Goal: Task Accomplishment & Management: Use online tool/utility

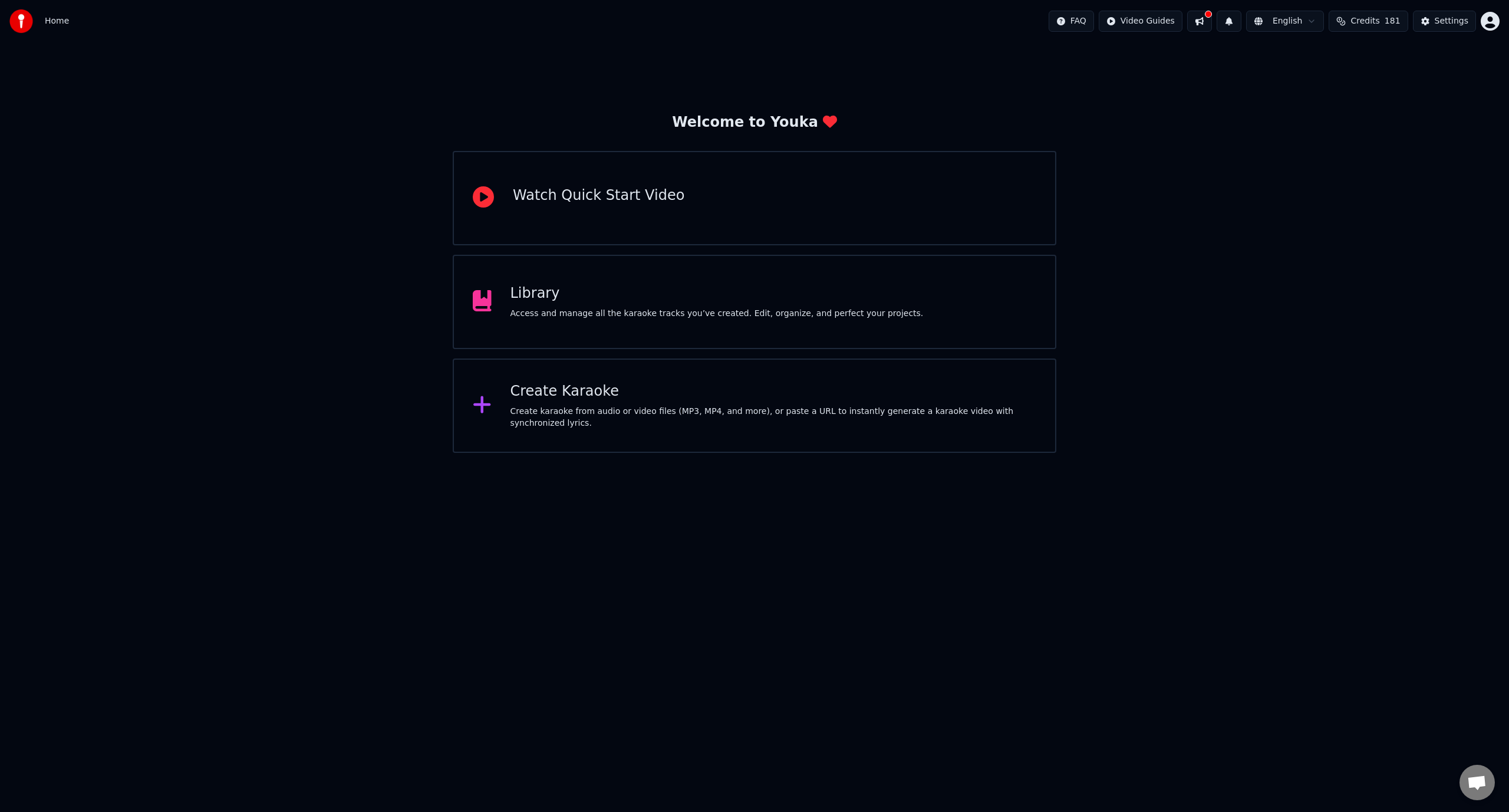
click at [727, 383] on div "Create Karaoke Create karaoke from audio or video files (MP3, MP4, and more), o…" at bounding box center [754, 406] width 603 height 94
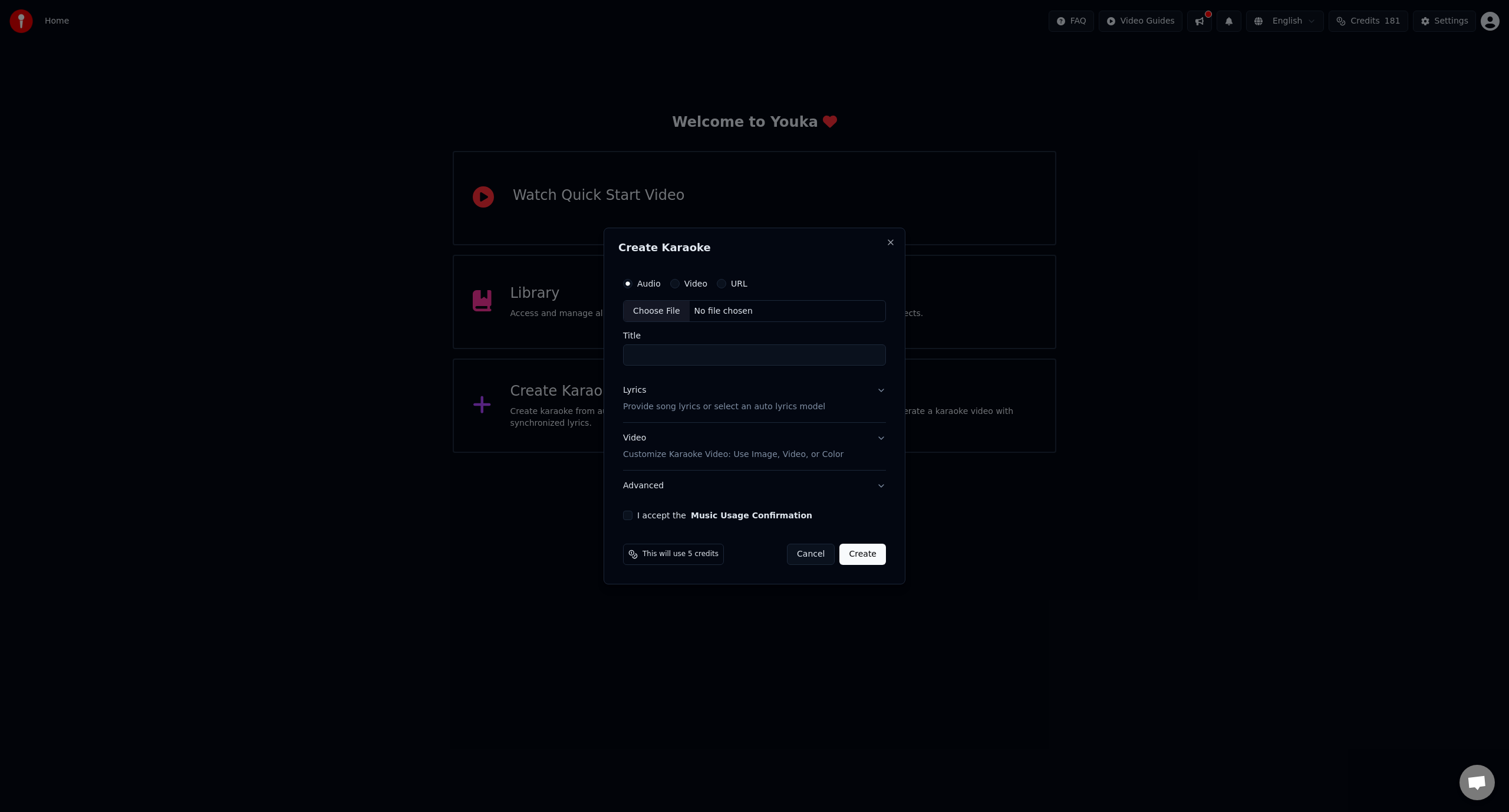
click at [708, 309] on div "No file chosen" at bounding box center [724, 311] width 67 height 12
type input "**********"
click at [705, 407] on p "Provide song lyrics or select an auto lyrics model" at bounding box center [722, 407] width 202 height 12
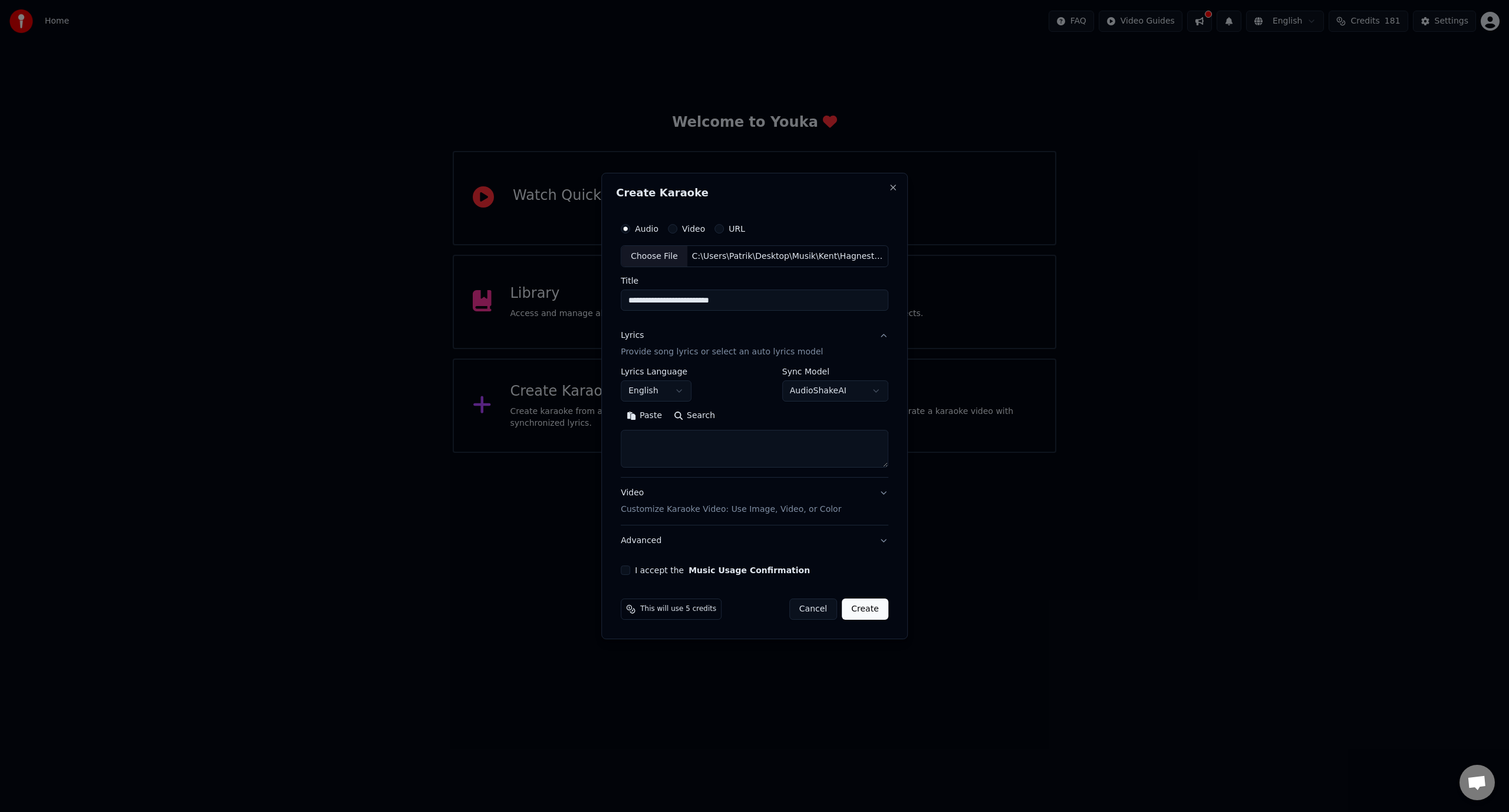
click at [655, 442] on textarea at bounding box center [754, 449] width 268 height 38
paste textarea "**********"
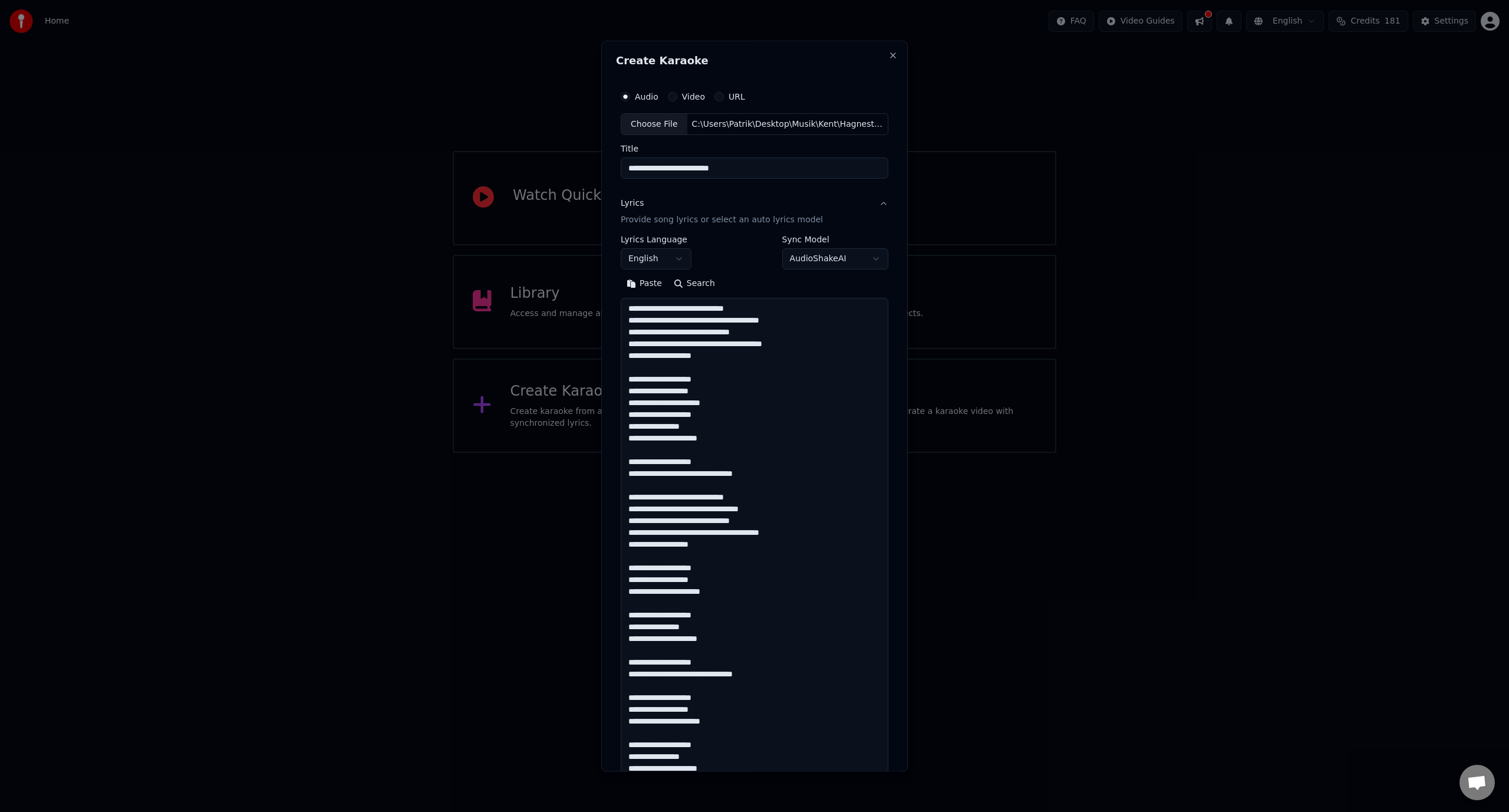
scroll to position [569, 0]
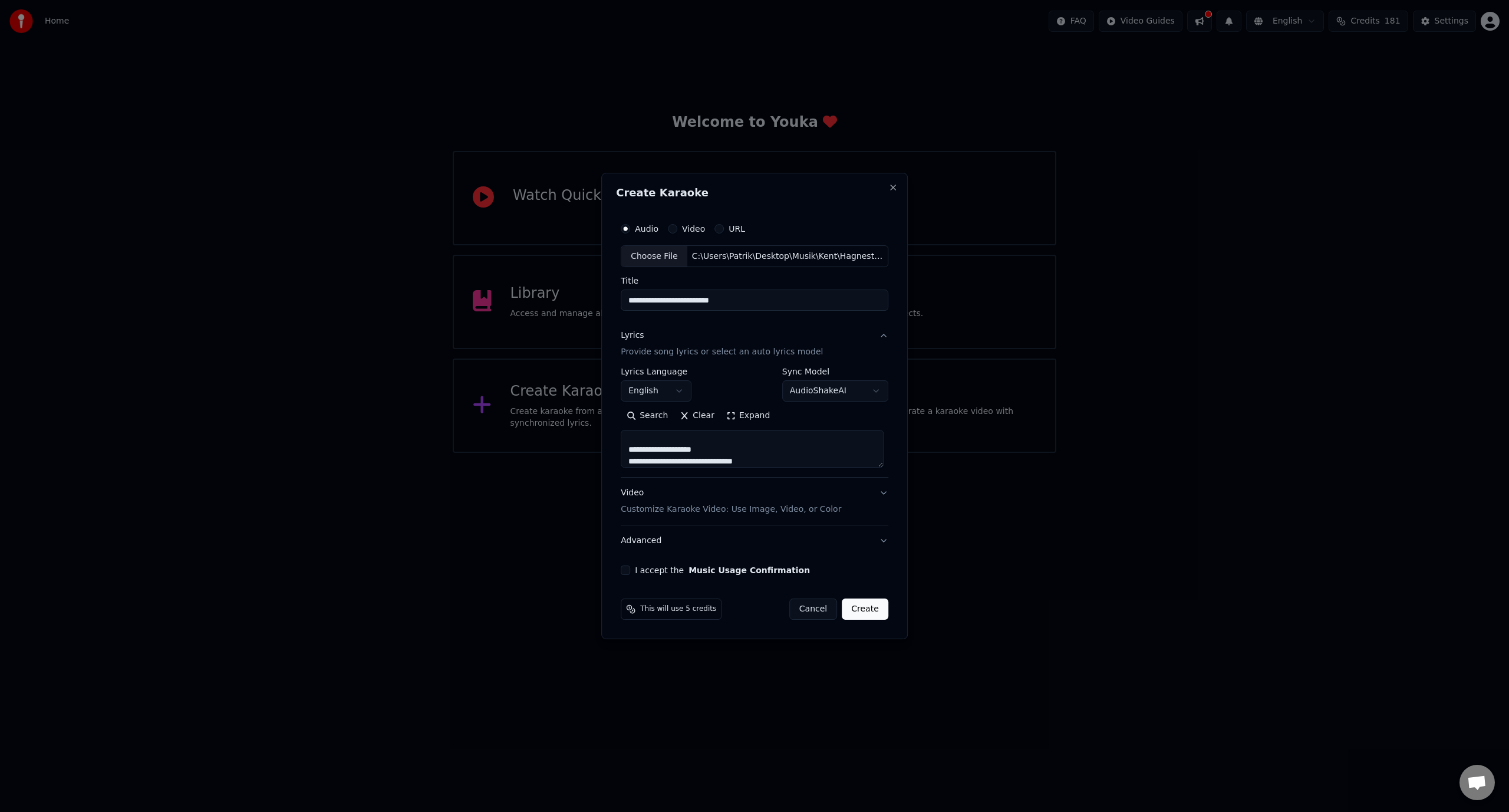
type textarea "**********"
click at [670, 388] on button "English" at bounding box center [656, 391] width 71 height 21
select select "**"
click at [627, 570] on button "I accept the Music Usage Confirmation" at bounding box center [625, 570] width 9 height 9
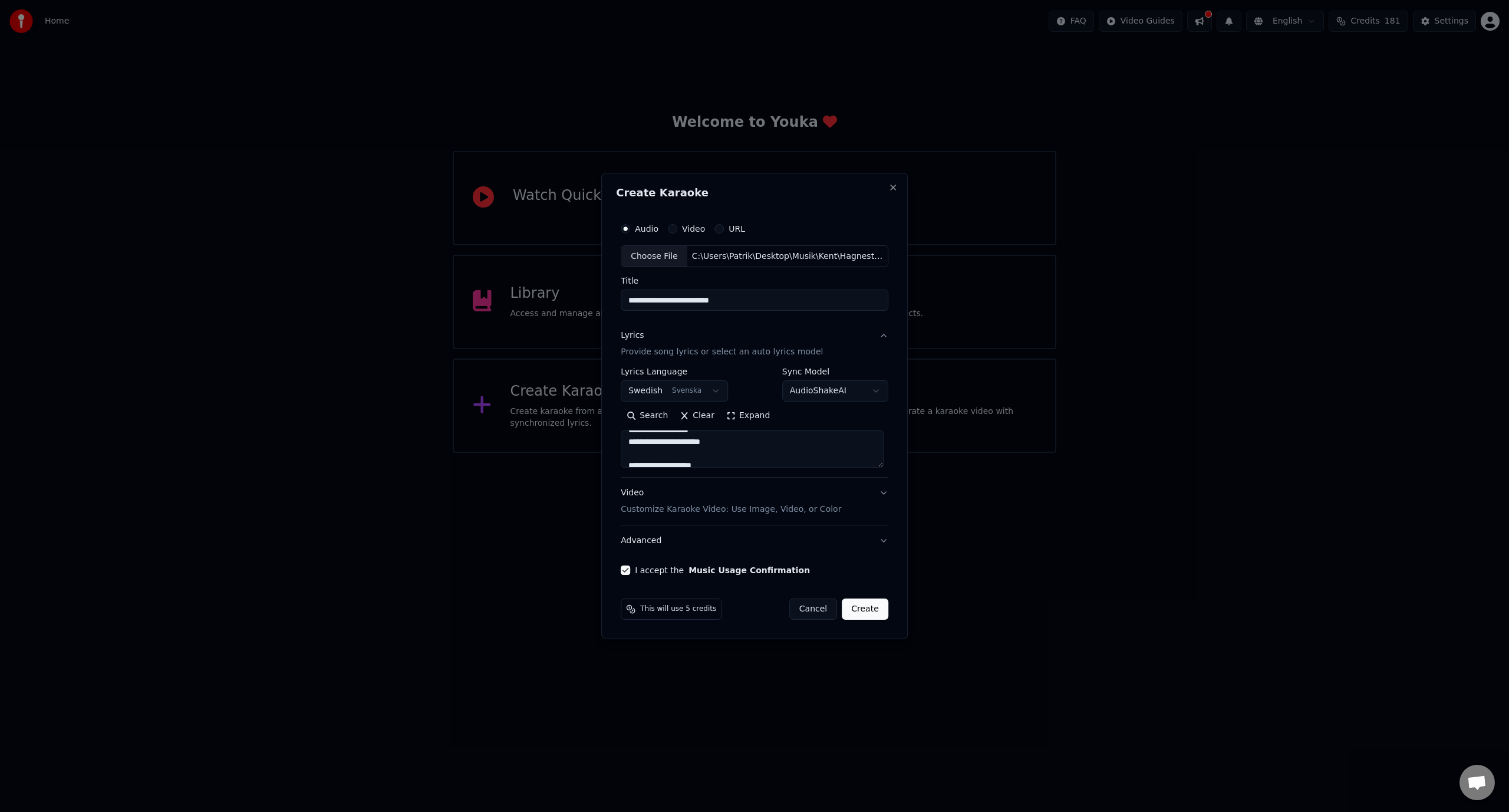
scroll to position [279, 0]
click at [709, 501] on div "Video Customize Karaoke Video: Use Image, Video, or Color" at bounding box center [731, 501] width 221 height 28
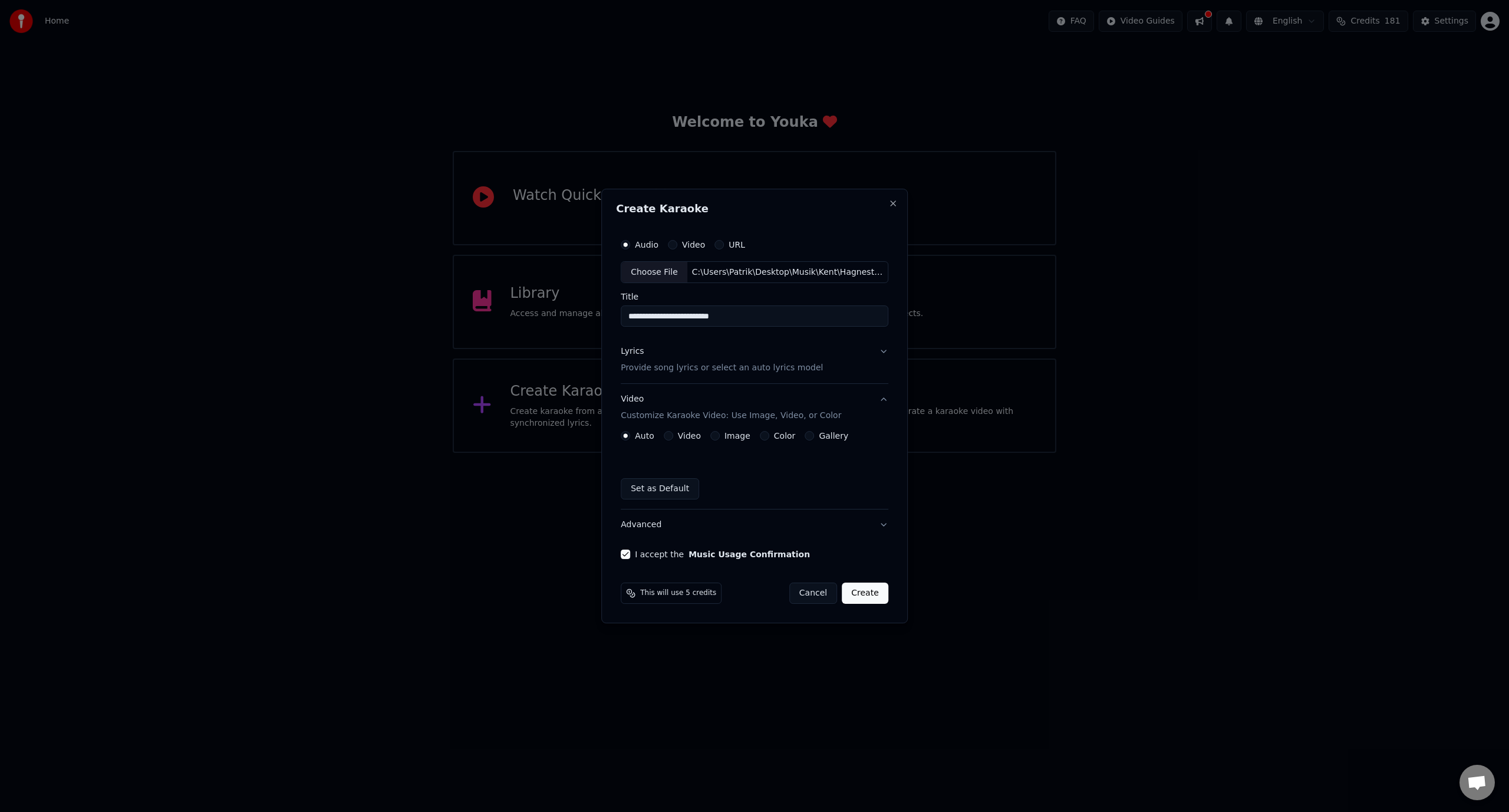
click at [731, 435] on label "Image" at bounding box center [737, 435] width 26 height 9
click at [720, 435] on button "Image" at bounding box center [715, 435] width 9 height 9
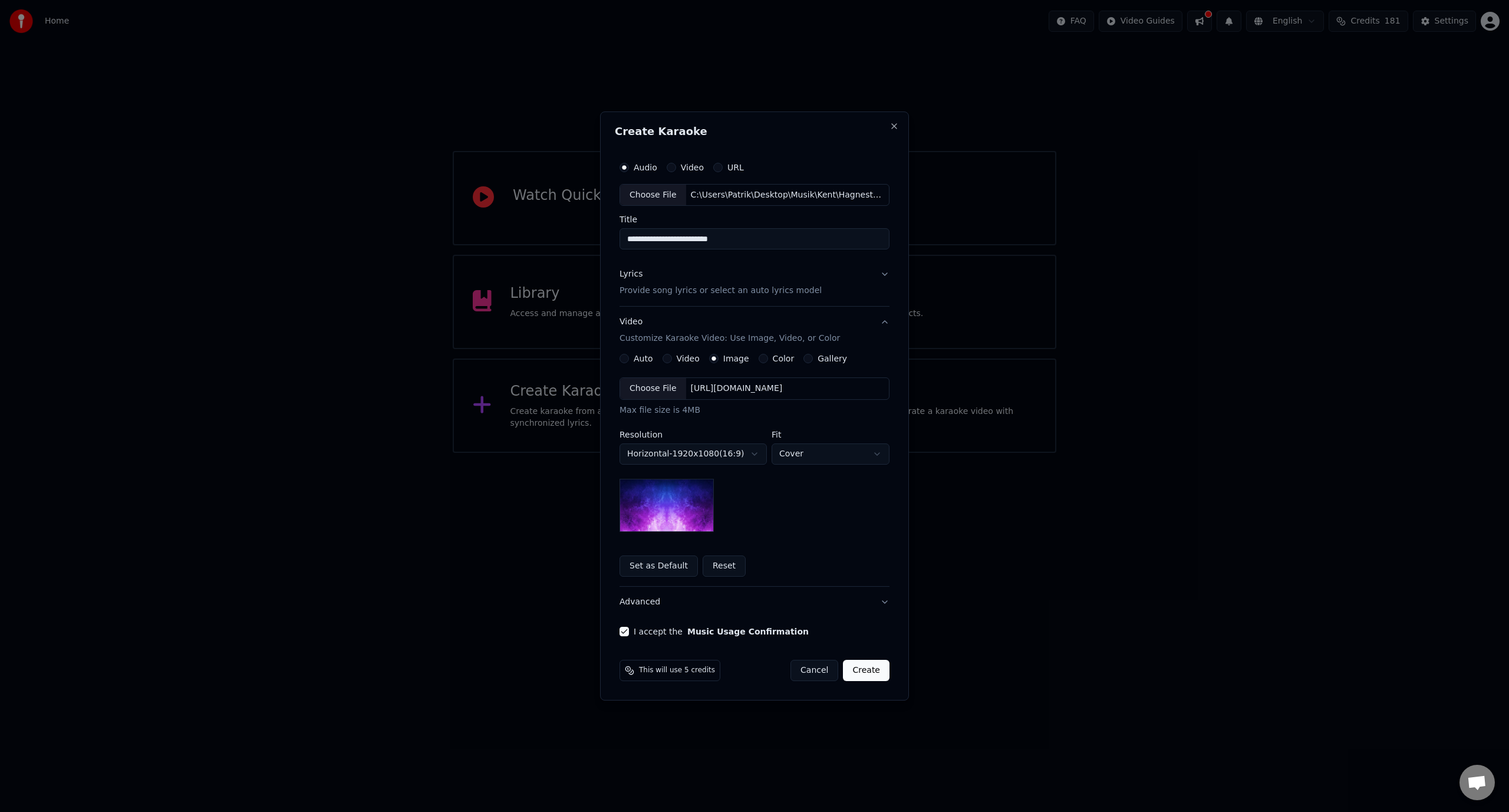
click at [707, 453] on body "**********" at bounding box center [754, 226] width 1509 height 453
click at [778, 362] on label "Color" at bounding box center [784, 359] width 22 height 9
click at [768, 362] on button "Color" at bounding box center [764, 359] width 9 height 9
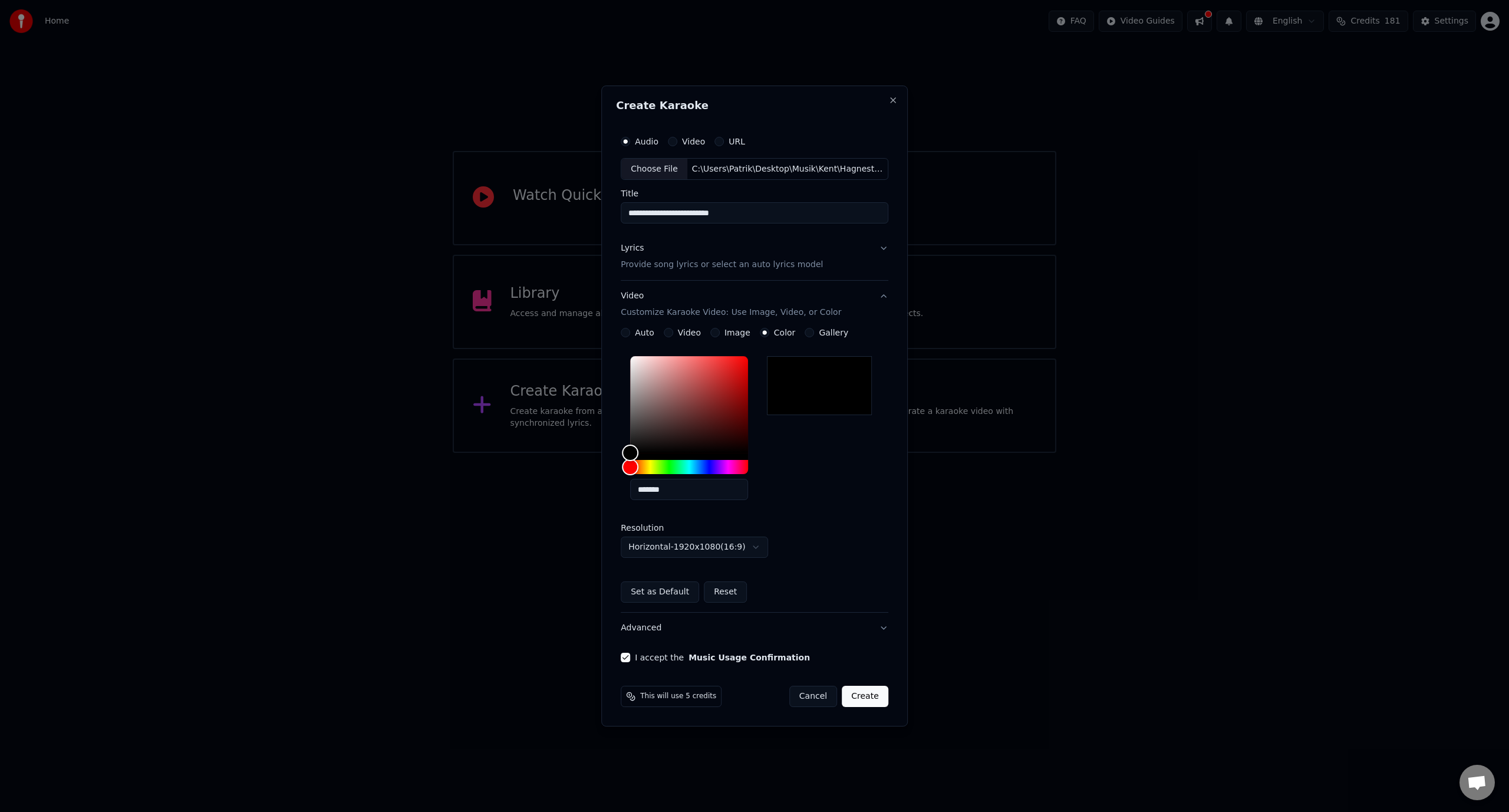
click at [862, 696] on button "Create" at bounding box center [865, 696] width 46 height 21
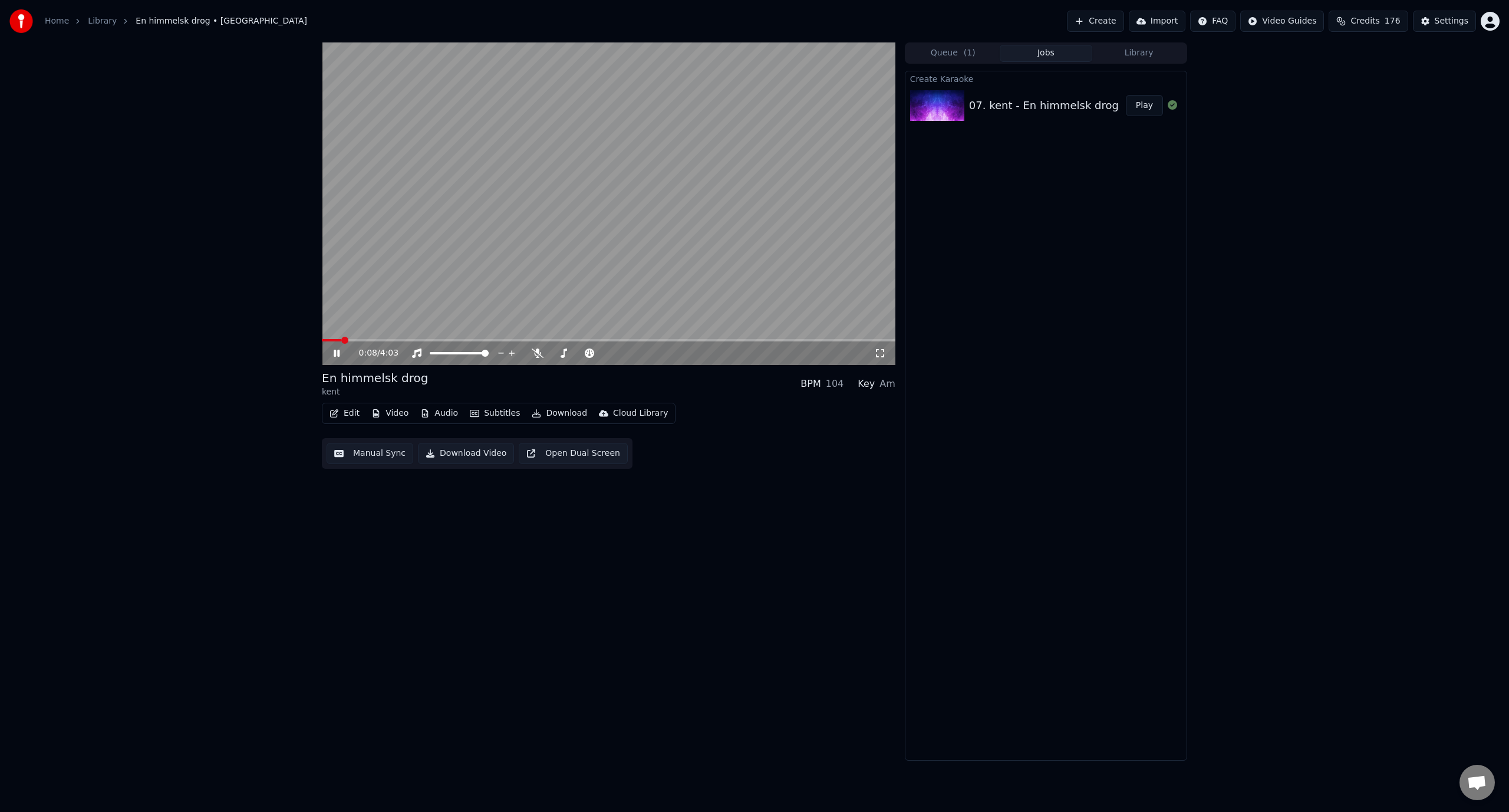
click at [881, 357] on icon at bounding box center [880, 353] width 12 height 9
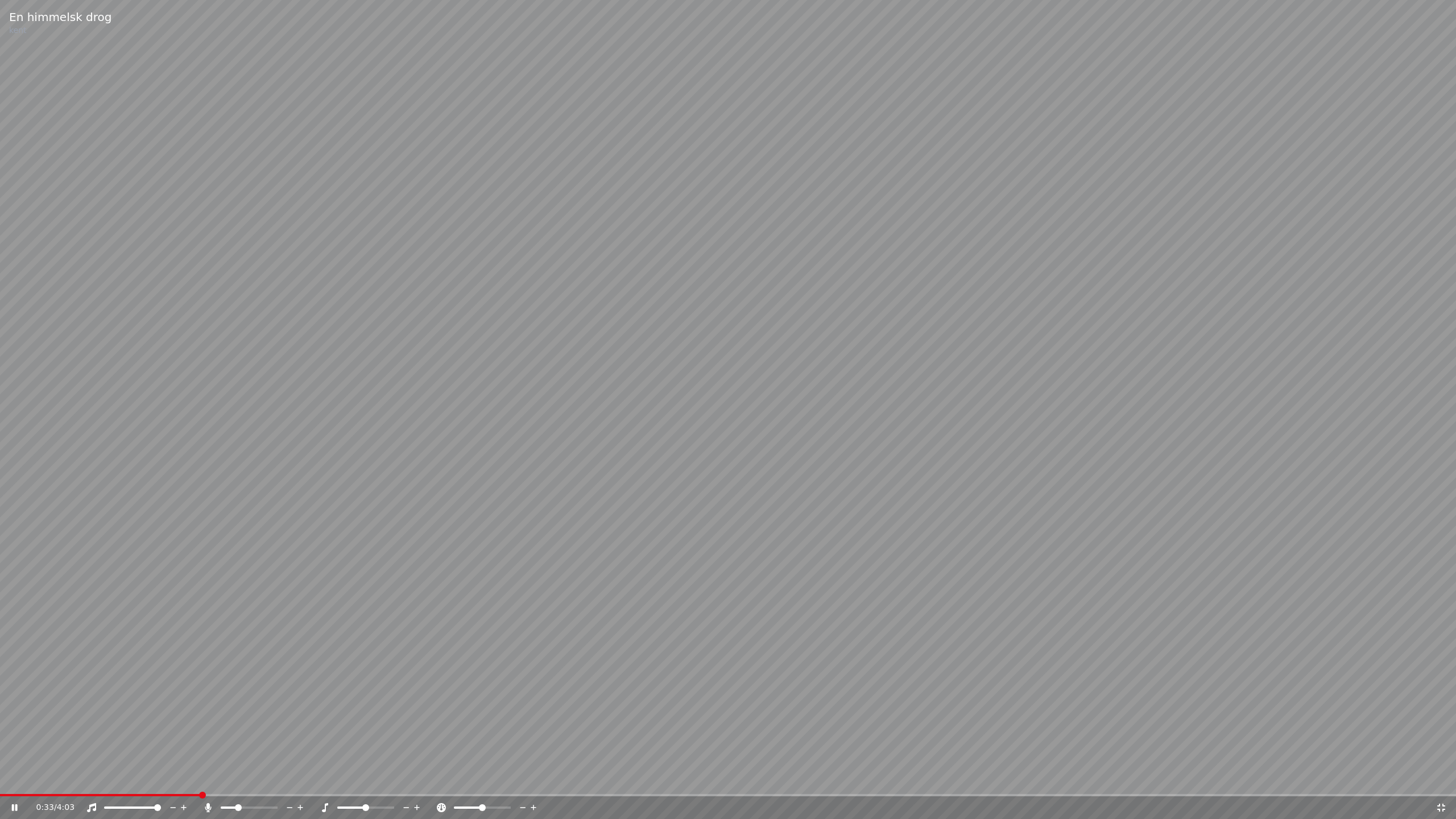
click at [237, 783] on span at bounding box center [249, 807] width 57 height 2
click at [276, 783] on span at bounding box center [273, 807] width 7 height 7
click at [263, 783] on span at bounding box center [261, 807] width 7 height 7
click at [221, 783] on span at bounding box center [224, 807] width 7 height 7
click at [253, 783] on span at bounding box center [249, 807] width 57 height 2
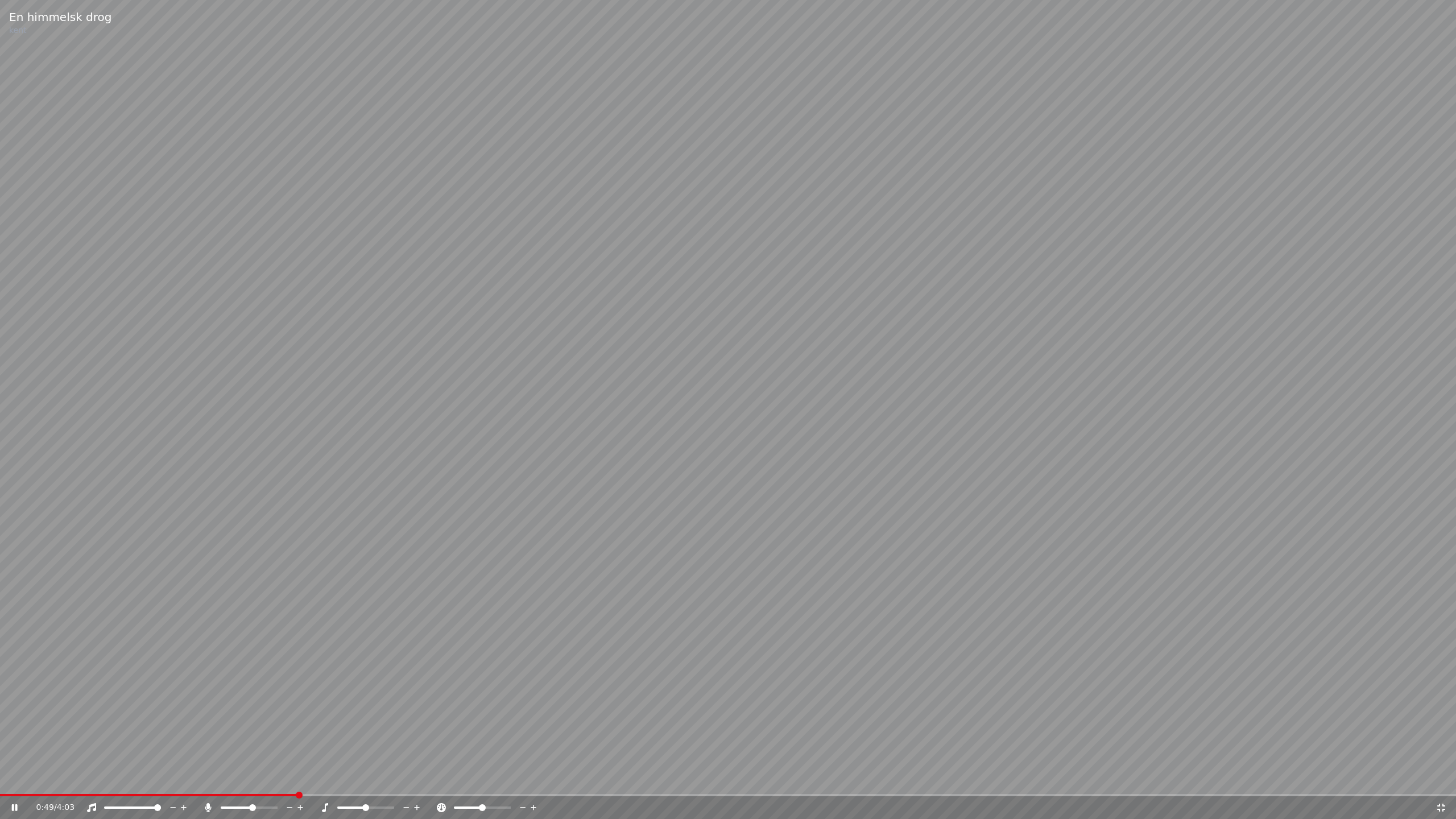
click at [13, 783] on icon at bounding box center [15, 807] width 6 height 7
click at [13, 783] on icon at bounding box center [14, 808] width 7 height 8
click at [533, 637] on video at bounding box center [728, 410] width 1456 height 819
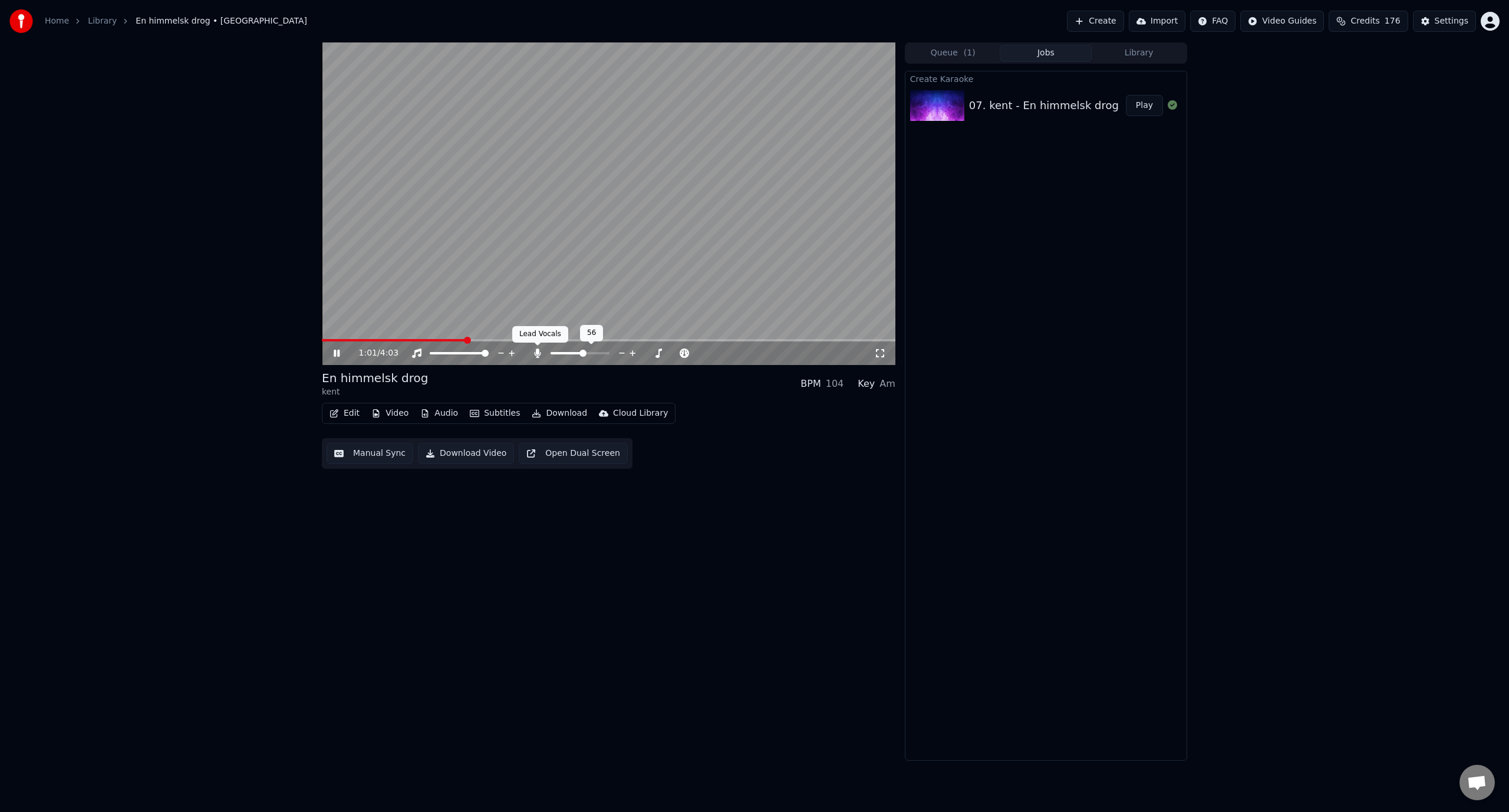
click at [534, 352] on icon at bounding box center [538, 353] width 12 height 9
click at [601, 340] on span at bounding box center [476, 340] width 310 height 2
click at [337, 352] on icon at bounding box center [344, 353] width 27 height 9
click at [337, 352] on icon at bounding box center [336, 353] width 7 height 9
click at [337, 352] on icon at bounding box center [337, 353] width 6 height 7
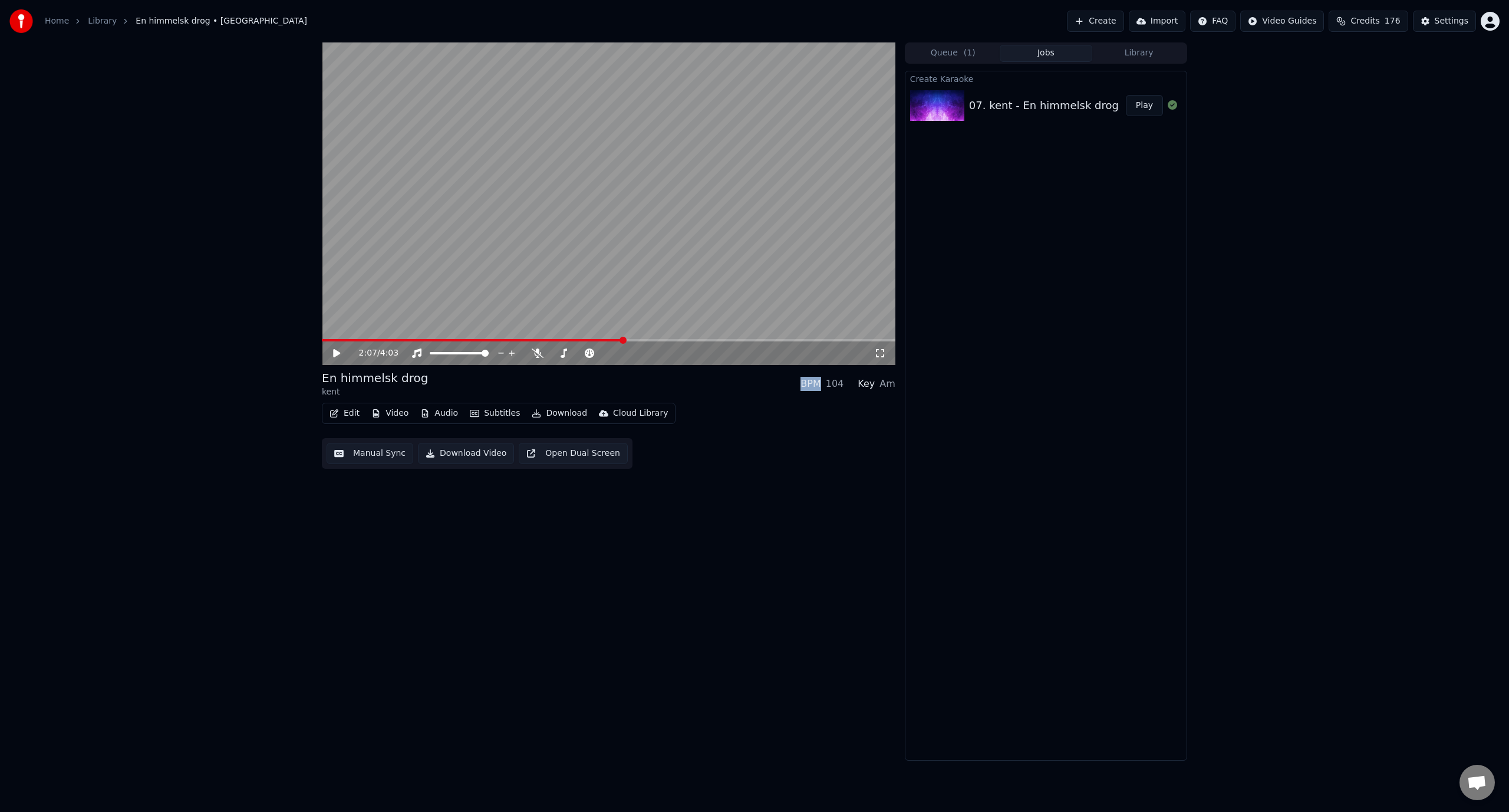
click at [337, 352] on icon at bounding box center [336, 353] width 7 height 9
click at [337, 352] on icon at bounding box center [337, 353] width 6 height 7
click at [348, 415] on button "Edit" at bounding box center [344, 413] width 39 height 16
click at [359, 436] on div "Edit Lyrics" at bounding box center [370, 438] width 42 height 12
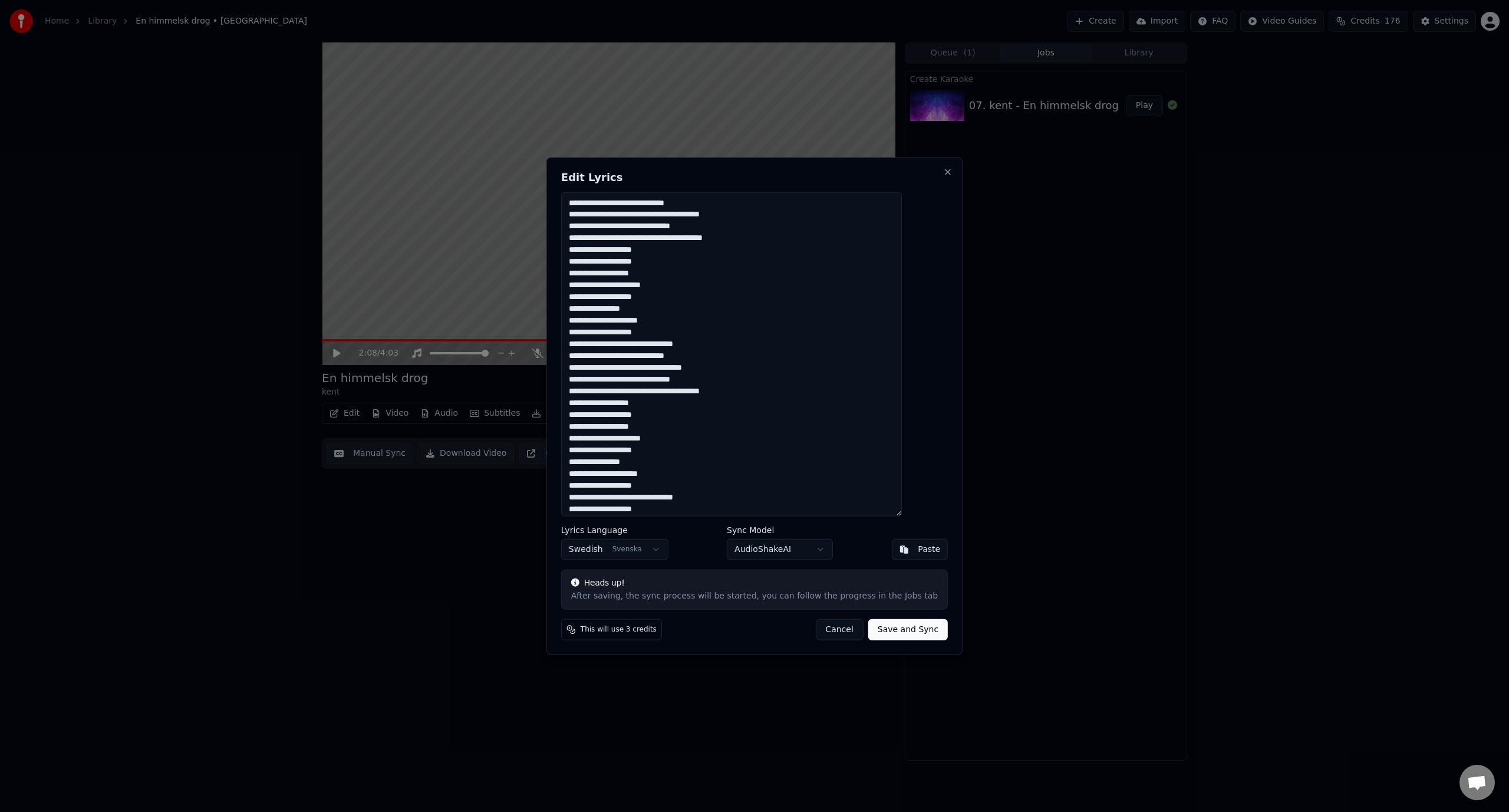
click at [919, 174] on h2 "Edit Lyrics" at bounding box center [754, 177] width 387 height 11
click at [943, 176] on button "Close" at bounding box center [948, 172] width 9 height 9
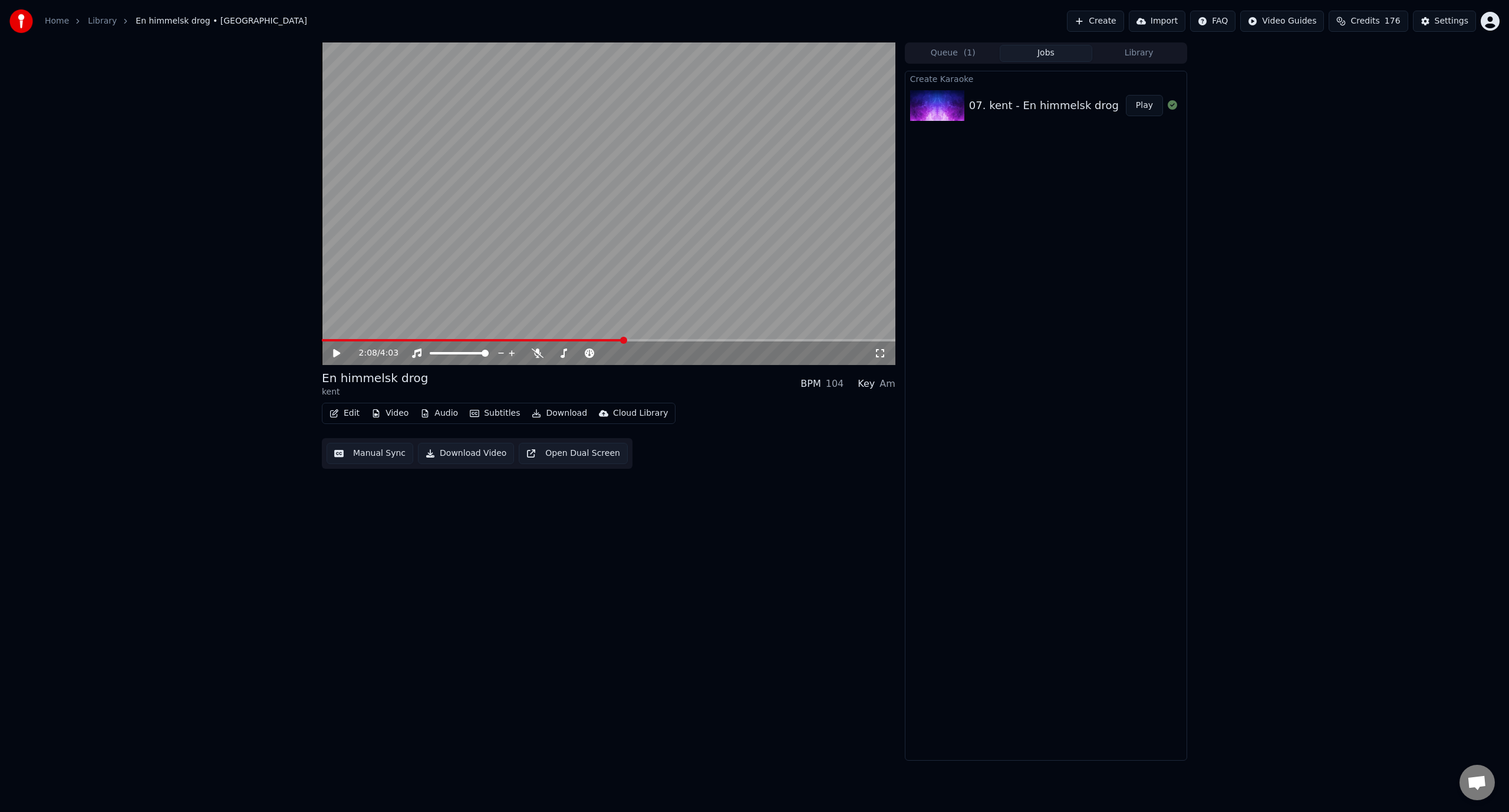
click at [337, 415] on icon "button" at bounding box center [334, 413] width 9 height 9
click at [385, 521] on div "Manual Sync" at bounding box center [375, 519] width 53 height 12
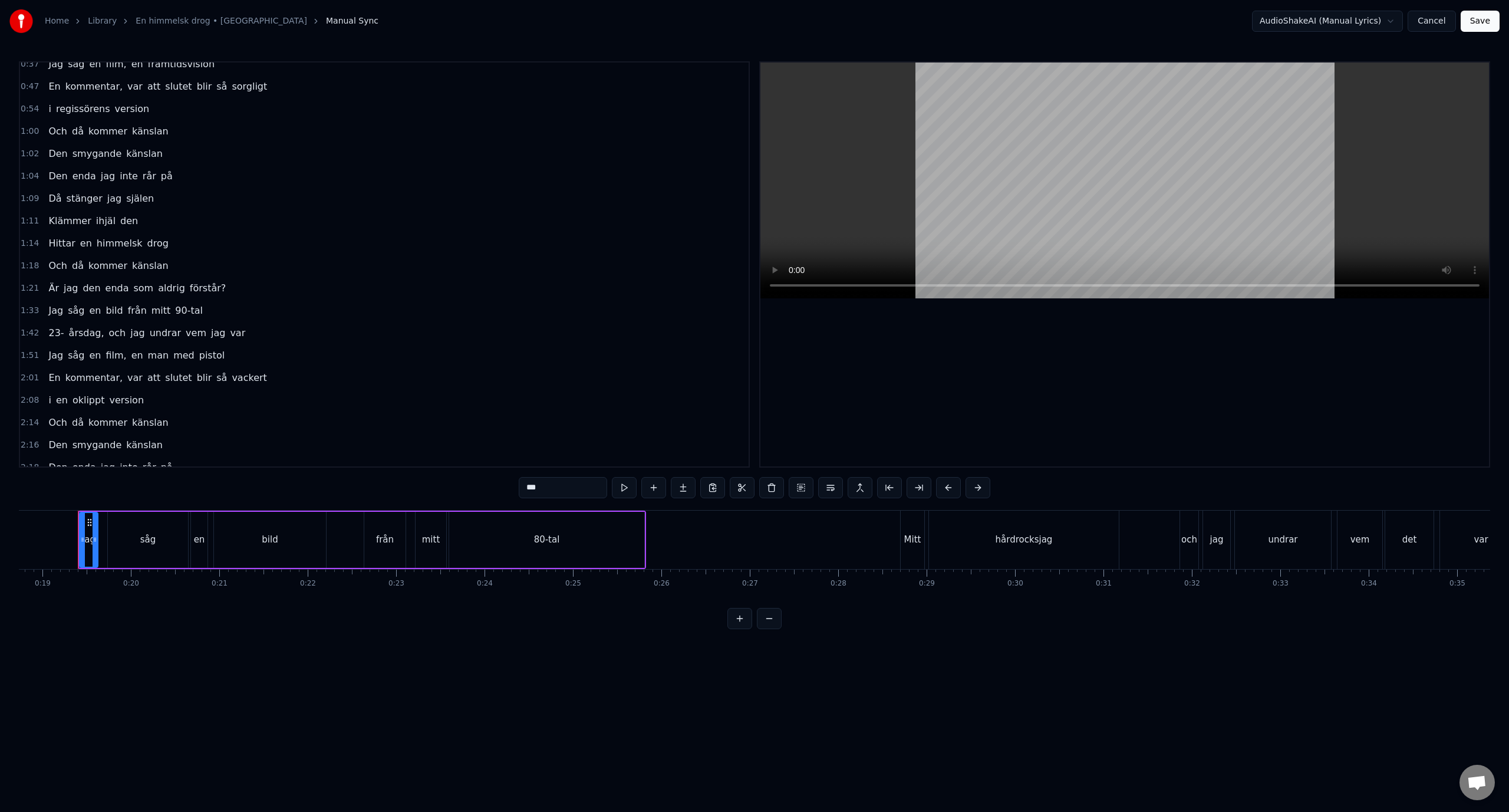
scroll to position [59, 0]
click at [255, 373] on div "2:01 En kommentar, var att slutet blir [PERSON_NAME]" at bounding box center [385, 373] width 729 height 23
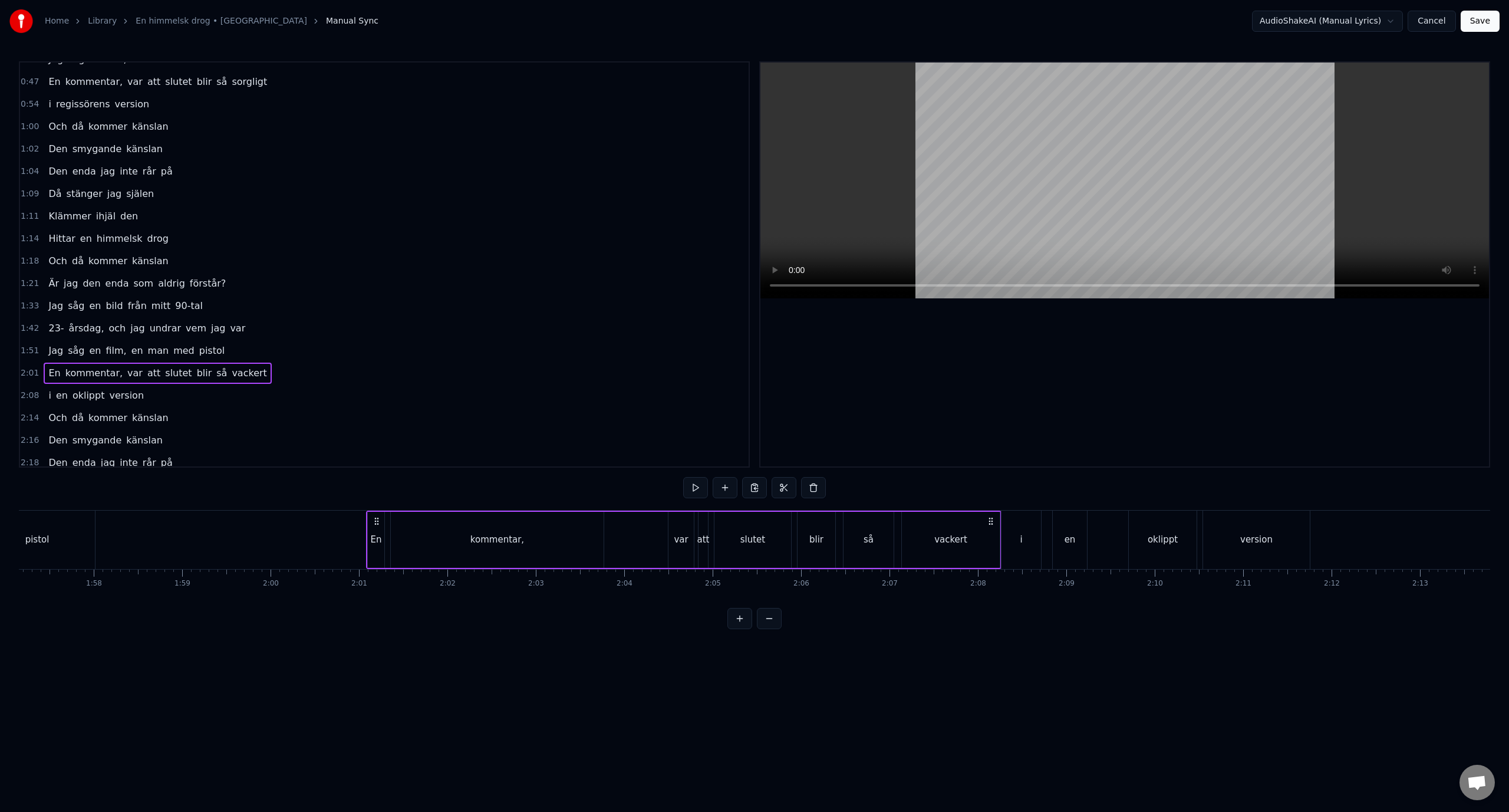
scroll to position [0, 10649]
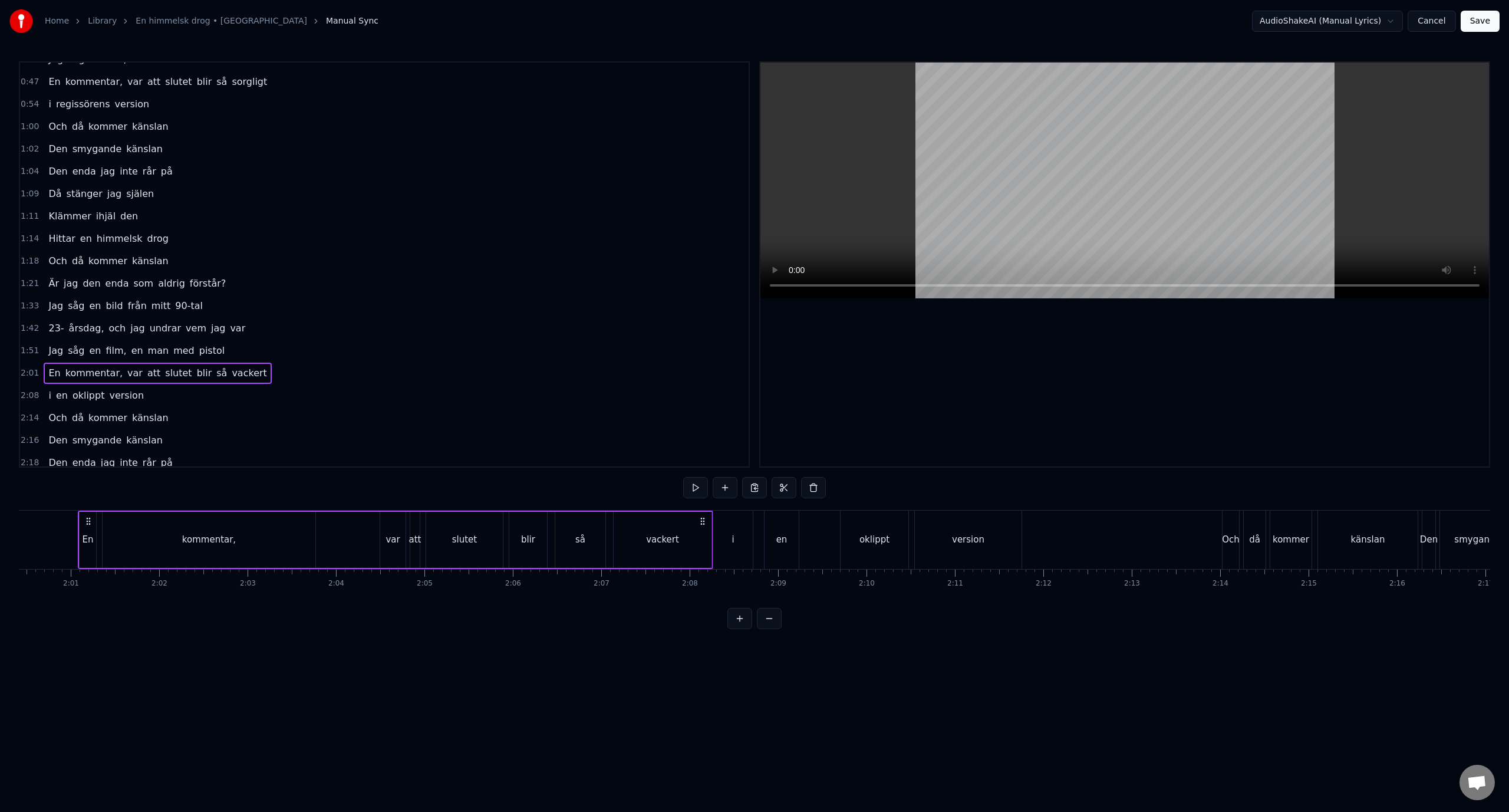
click at [95, 376] on span "kommentar," at bounding box center [94, 373] width 60 height 13
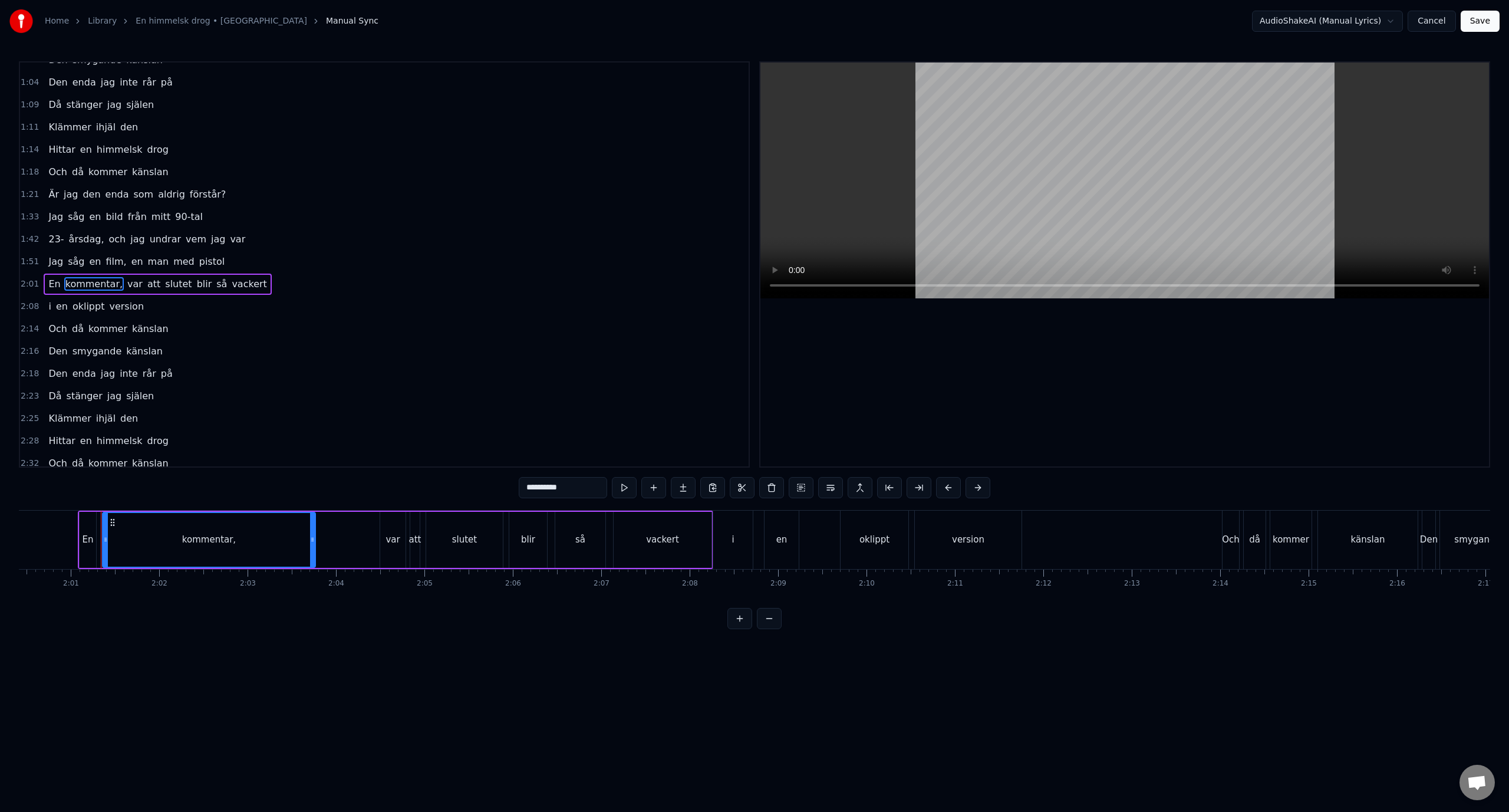
scroll to position [167, 0]
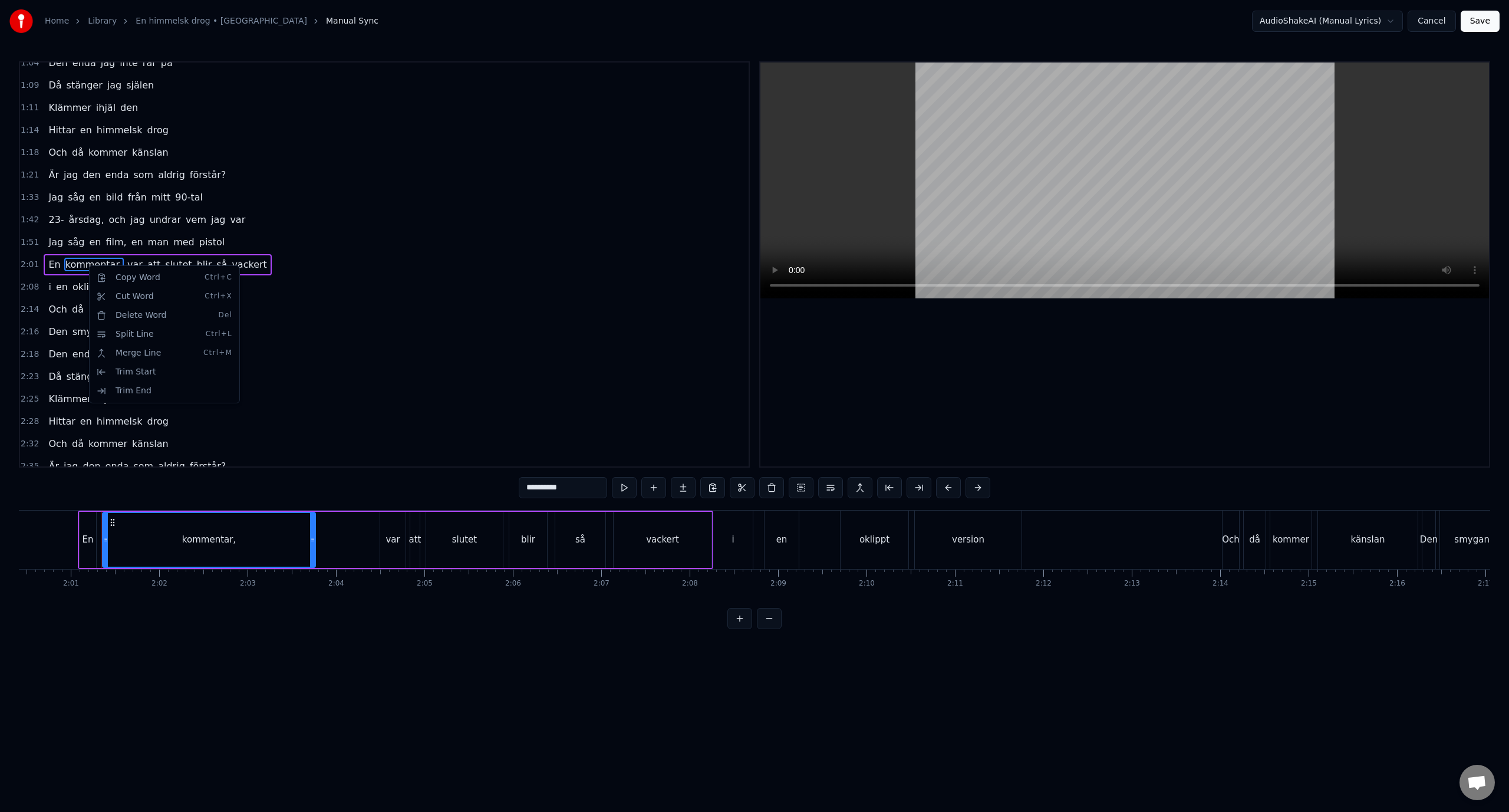
click at [222, 540] on html "Home Library En himmelsk drog • kent Manual Sync AudioShakeAI (Manual Lyrics) C…" at bounding box center [754, 324] width 1509 height 648
click at [222, 540] on div "kommentar," at bounding box center [209, 539] width 53 height 13
click at [594, 481] on input "**********" at bounding box center [563, 487] width 89 height 21
click at [395, 534] on div "var" at bounding box center [392, 539] width 14 height 13
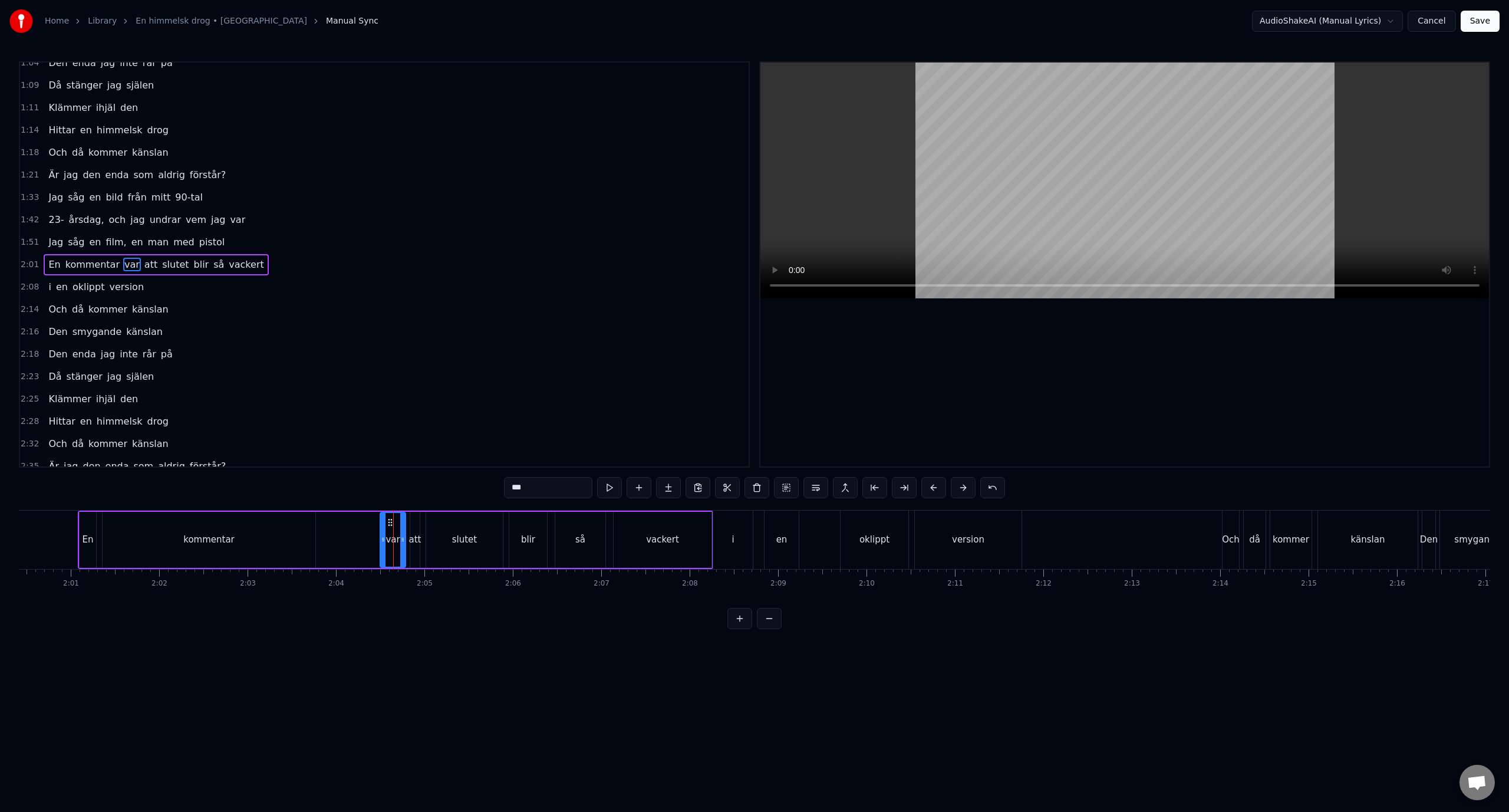
click at [262, 526] on div "kommentar" at bounding box center [209, 539] width 213 height 56
type input "*********"
click at [345, 264] on div "2:01 En kommentar var att slutet blir så vackert" at bounding box center [385, 264] width 729 height 23
click at [388, 544] on div "var" at bounding box center [392, 539] width 14 height 13
drag, startPoint x: 383, startPoint y: 535, endPoint x: 376, endPoint y: 539, distance: 8.1
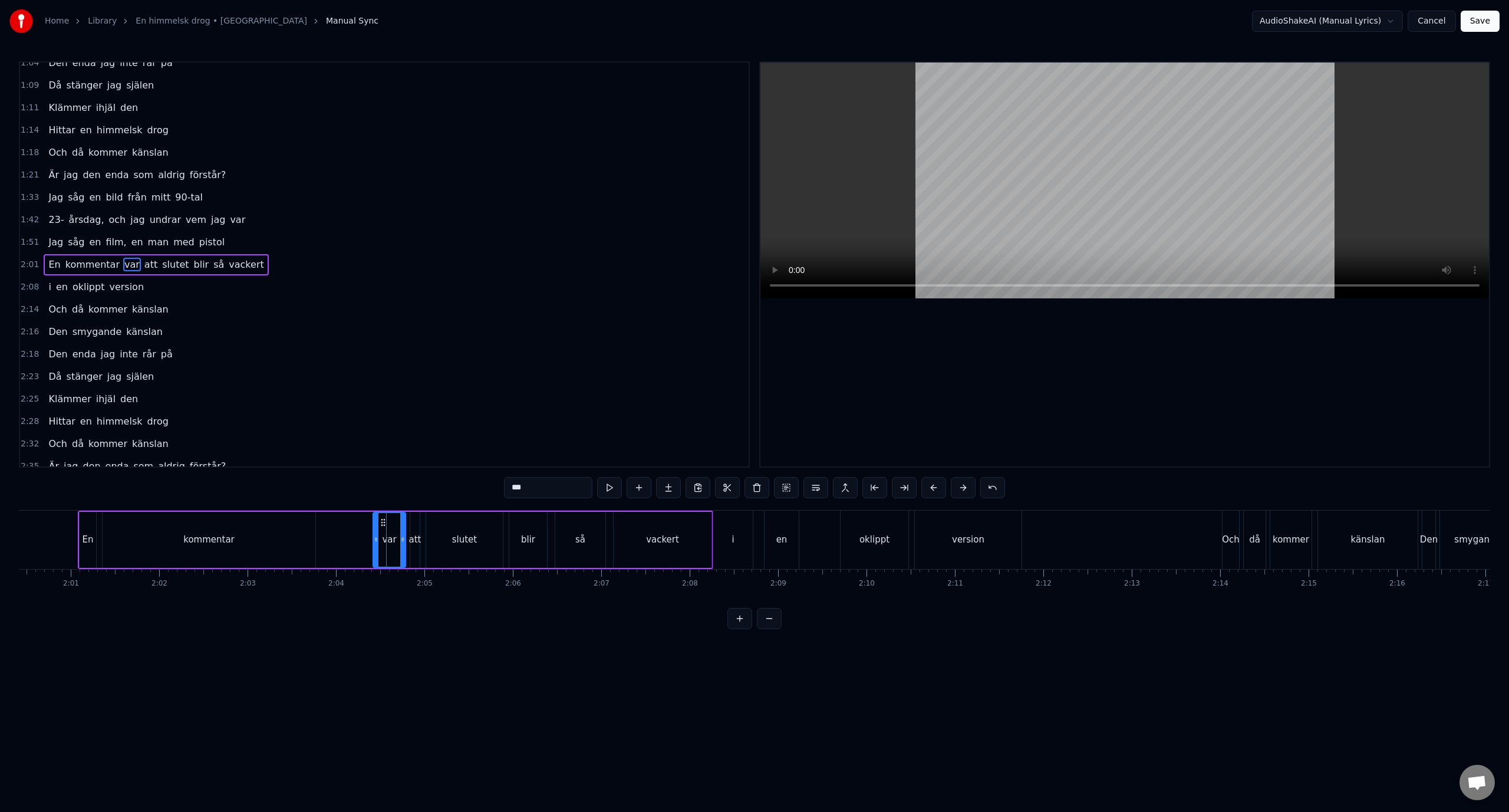
click at [376, 539] on icon at bounding box center [376, 539] width 5 height 9
click at [515, 399] on div "2:25 Klämmer ihjäl den" at bounding box center [385, 399] width 729 height 23
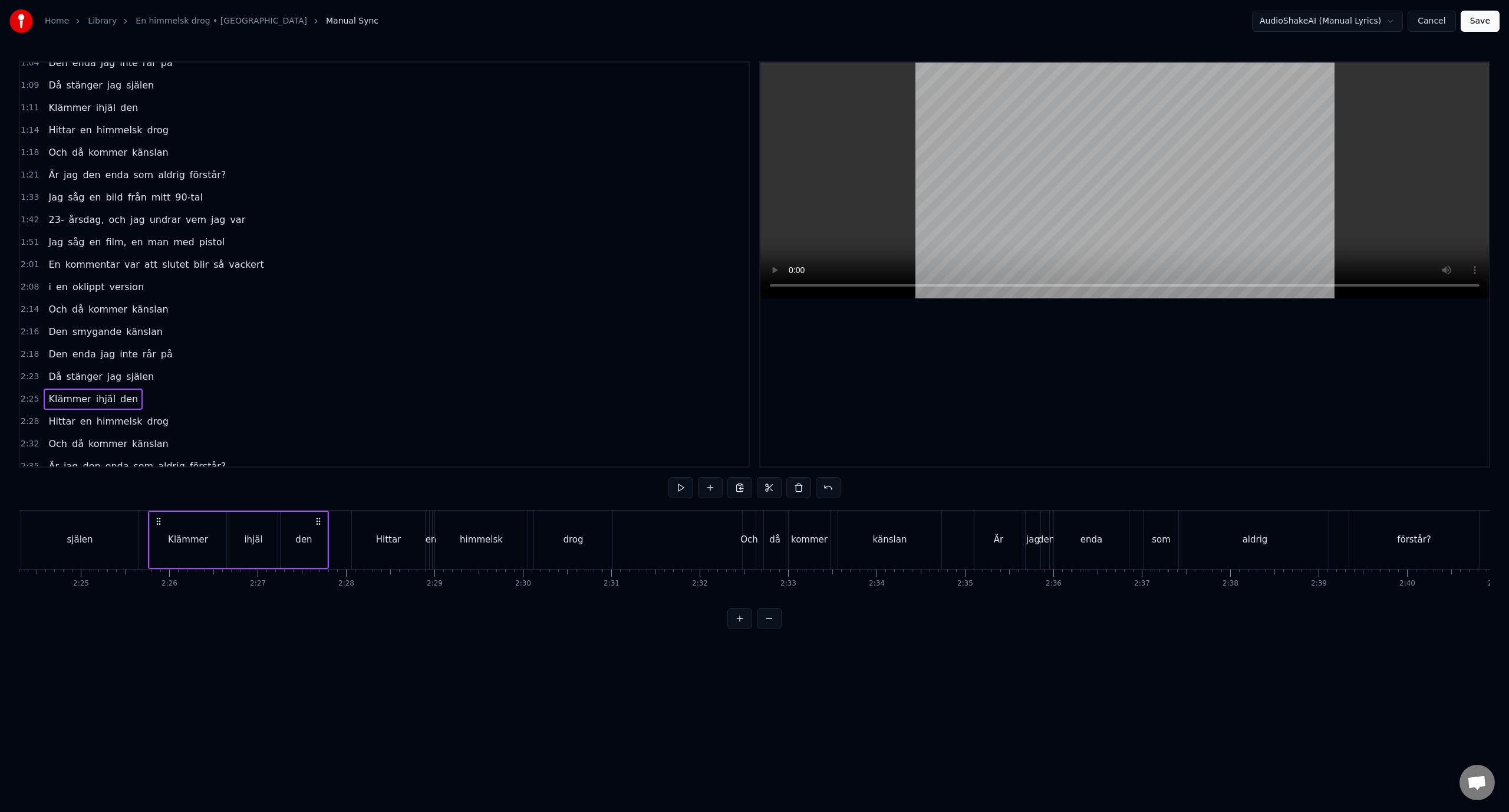
scroll to position [0, 12831]
click at [53, 19] on link "Home" at bounding box center [56, 21] width 24 height 12
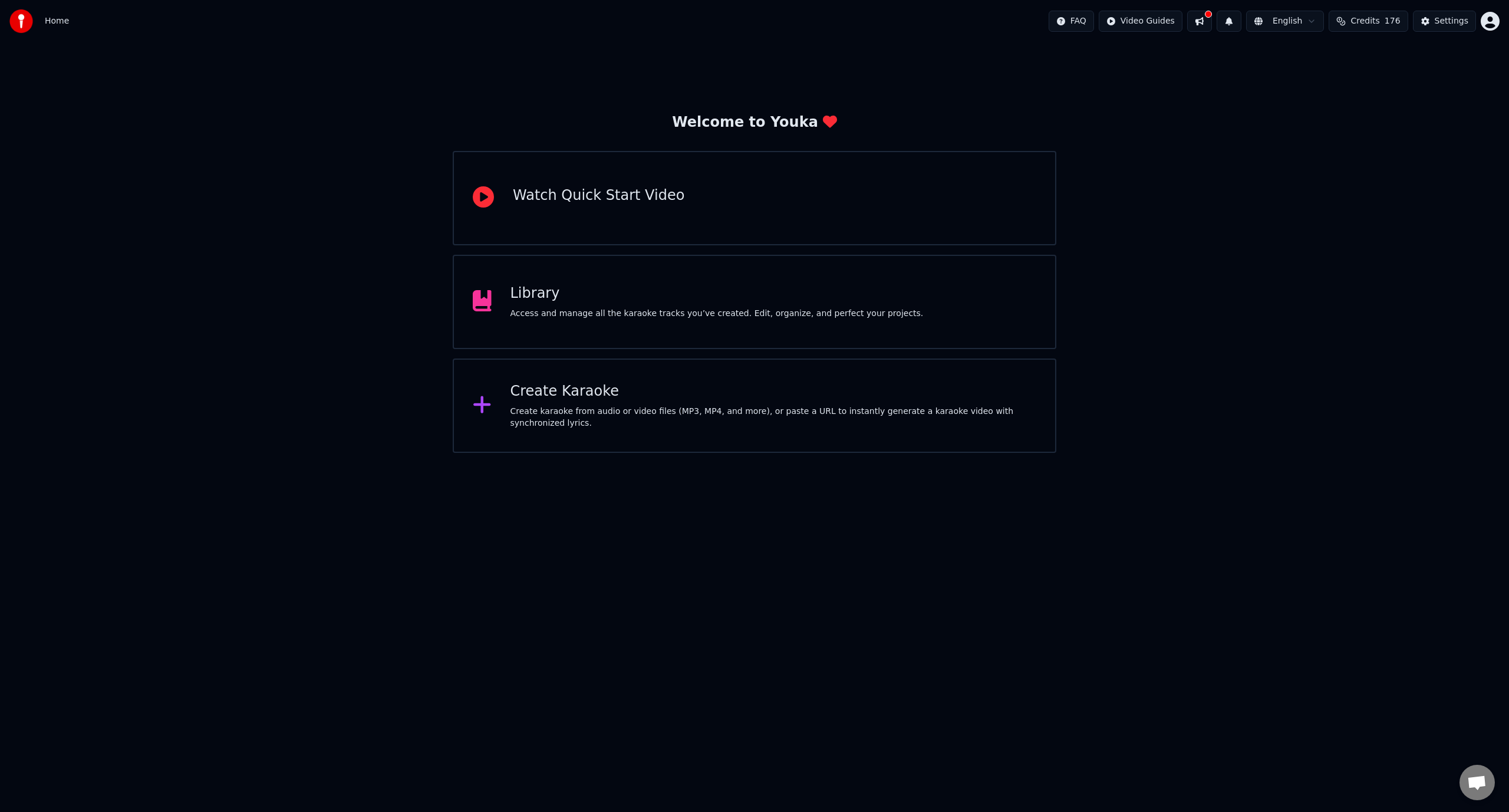
click at [557, 291] on div "Library" at bounding box center [717, 293] width 414 height 19
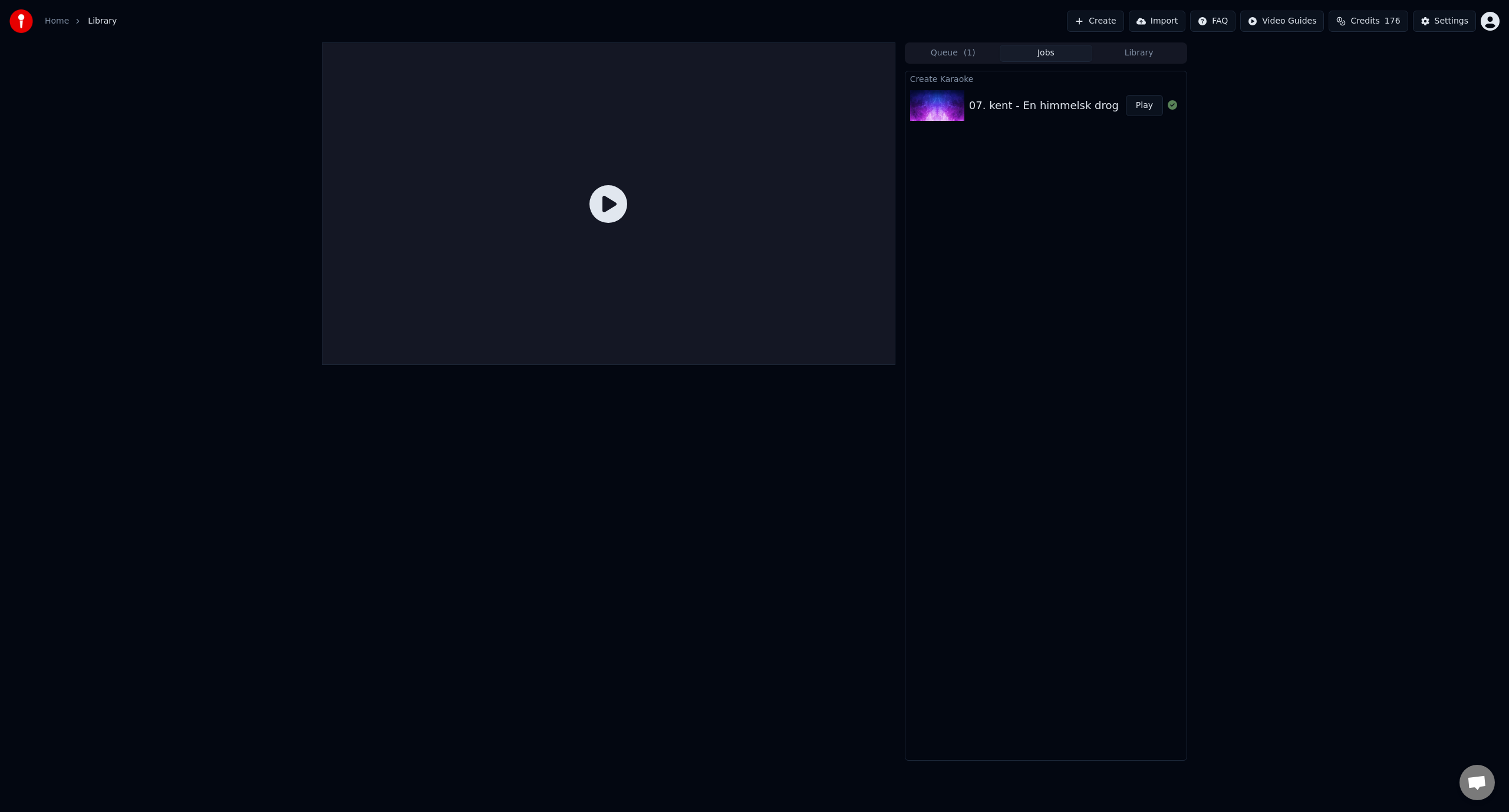
click at [1019, 103] on div "07. kent - En himmelsk drog" at bounding box center [1044, 105] width 150 height 16
click at [1144, 106] on button "Play" at bounding box center [1144, 105] width 37 height 21
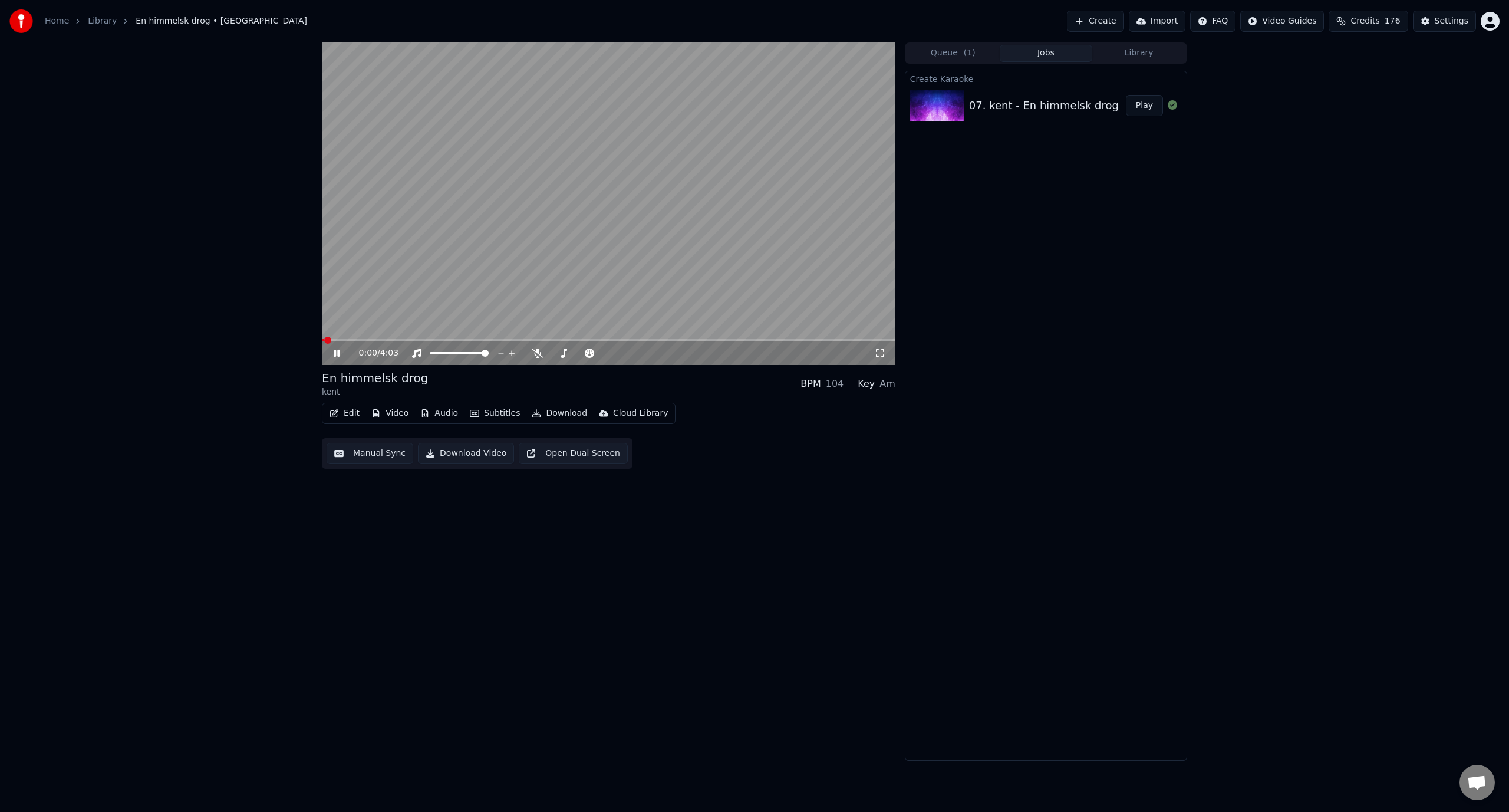
click at [487, 338] on video at bounding box center [608, 203] width 574 height 322
click at [492, 342] on div "0:01 / 4:03" at bounding box center [608, 353] width 574 height 24
click at [494, 337] on video at bounding box center [608, 203] width 574 height 322
click at [504, 340] on span at bounding box center [608, 340] width 574 height 2
click at [539, 340] on span at bounding box center [608, 340] width 574 height 2
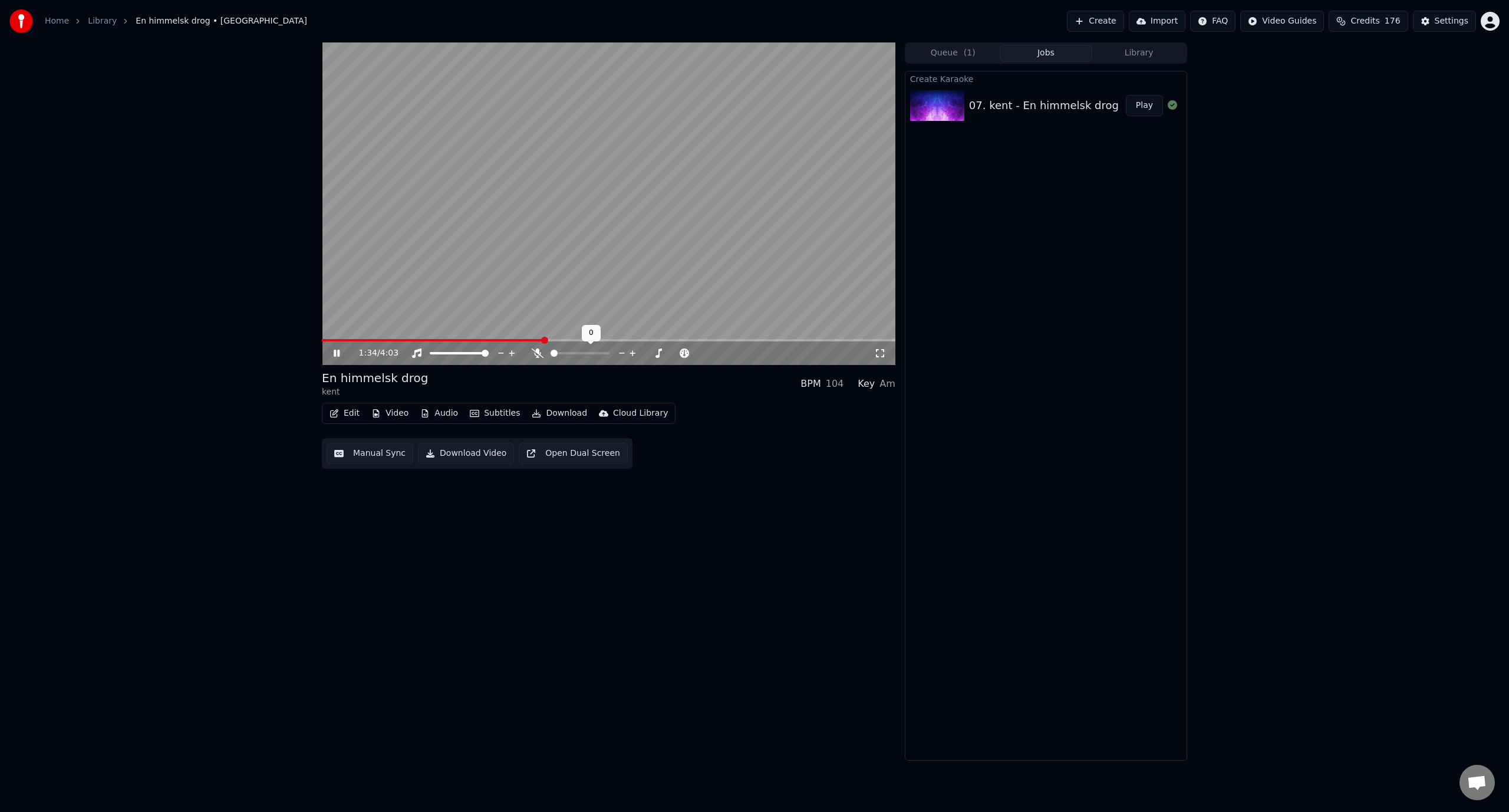
drag, startPoint x: 564, startPoint y: 356, endPoint x: 573, endPoint y: 356, distance: 9.0
click at [573, 356] on div at bounding box center [591, 353] width 95 height 12
click at [573, 355] on div at bounding box center [591, 353] width 95 height 12
click at [573, 354] on span at bounding box center [580, 353] width 59 height 2
click at [590, 350] on span at bounding box center [586, 353] width 7 height 7
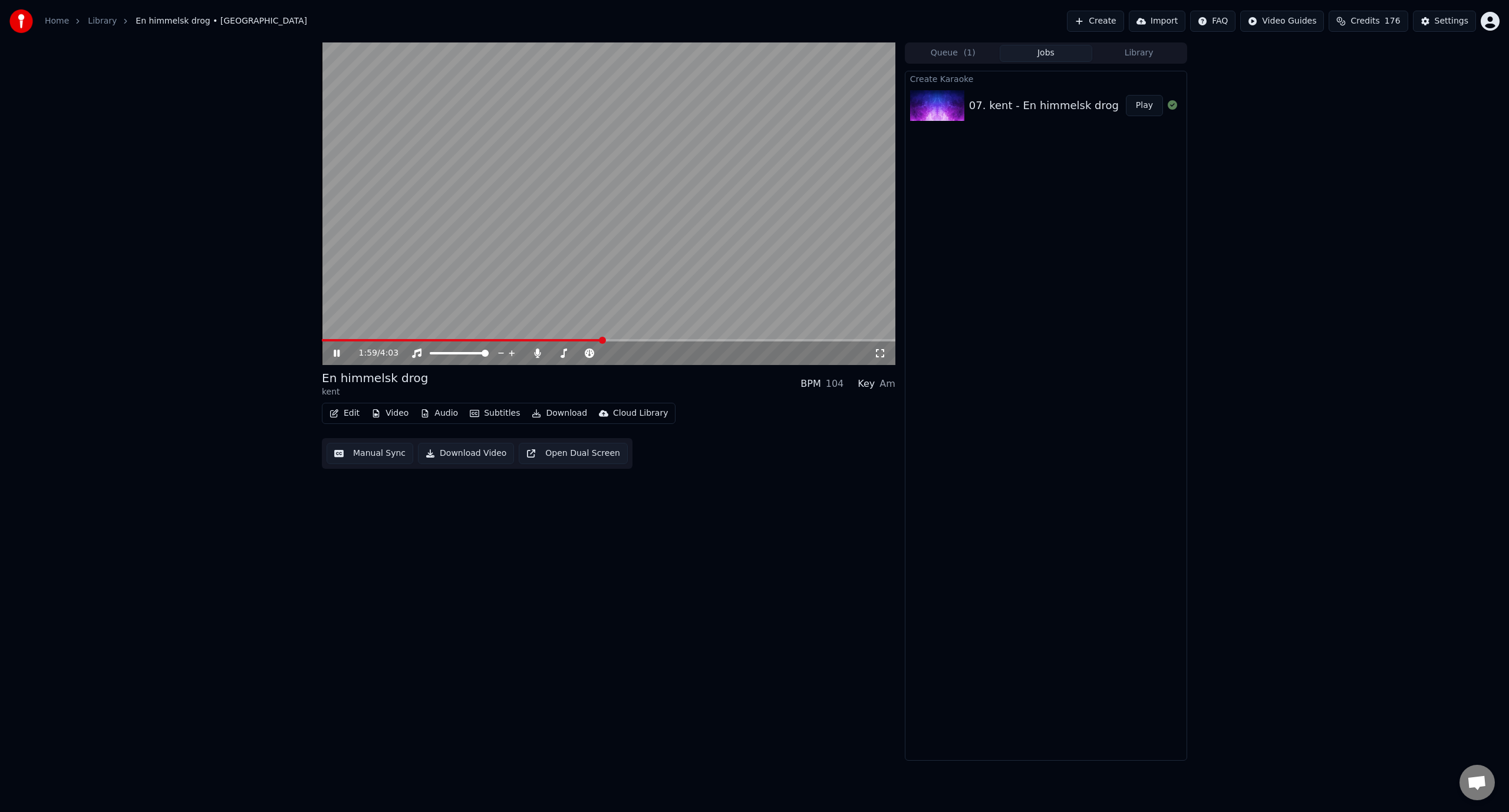
click at [603, 340] on span at bounding box center [608, 340] width 574 height 2
click at [412, 289] on video at bounding box center [608, 203] width 574 height 322
click at [343, 417] on button "Edit" at bounding box center [344, 413] width 39 height 16
click at [393, 518] on div "Manual Sync" at bounding box center [375, 519] width 53 height 12
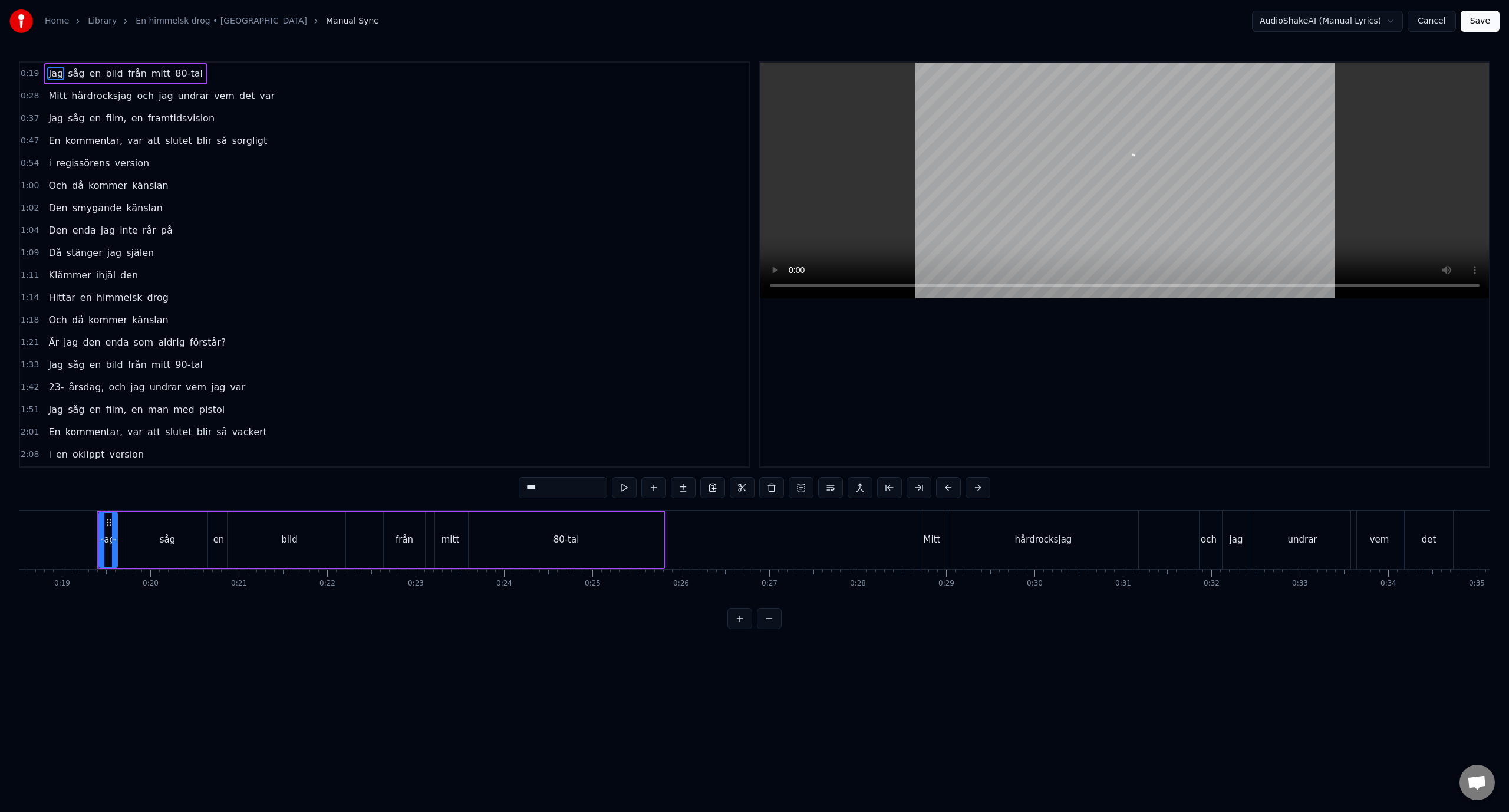
scroll to position [0, 1657]
click at [98, 145] on span "kommentar," at bounding box center [94, 140] width 60 height 13
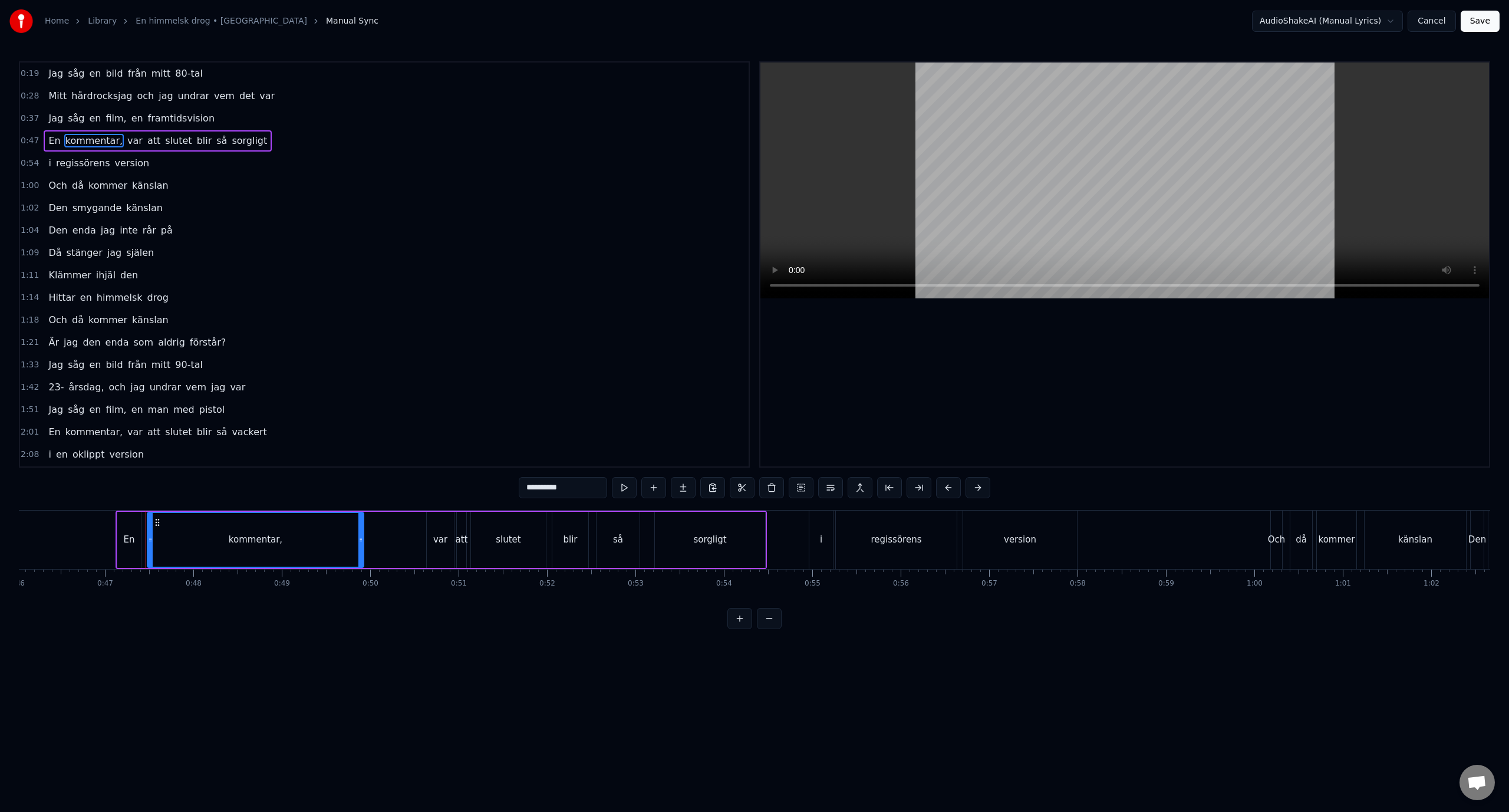
scroll to position [0, 4138]
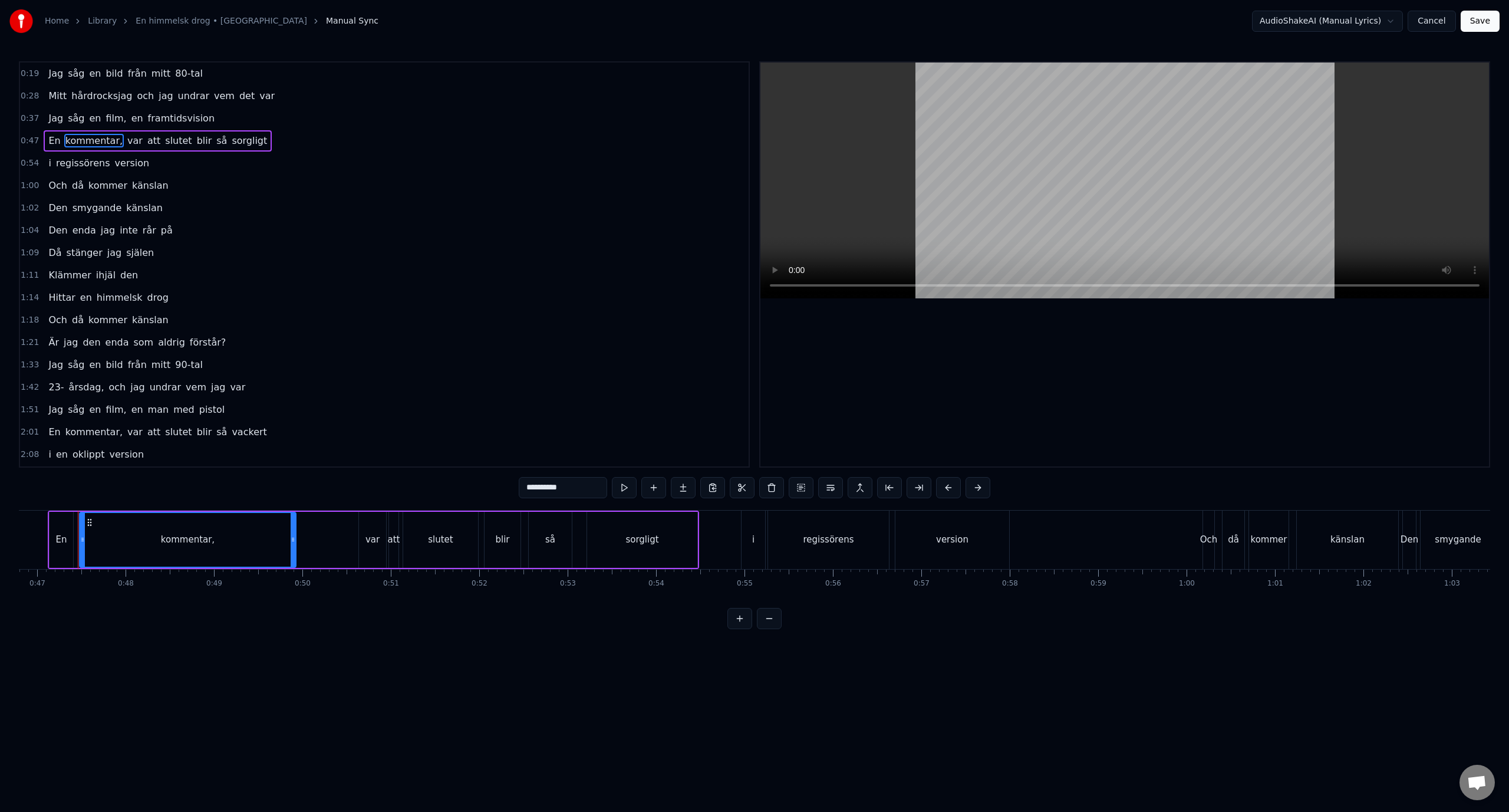
click at [583, 490] on input "**********" at bounding box center [563, 487] width 89 height 21
type input "*********"
click at [1486, 19] on button "Save" at bounding box center [1481, 21] width 39 height 21
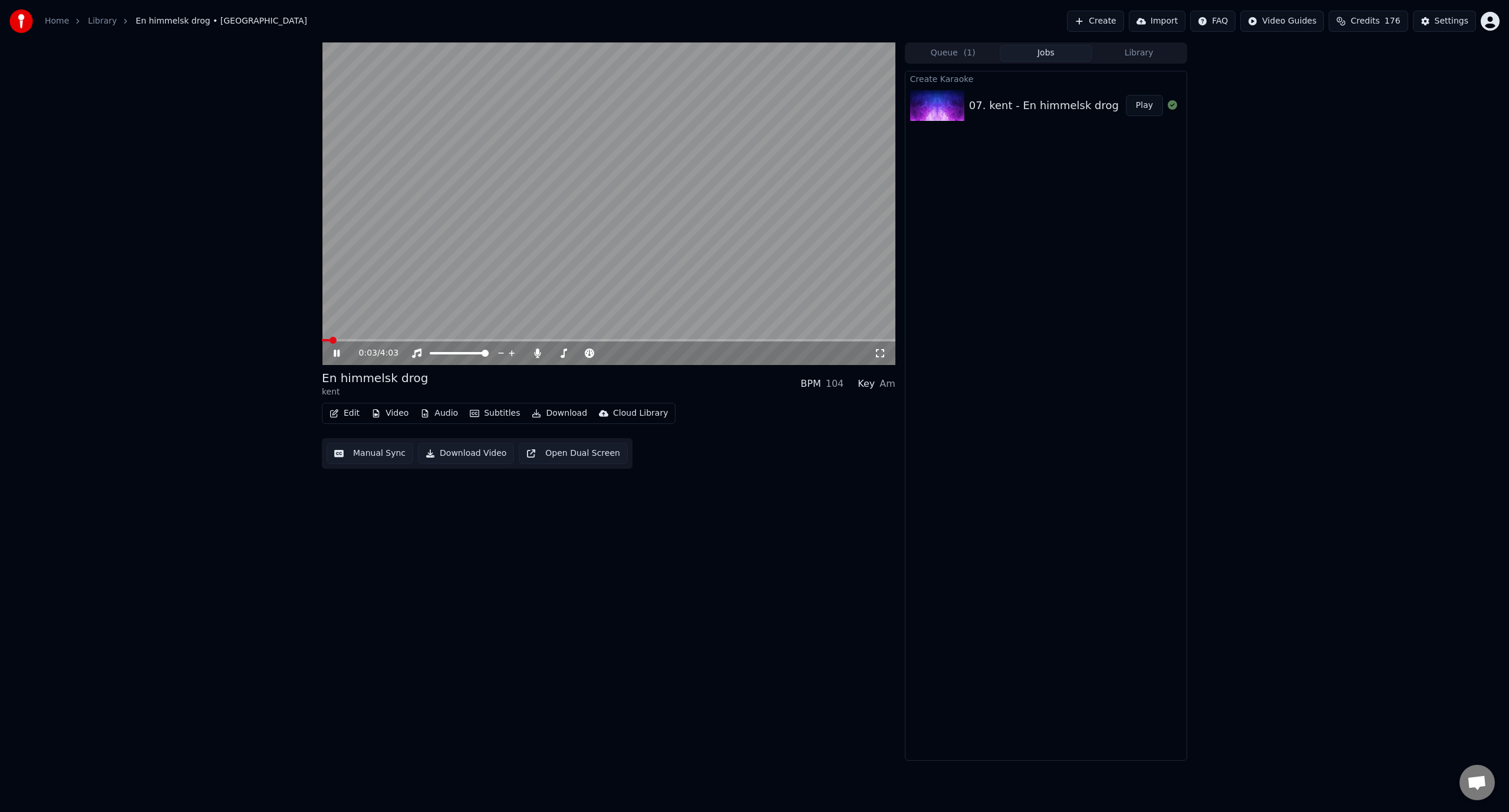
click at [551, 340] on span at bounding box center [608, 340] width 574 height 2
click at [578, 340] on span at bounding box center [608, 340] width 574 height 2
click at [592, 342] on div "1:50 / 4:03" at bounding box center [608, 353] width 574 height 24
click at [616, 340] on span at bounding box center [614, 340] width 7 height 7
click at [607, 340] on span at bounding box center [471, 340] width 299 height 2
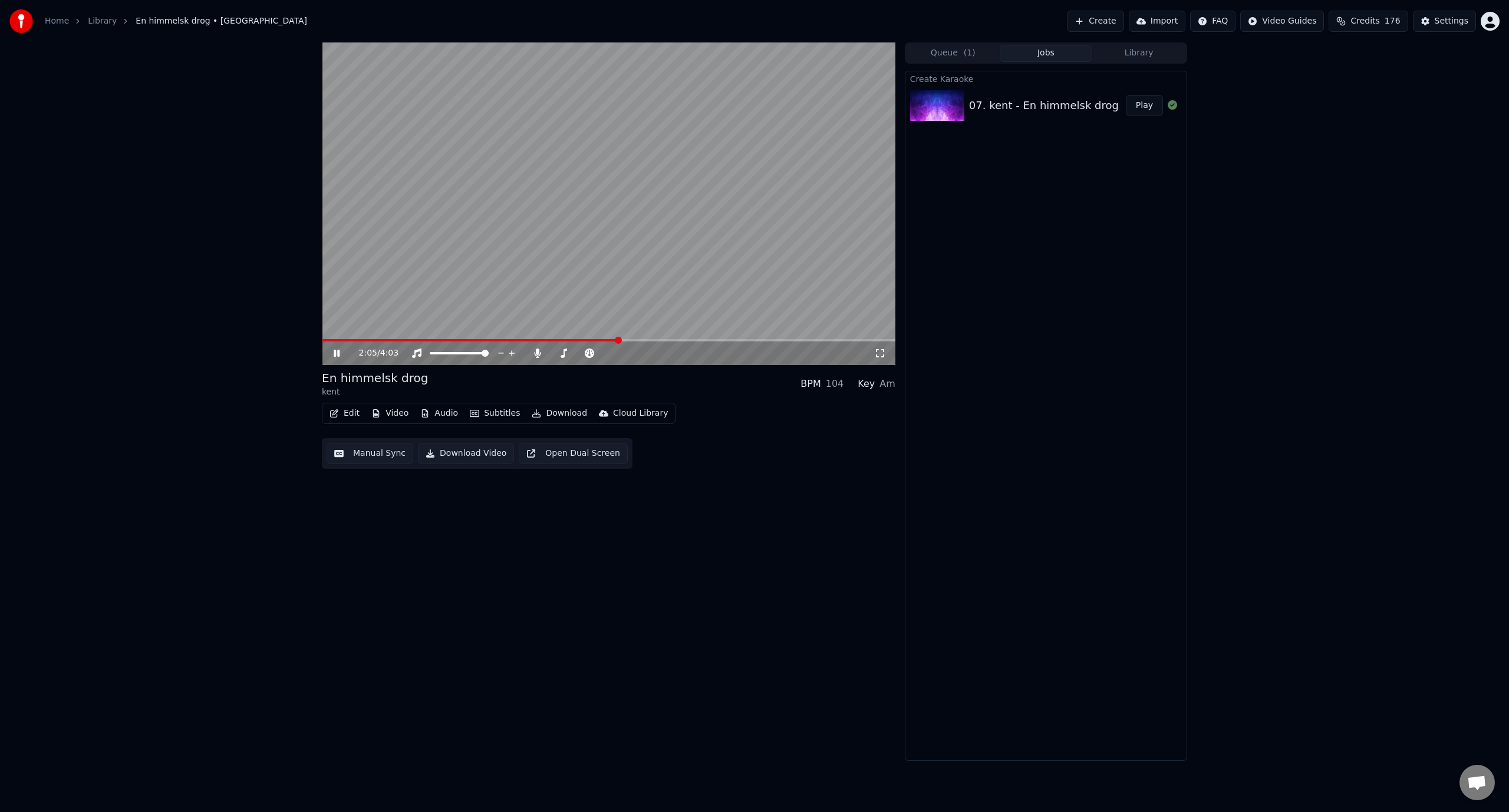
click at [348, 416] on button "Edit" at bounding box center [344, 413] width 39 height 16
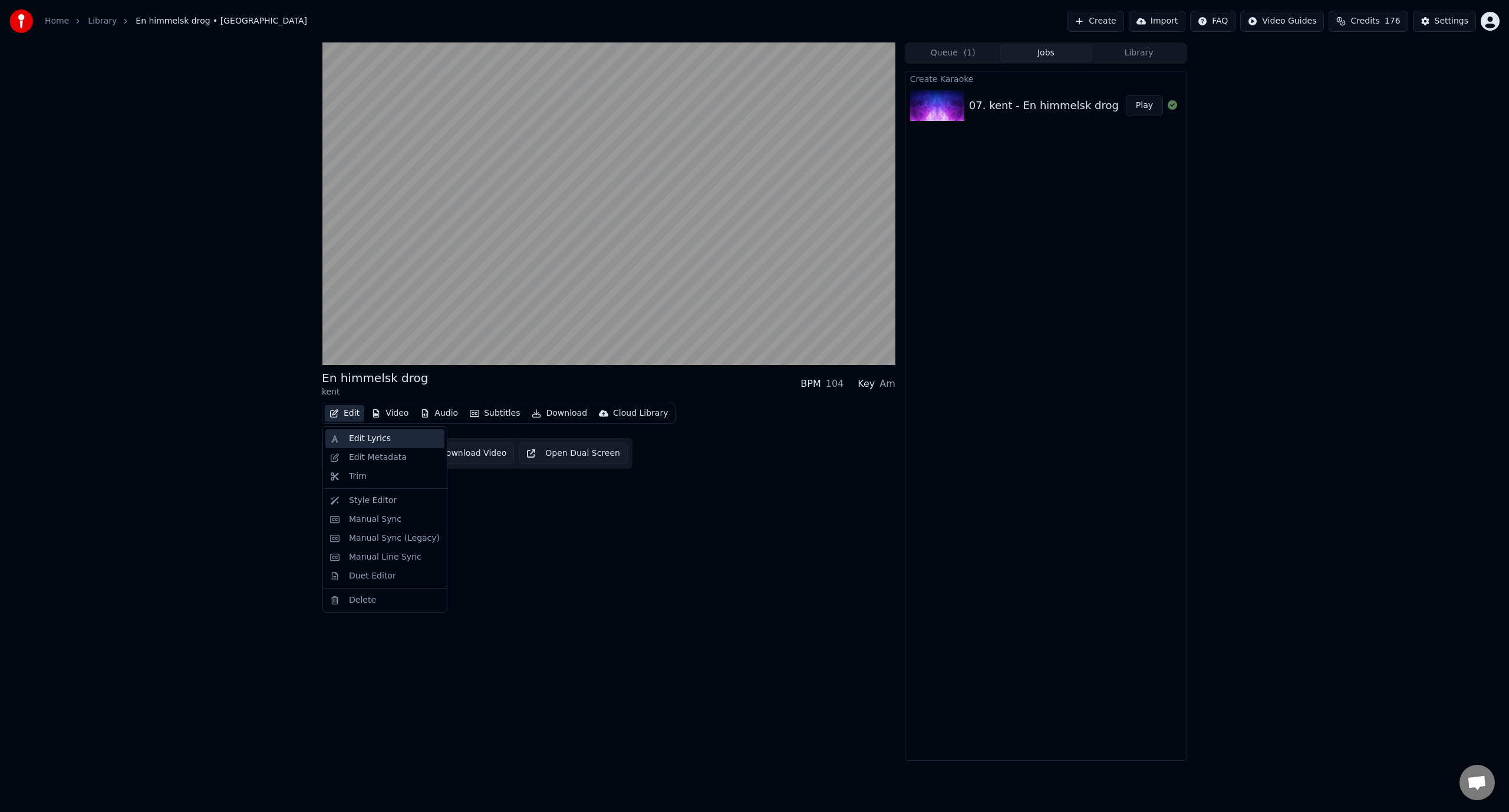
click at [379, 439] on div "Edit Lyrics" at bounding box center [370, 438] width 42 height 12
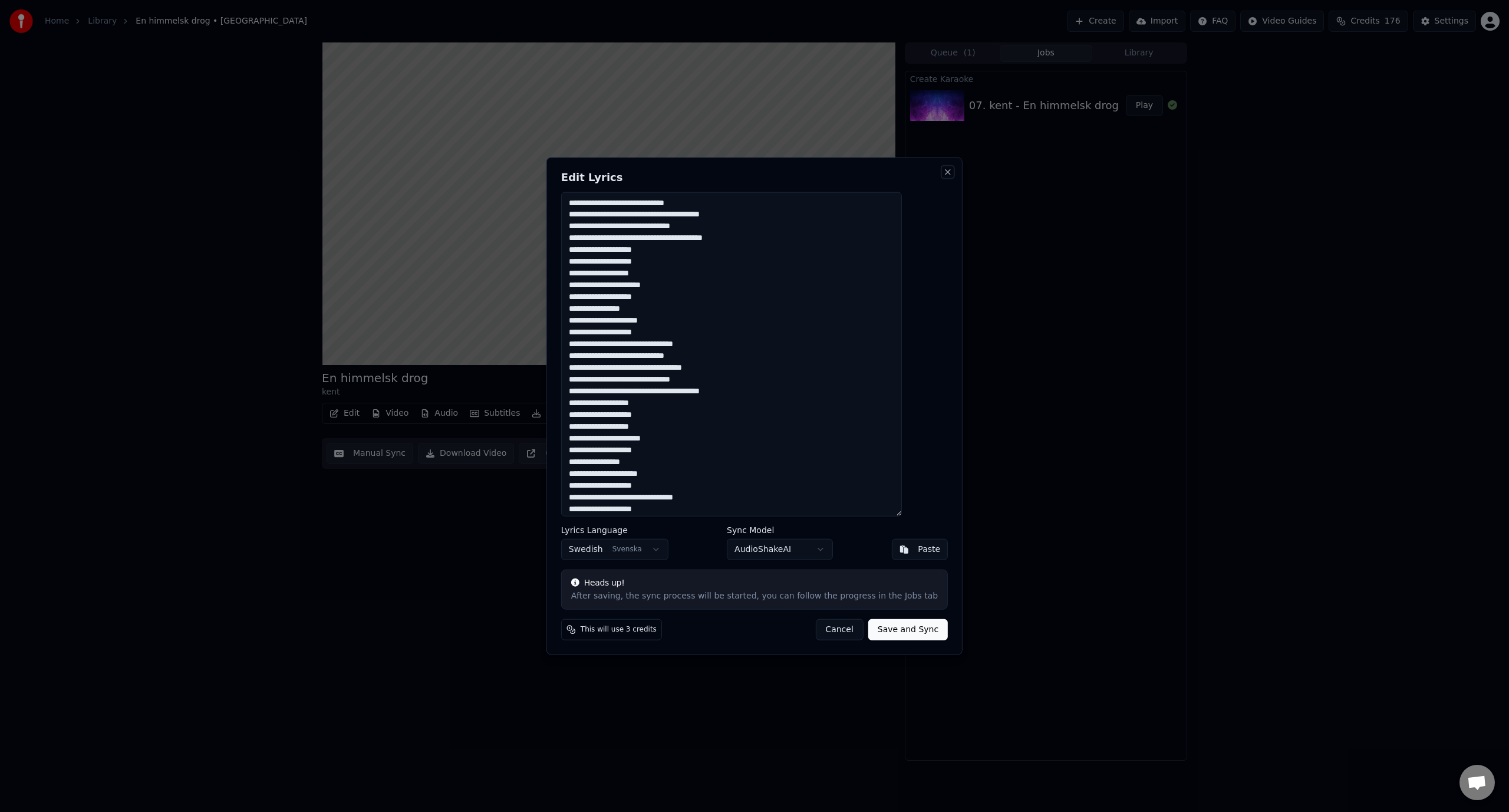
click at [943, 173] on button "Close" at bounding box center [948, 172] width 9 height 9
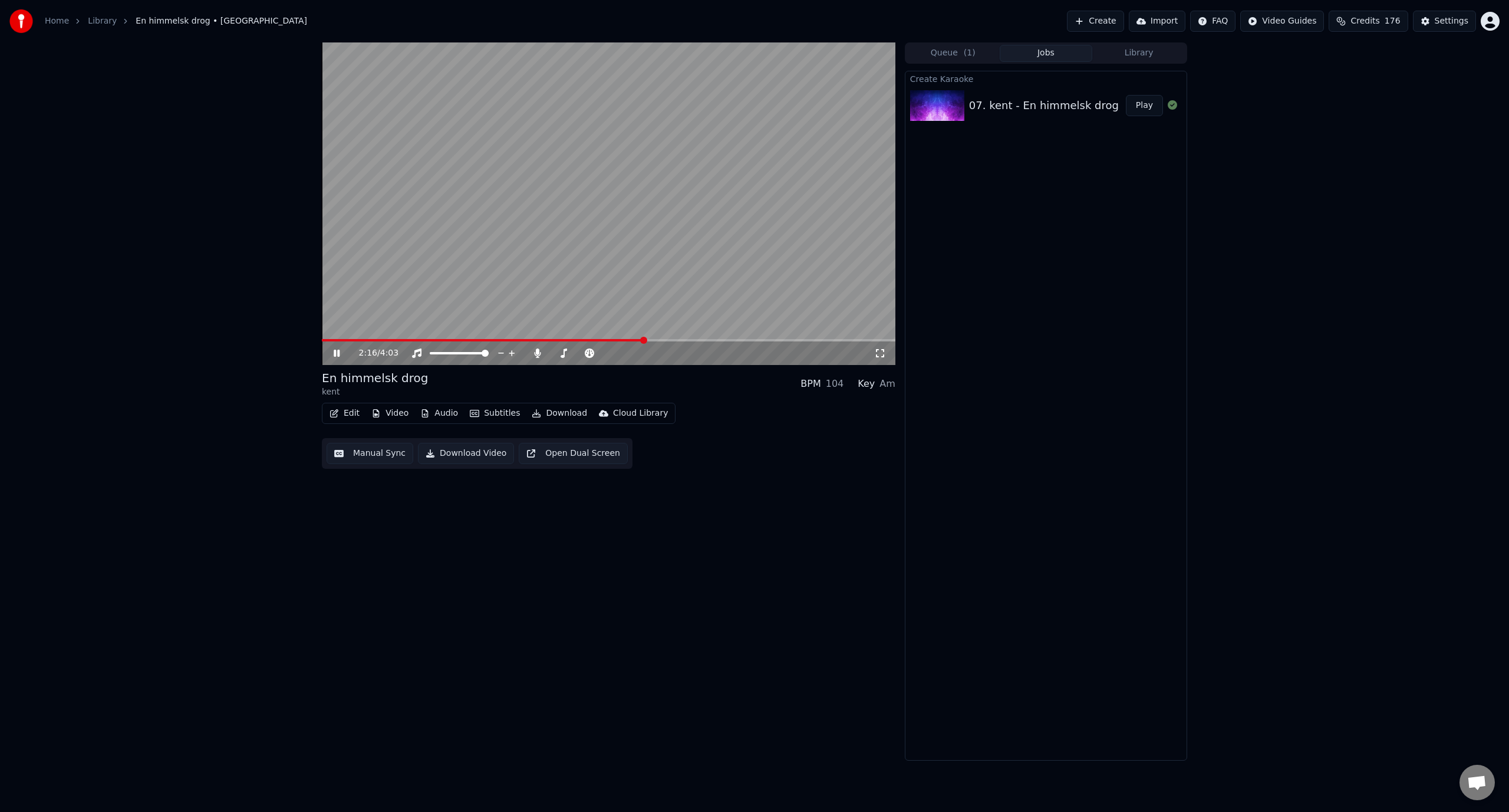
click at [352, 408] on button "Edit" at bounding box center [344, 413] width 39 height 16
click at [390, 514] on div "Manual Sync" at bounding box center [375, 519] width 53 height 12
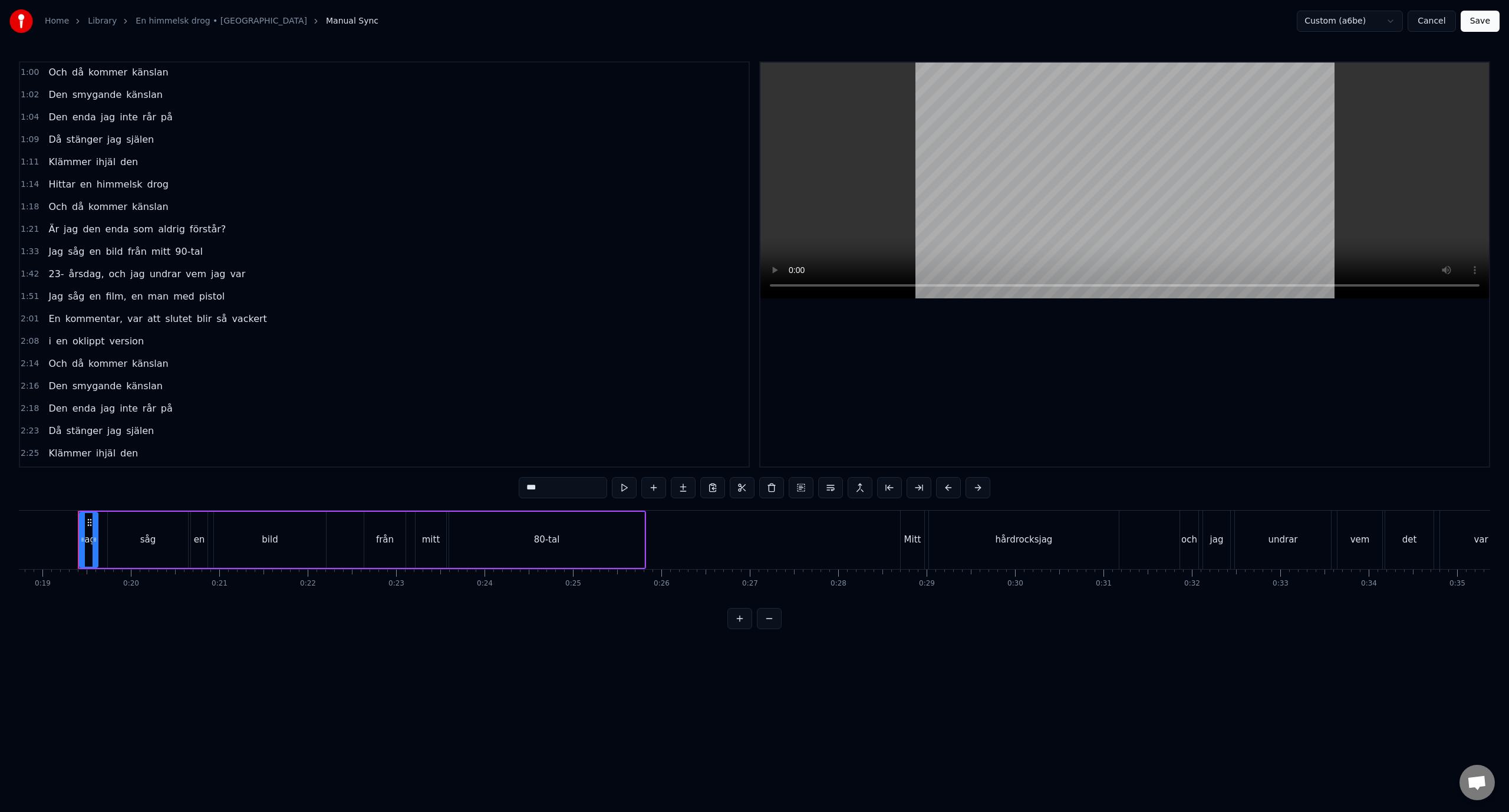
scroll to position [118, 0]
click at [98, 311] on span "kommentar," at bounding box center [94, 313] width 60 height 13
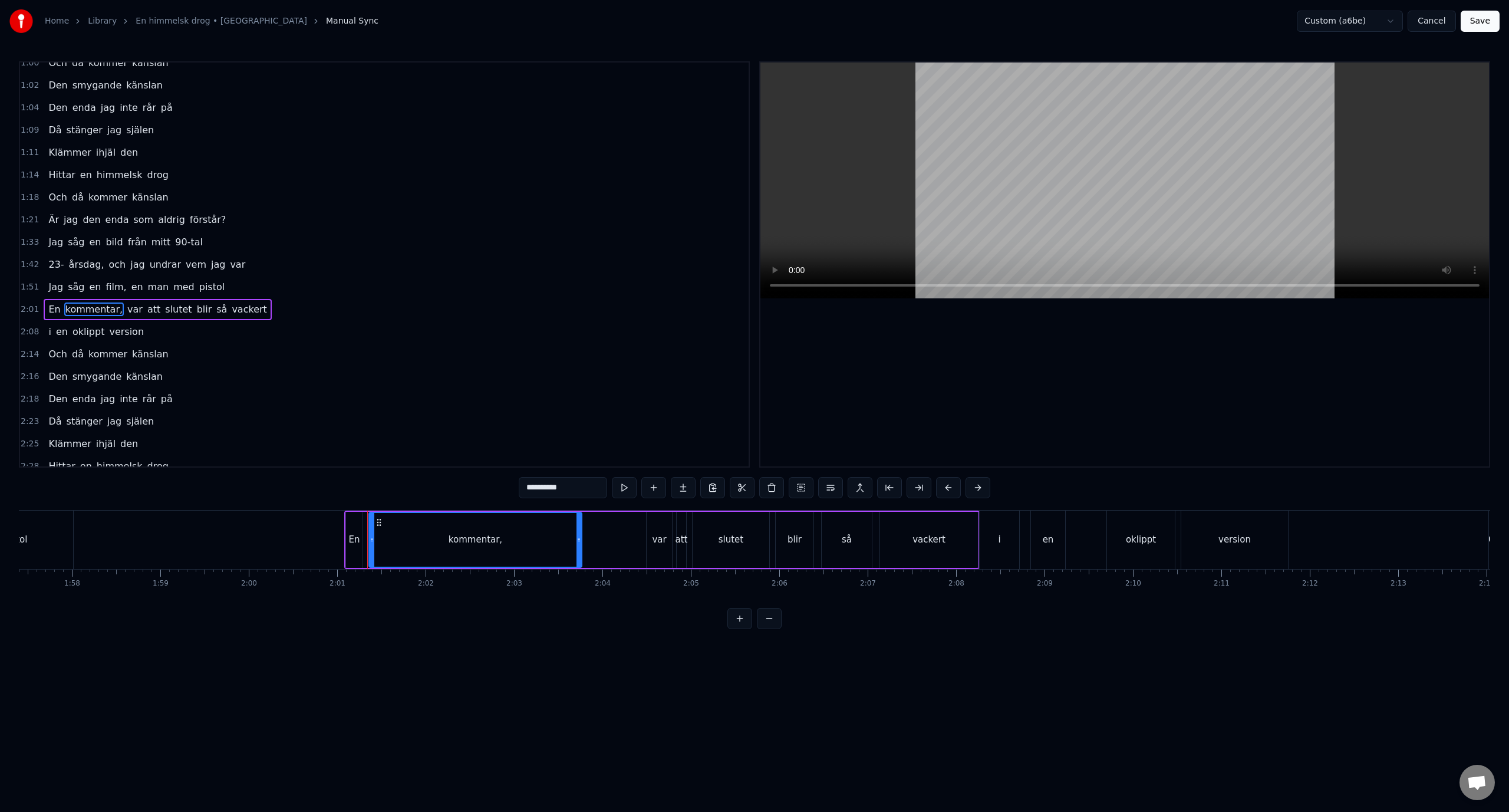
scroll to position [0, 10671]
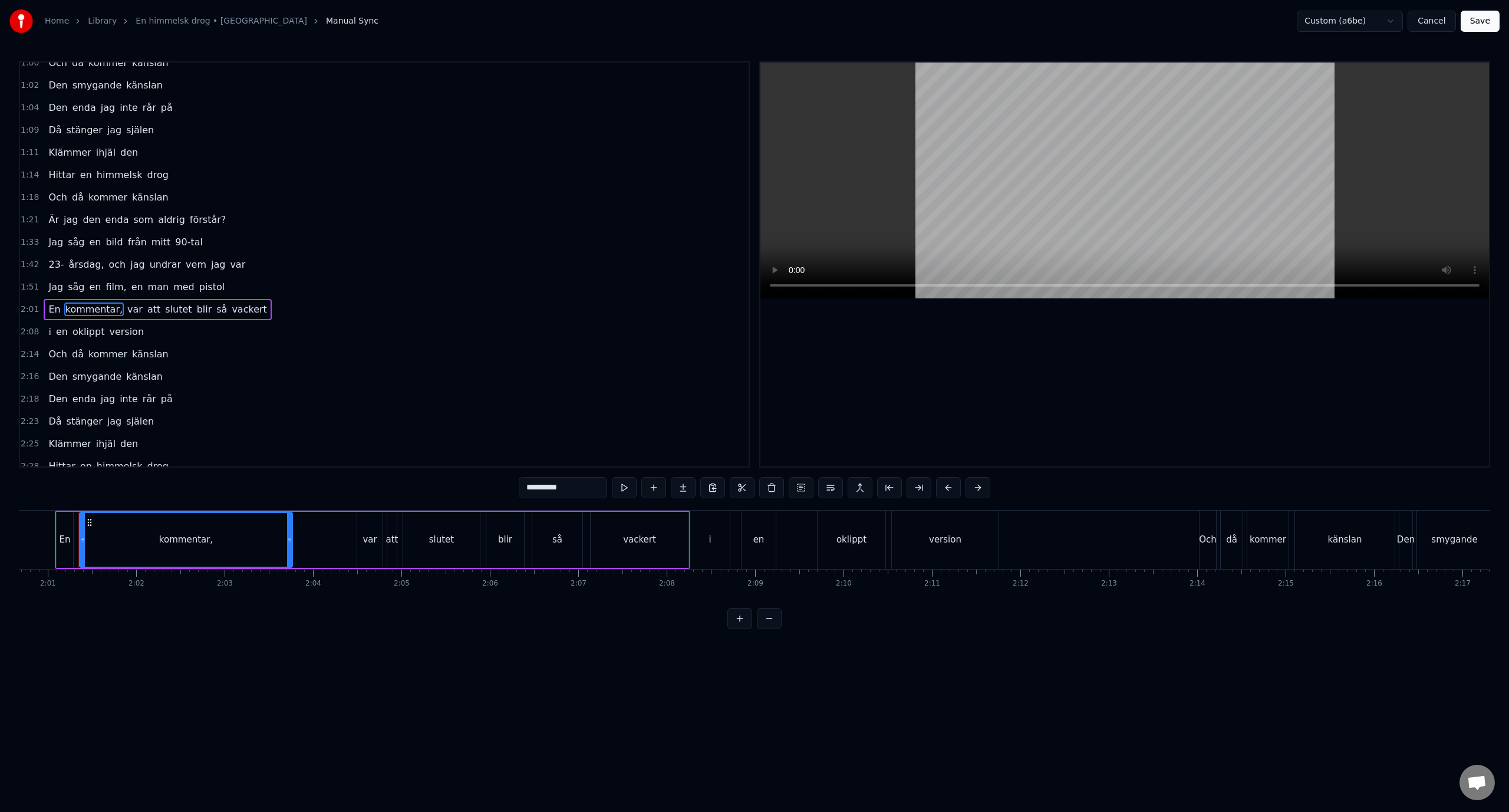
click at [592, 493] on input "**********" at bounding box center [563, 487] width 89 height 21
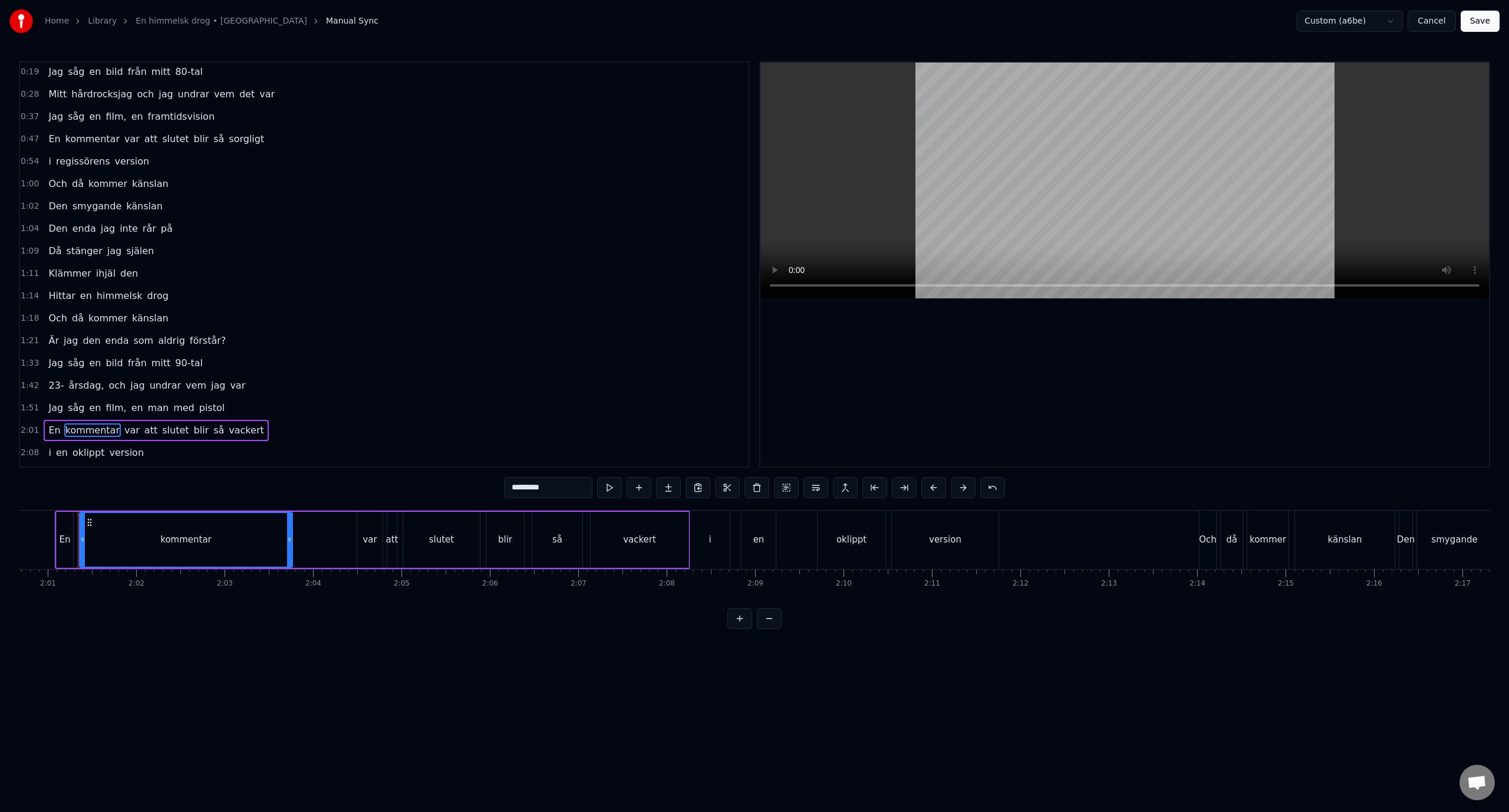
scroll to position [0, 0]
type input "*********"
click at [1484, 20] on button "Save" at bounding box center [1481, 21] width 39 height 21
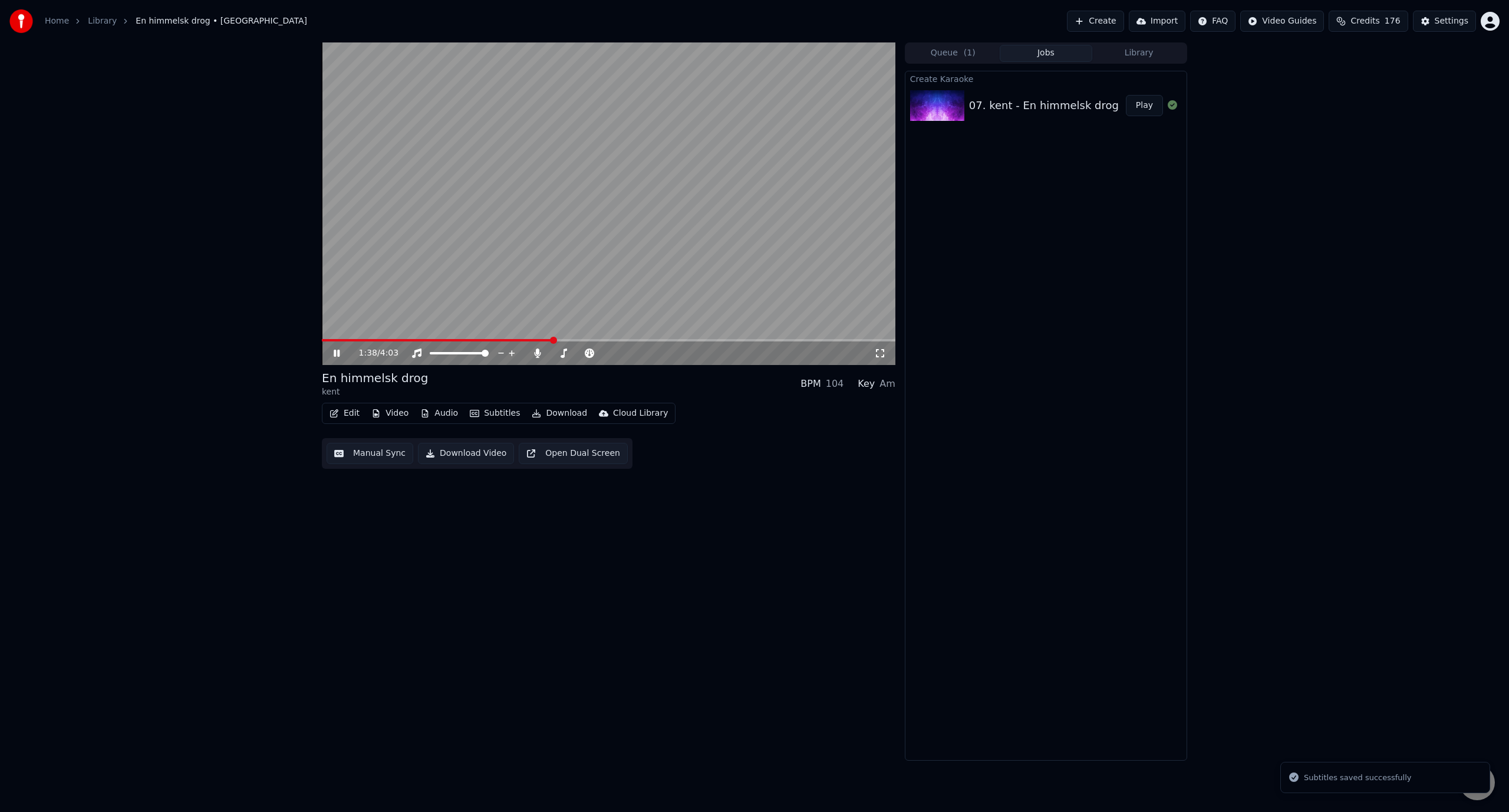
click at [553, 340] on span at bounding box center [608, 340] width 574 height 2
click at [581, 338] on video at bounding box center [608, 203] width 574 height 322
click at [585, 340] on span at bounding box center [608, 340] width 574 height 2
click at [596, 272] on video at bounding box center [608, 203] width 574 height 322
click at [600, 340] on span at bounding box center [608, 340] width 574 height 2
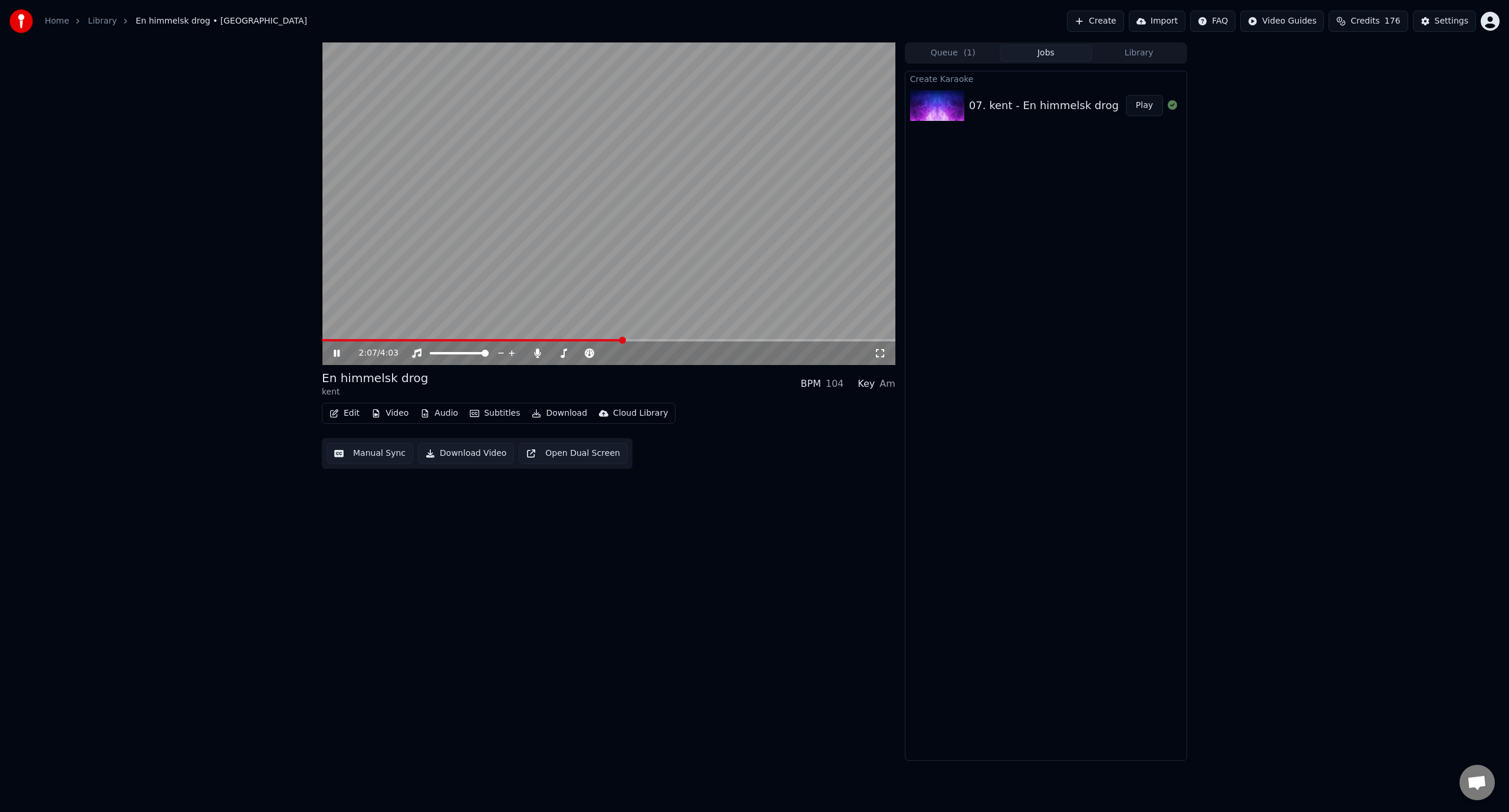
click at [489, 221] on video at bounding box center [608, 203] width 574 height 322
click at [341, 413] on button "Edit" at bounding box center [344, 413] width 39 height 16
click at [383, 514] on div "Manual Sync" at bounding box center [375, 519] width 53 height 12
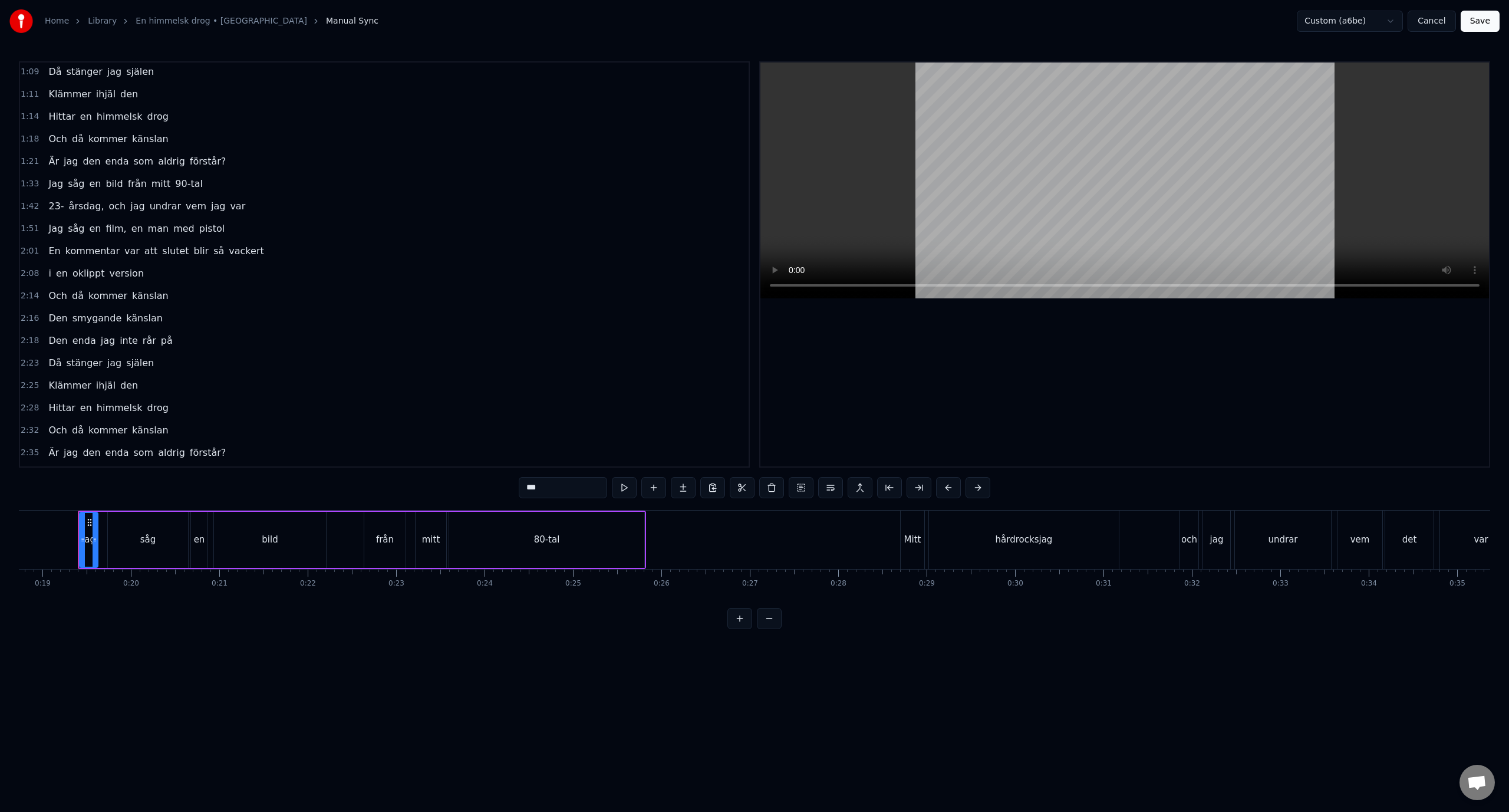
scroll to position [177, 0]
click at [257, 255] on div "2:01 En kommentar var att slutet blir så vackert" at bounding box center [385, 255] width 729 height 23
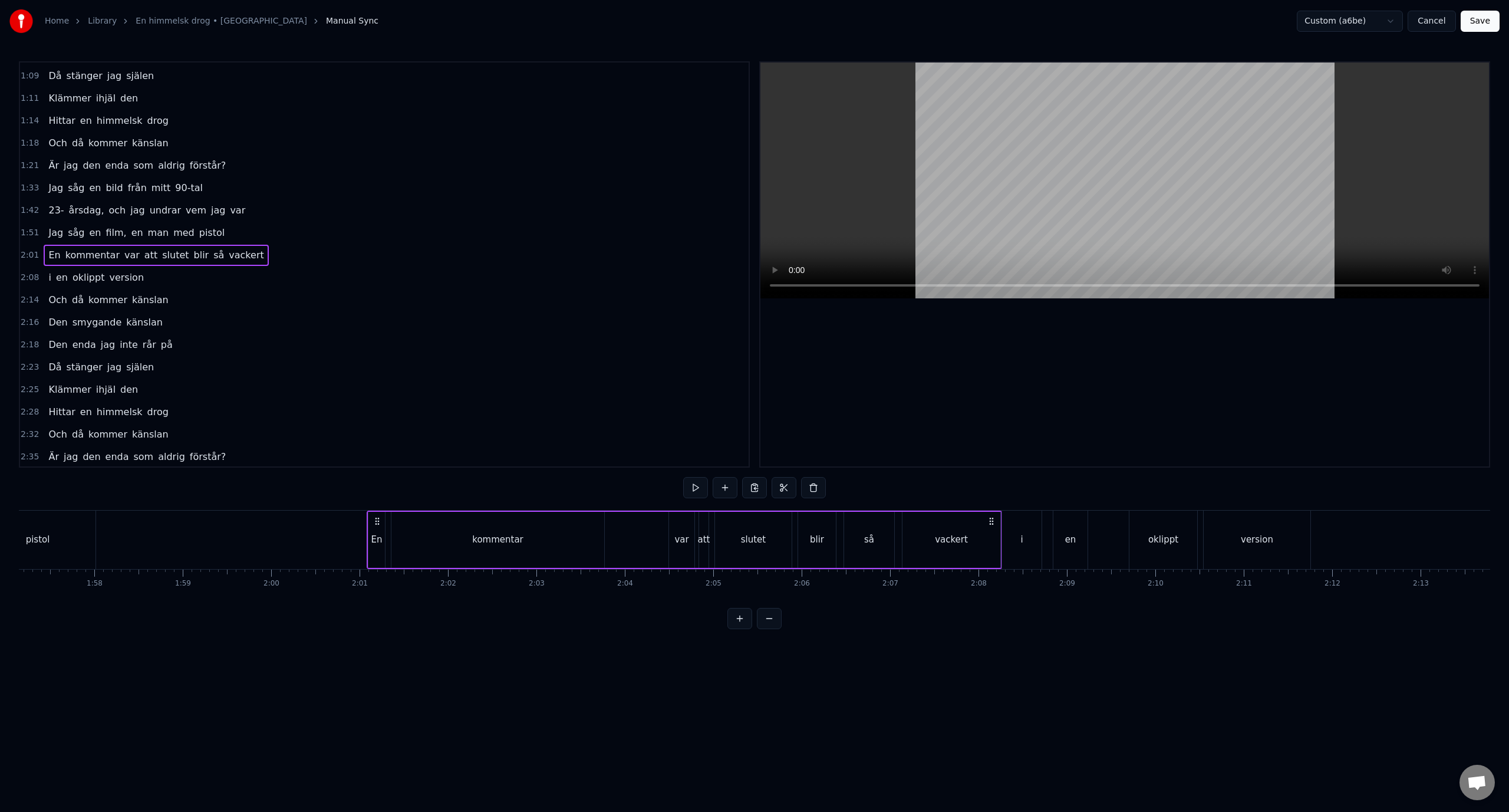
scroll to position [0, 10649]
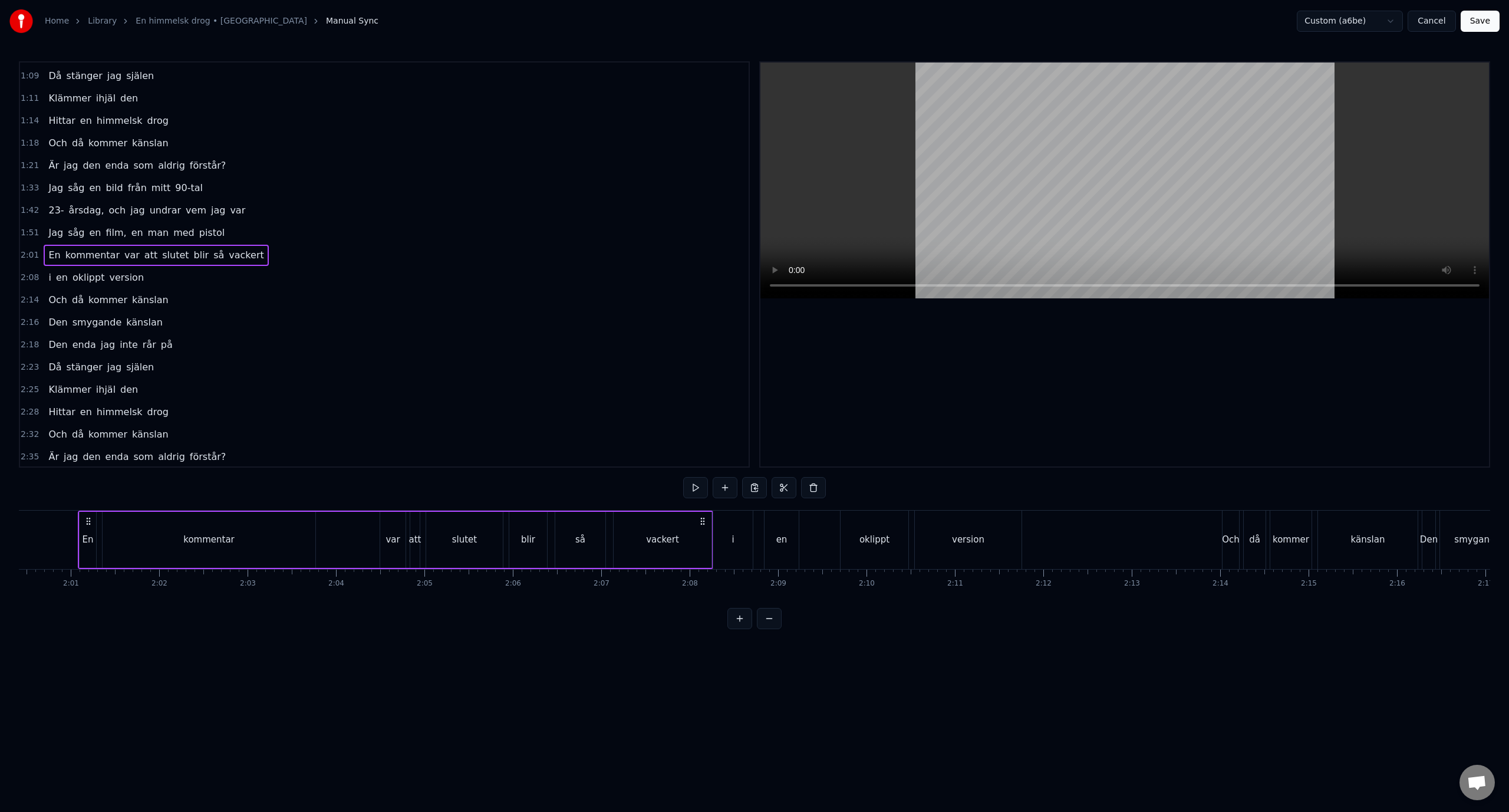
click at [330, 537] on div "En kommentar var att slutet blir så vackert" at bounding box center [395, 540] width 636 height 58
click at [530, 270] on html "Home Library En himmelsk drog • kent Manual Sync Custom (a6be) Cancel Save 0:19…" at bounding box center [754, 324] width 1509 height 648
click at [386, 537] on div "var" at bounding box center [393, 539] width 25 height 56
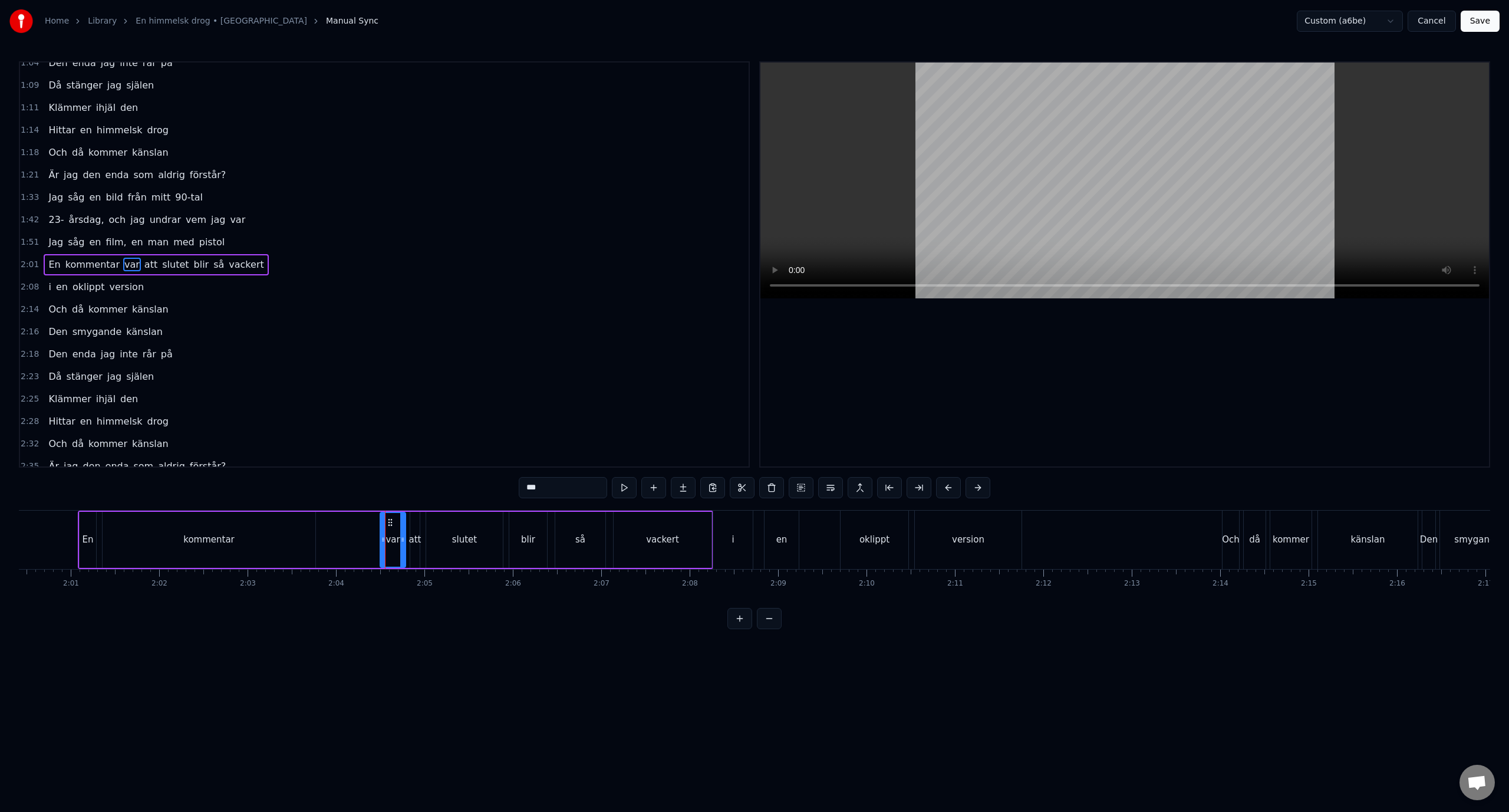
click at [88, 544] on div "En" at bounding box center [88, 539] width 11 height 13
click at [182, 544] on div "kommentar" at bounding box center [209, 539] width 213 height 56
type input "*********"
click at [357, 532] on div "En kommentar var att slutet blir så vackert" at bounding box center [395, 540] width 636 height 58
click at [395, 542] on div "var" at bounding box center [392, 539] width 14 height 13
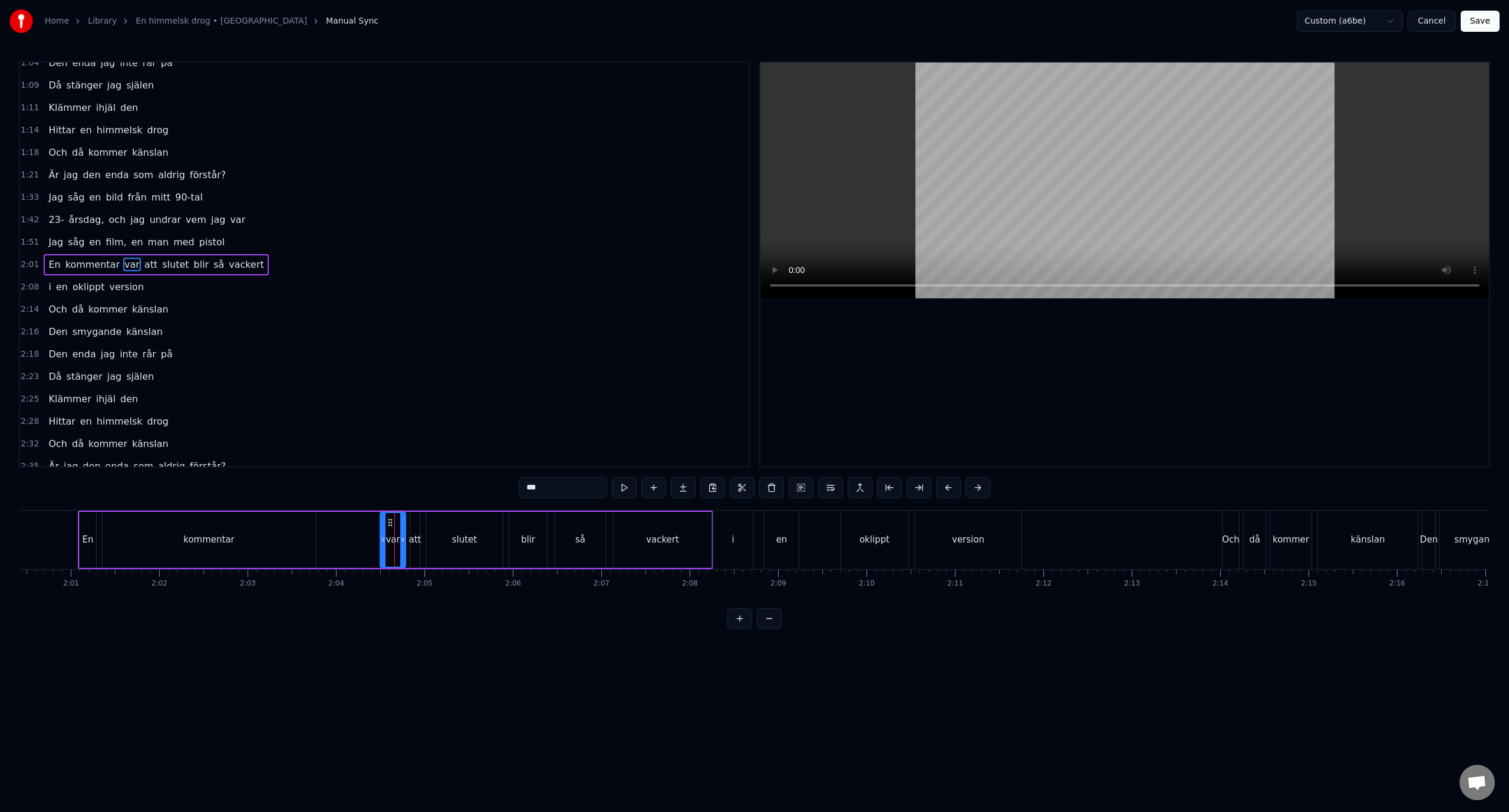
click at [243, 542] on div "kommentar" at bounding box center [209, 539] width 213 height 56
type input "*********"
click at [264, 267] on div "2:01 En kommentar var att slutet blir så vackert" at bounding box center [385, 264] width 729 height 23
click at [339, 544] on div "En kommentar var att slutet blir så vackert" at bounding box center [395, 540] width 636 height 58
click at [392, 539] on div "var" at bounding box center [392, 539] width 14 height 13
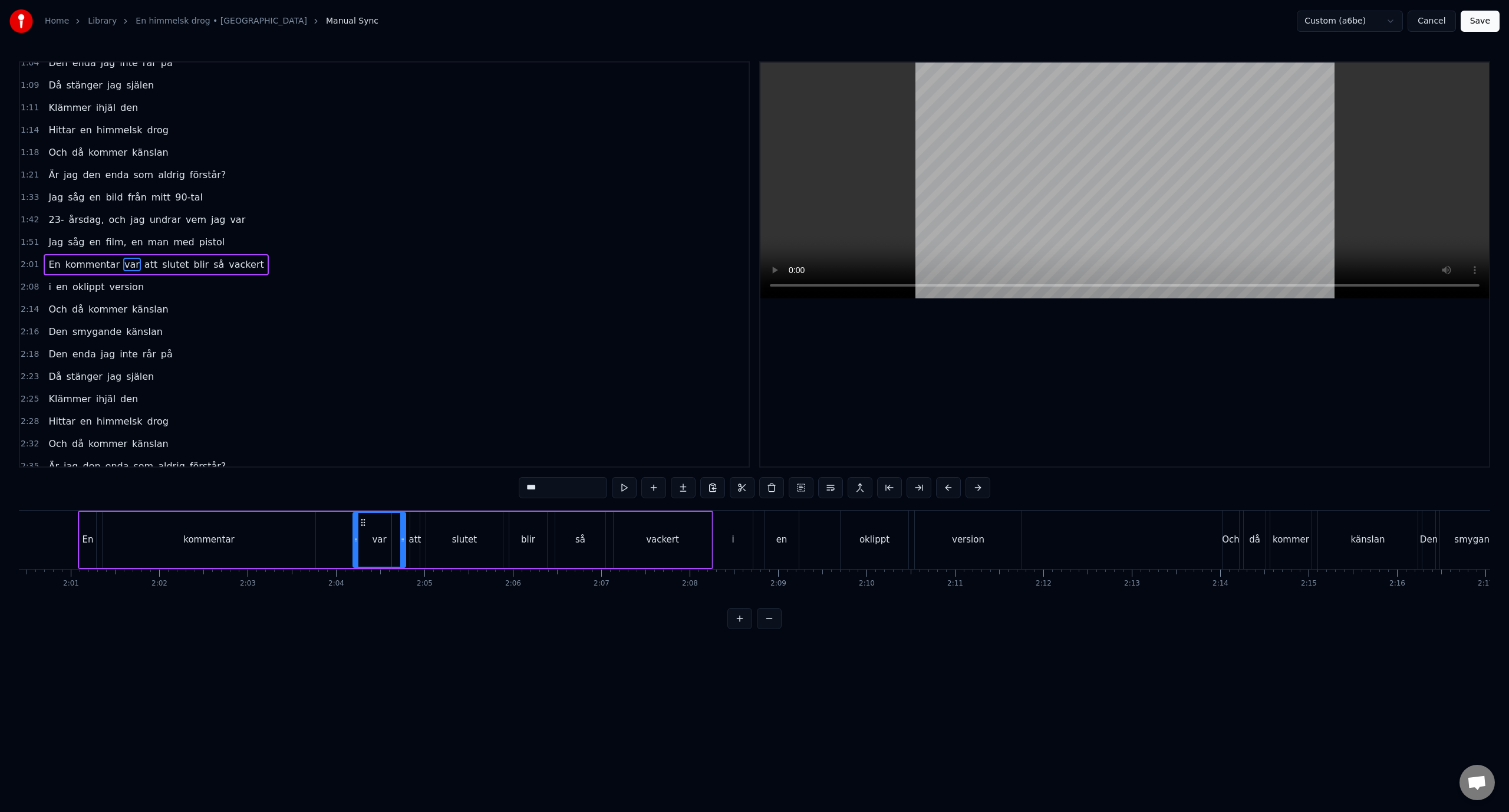
drag, startPoint x: 384, startPoint y: 542, endPoint x: 352, endPoint y: 544, distance: 32.1
click at [354, 544] on div at bounding box center [356, 540] width 5 height 53
click at [1425, 20] on button "Cancel" at bounding box center [1431, 21] width 48 height 21
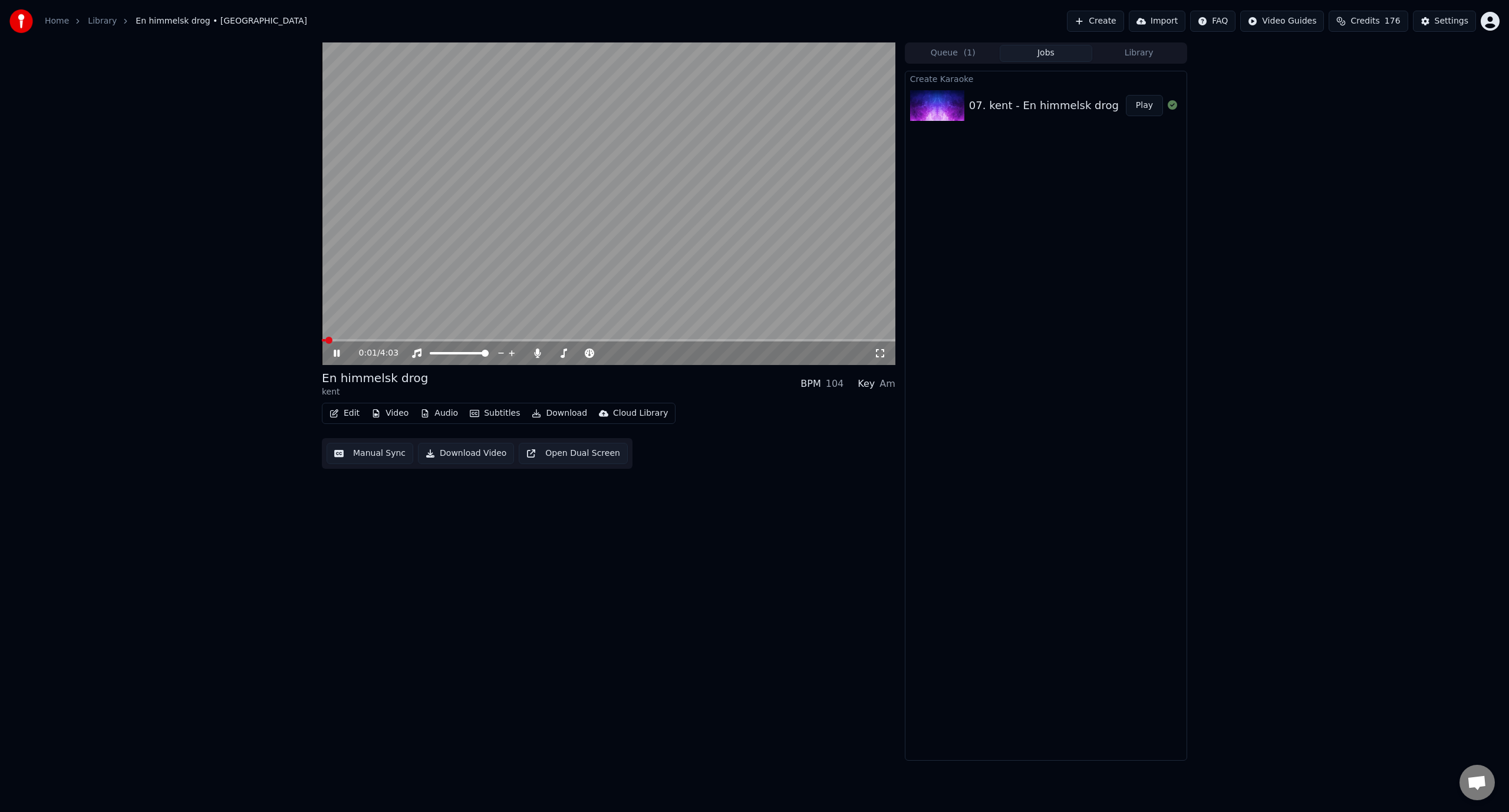
click at [575, 342] on div "0:01 / 4:03" at bounding box center [608, 353] width 574 height 24
click at [573, 340] on span at bounding box center [608, 340] width 574 height 2
click at [335, 356] on icon at bounding box center [337, 353] width 6 height 7
click at [344, 415] on button "Edit" at bounding box center [344, 413] width 39 height 16
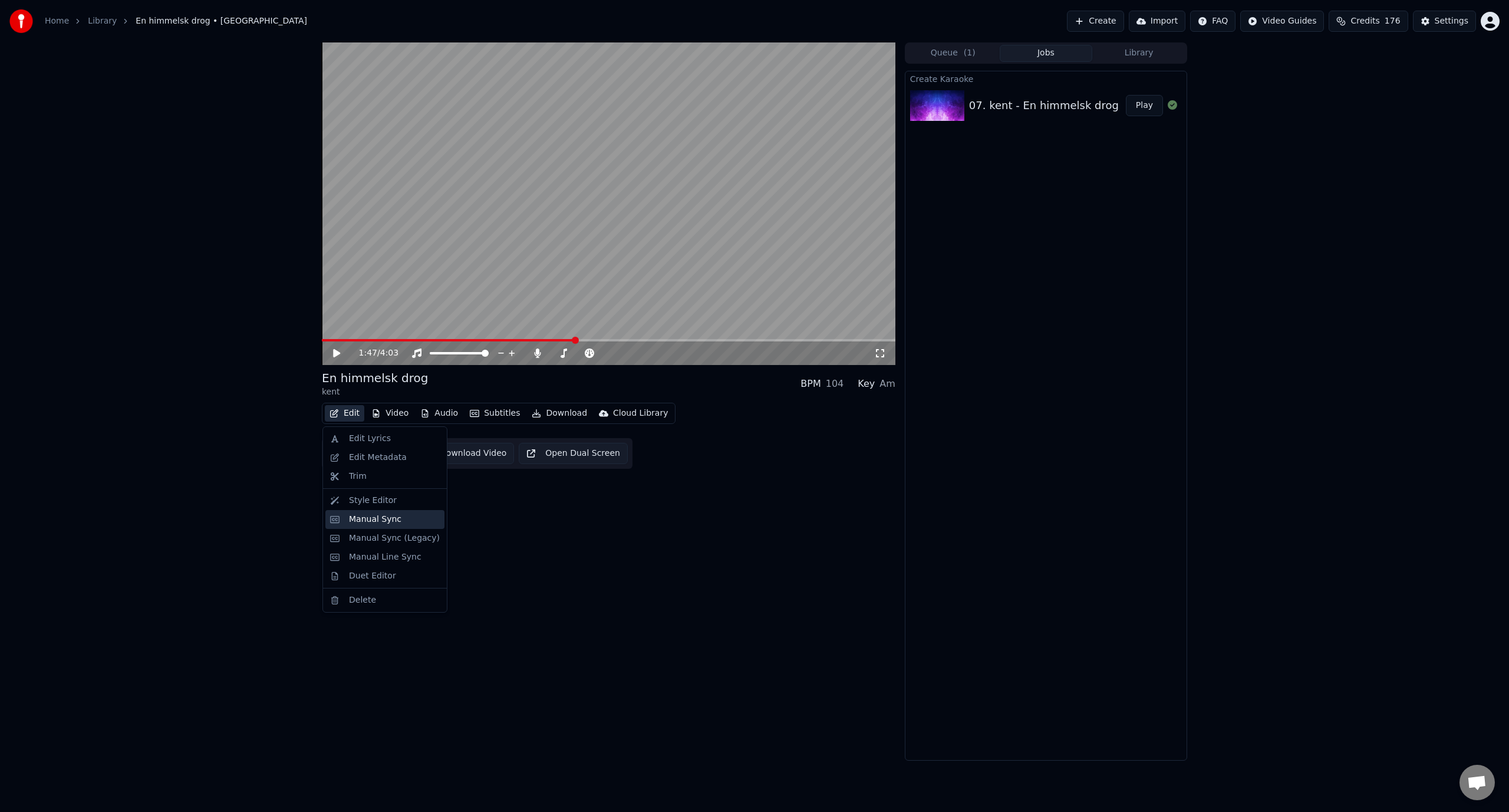
click at [386, 520] on div "Manual Sync" at bounding box center [375, 519] width 53 height 12
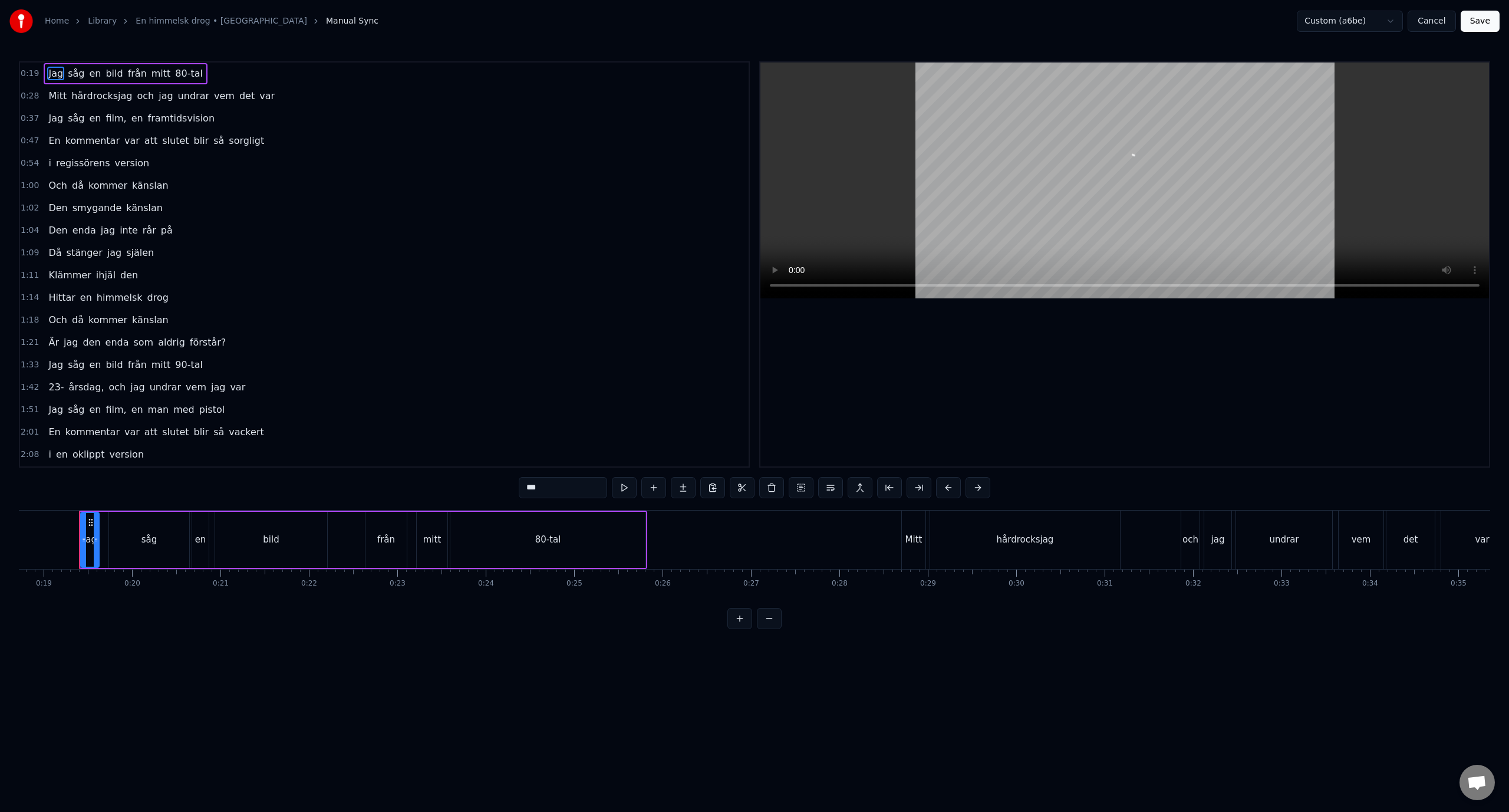
scroll to position [0, 1657]
click at [112, 119] on span "film," at bounding box center [115, 118] width 23 height 13
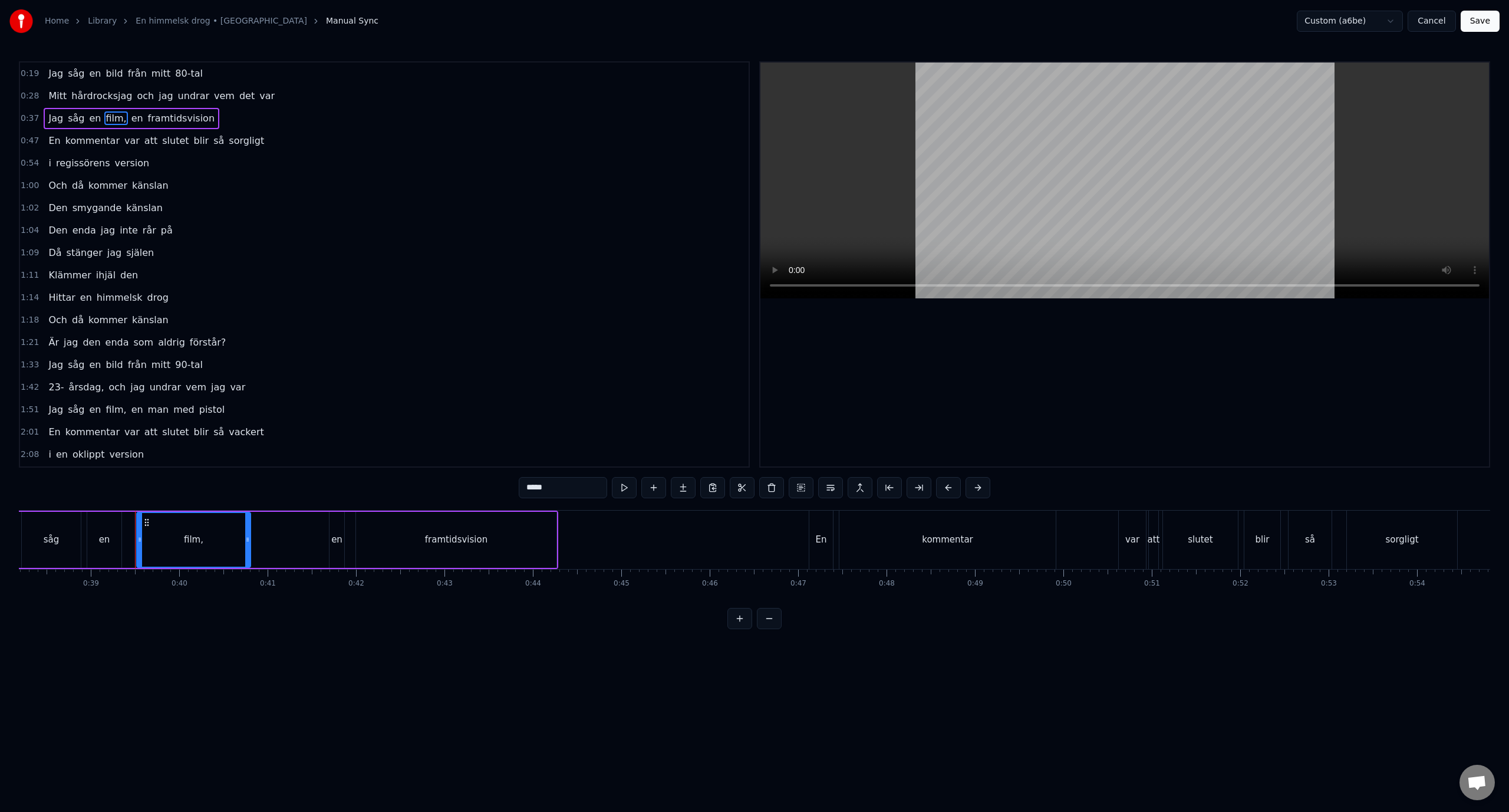
scroll to position [0, 3434]
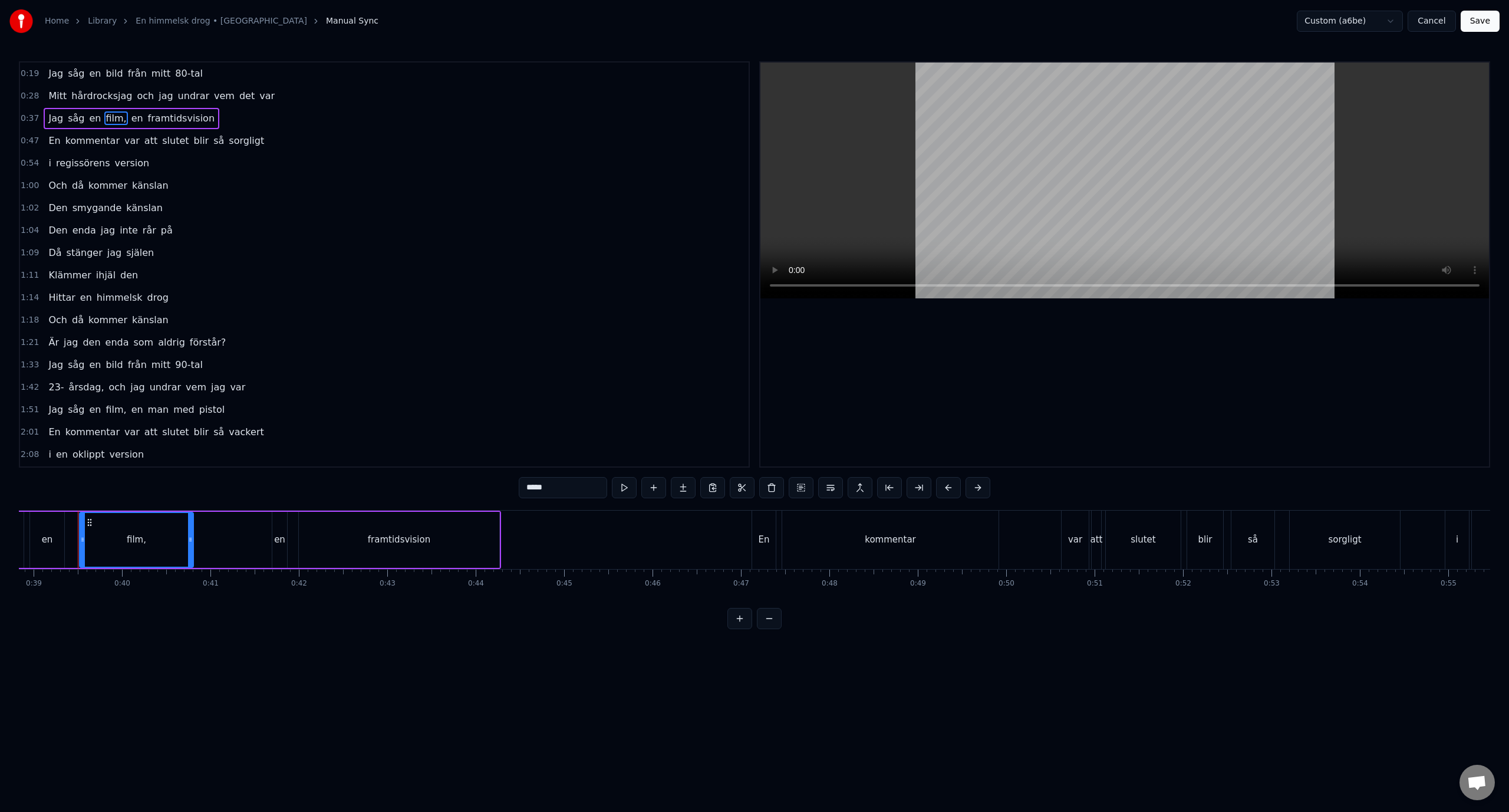
click at [578, 483] on input "*****" at bounding box center [563, 487] width 89 height 21
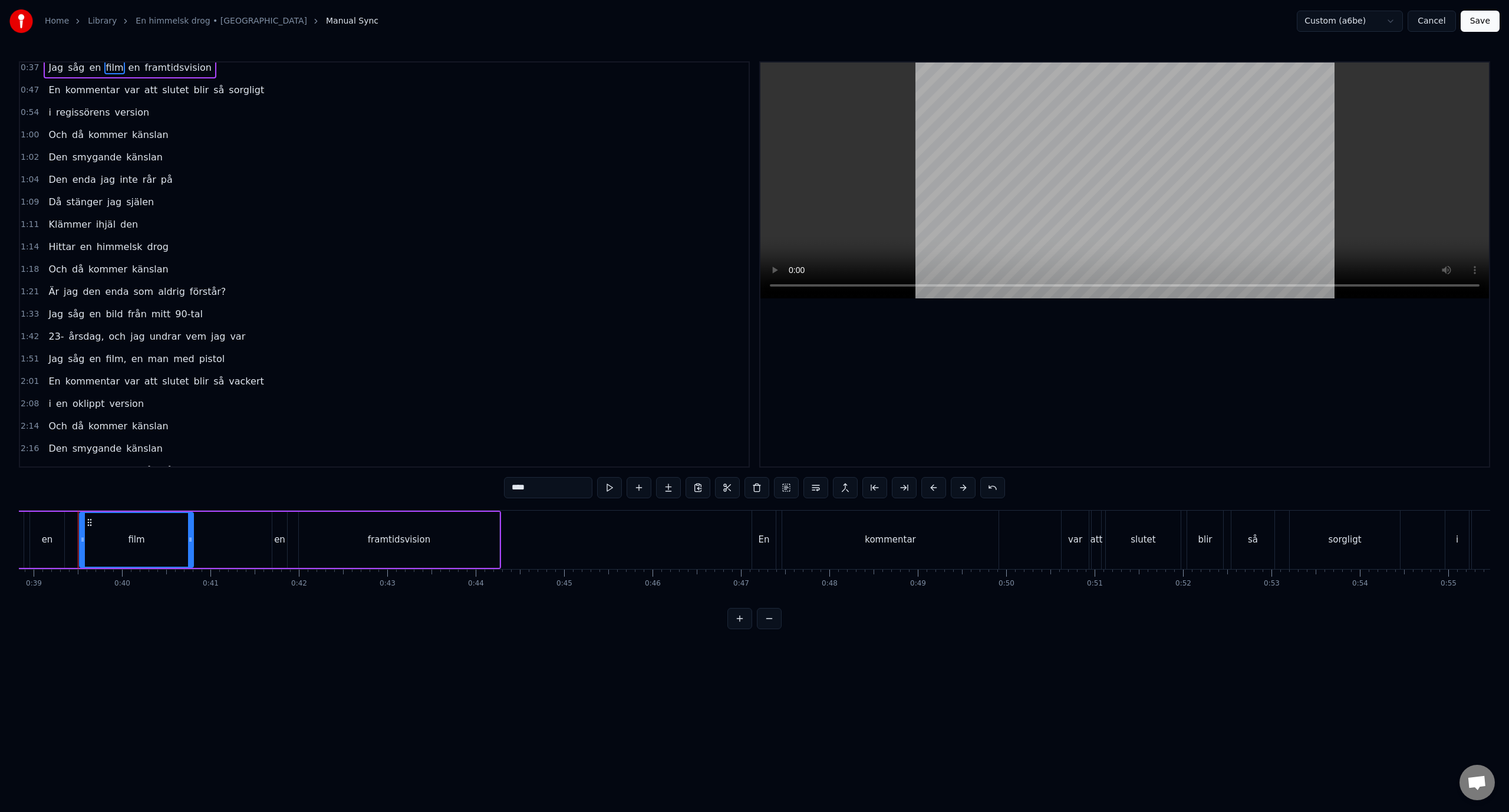
scroll to position [59, 0]
click at [93, 333] on span "årsdag," at bounding box center [86, 327] width 38 height 13
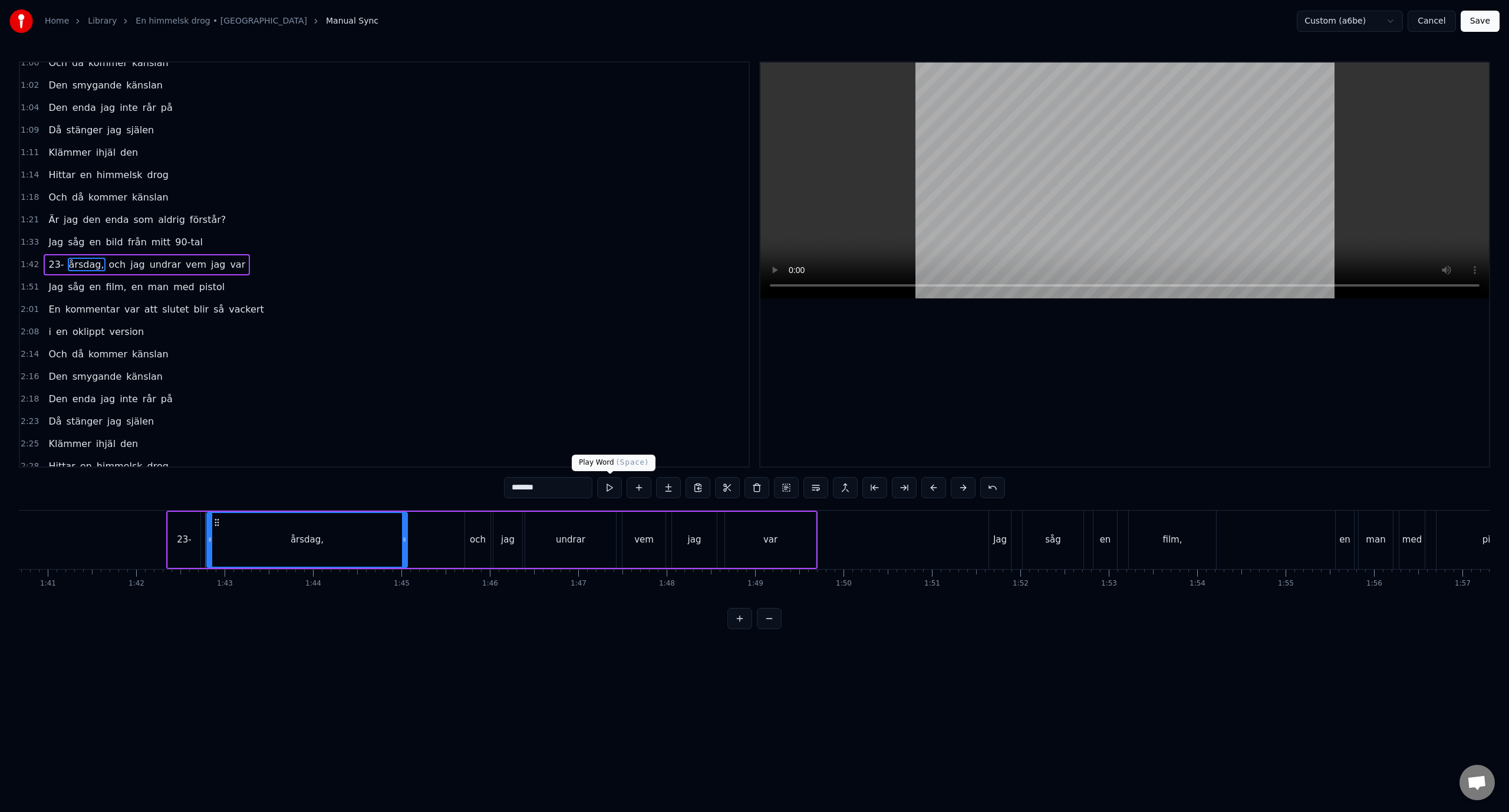
scroll to position [0, 9030]
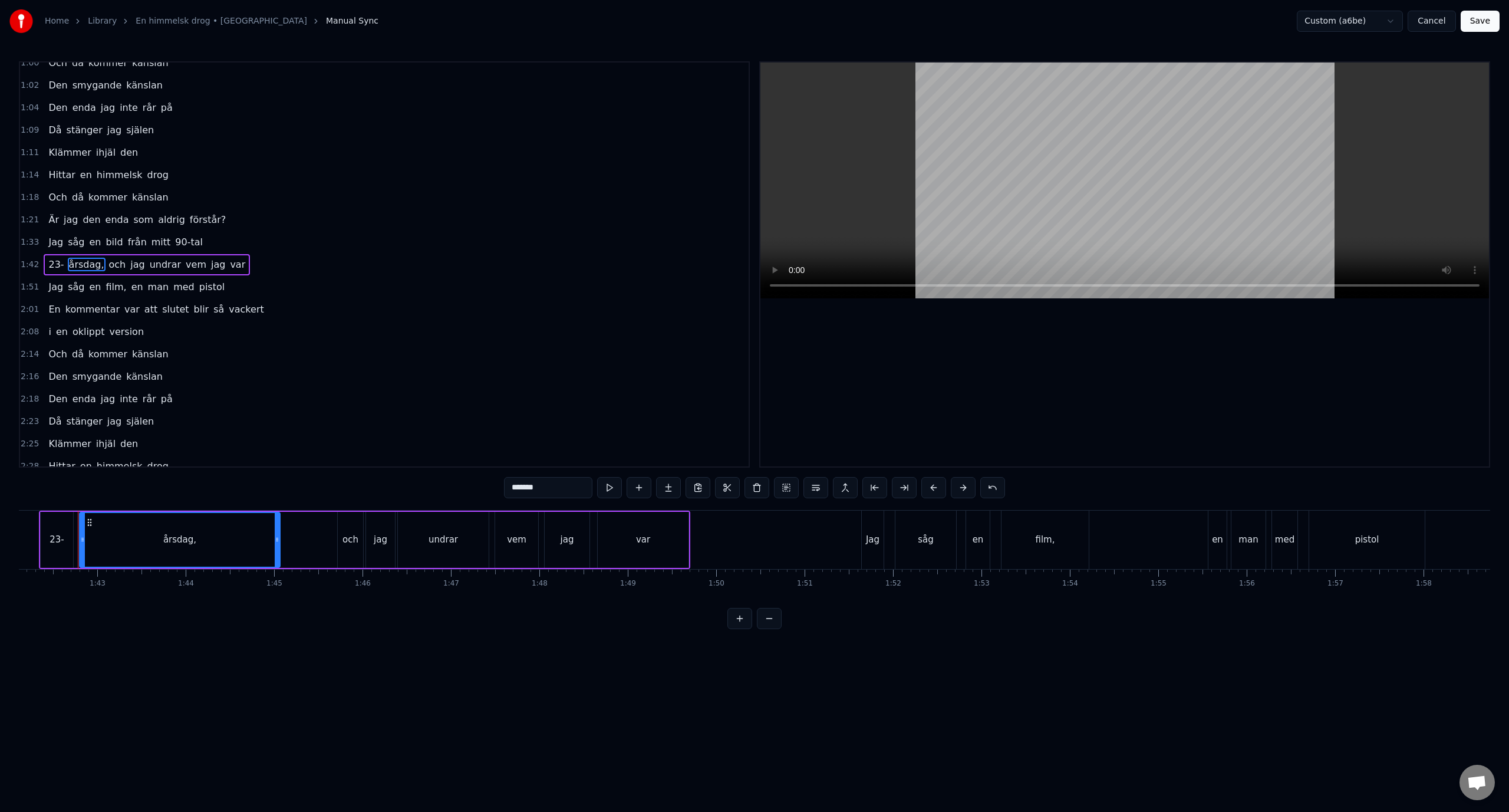
click at [573, 490] on input "*******" at bounding box center [548, 487] width 89 height 21
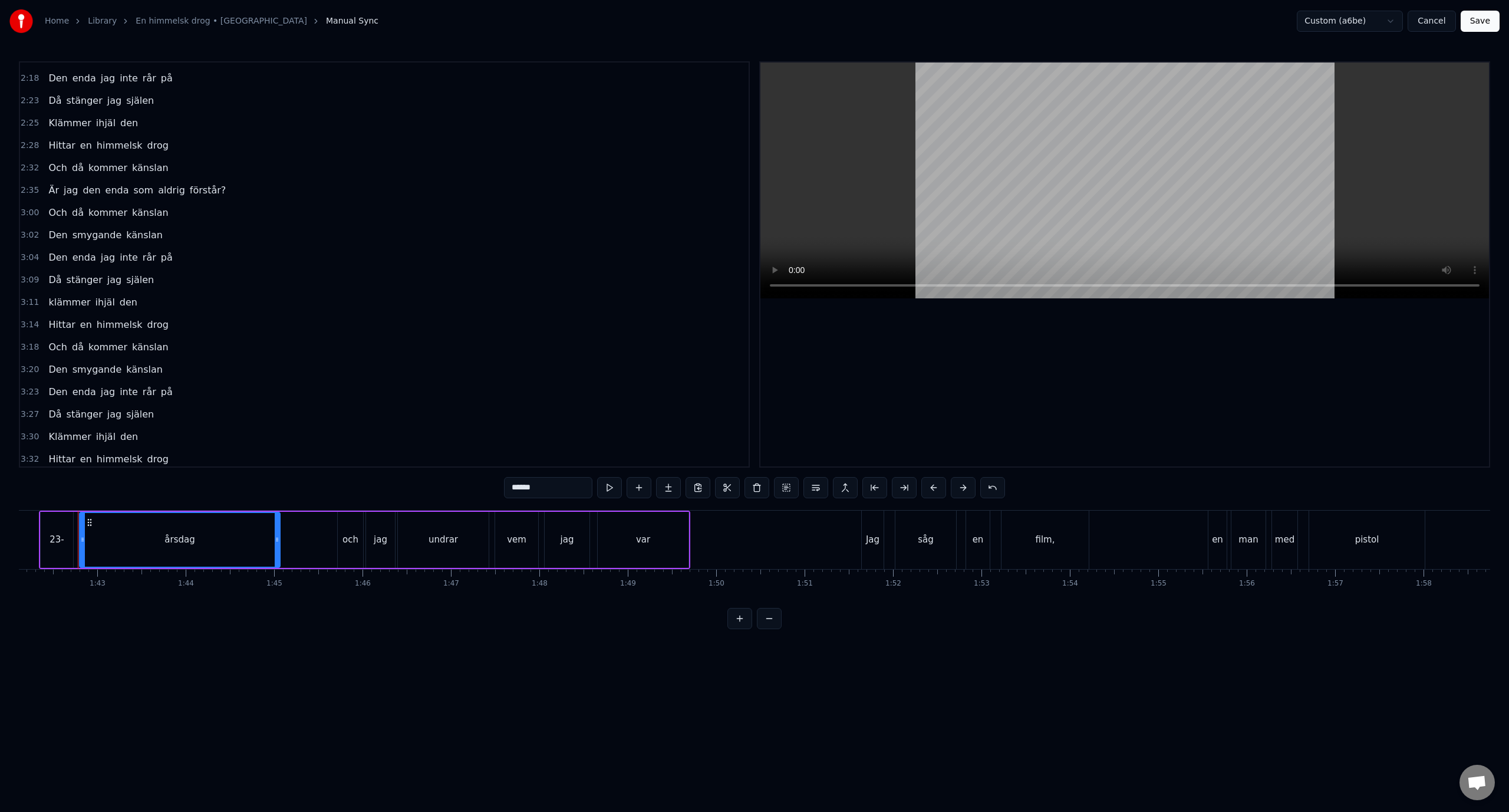
scroll to position [492, 0]
type input "******"
click at [1485, 18] on button "Save" at bounding box center [1481, 21] width 39 height 21
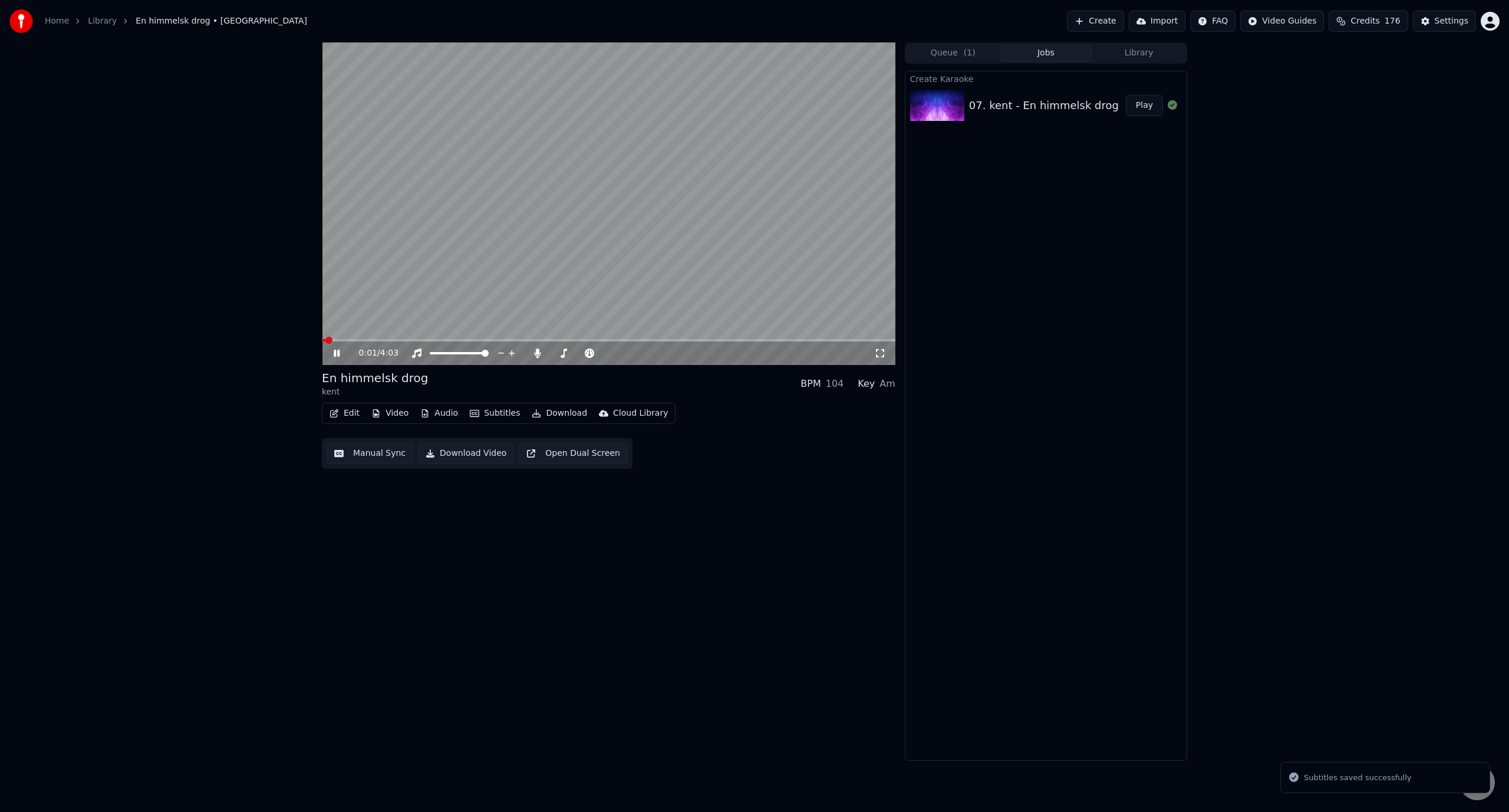
click at [470, 340] on span at bounding box center [608, 340] width 574 height 2
click at [585, 340] on span at bounding box center [608, 340] width 574 height 2
click at [587, 237] on video at bounding box center [608, 203] width 574 height 322
click at [355, 413] on button "Edit" at bounding box center [344, 413] width 39 height 16
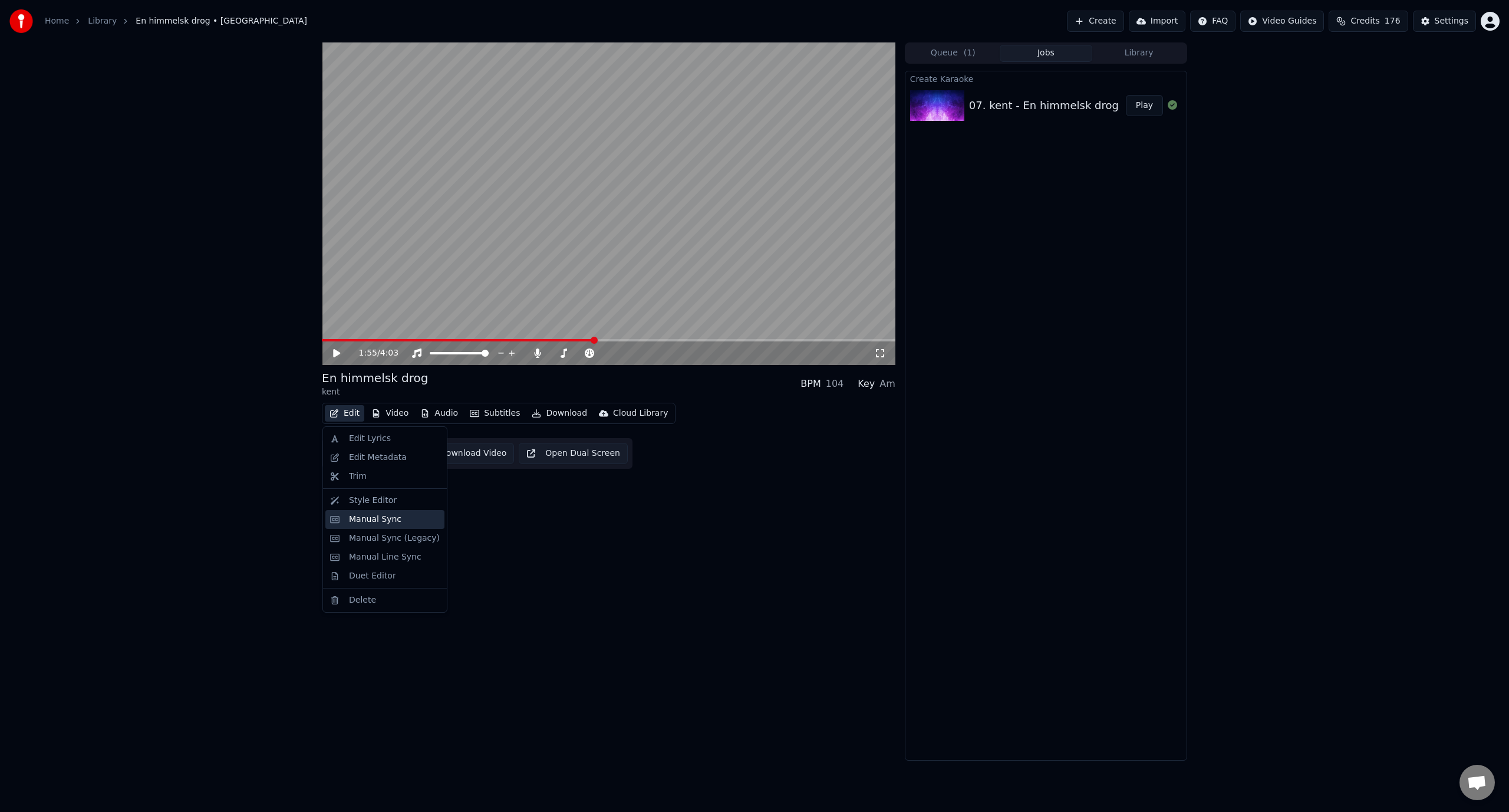
click at [392, 518] on div "Manual Sync" at bounding box center [375, 519] width 53 height 12
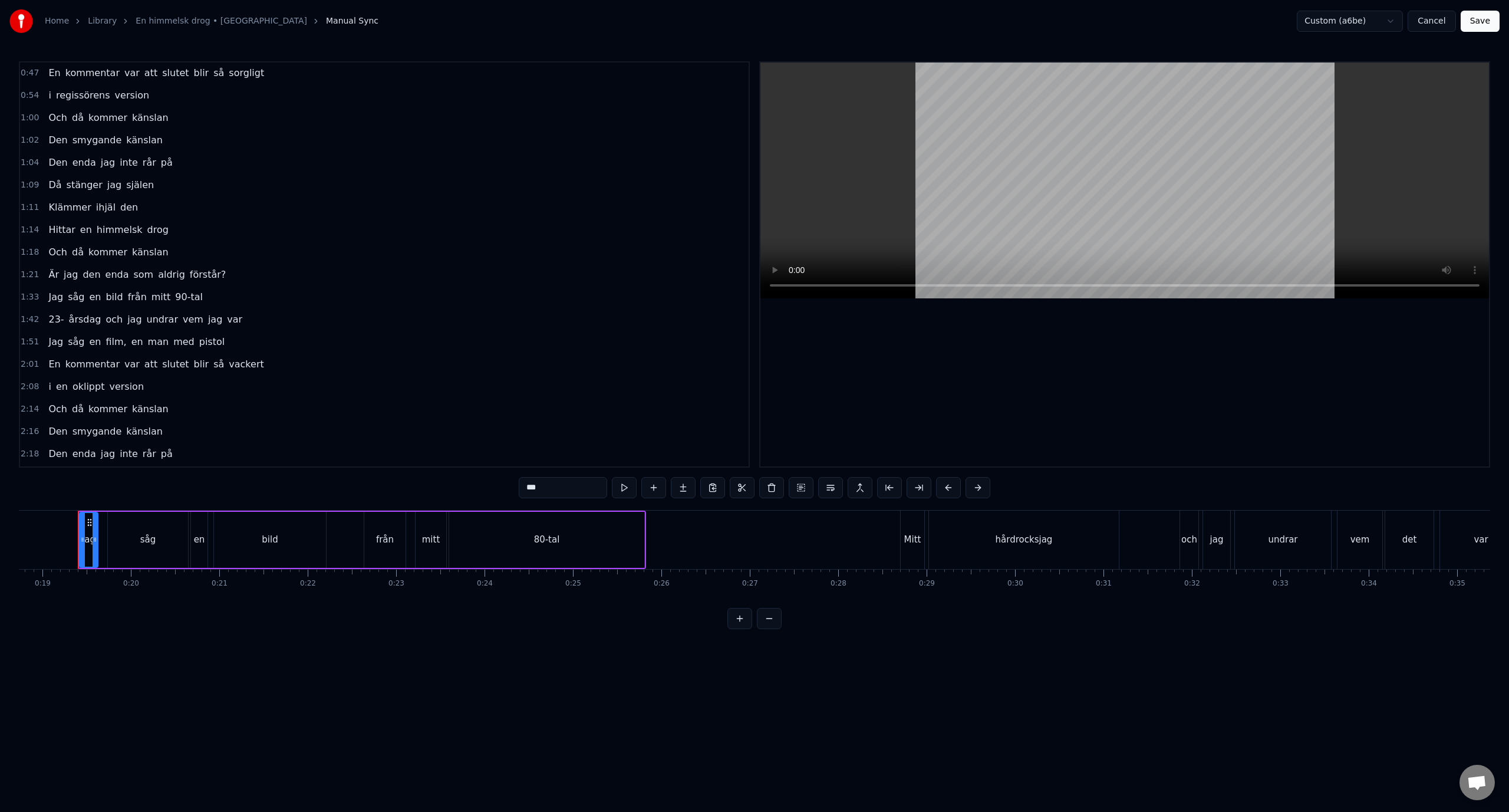
scroll to position [118, 0]
click at [107, 291] on span "film," at bounding box center [115, 291] width 23 height 13
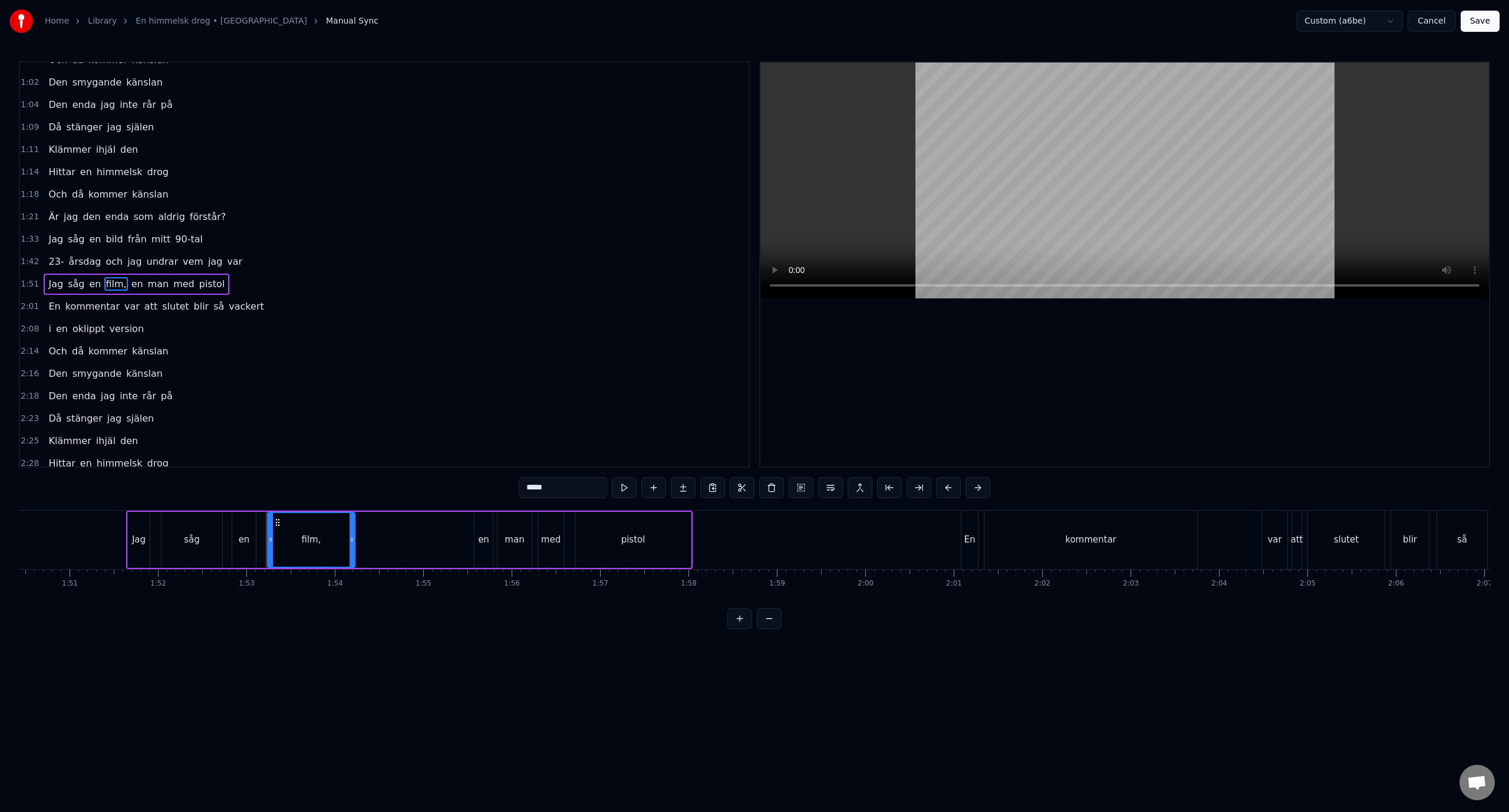
scroll to position [0, 9953]
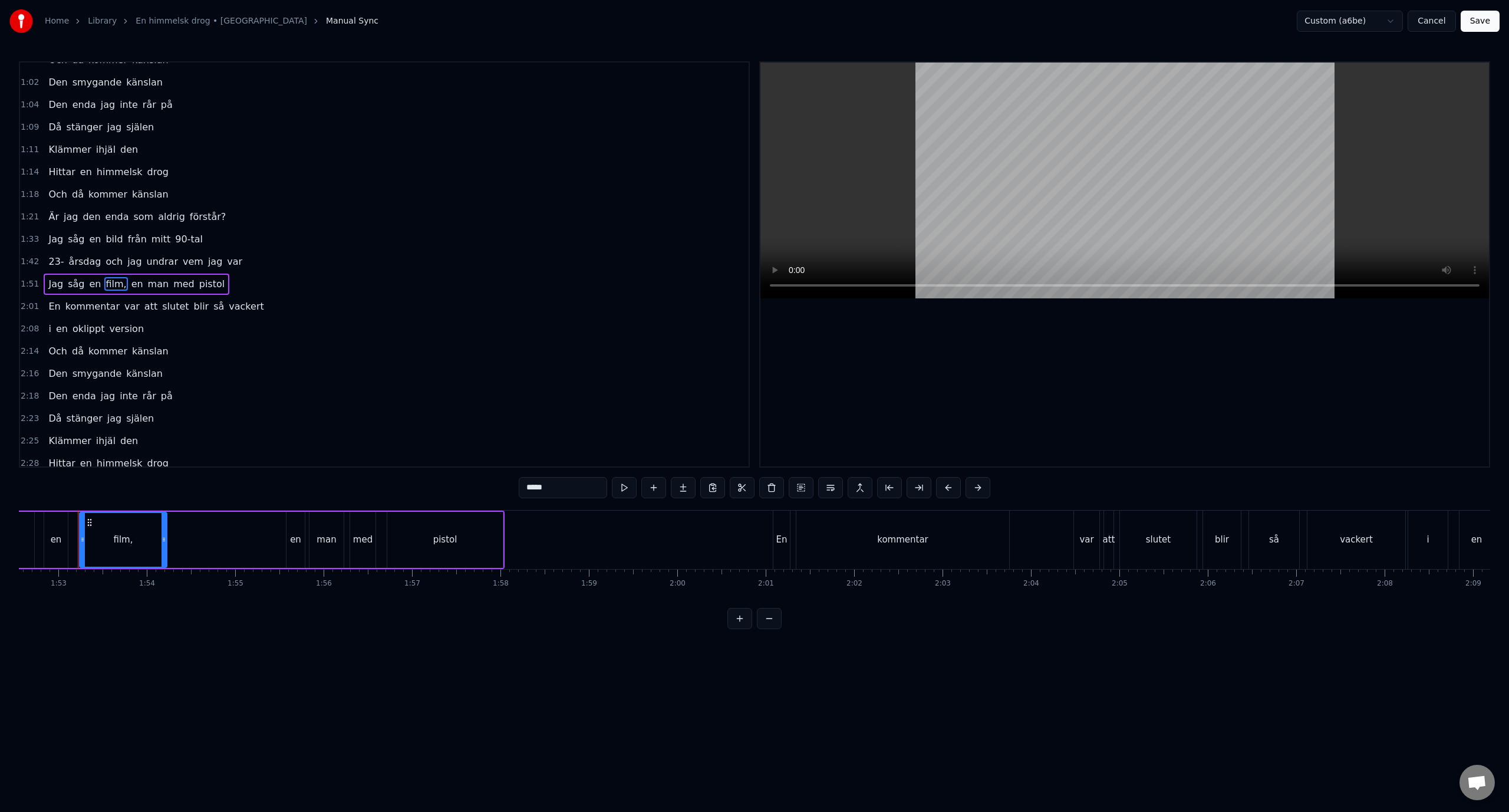
click at [568, 488] on input "*****" at bounding box center [563, 487] width 89 height 21
type input "****"
click at [1485, 21] on button "Save" at bounding box center [1481, 21] width 39 height 21
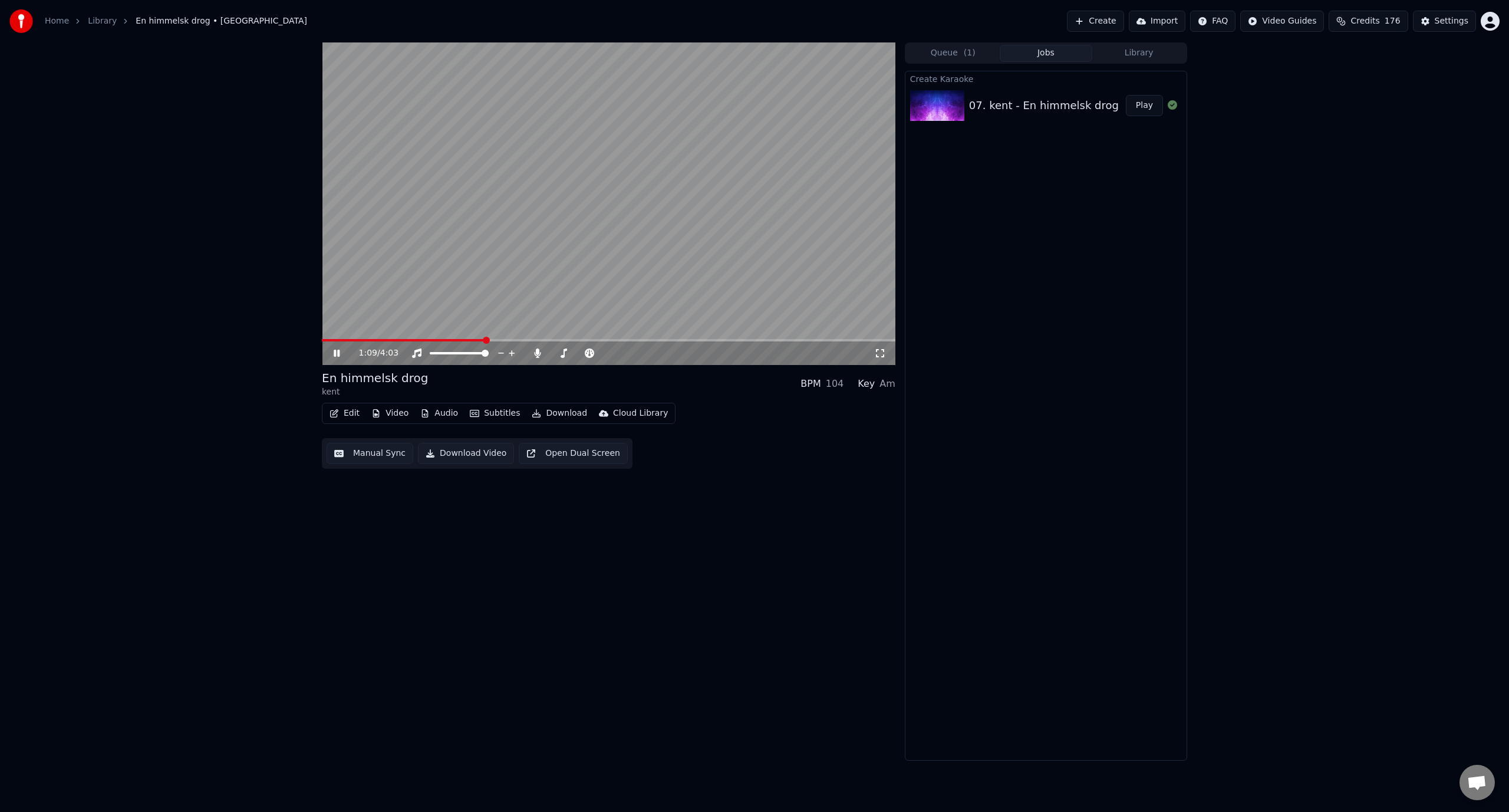
click at [485, 340] on span at bounding box center [608, 340] width 574 height 2
click at [563, 340] on span at bounding box center [608, 340] width 574 height 2
click at [738, 340] on span at bounding box center [608, 340] width 574 height 2
click at [755, 340] on span at bounding box center [608, 340] width 574 height 2
click at [749, 342] on div "3:04 / 4:03" at bounding box center [608, 353] width 574 height 24
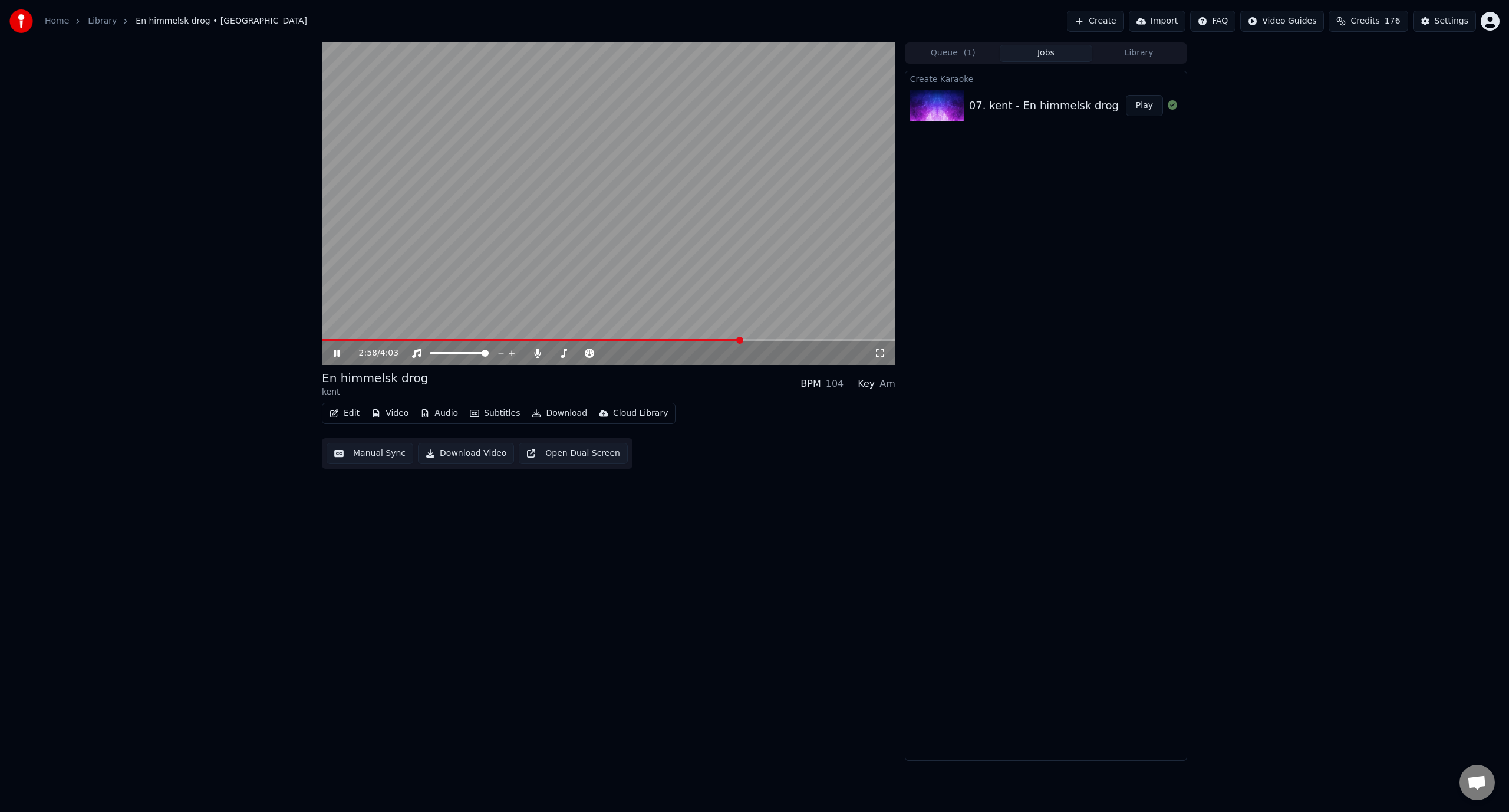
click at [742, 340] on span at bounding box center [531, 340] width 420 height 2
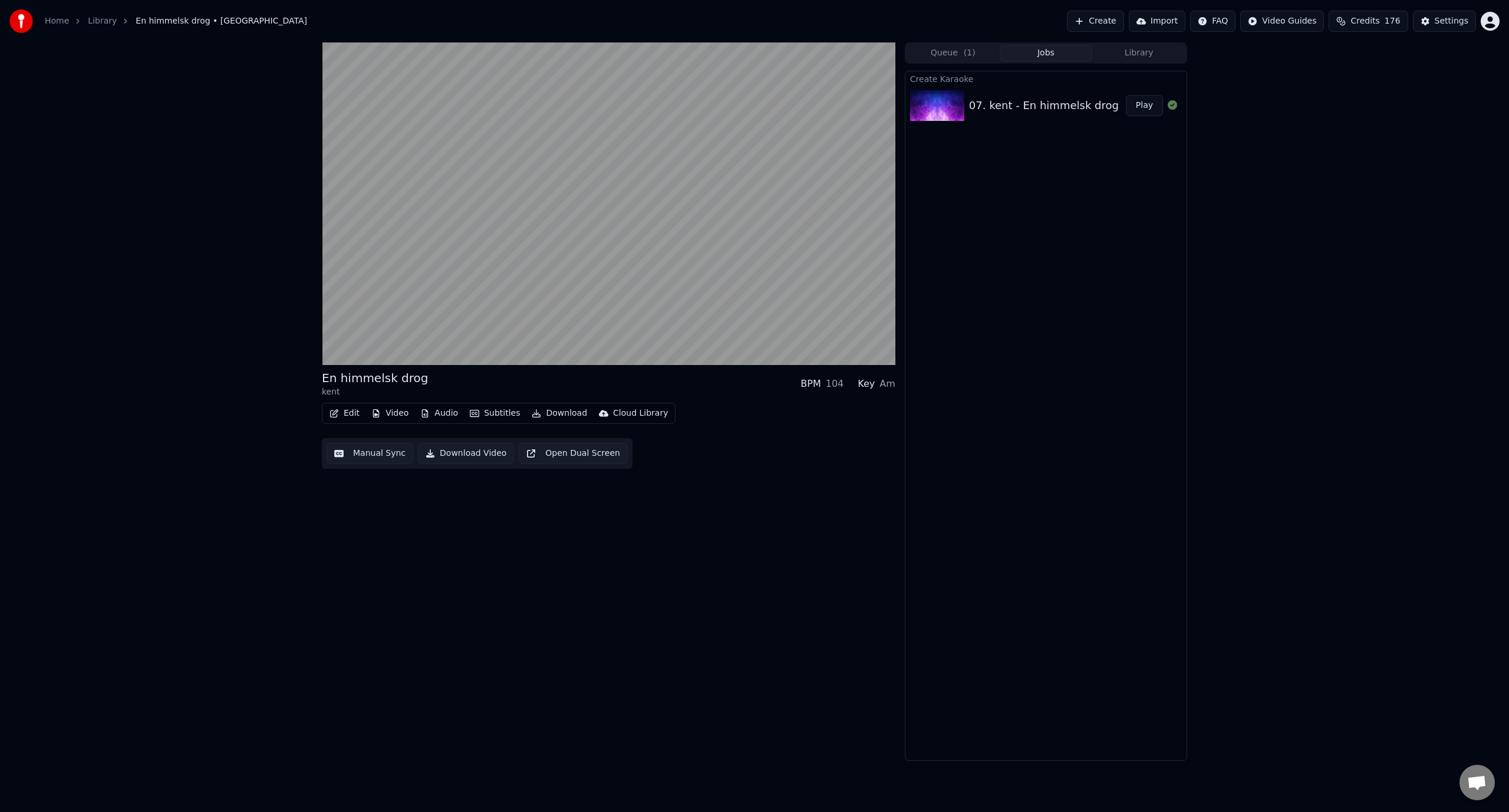
click at [350, 411] on button "Edit" at bounding box center [344, 413] width 39 height 16
click at [355, 435] on div "Edit Lyrics" at bounding box center [370, 438] width 42 height 12
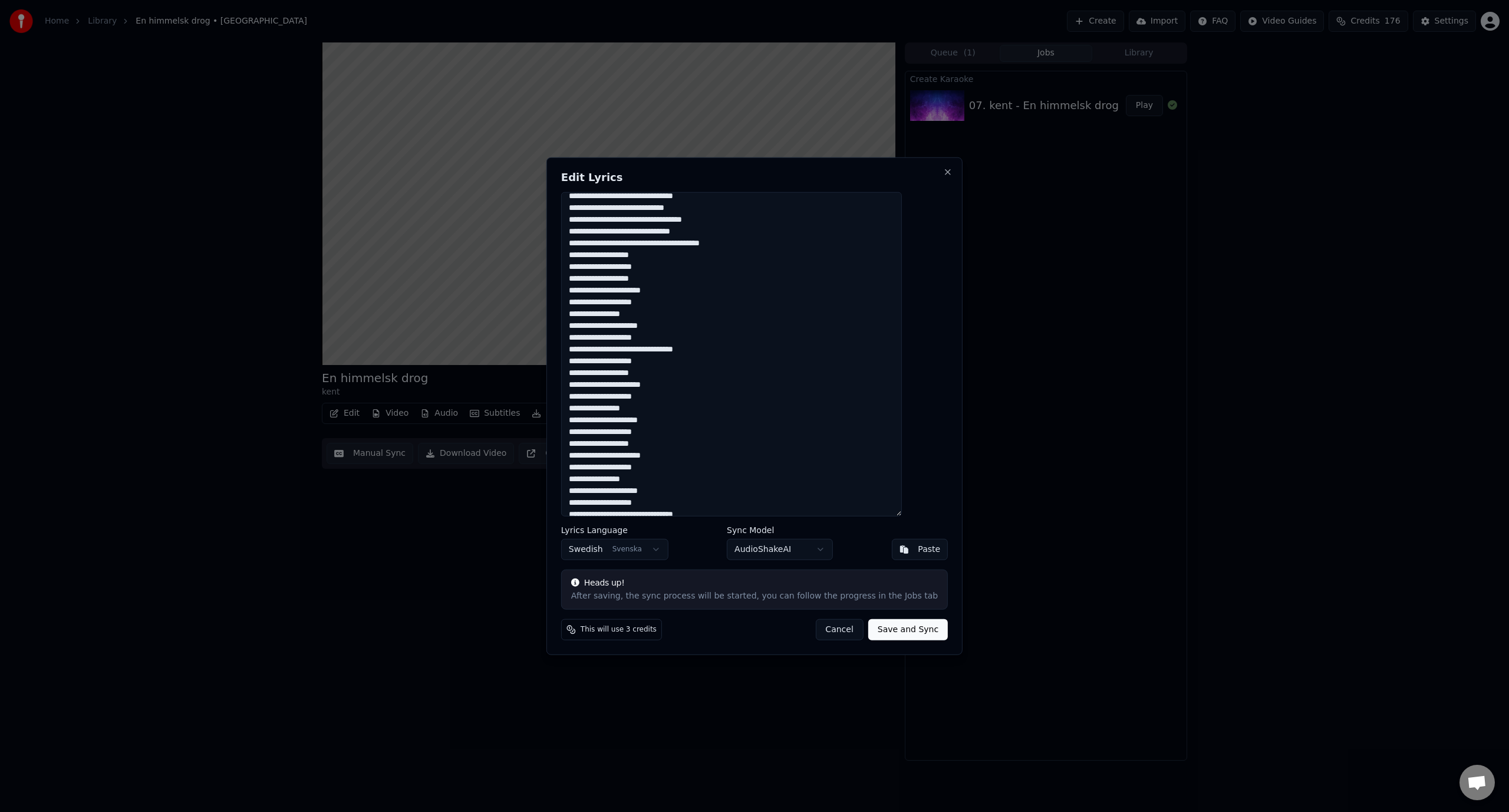
scroll to position [157, 0]
drag, startPoint x: 595, startPoint y: 399, endPoint x: 585, endPoint y: 399, distance: 10.0
click at [585, 399] on textarea at bounding box center [731, 354] width 341 height 325
click at [943, 176] on button "Close" at bounding box center [948, 172] width 9 height 9
type textarea "**********"
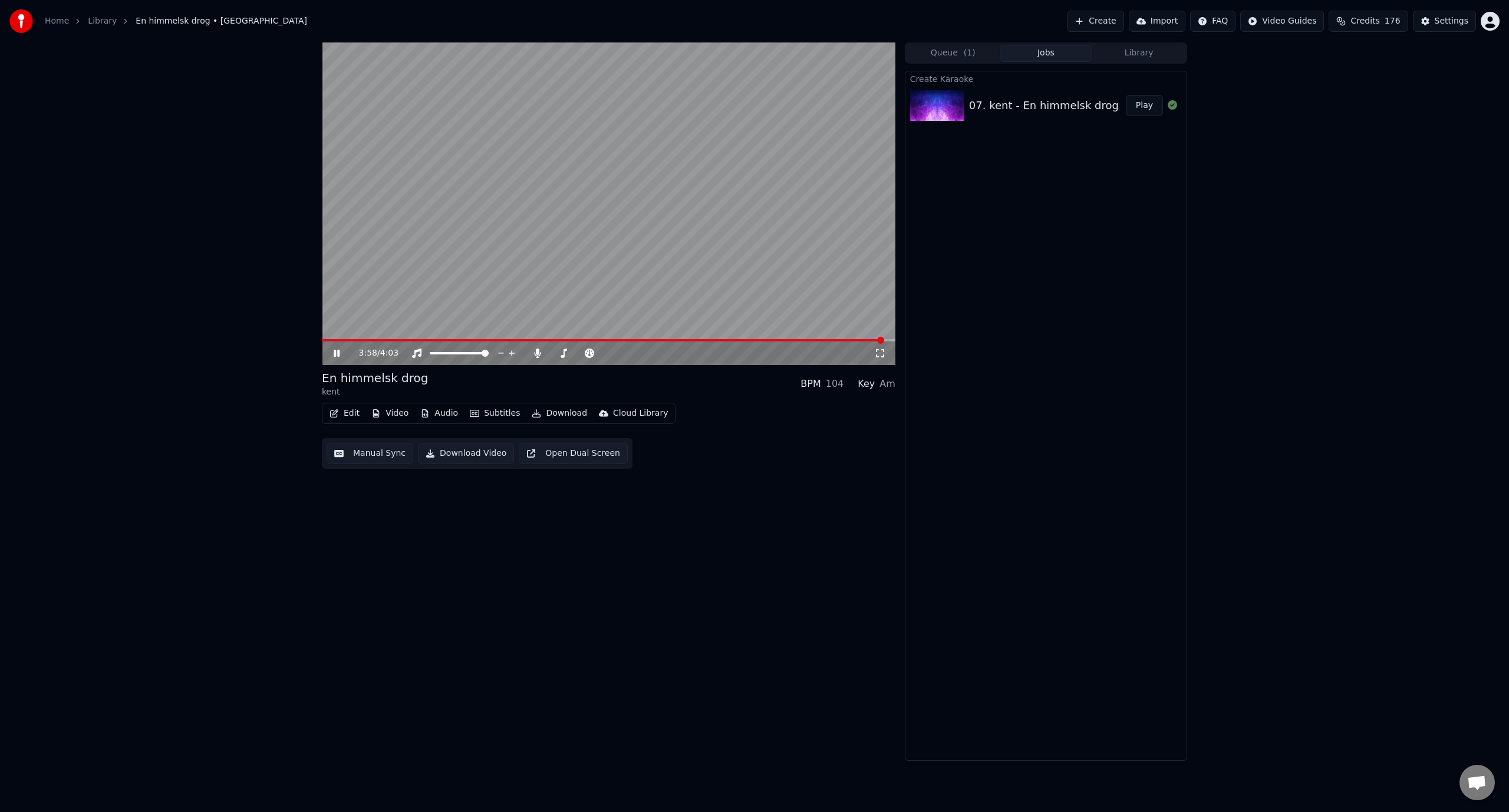
click at [337, 411] on icon "button" at bounding box center [334, 413] width 9 height 9
click at [392, 516] on div "Manual Sync" at bounding box center [375, 519] width 53 height 12
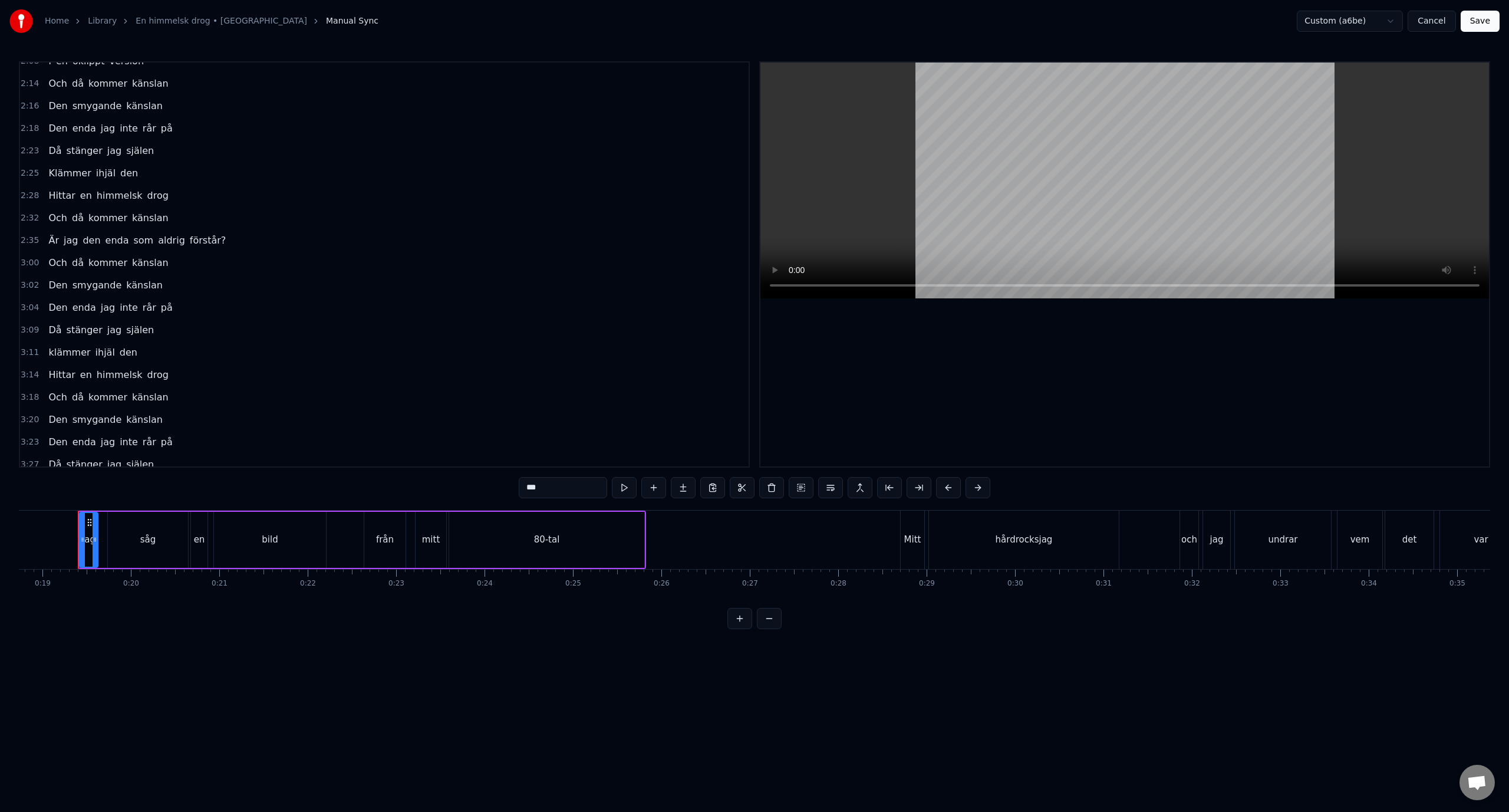
scroll to position [492, 0]
click at [50, 253] on span "klämmer" at bounding box center [69, 253] width 44 height 13
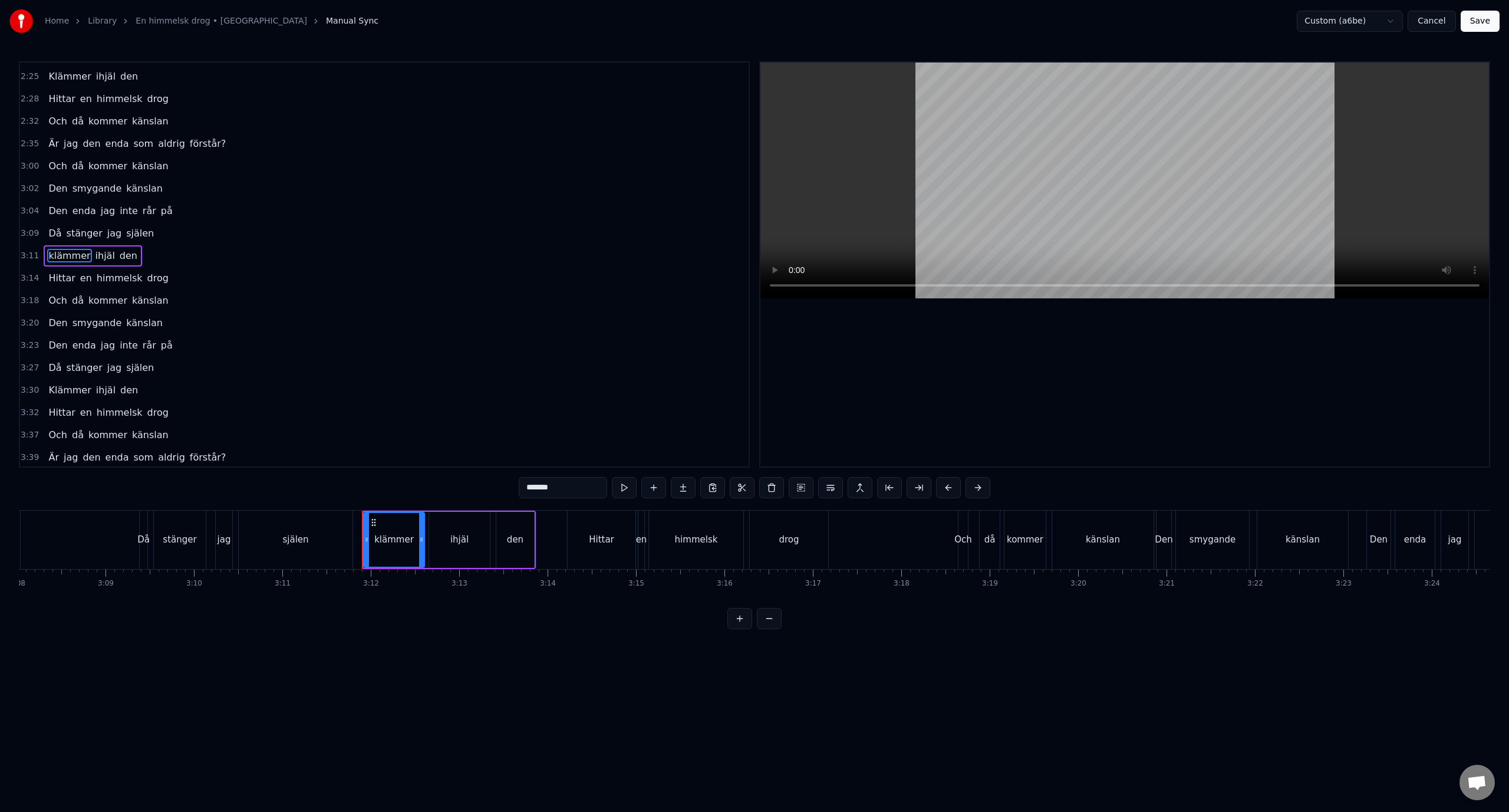
scroll to position [0, 16911]
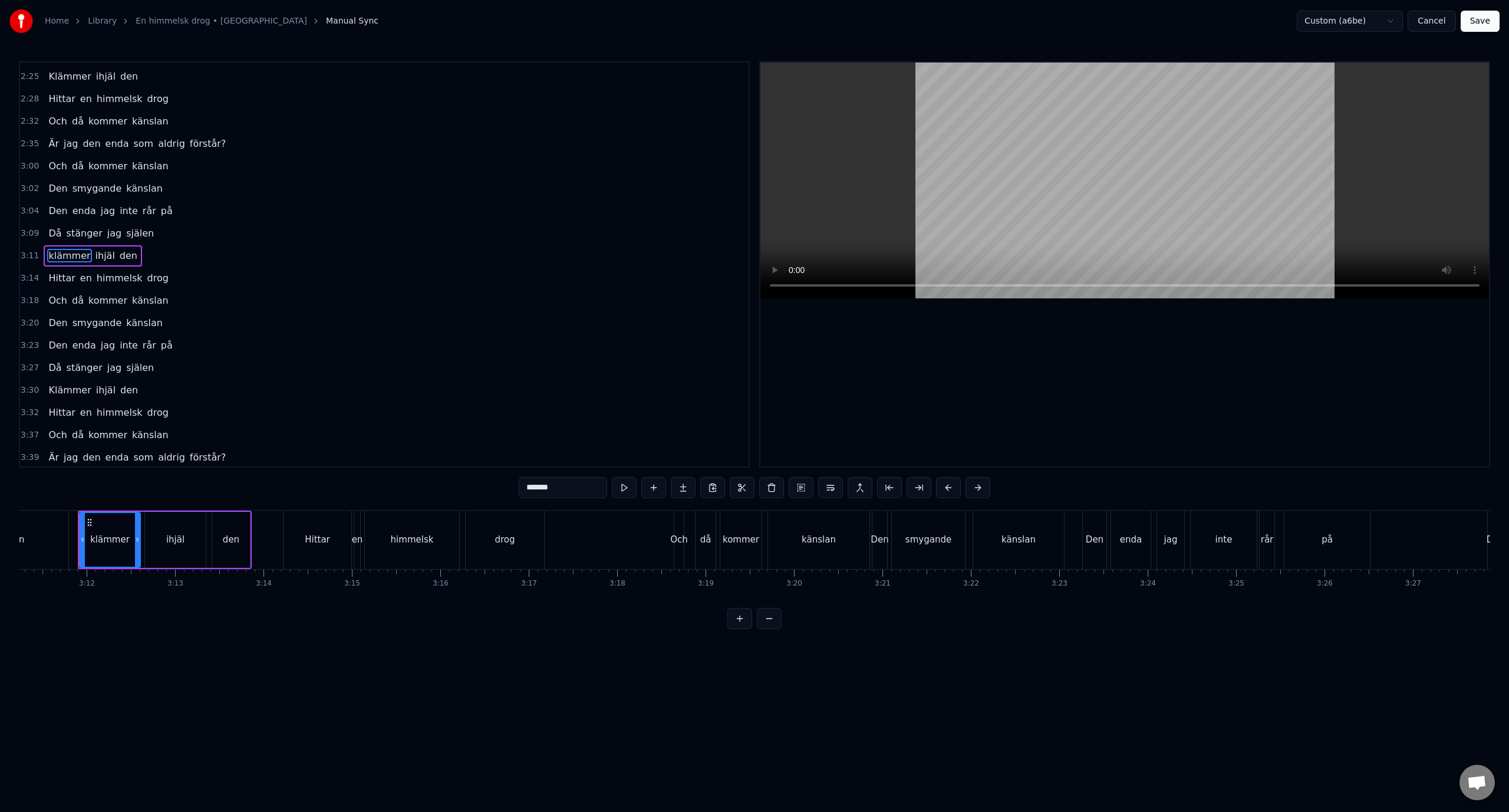
drag, startPoint x: 530, startPoint y: 485, endPoint x: 485, endPoint y: 479, distance: 45.4
click at [485, 479] on div "0:19 Jag såg en bild från mitt 80-tal 0:28 Mitt hårdrocksjag och jag undrar vem…" at bounding box center [754, 345] width 1471 height 568
type input "*******"
click at [250, 260] on div "3:11 Klämmer ihjäl den" at bounding box center [385, 256] width 729 height 23
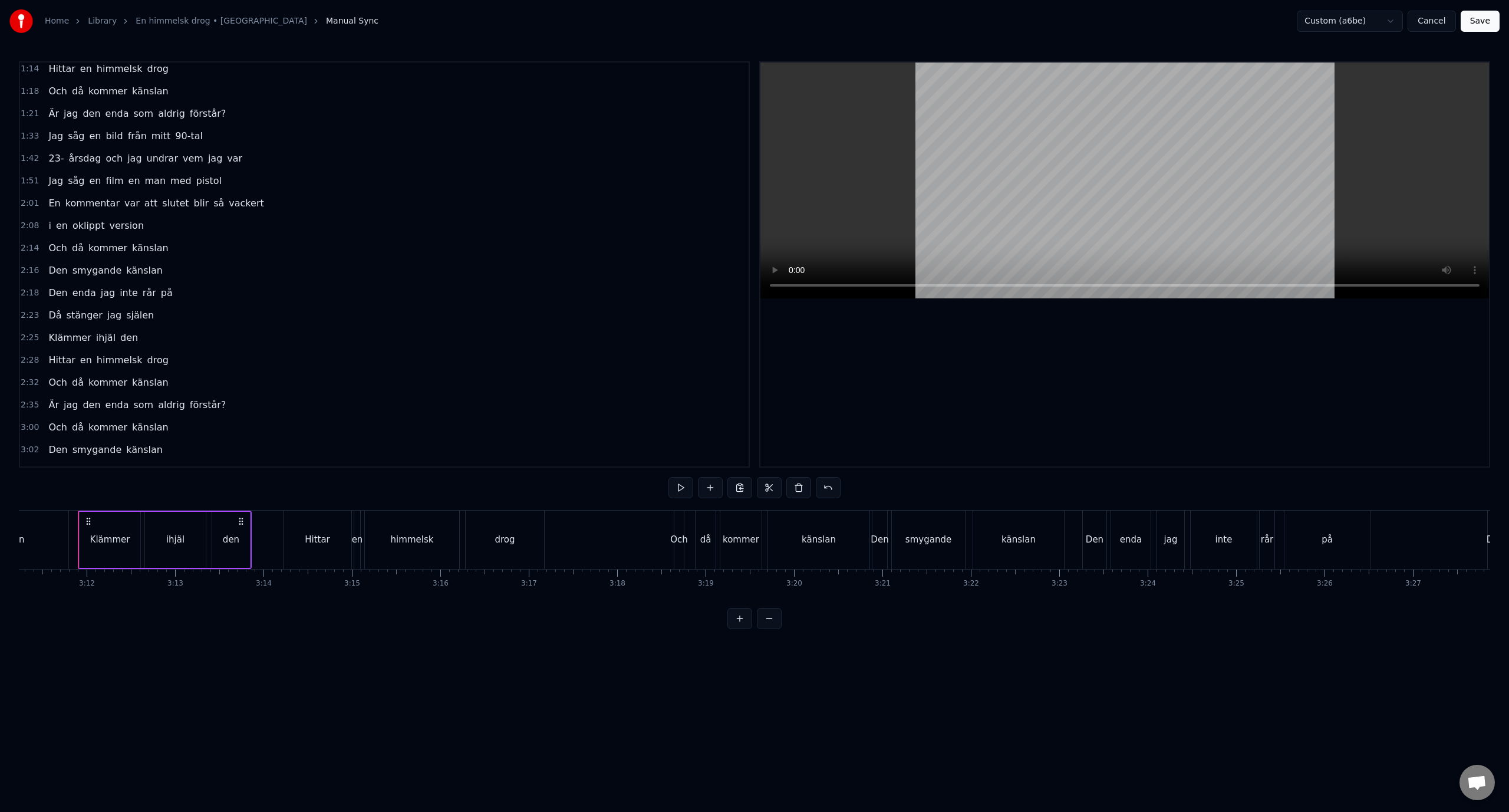
scroll to position [195, 0]
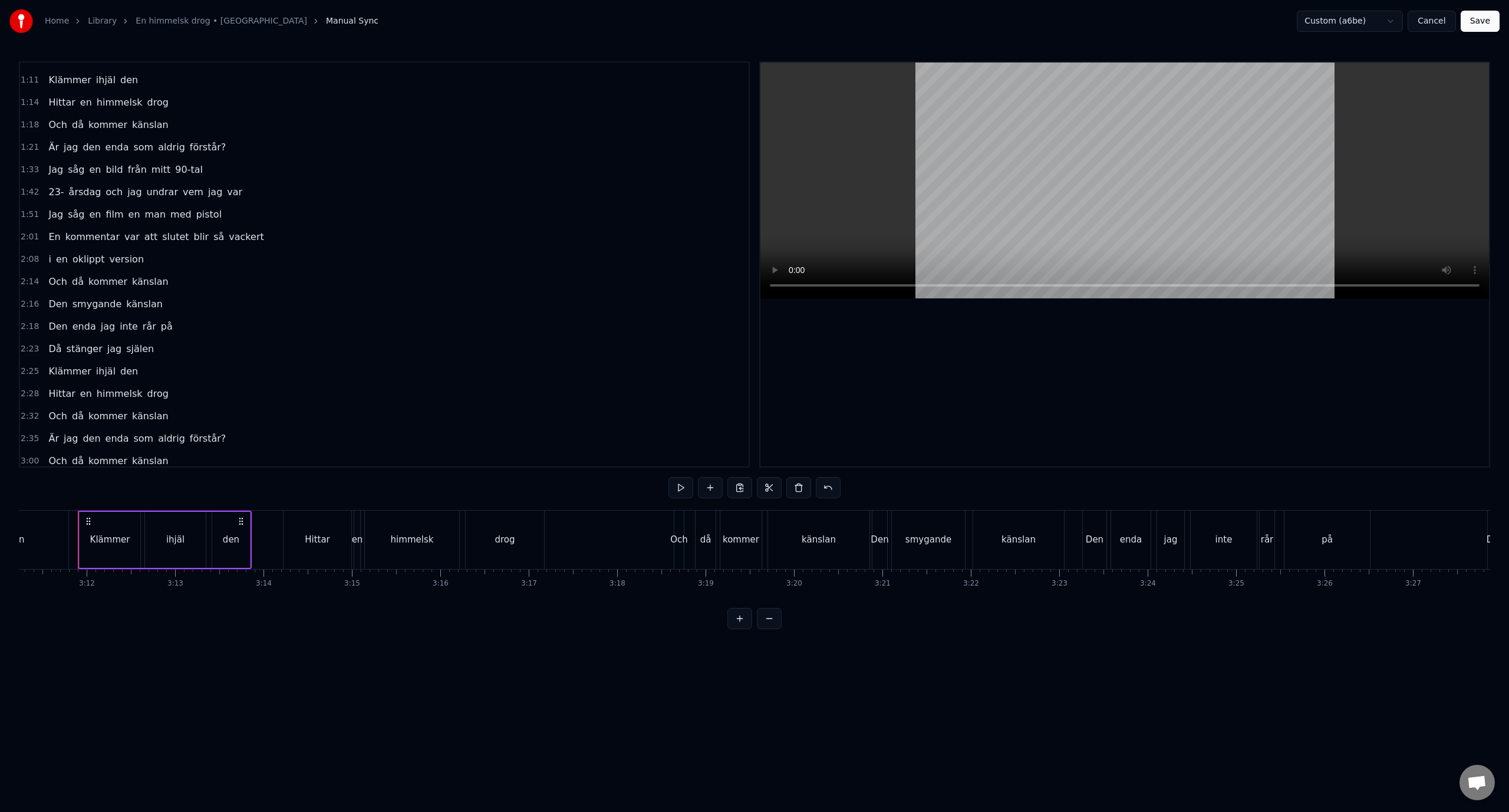
click at [278, 181] on div "1:42 23- årsdag och jag undrar vem jag var" at bounding box center [385, 192] width 729 height 23
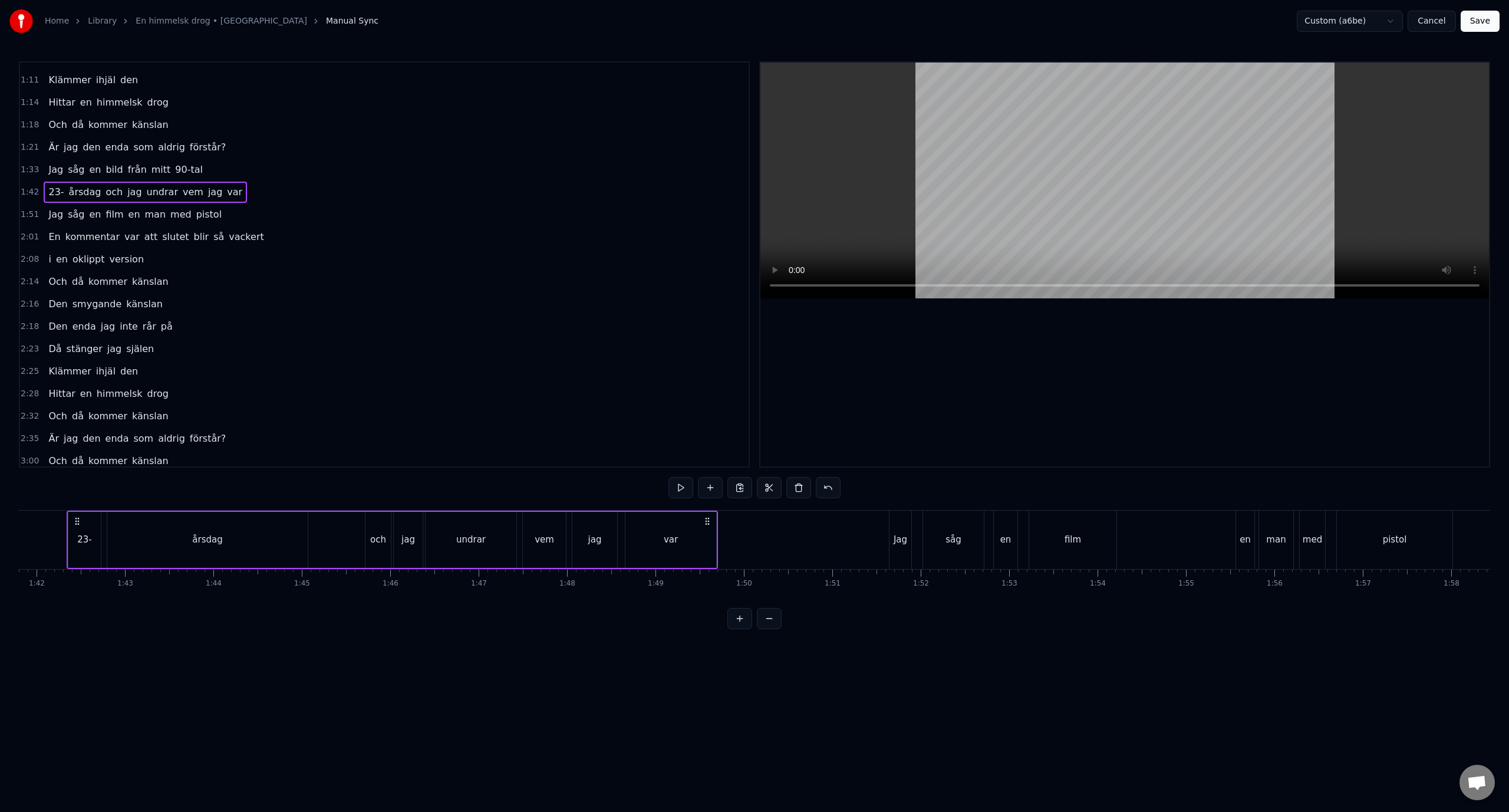
scroll to position [0, 8991]
click at [314, 537] on div "årsdag" at bounding box center [218, 539] width 200 height 56
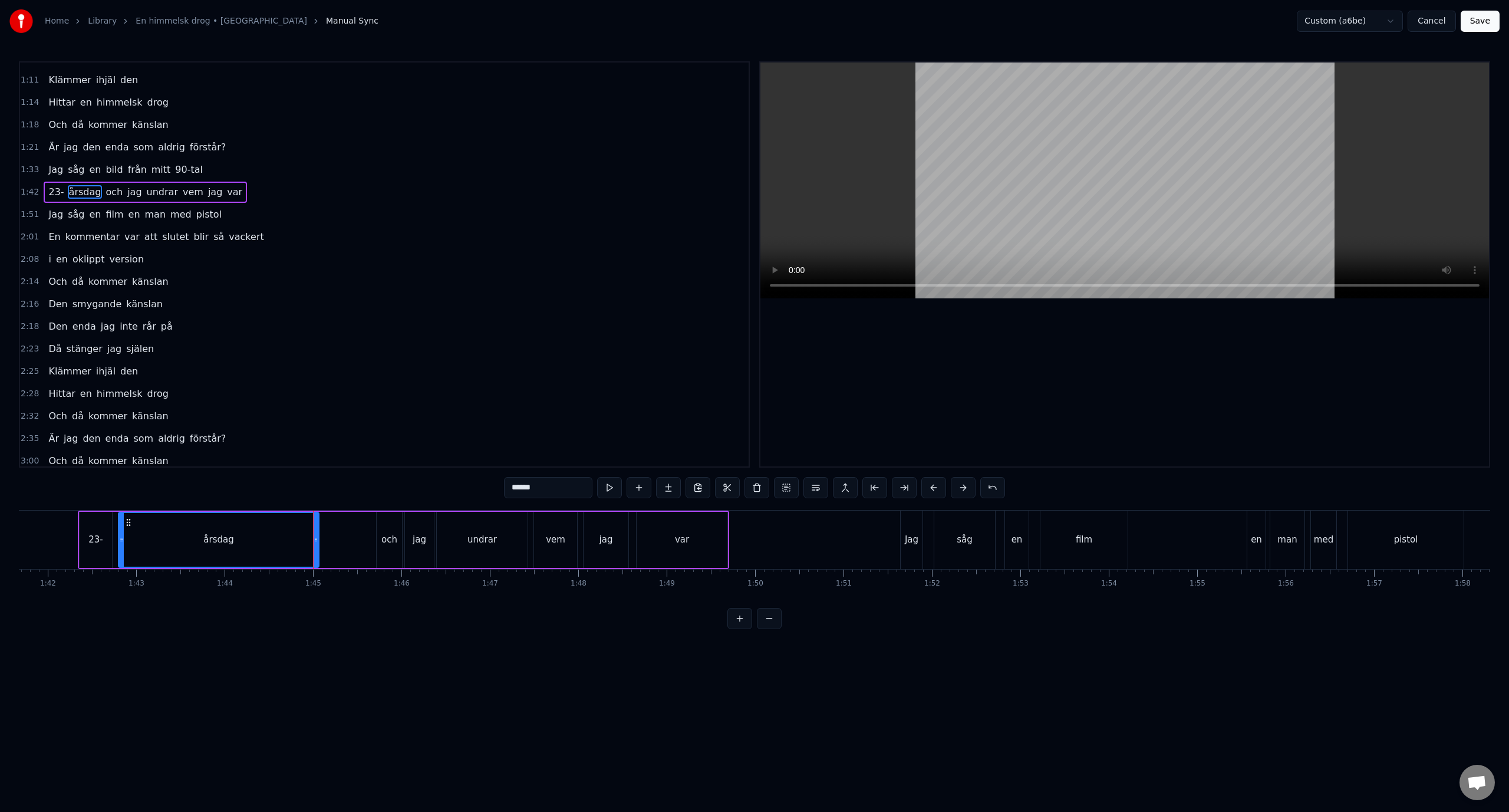
scroll to position [122, 0]
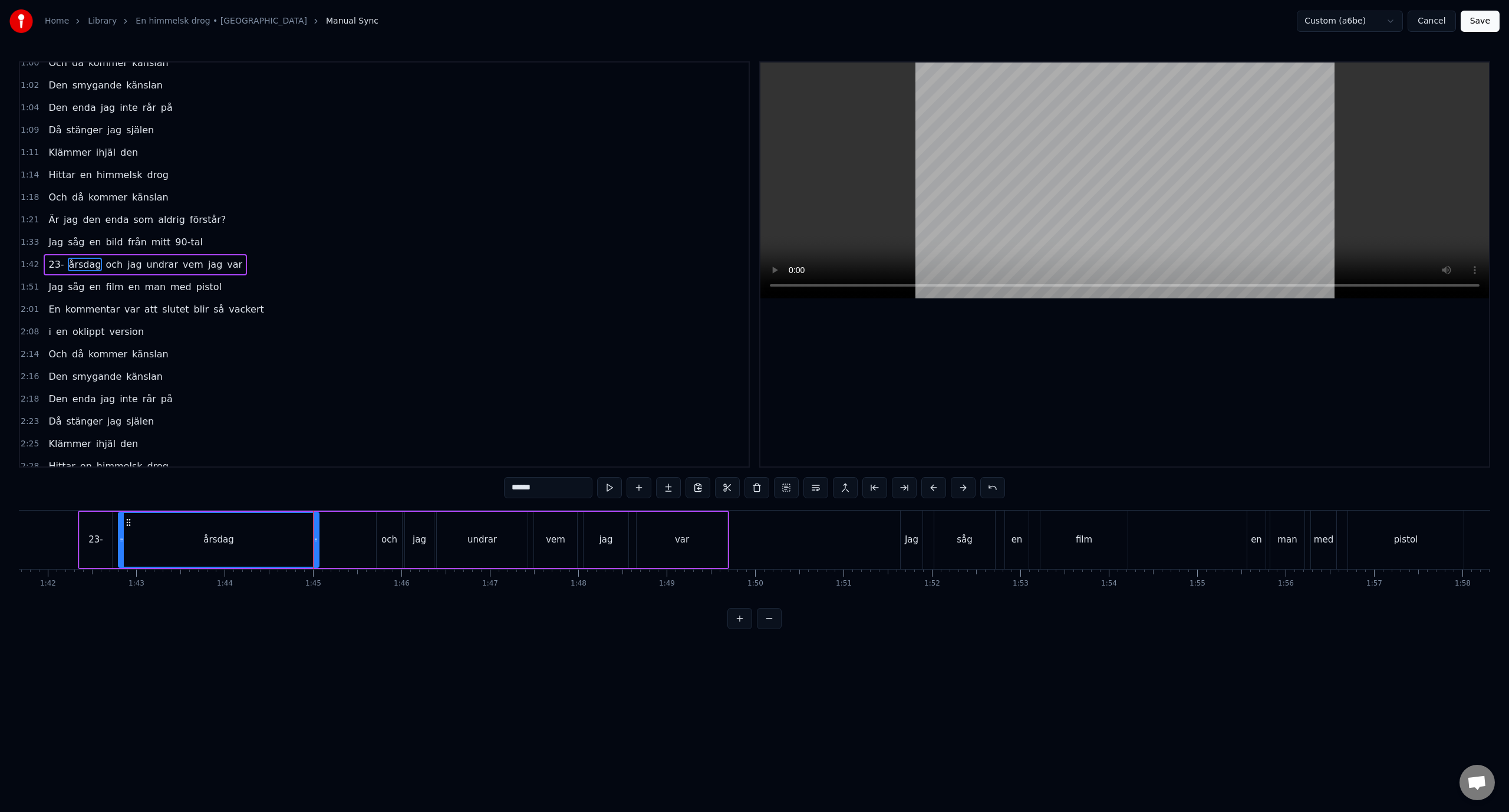
click at [330, 544] on div "23- årsdag och jag undrar vem jag var" at bounding box center [403, 540] width 651 height 58
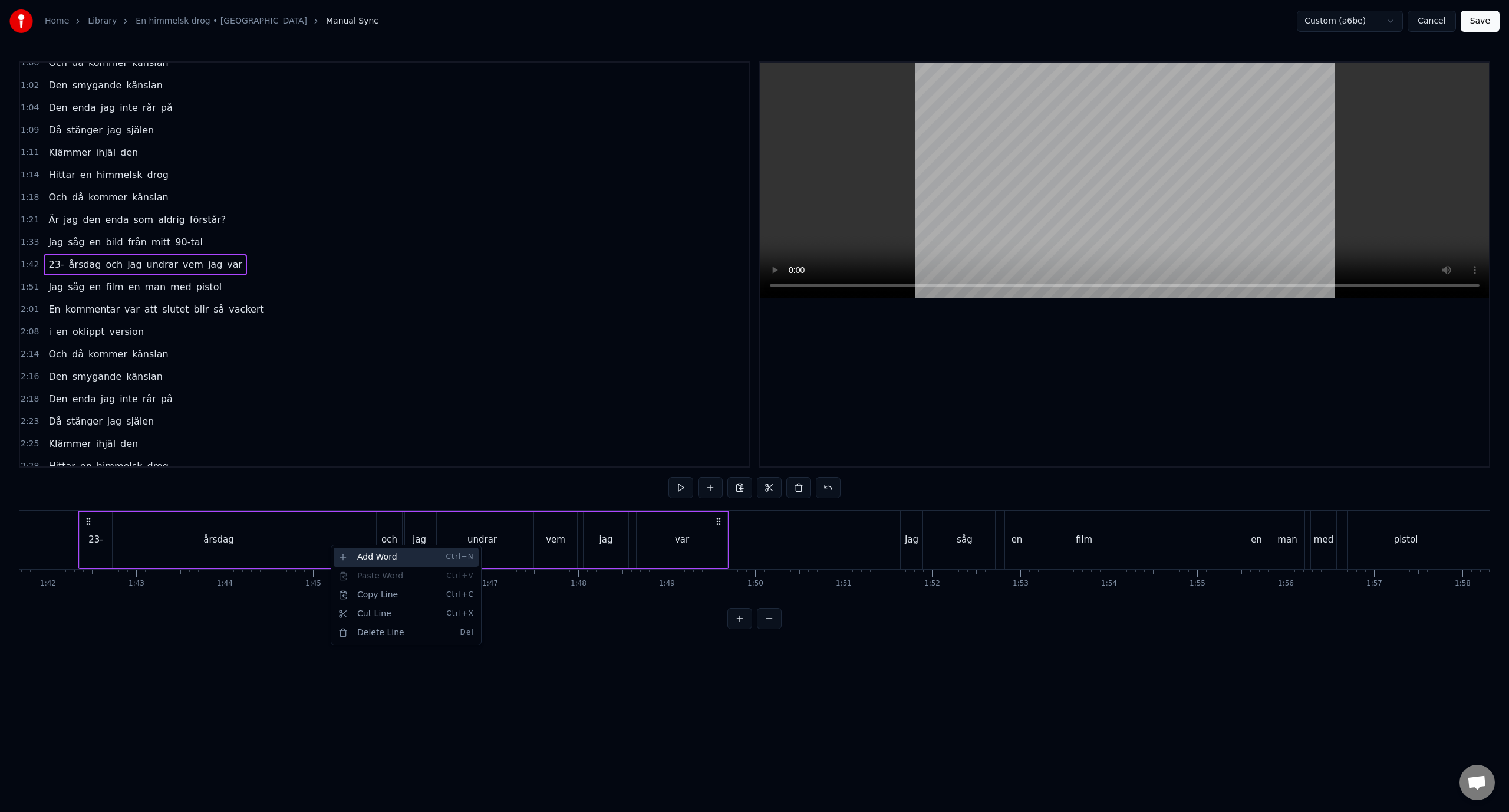
click at [351, 556] on div "Add Word Ctrl+N" at bounding box center [406, 557] width 145 height 19
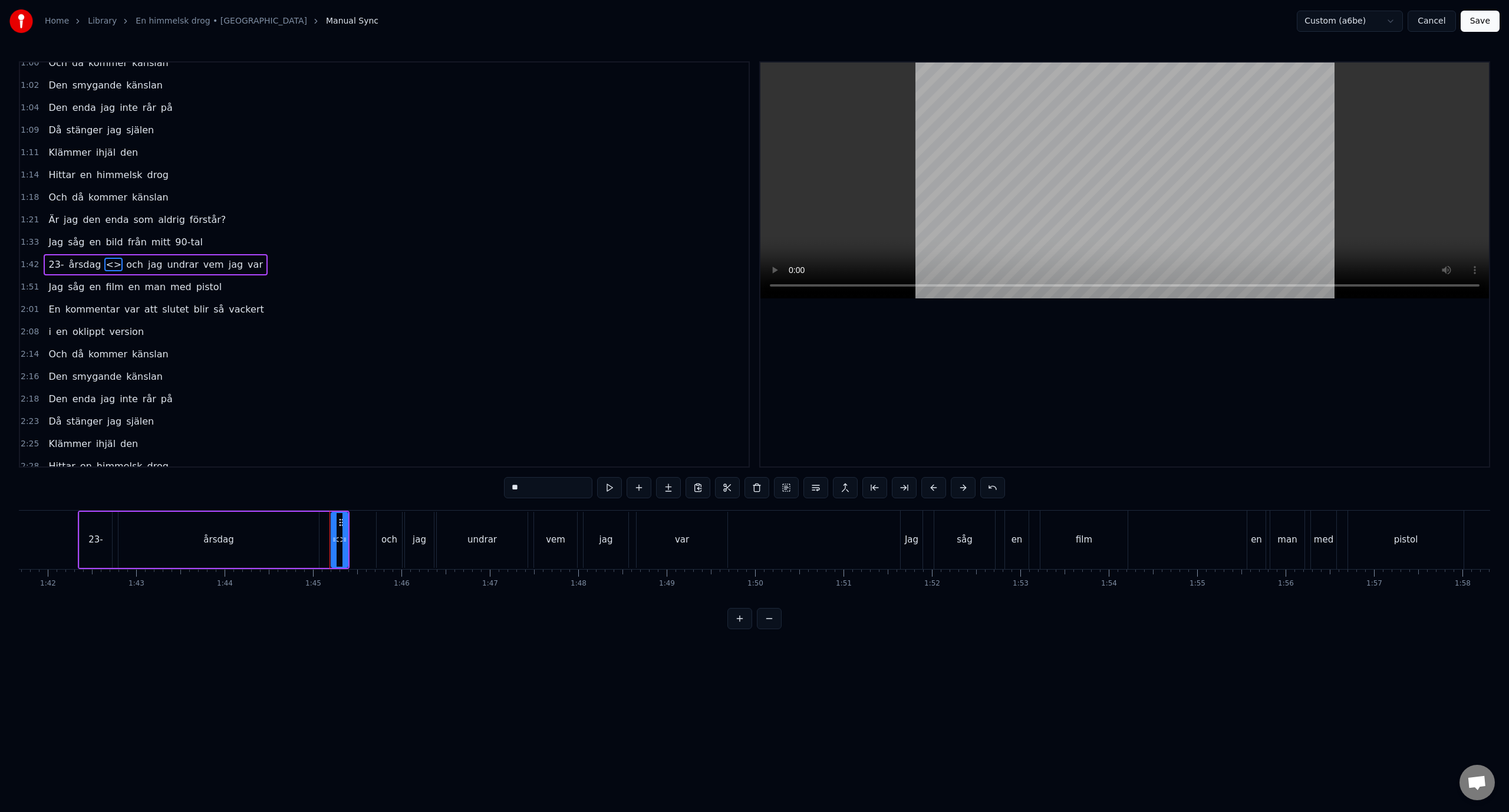
click at [240, 523] on div "årsdag" at bounding box center [218, 539] width 200 height 56
click at [339, 540] on div "<>" at bounding box center [339, 539] width 15 height 13
type input "**"
click at [550, 483] on input "**" at bounding box center [548, 487] width 89 height 21
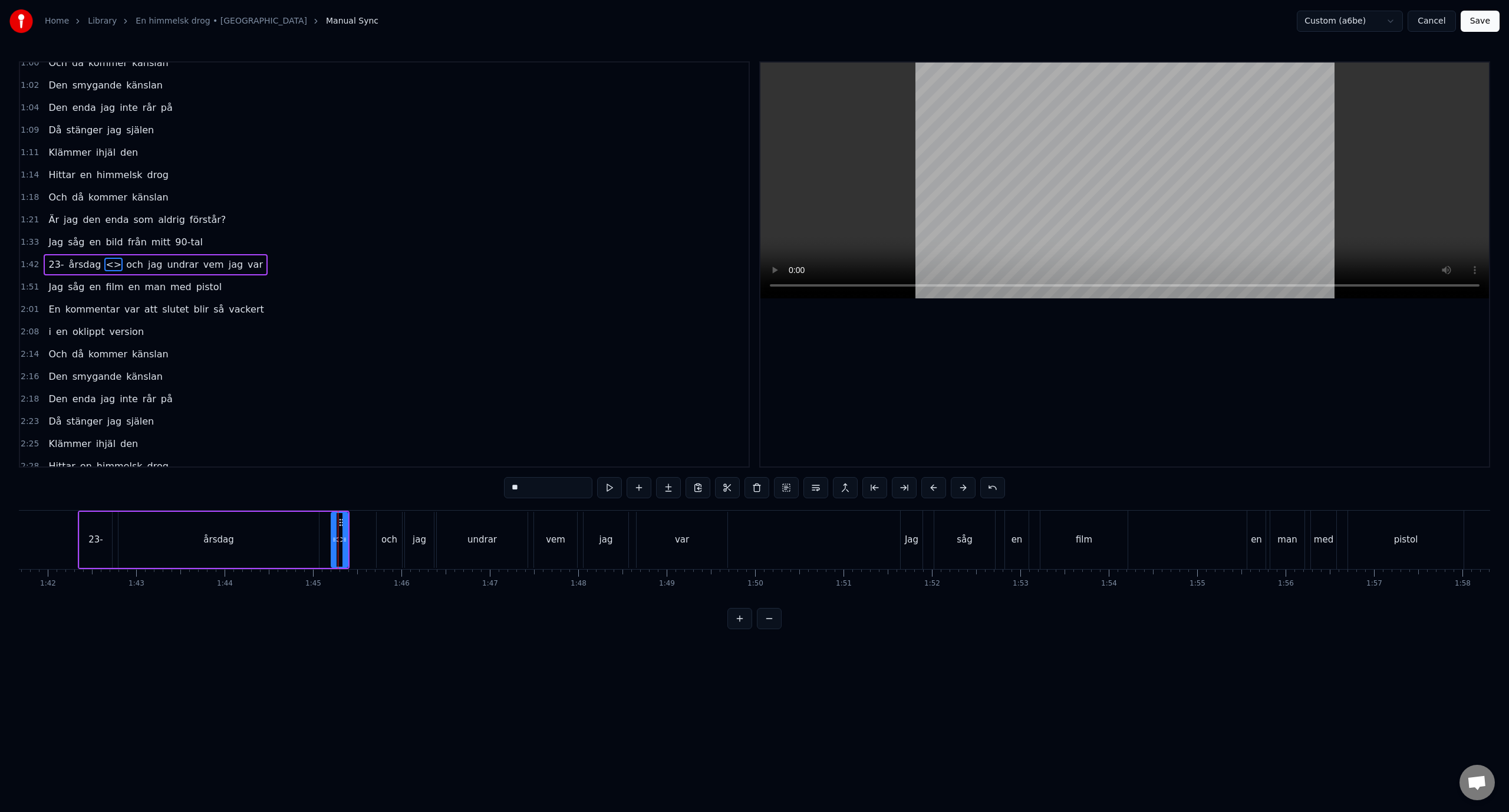
click at [550, 483] on input "**" at bounding box center [548, 487] width 89 height 21
click at [280, 251] on div "1:33 Jag såg en bild från mitt 90-tal" at bounding box center [385, 242] width 729 height 23
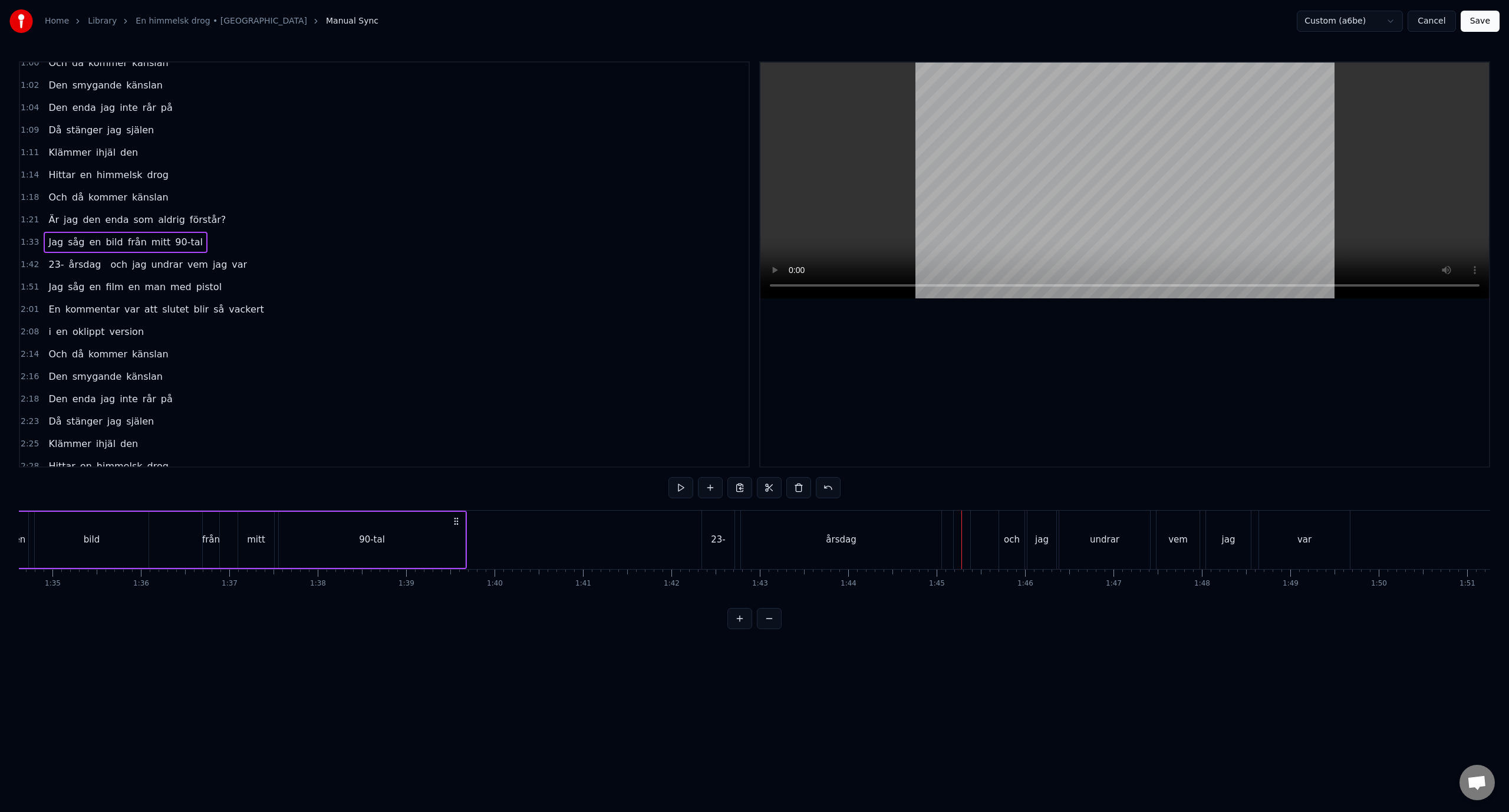
click at [268, 262] on div "1:42 23- årsdag och jag undrar vem jag var" at bounding box center [385, 264] width 729 height 23
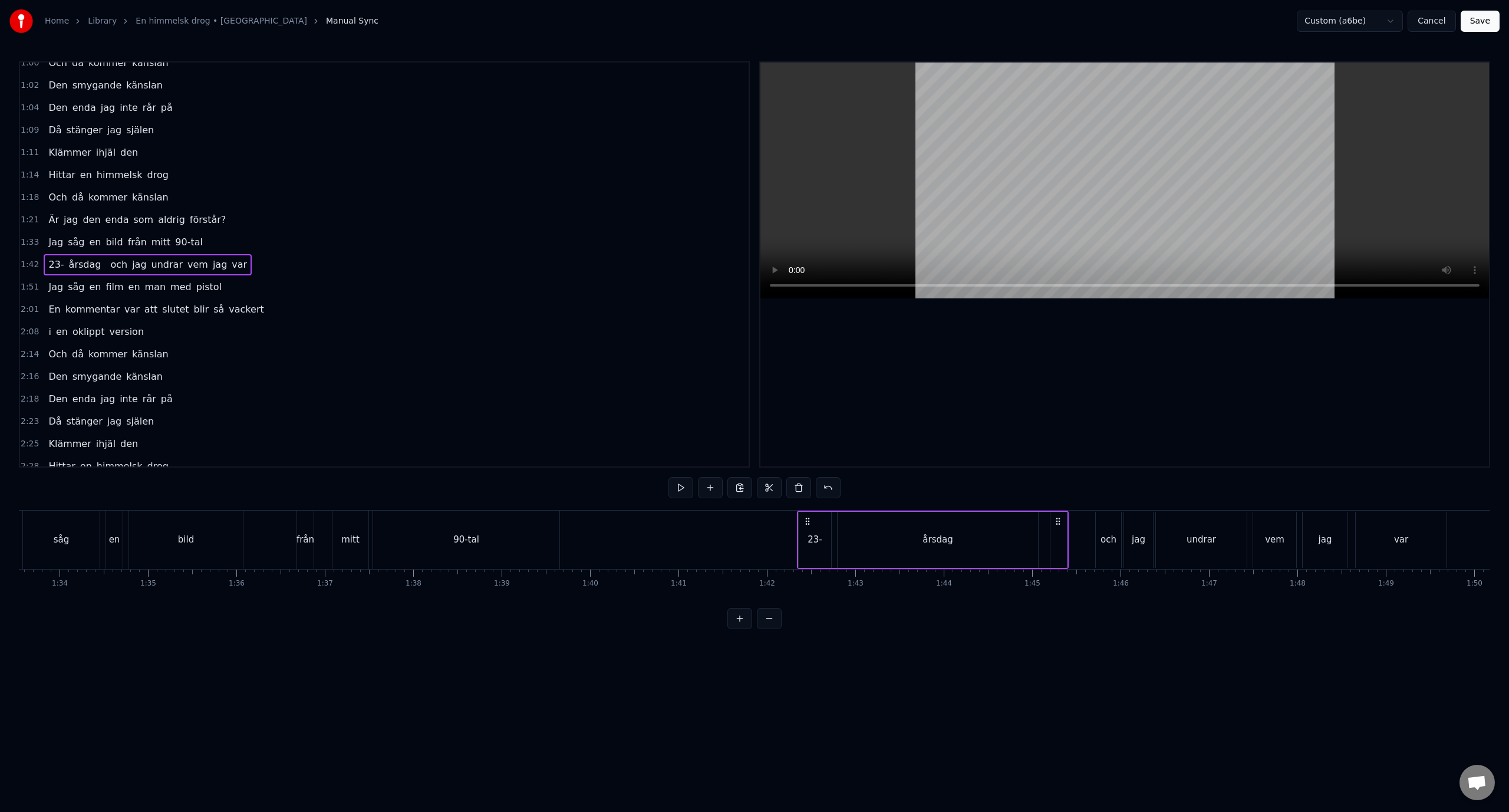
scroll to position [0, 8177]
click at [1485, 19] on button "Save" at bounding box center [1481, 21] width 39 height 21
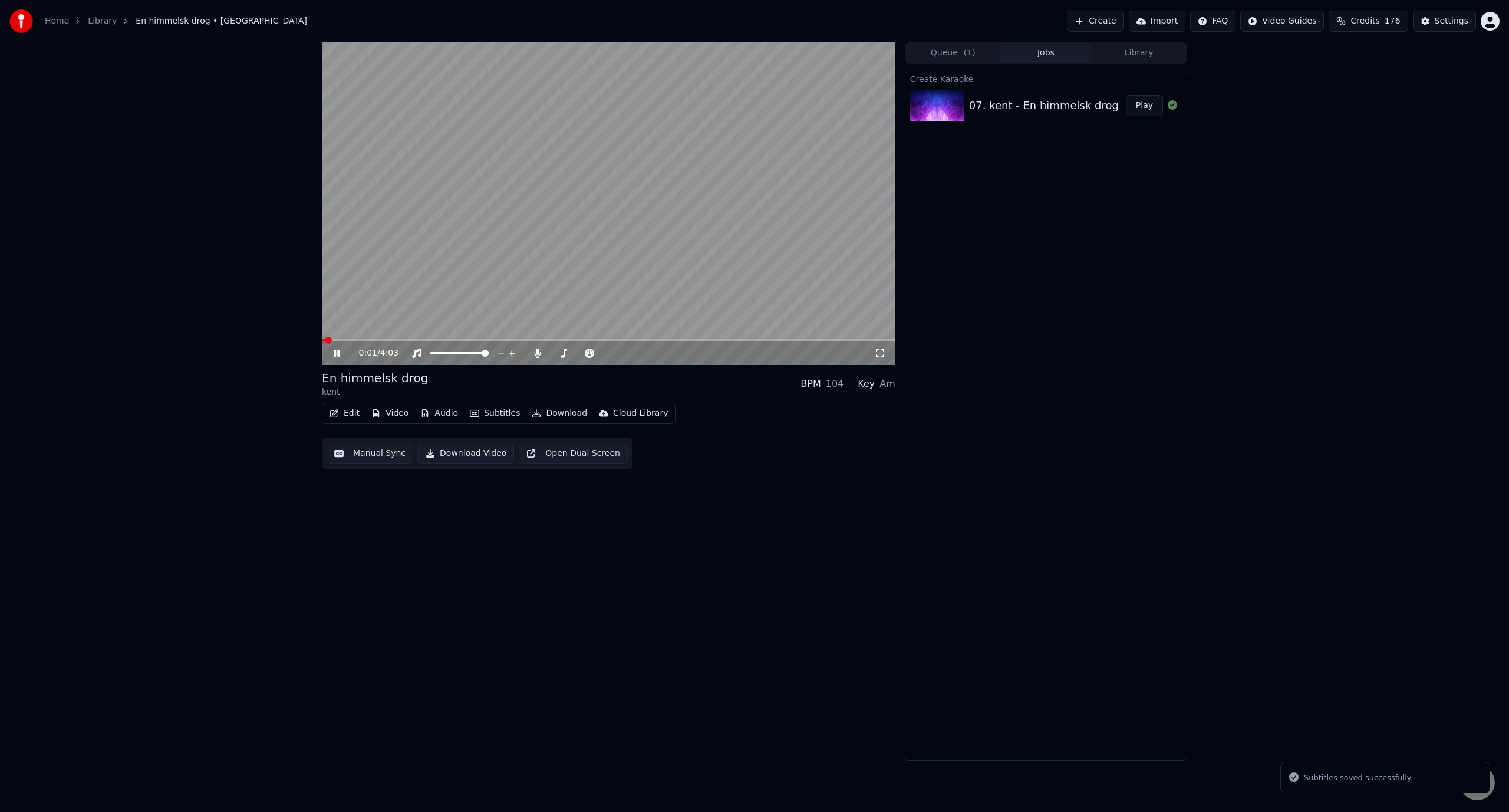
click at [508, 338] on video at bounding box center [608, 203] width 574 height 322
click at [494, 340] on span at bounding box center [608, 340] width 574 height 2
click at [515, 279] on video at bounding box center [608, 203] width 574 height 322
click at [473, 340] on span at bounding box center [397, 340] width 151 height 2
click at [437, 340] on span at bounding box center [379, 340] width 115 height 2
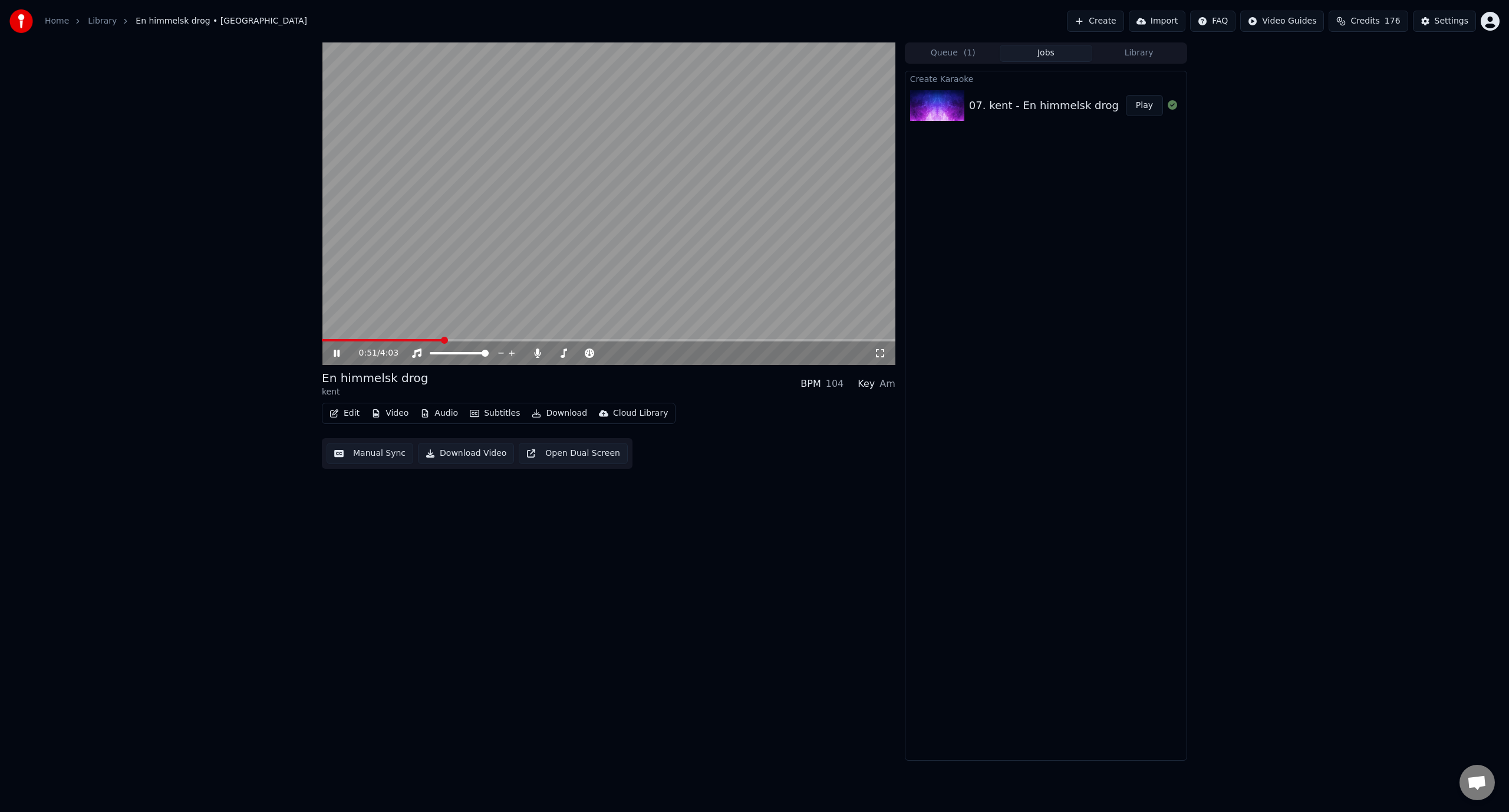
click at [407, 340] on span at bounding box center [382, 340] width 121 height 2
click at [388, 343] on div "0:38 / 4:03" at bounding box center [608, 353] width 574 height 24
click at [381, 342] on div "0:39 / 4:03" at bounding box center [608, 353] width 574 height 24
click at [374, 337] on video at bounding box center [608, 203] width 574 height 322
click at [374, 340] on span at bounding box center [348, 340] width 52 height 2
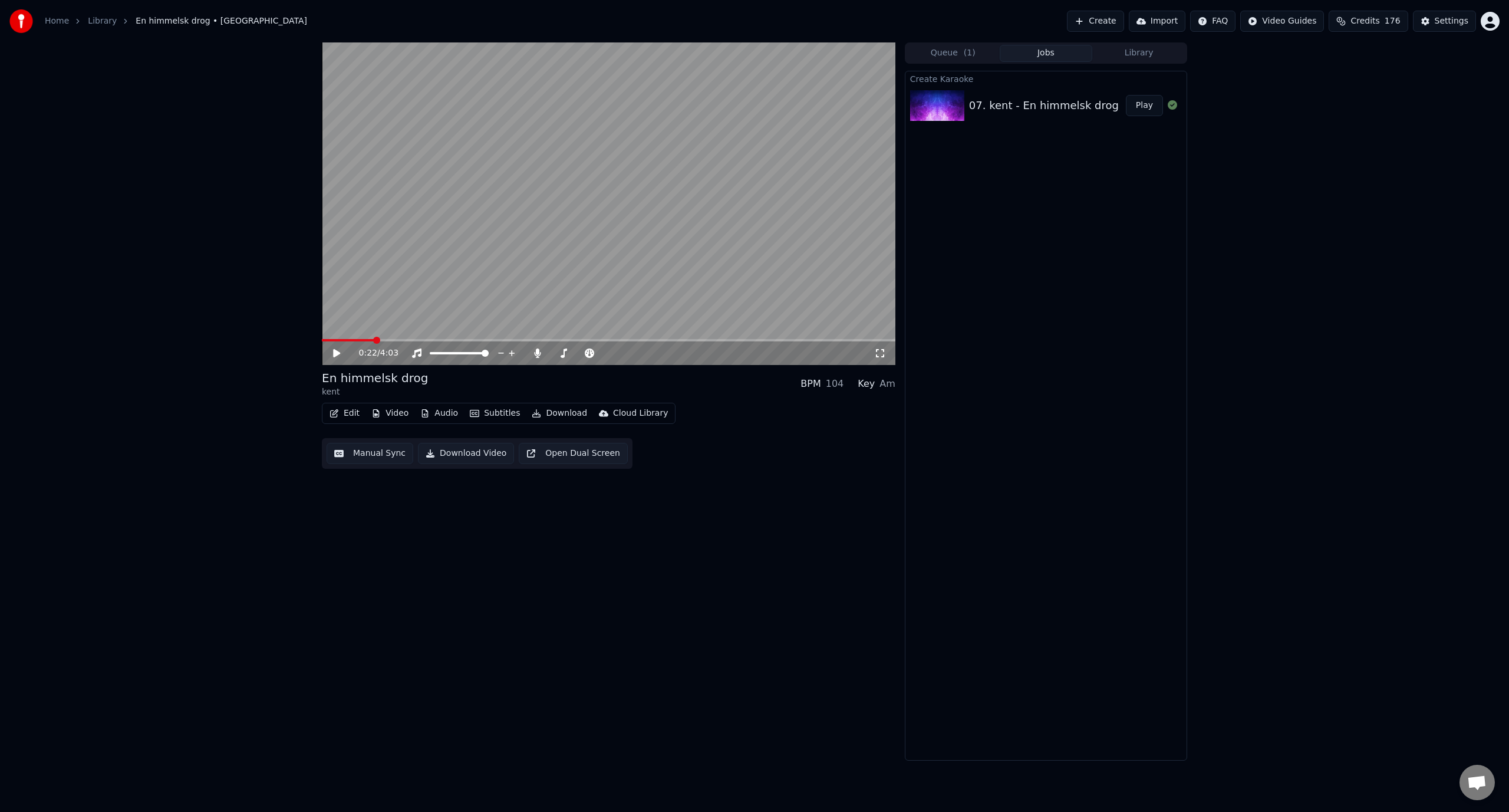
click at [454, 258] on video at bounding box center [608, 203] width 574 height 322
click at [522, 340] on span at bounding box center [608, 340] width 574 height 2
click at [574, 340] on span at bounding box center [608, 340] width 574 height 2
click at [553, 340] on span at bounding box center [450, 340] width 257 height 2
click at [536, 340] on span at bounding box center [428, 340] width 214 height 2
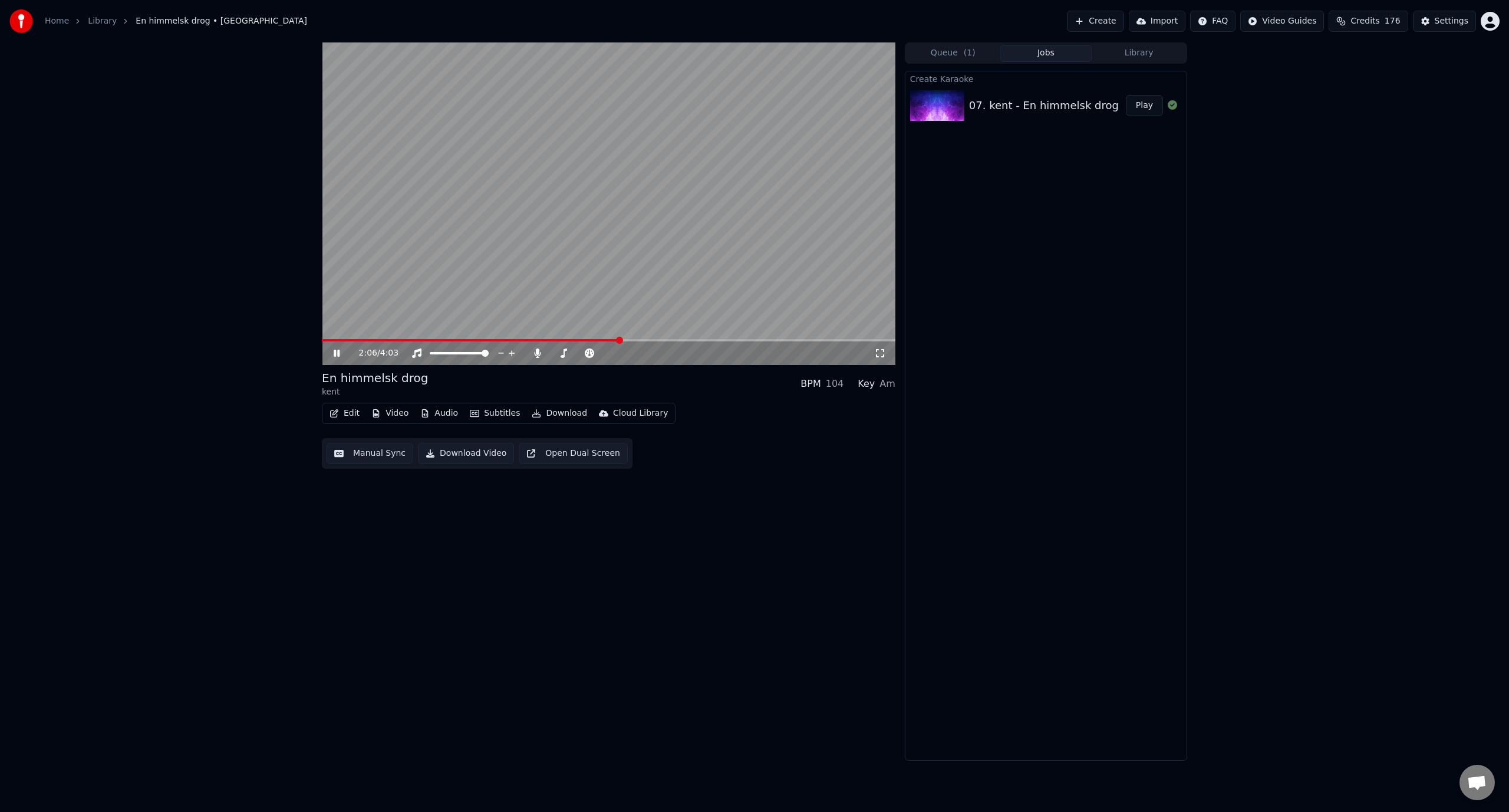
click at [330, 354] on div "2:06 / 4:03" at bounding box center [608, 353] width 564 height 12
click at [337, 350] on icon at bounding box center [337, 353] width 6 height 7
click at [339, 409] on button "Edit" at bounding box center [344, 413] width 39 height 16
click at [395, 515] on div "Manual Sync" at bounding box center [375, 519] width 53 height 12
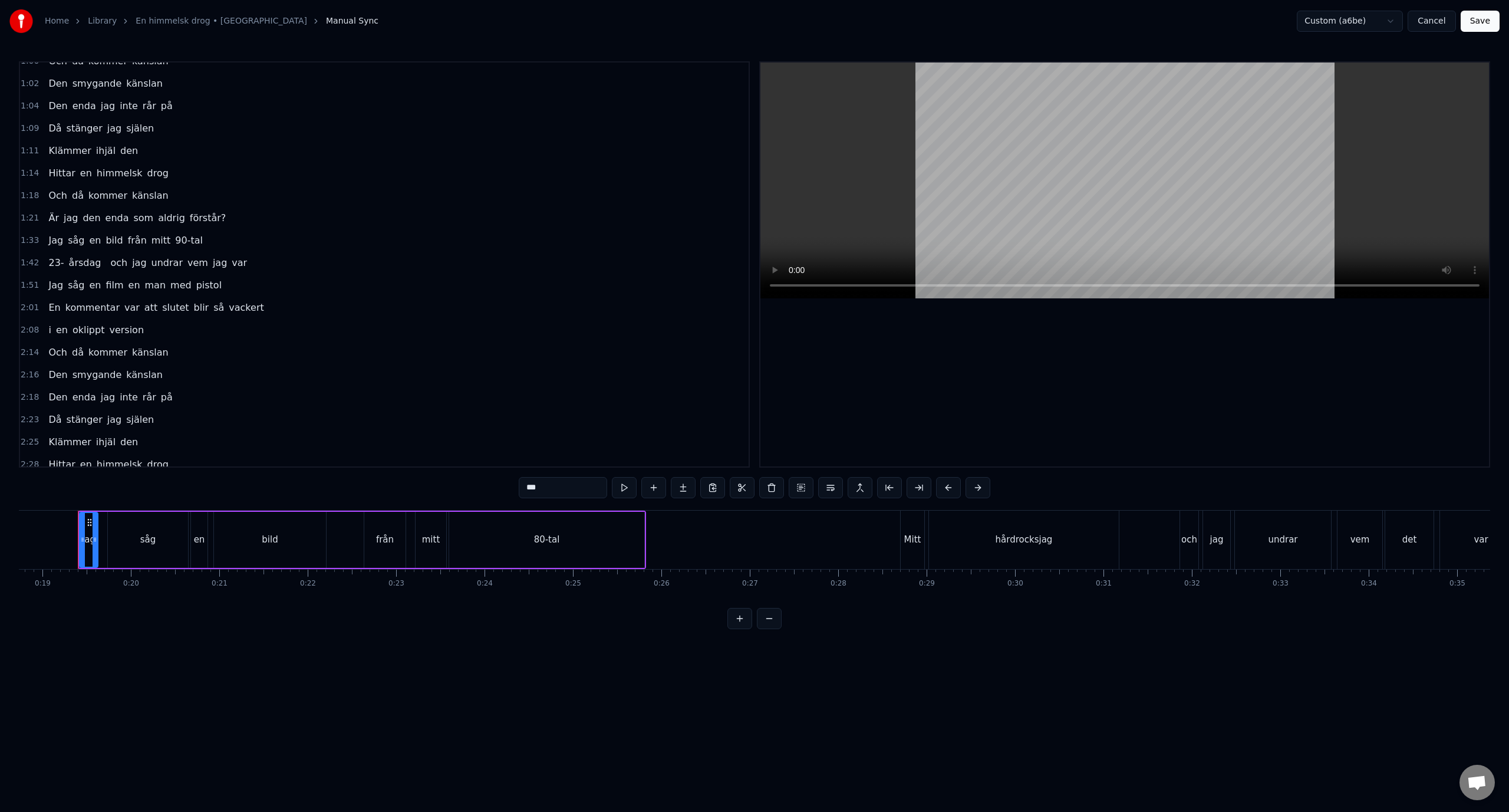
scroll to position [118, 0]
click at [274, 316] on div "2:01 En kommentar var att slutet blir så vackert" at bounding box center [385, 314] width 729 height 23
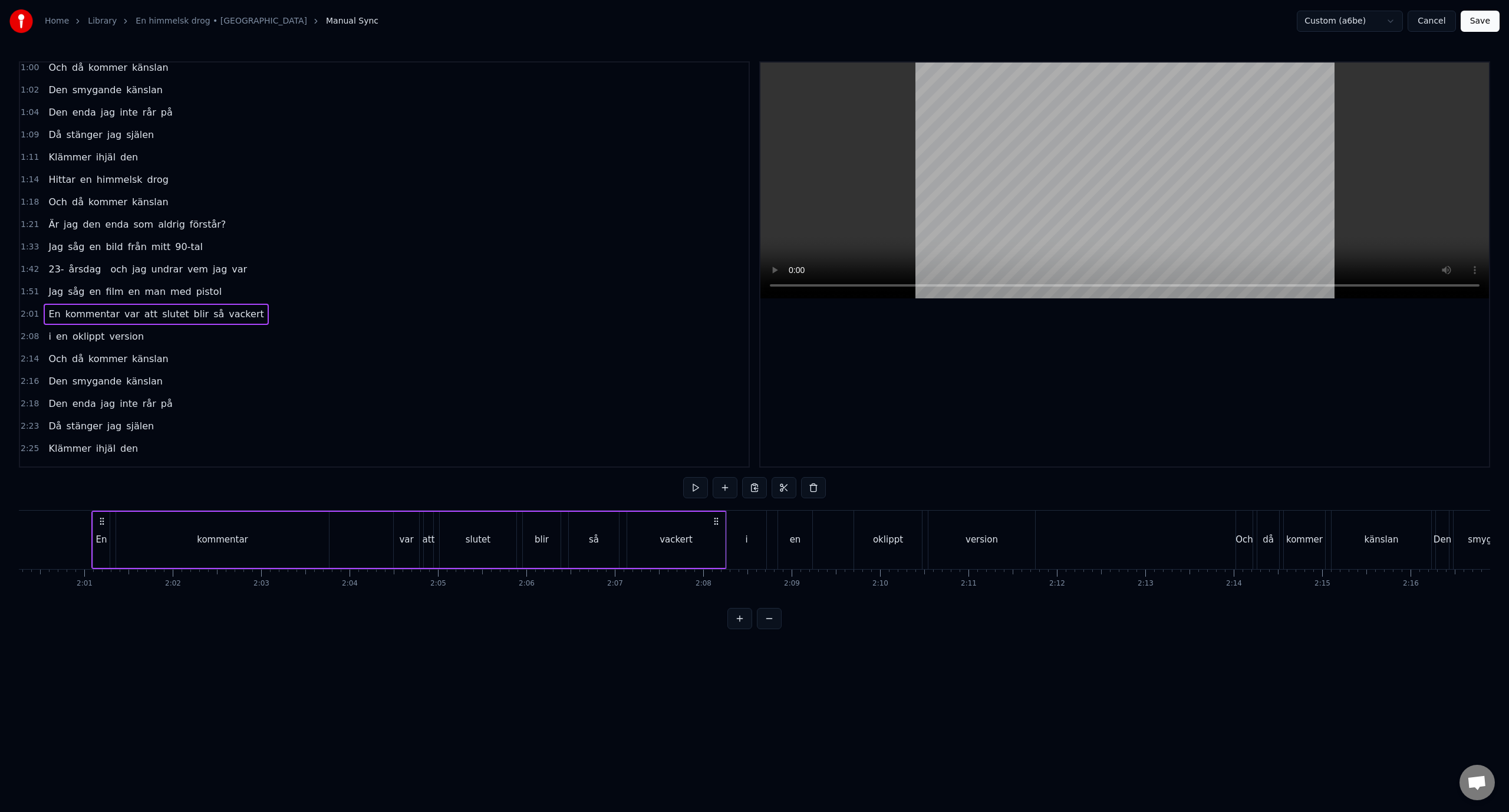
scroll to position [0, 10649]
click at [159, 335] on div "Add Word Ctrl+N" at bounding box center [187, 327] width 145 height 19
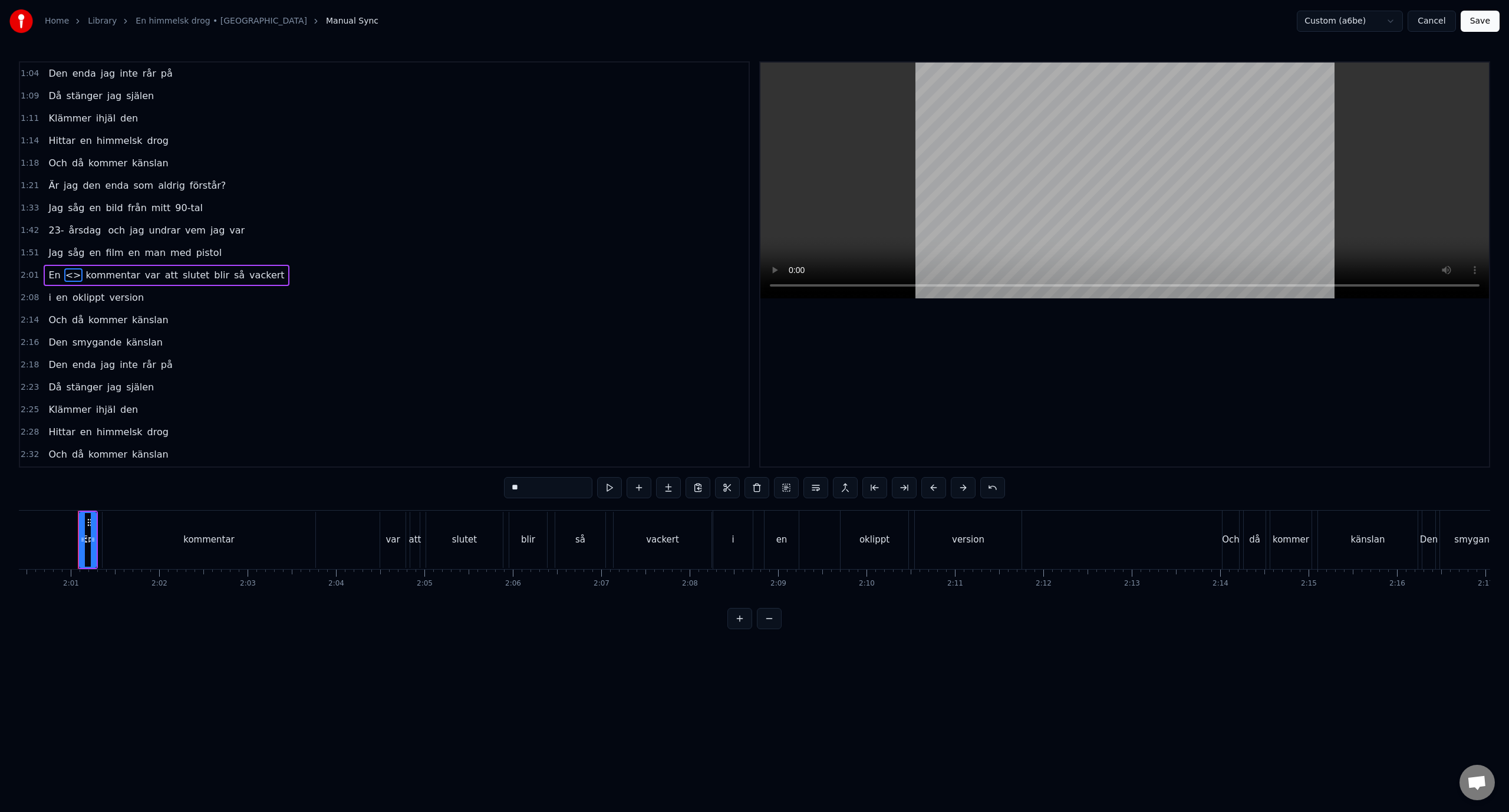
scroll to position [167, 0]
click at [360, 537] on div "Jag såg en bild från mitt 80-tal Mitt hårdrocksjag och jag undrar vem det var J…" at bounding box center [124, 539] width 21507 height 59
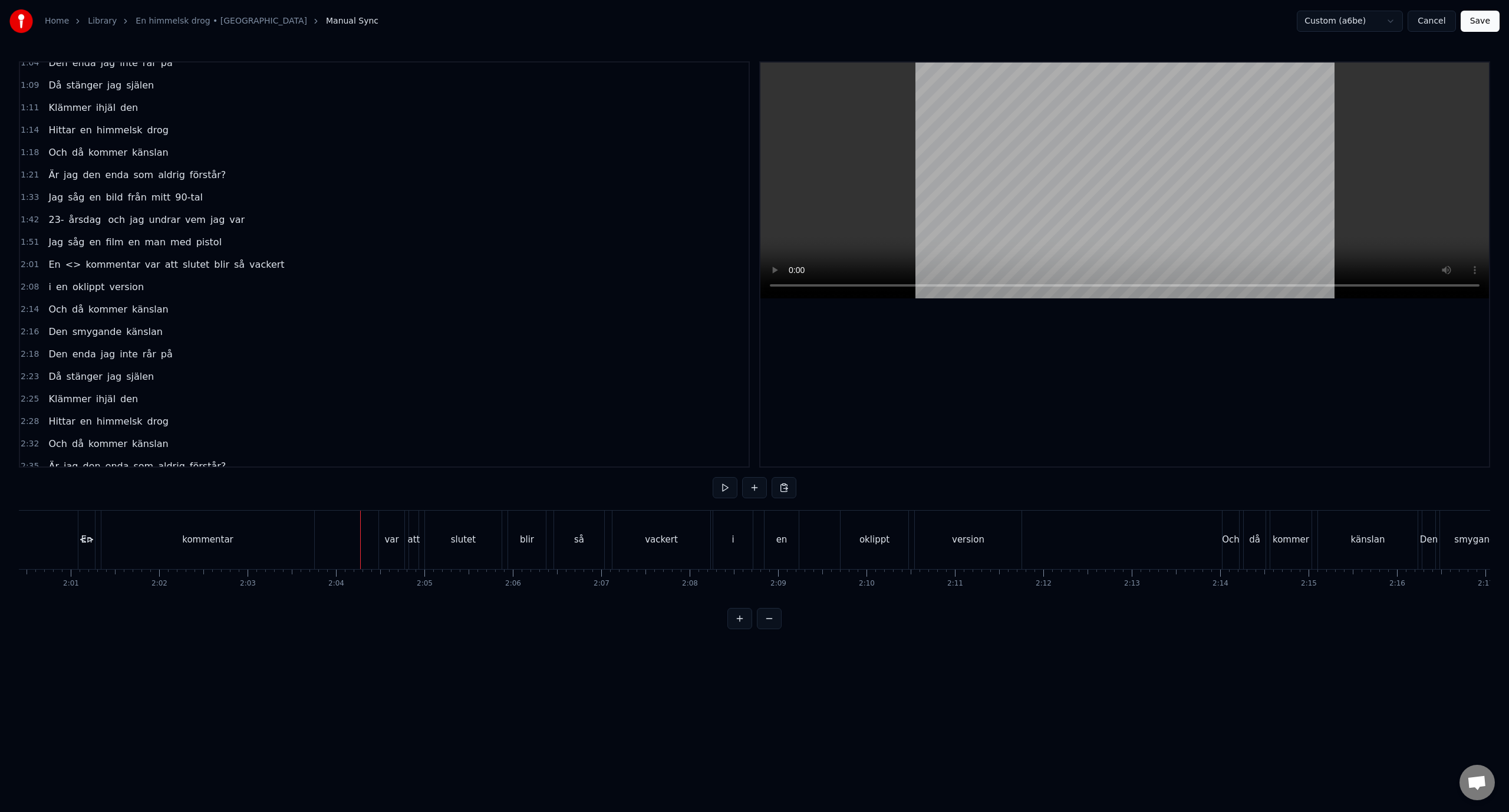
click at [344, 265] on div "2:01 En <> kommentar var att slutet blir så vackert" at bounding box center [385, 264] width 729 height 23
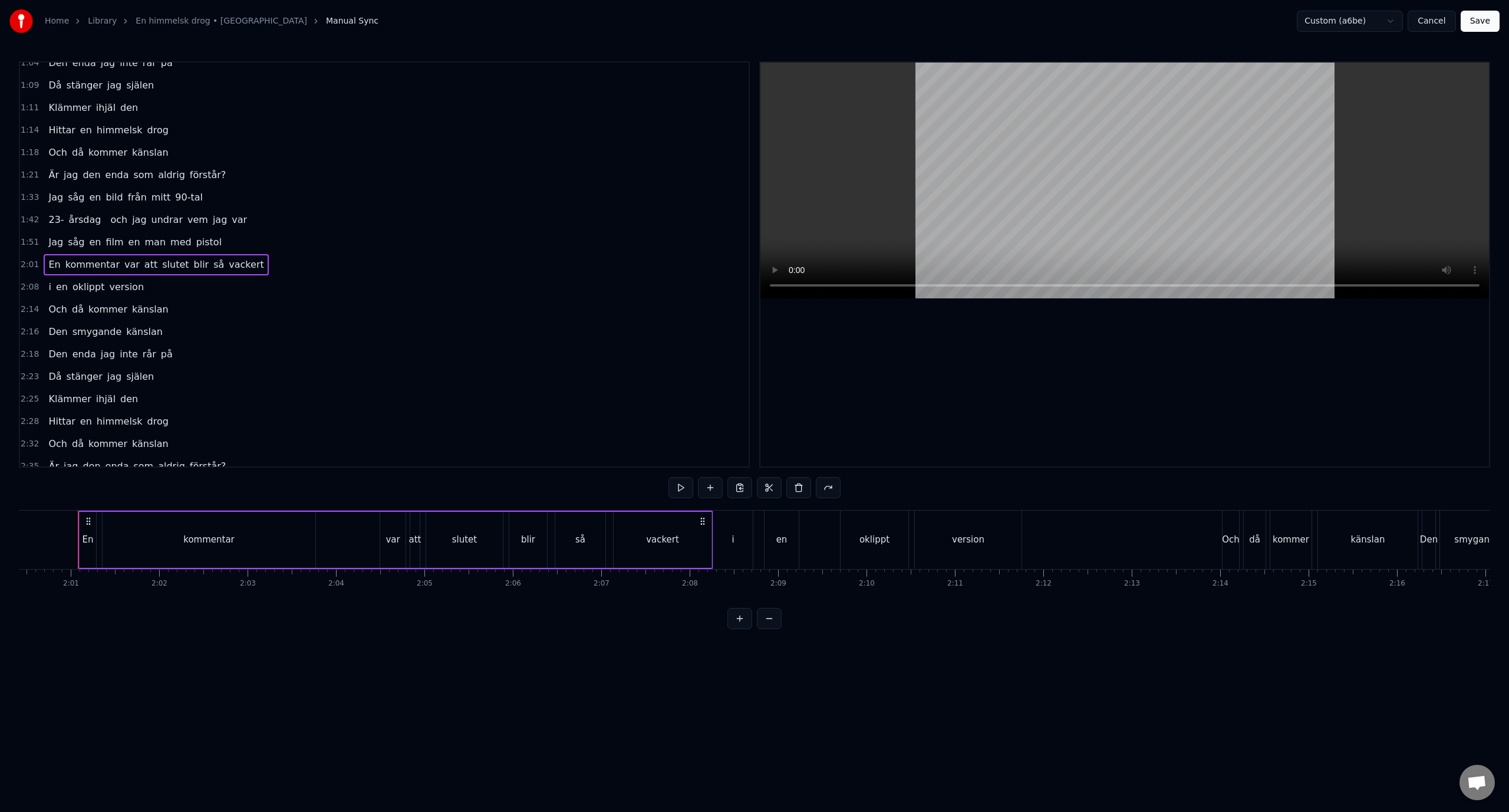
click at [109, 270] on span "kommentar" at bounding box center [93, 264] width 56 height 14
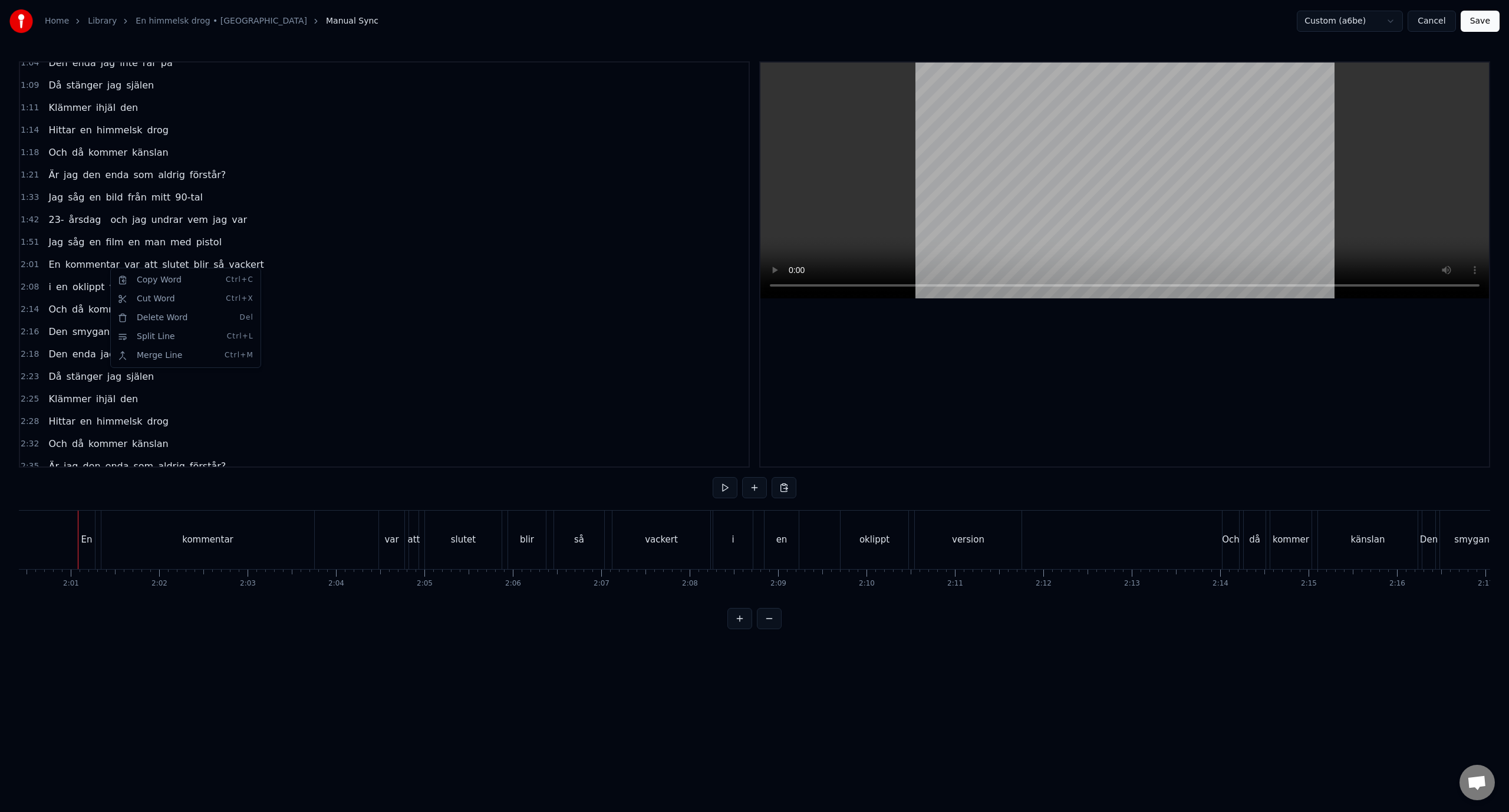
click at [86, 260] on html "Home Library En himmelsk drog • kent Manual Sync Custom (a6be) Cancel Save 0:19…" at bounding box center [754, 324] width 1509 height 648
click at [260, 262] on html "Home Library En himmelsk drog • kent Manual Sync Custom (a6be) Cancel Save 0:19…" at bounding box center [754, 324] width 1509 height 648
click at [257, 276] on div "2:08 i en oklippt version" at bounding box center [385, 287] width 729 height 23
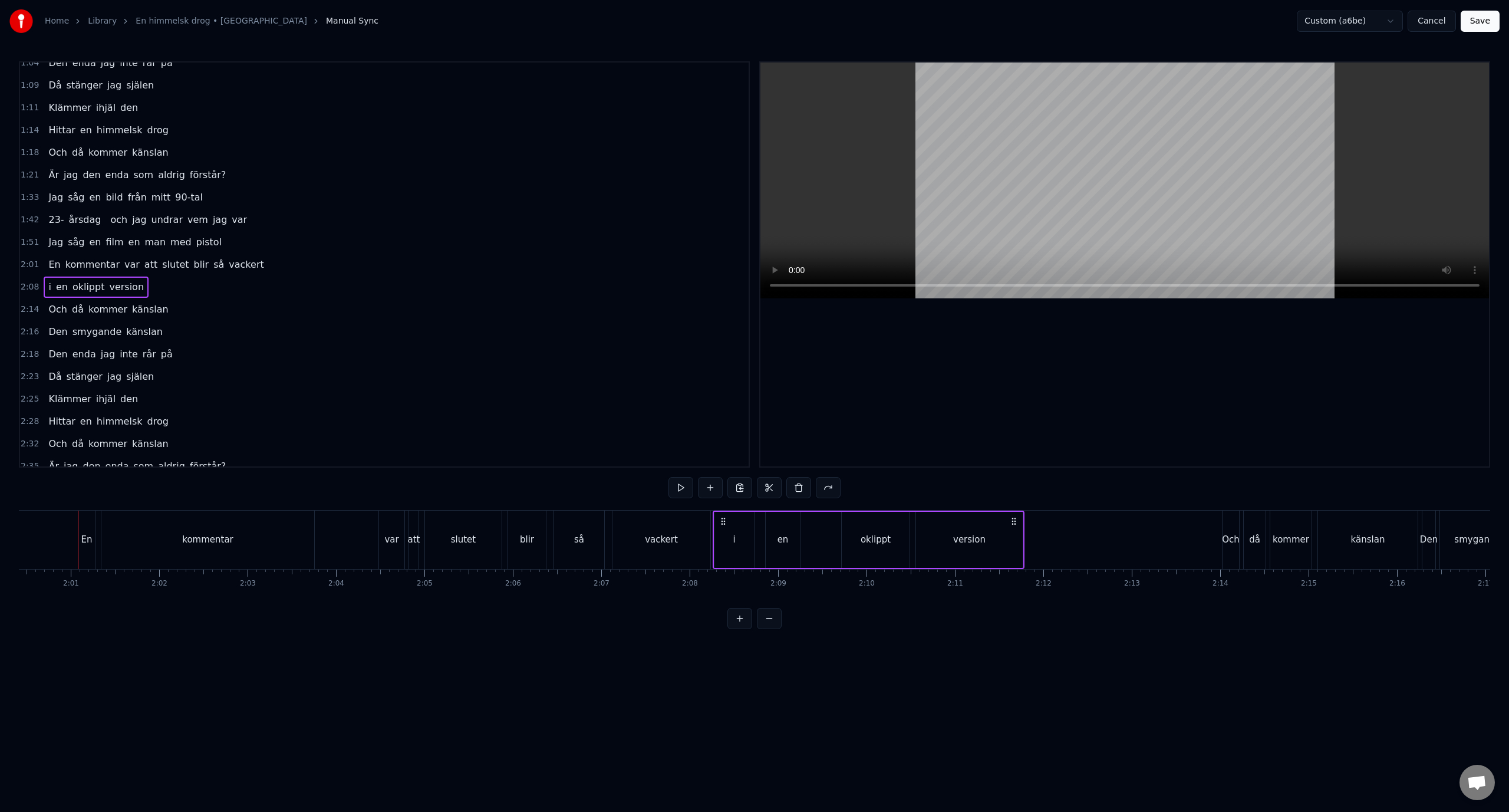
click at [262, 270] on div "2:01 En kommentar var att slutet blir så vackert" at bounding box center [385, 264] width 729 height 23
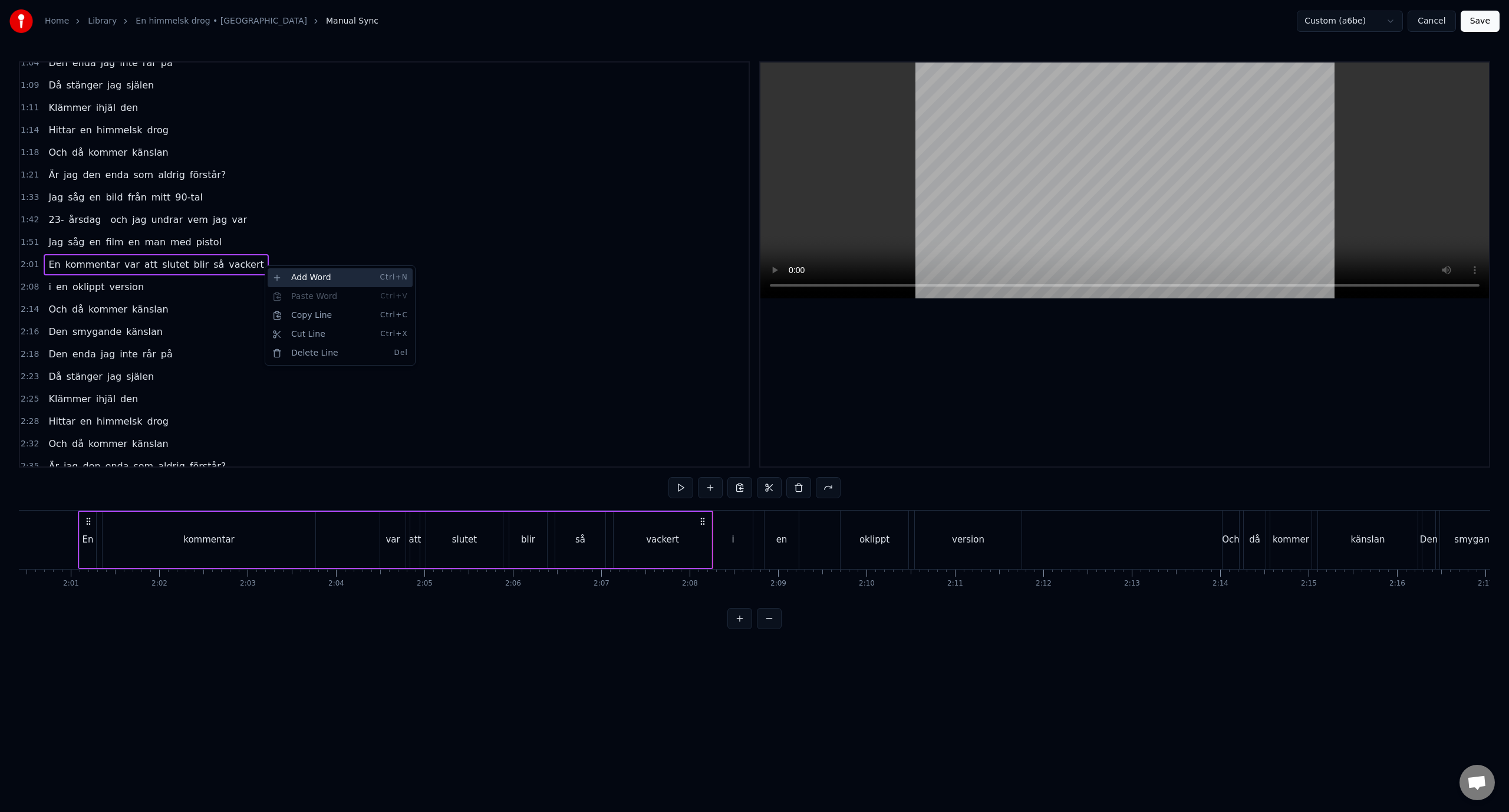
click at [301, 271] on div "Add Word Ctrl+N" at bounding box center [340, 278] width 145 height 19
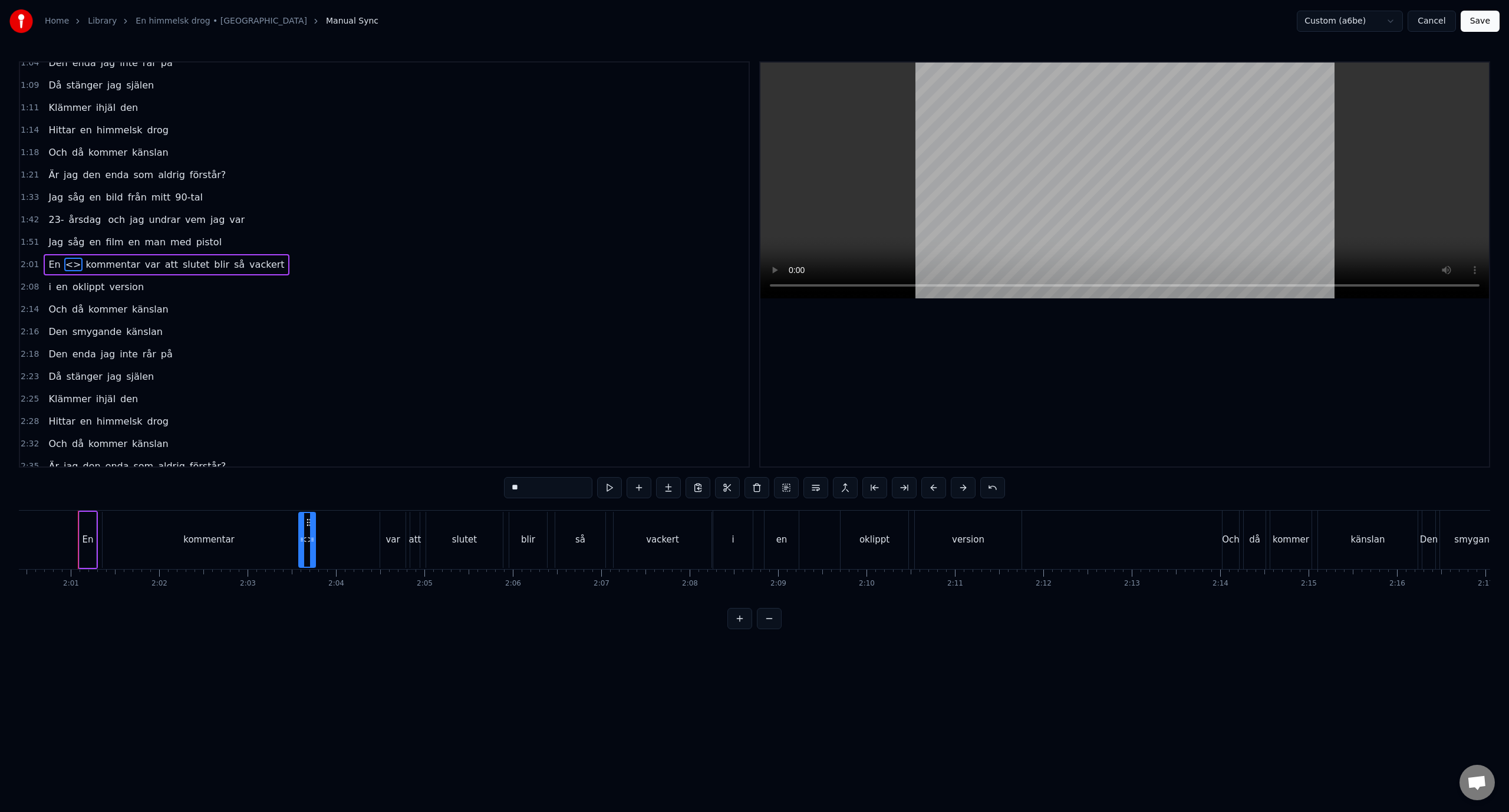
drag, startPoint x: 86, startPoint y: 521, endPoint x: 308, endPoint y: 530, distance: 222.2
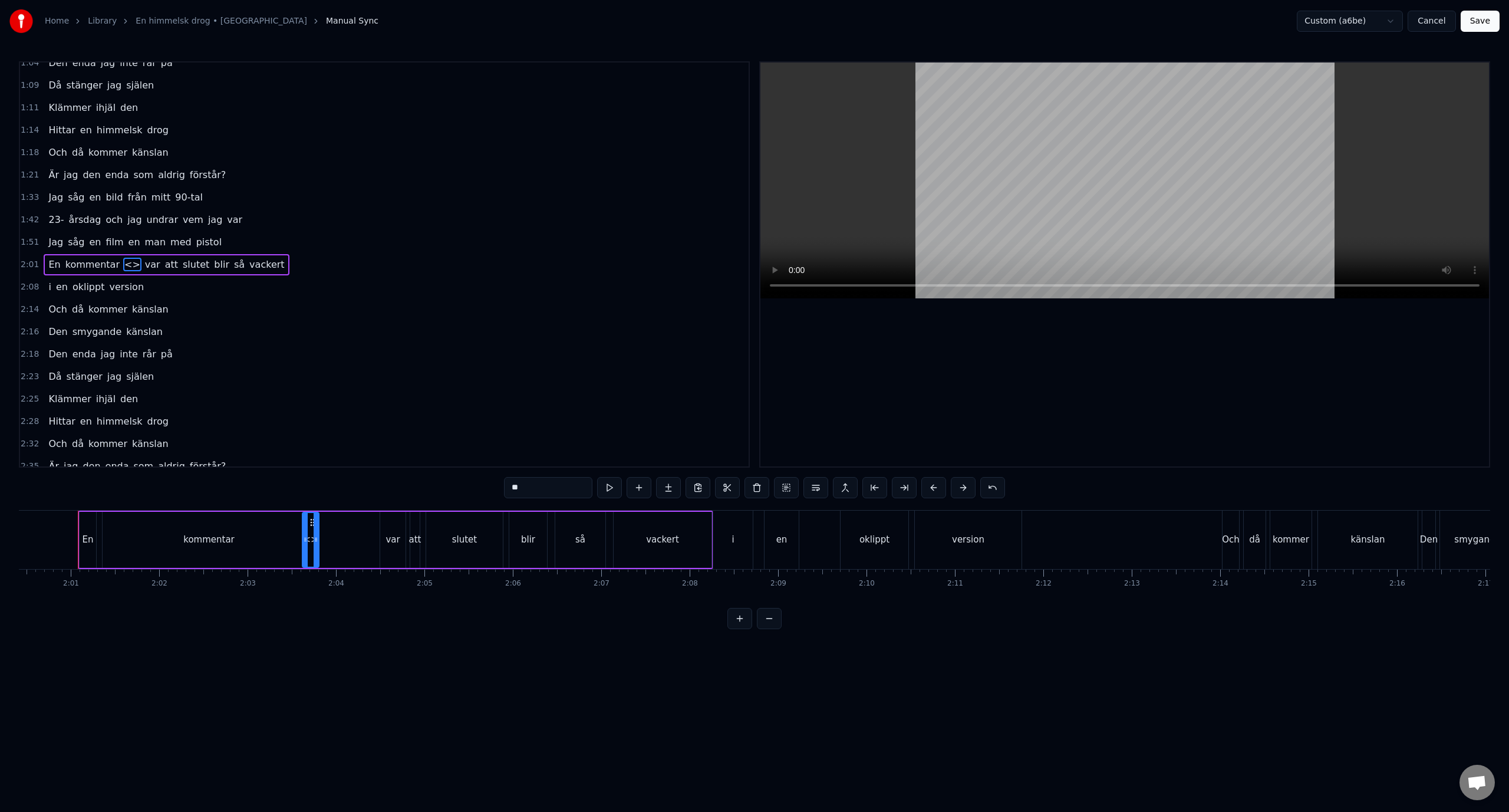
click at [286, 264] on div "2:01 En kommentar <> var att slutet blir så vackert" at bounding box center [385, 264] width 729 height 23
click at [283, 293] on div "2:08 i en oklippt version" at bounding box center [385, 287] width 729 height 23
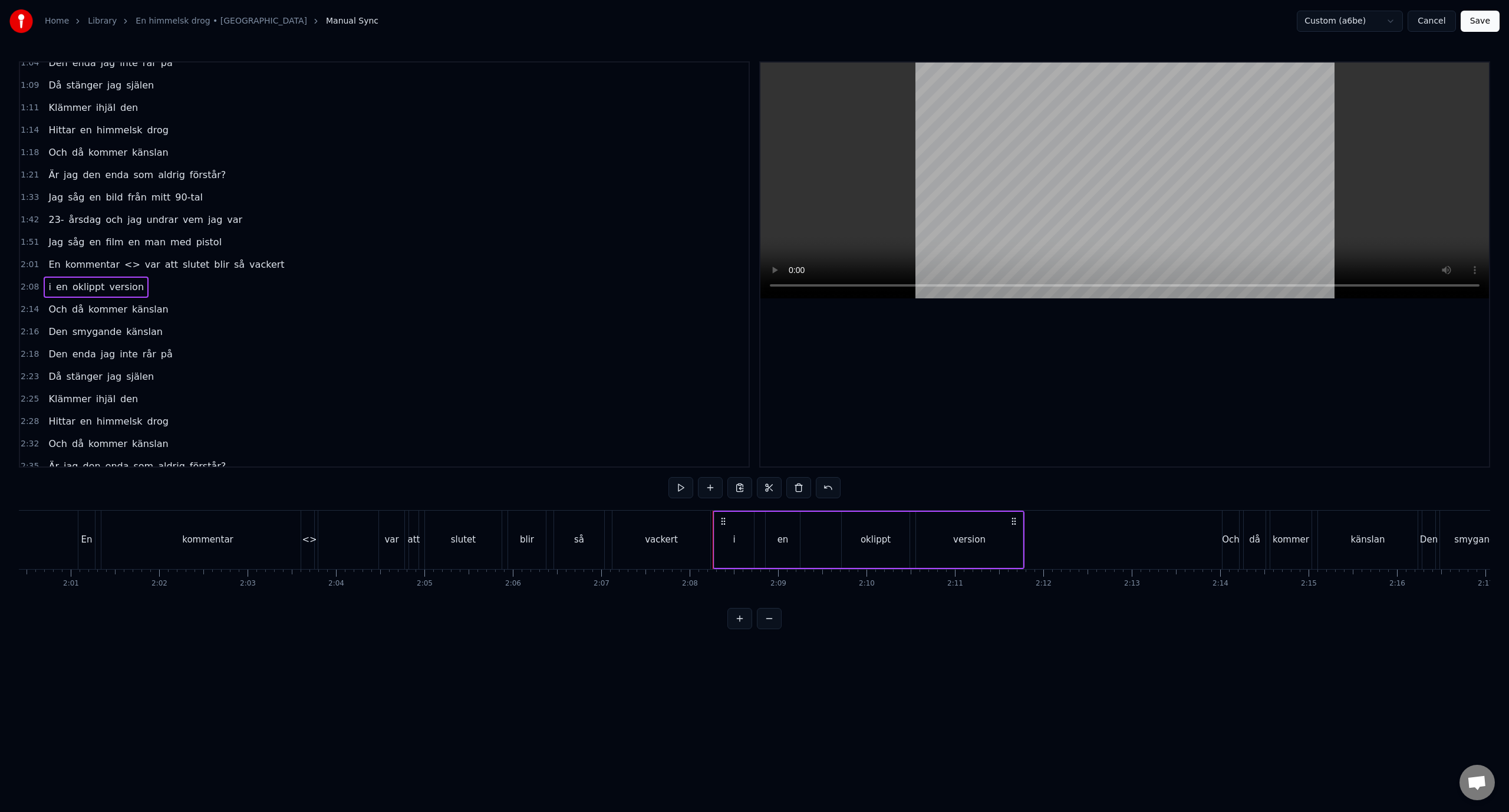
click at [316, 269] on div "2:01 En kommentar <> var att slutet blir så vackert" at bounding box center [385, 264] width 729 height 23
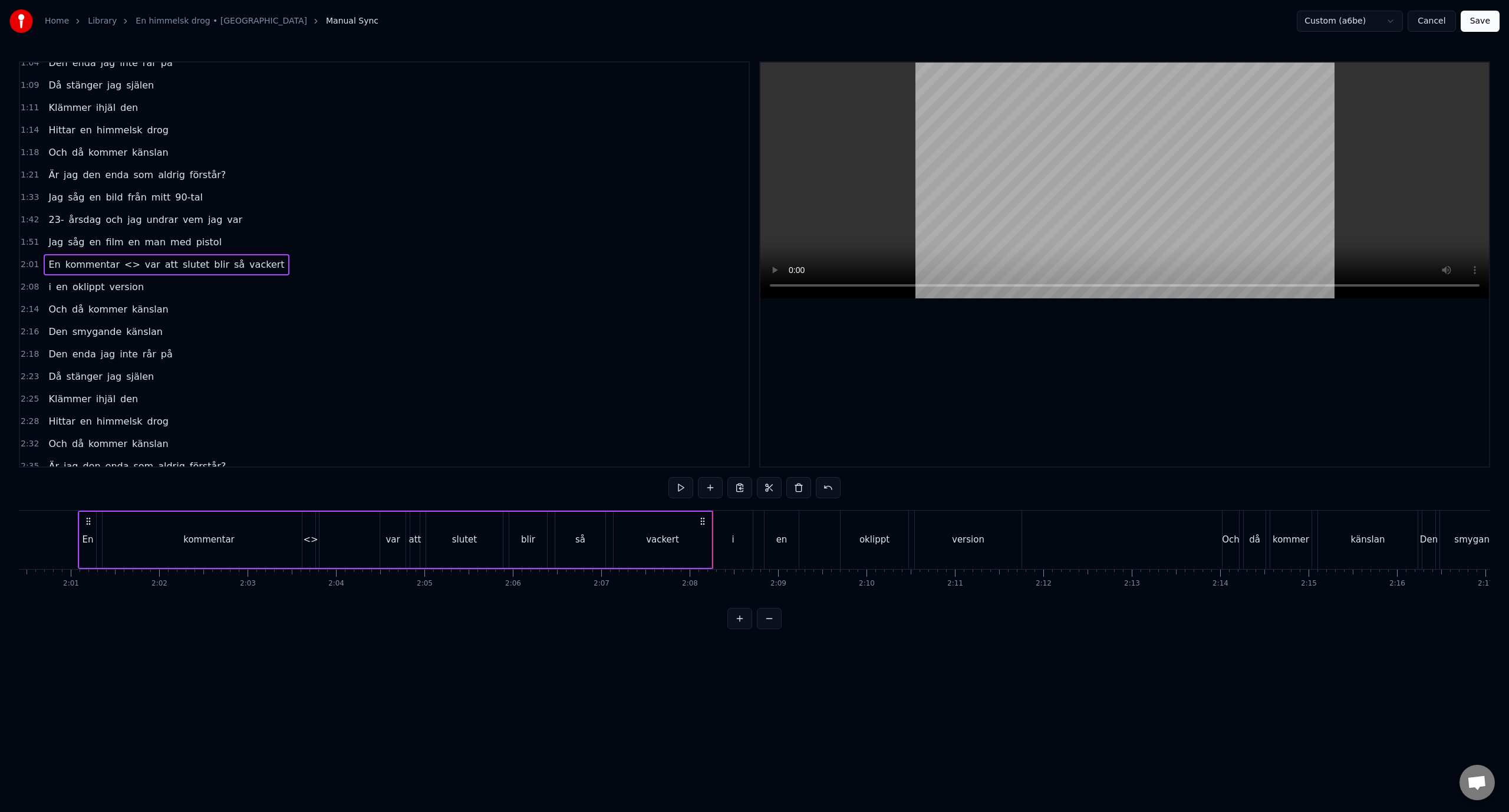
drag, startPoint x: 311, startPoint y: 537, endPoint x: 319, endPoint y: 537, distance: 8.0
click at [319, 537] on div "<>" at bounding box center [311, 539] width 18 height 56
drag, startPoint x: 308, startPoint y: 521, endPoint x: 327, endPoint y: 521, distance: 19.0
click at [327, 521] on icon at bounding box center [331, 523] width 9 height 9
click at [325, 269] on div "2:01 En kommentar <> var att slutet blir så vackert" at bounding box center [385, 264] width 729 height 23
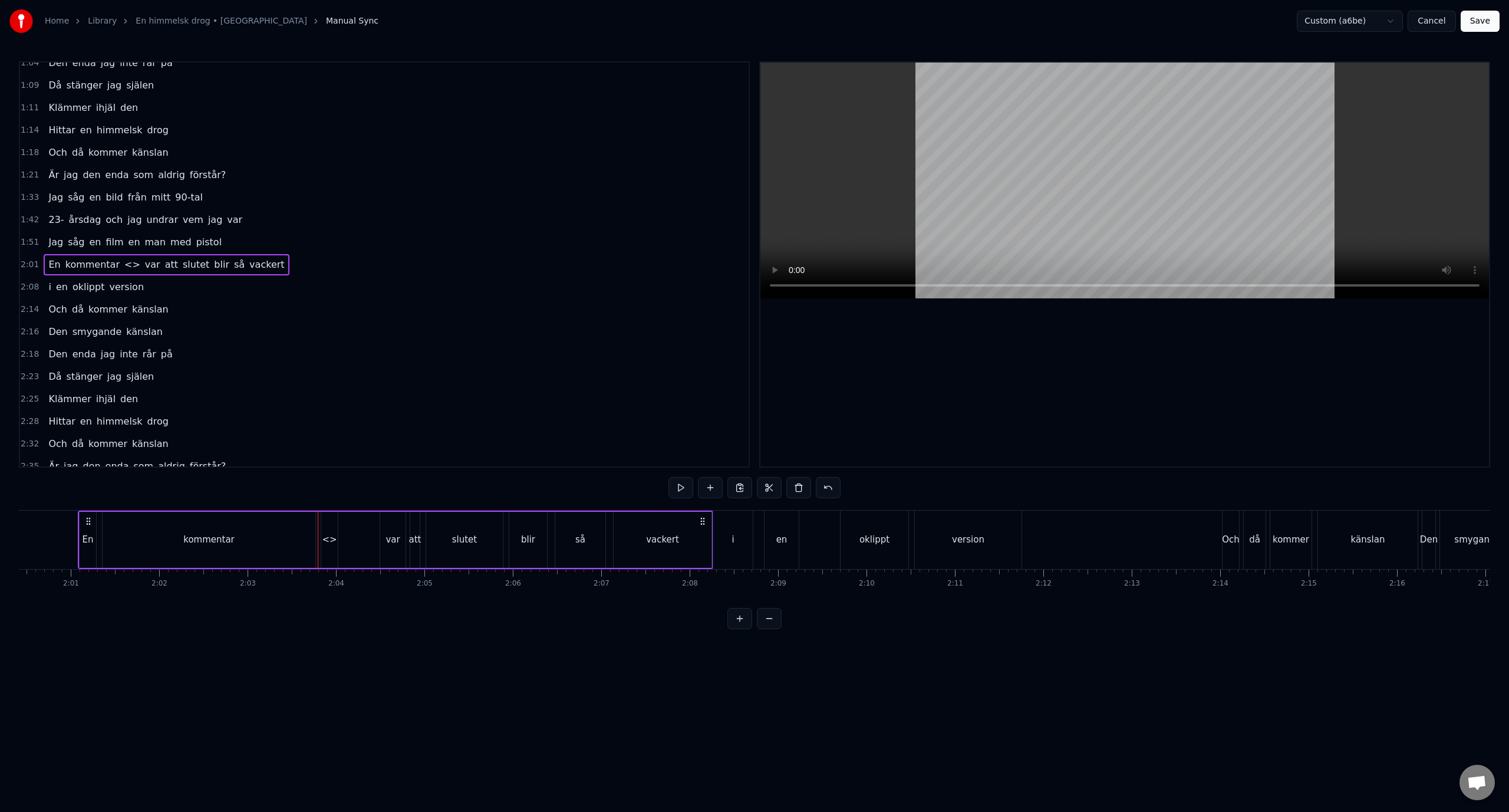
click at [312, 289] on div "2:08 i en oklippt version" at bounding box center [385, 287] width 729 height 23
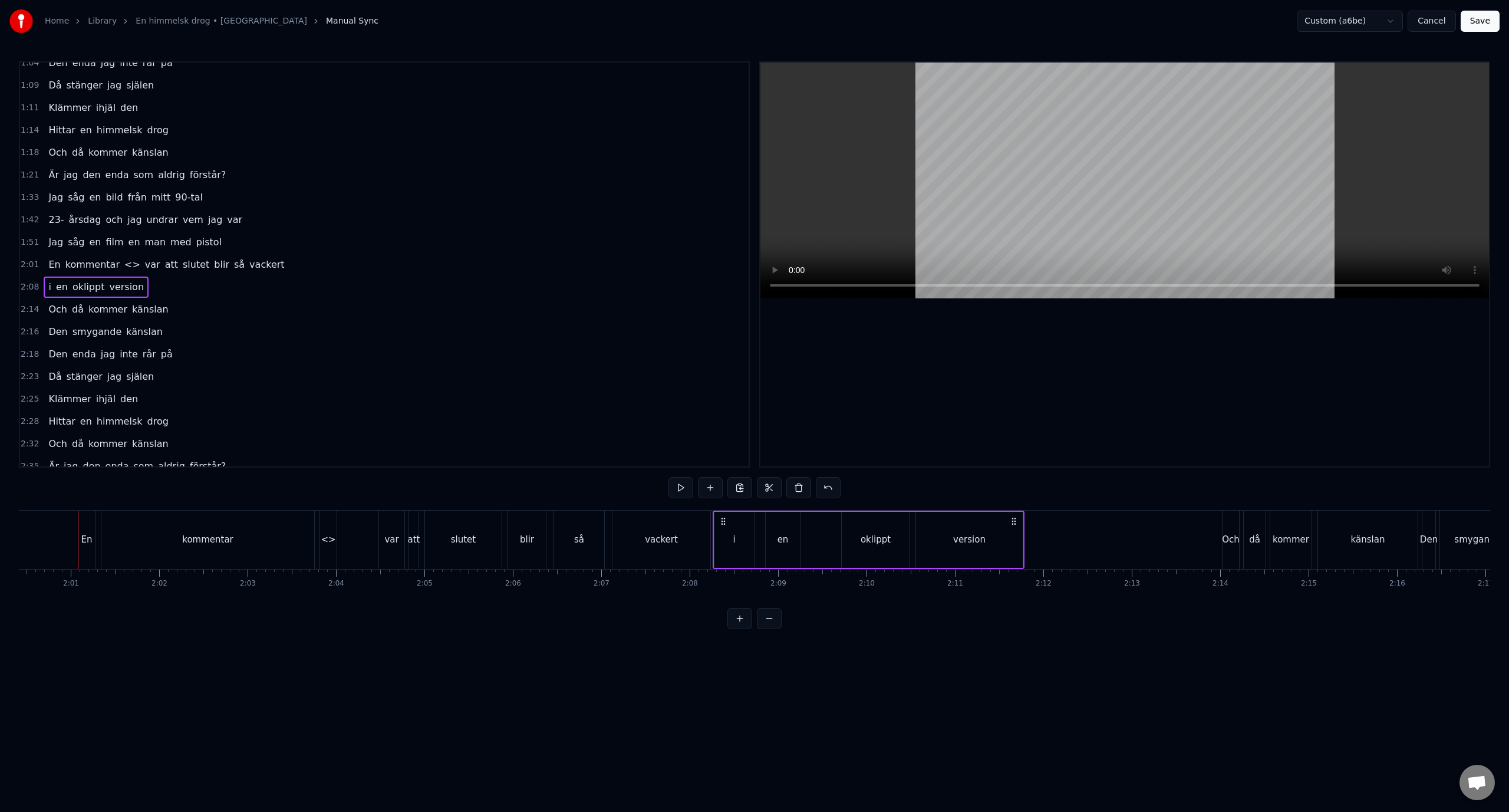
click at [307, 270] on div "2:01 En kommentar <> var att slutet blir så vackert" at bounding box center [385, 264] width 729 height 23
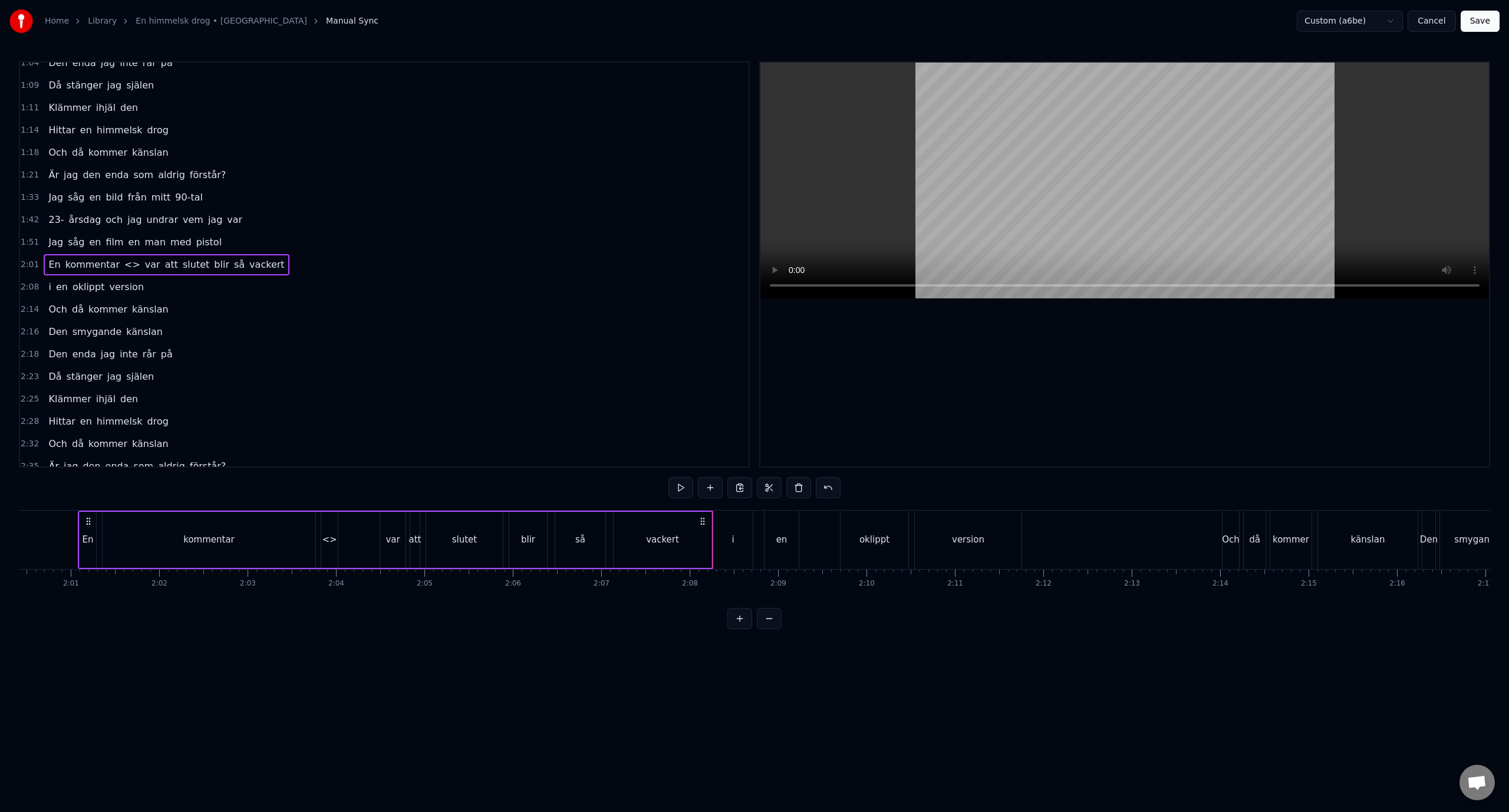
click at [328, 533] on div "<>" at bounding box center [329, 539] width 15 height 13
drag, startPoint x: 330, startPoint y: 520, endPoint x: 348, endPoint y: 521, distance: 18.0
click at [348, 521] on icon at bounding box center [349, 523] width 9 height 9
click at [311, 277] on div "2:08 i en oklippt version" at bounding box center [385, 287] width 729 height 23
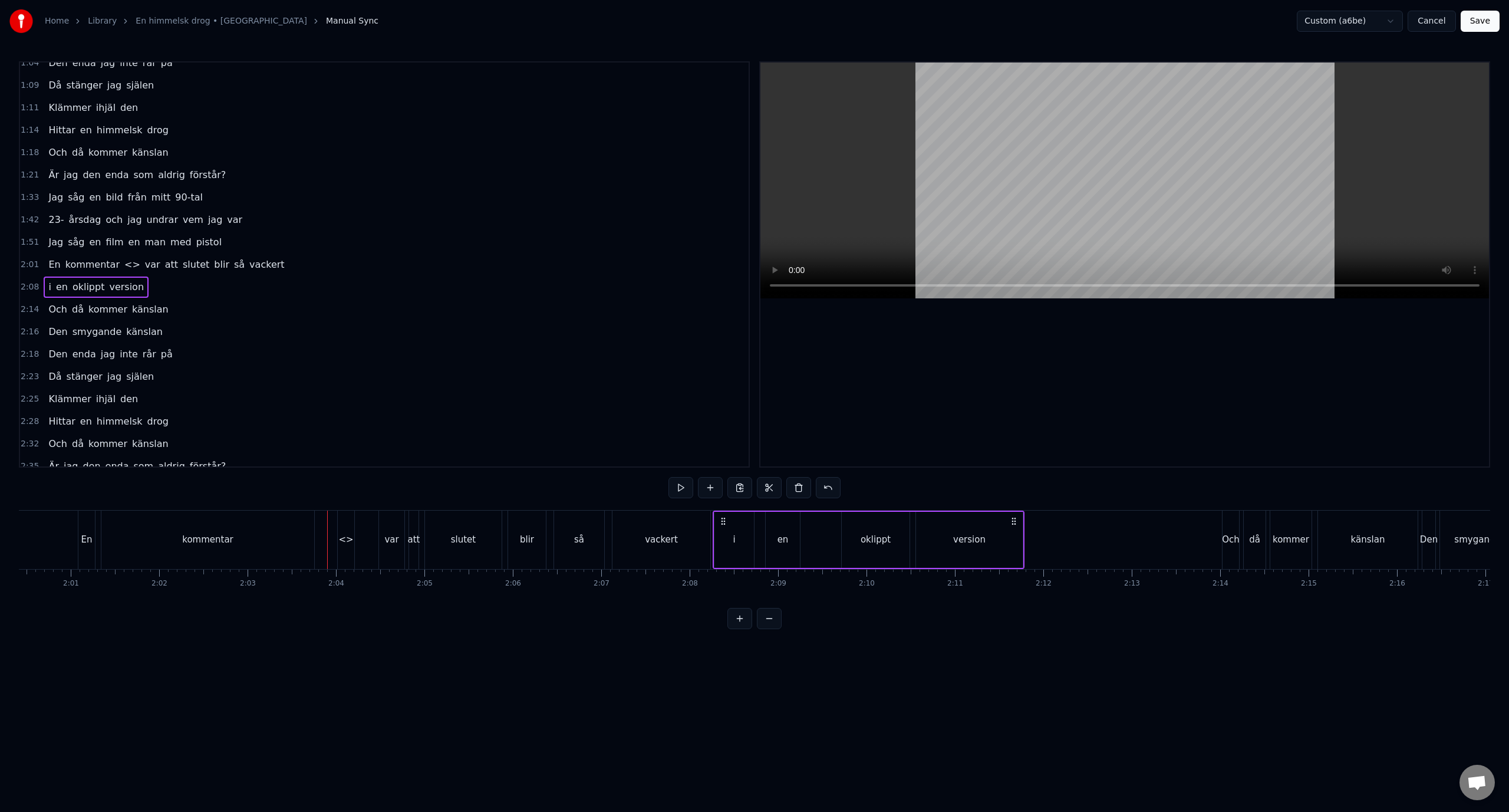
click at [320, 270] on div "2:01 En kommentar <> var att slutet blir så vackert" at bounding box center [385, 264] width 729 height 23
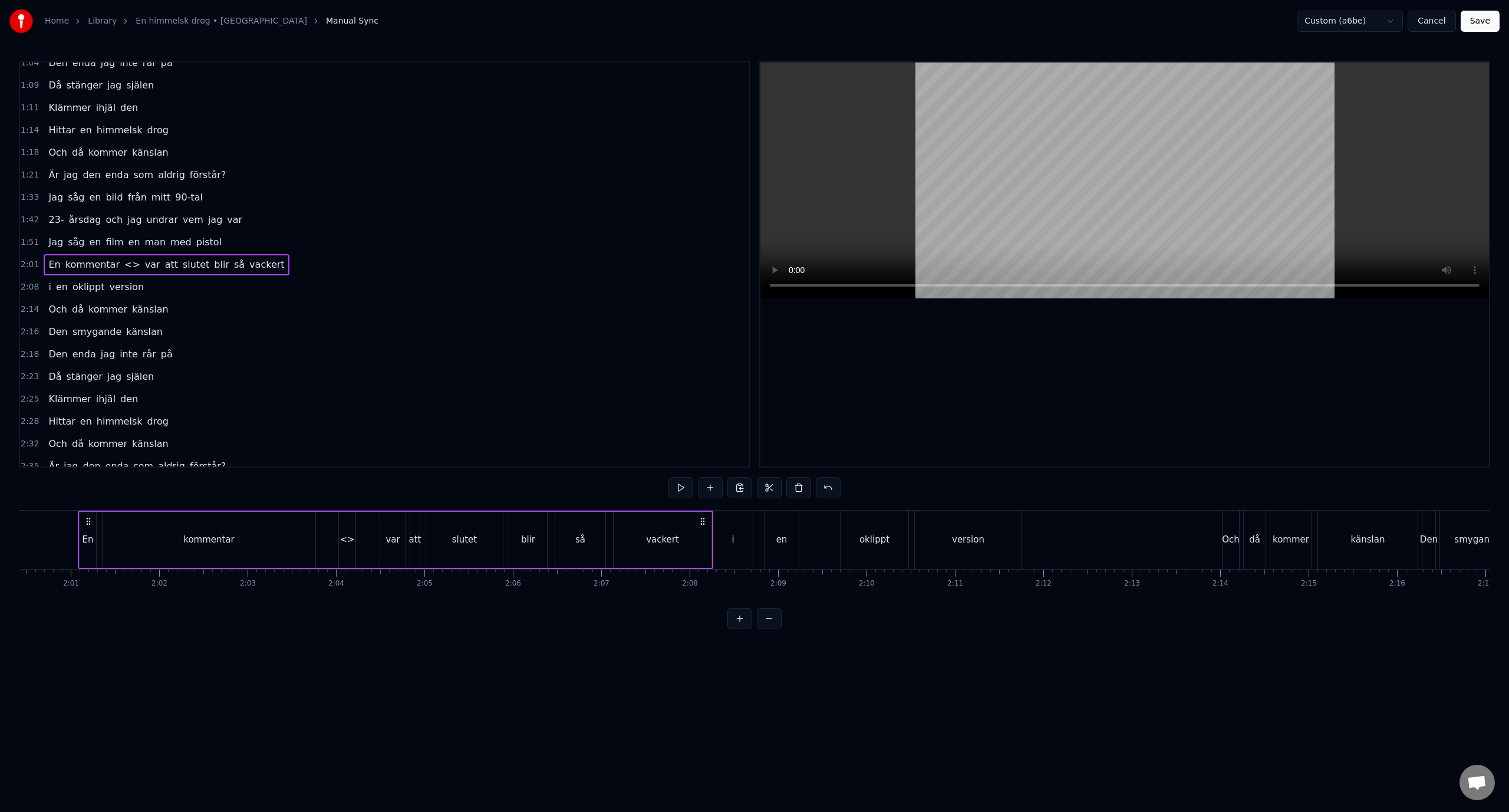
click at [348, 541] on div "<>" at bounding box center [347, 539] width 15 height 13
click at [551, 482] on input "**" at bounding box center [548, 487] width 89 height 21
type input "*"
click at [933, 323] on div at bounding box center [1124, 264] width 729 height 404
drag, startPoint x: 343, startPoint y: 537, endPoint x: 316, endPoint y: 551, distance: 30.4
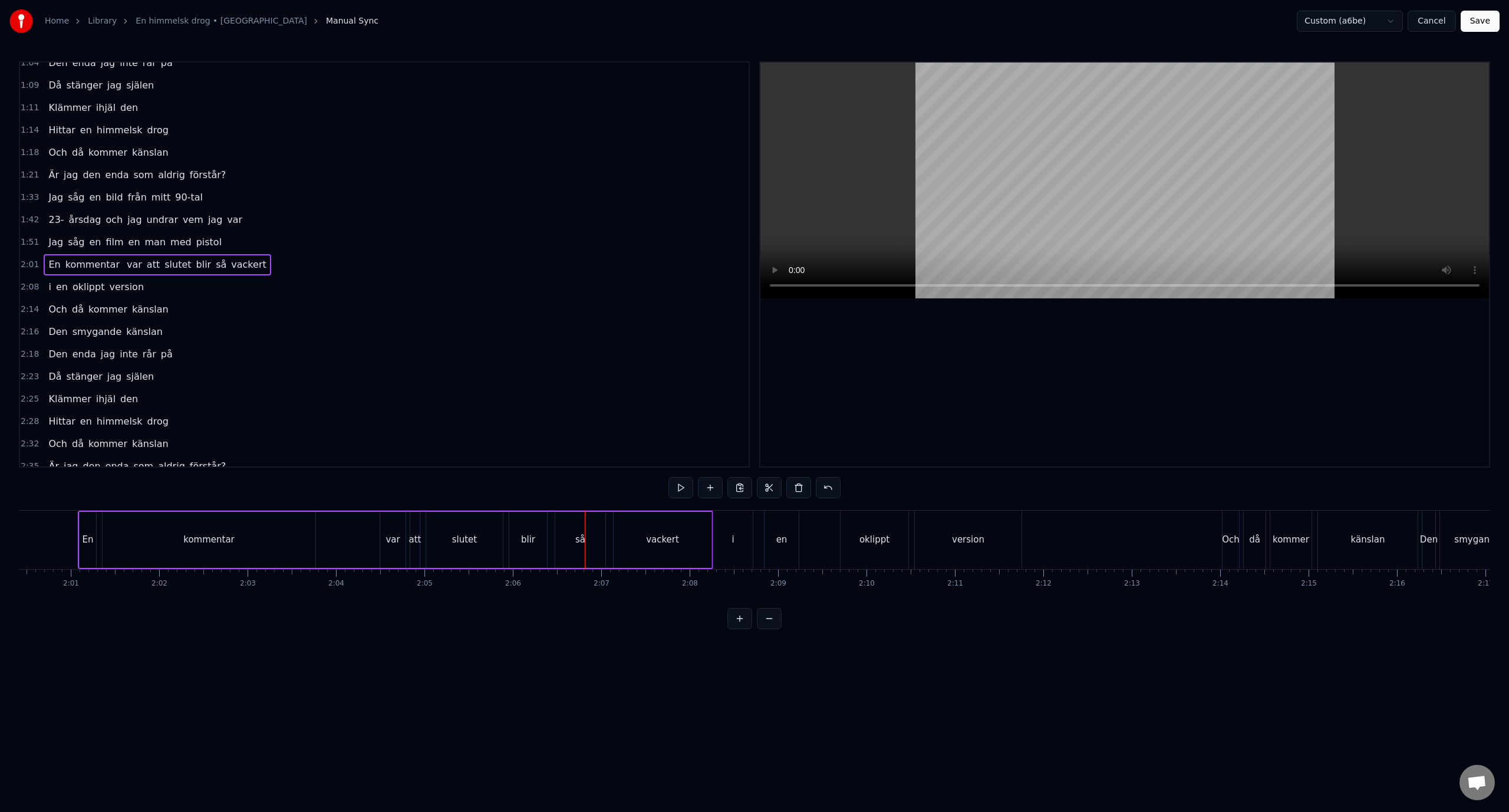
click at [859, 385] on div at bounding box center [1124, 264] width 729 height 404
click at [355, 241] on div "1:51 Jag såg en film en man med pistol" at bounding box center [385, 242] width 729 height 23
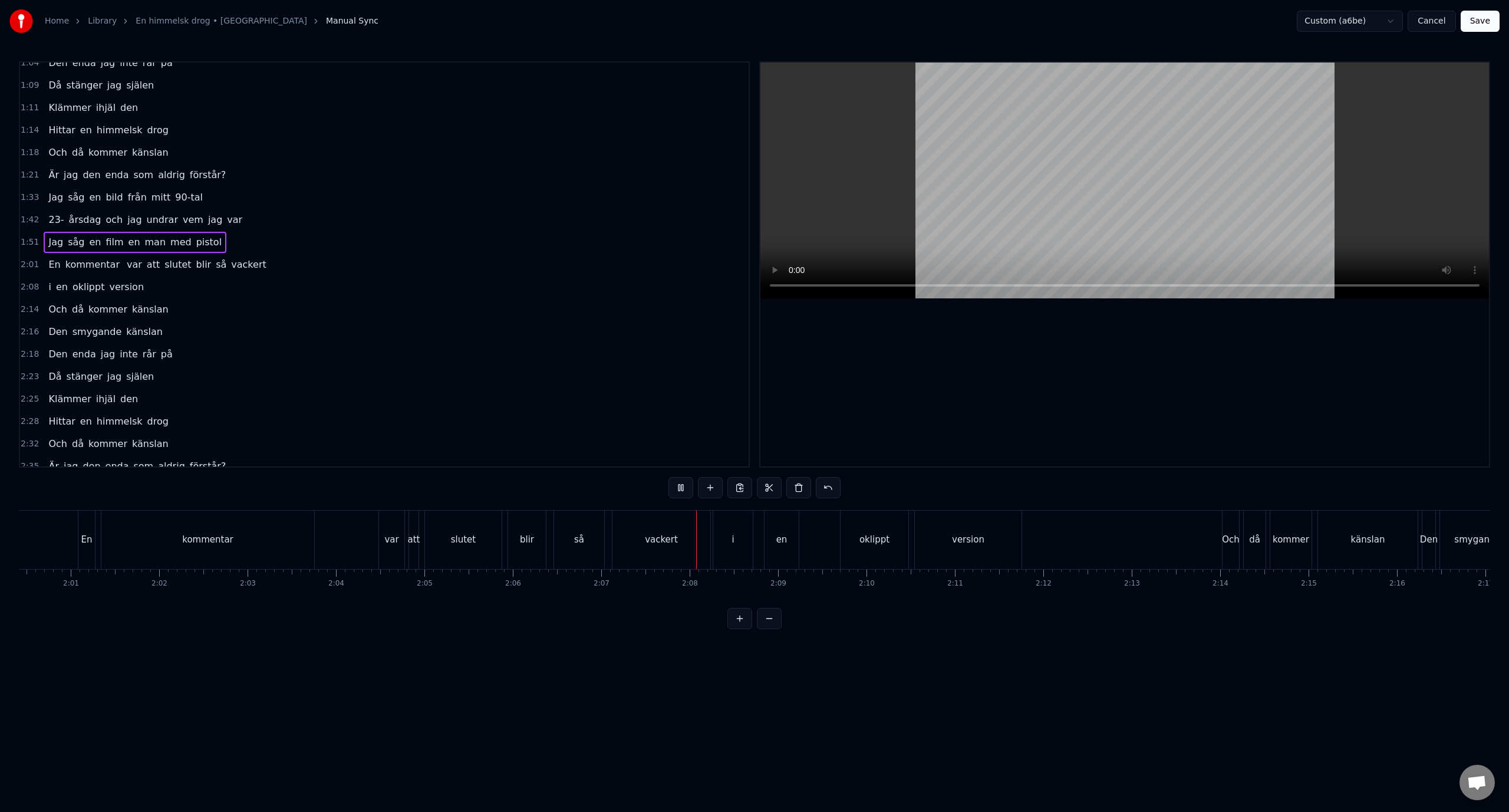
click at [348, 265] on div "2:01 En kommentar var att slutet blir så vackert" at bounding box center [385, 264] width 729 height 23
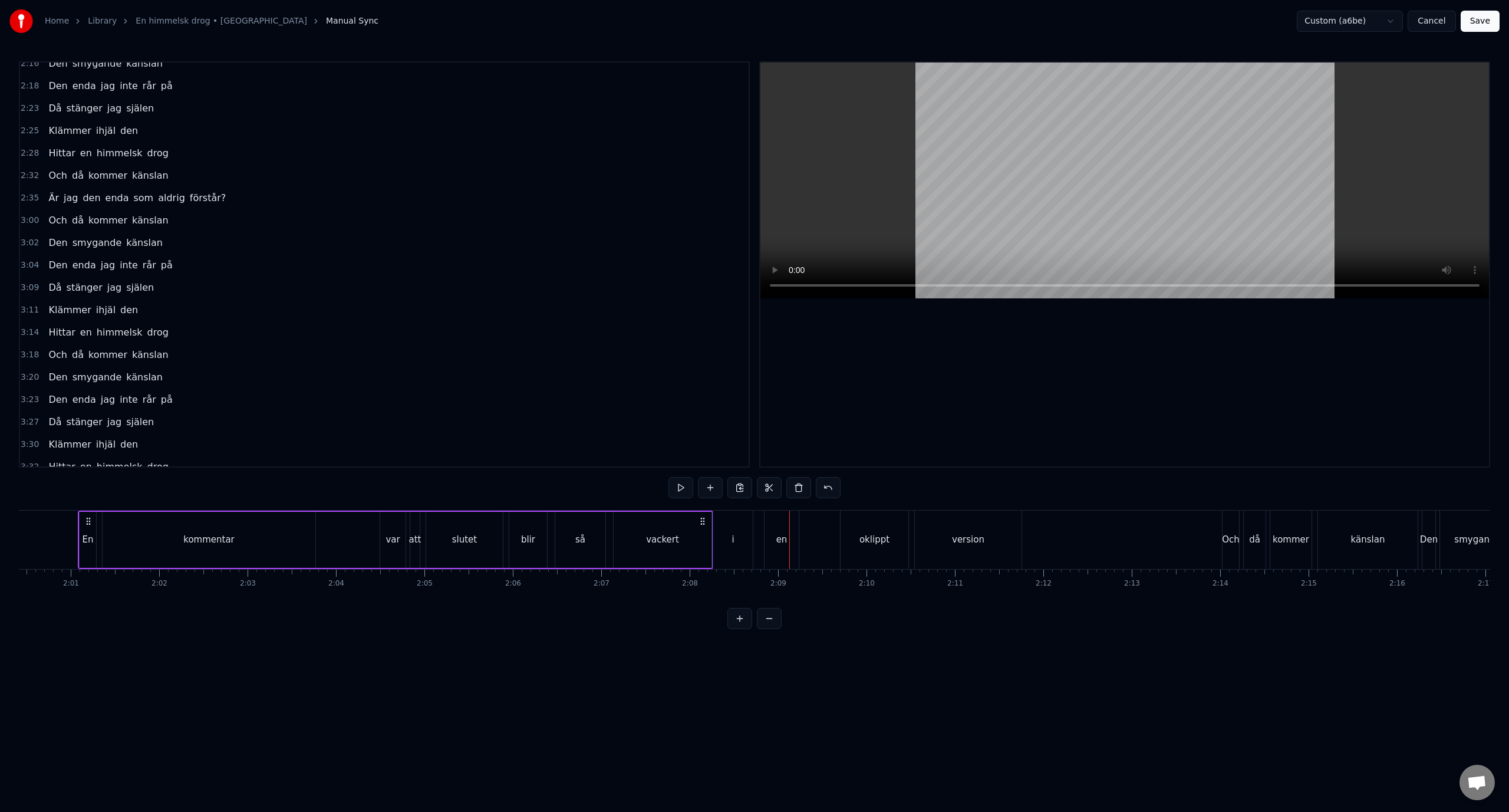
scroll to position [198, 0]
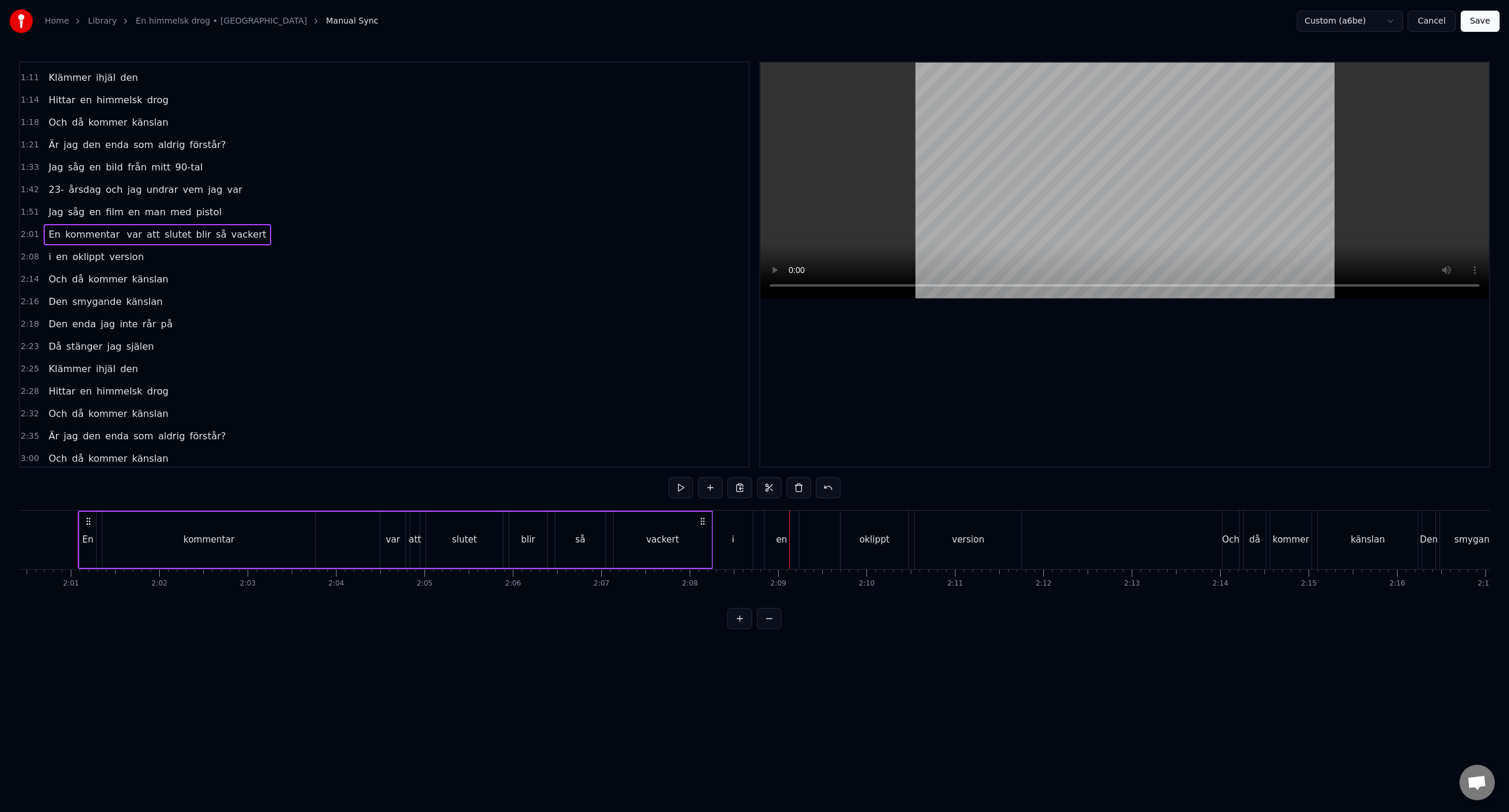
click at [283, 205] on div "1:51 Jag såg en film en man med pistol" at bounding box center [385, 212] width 729 height 23
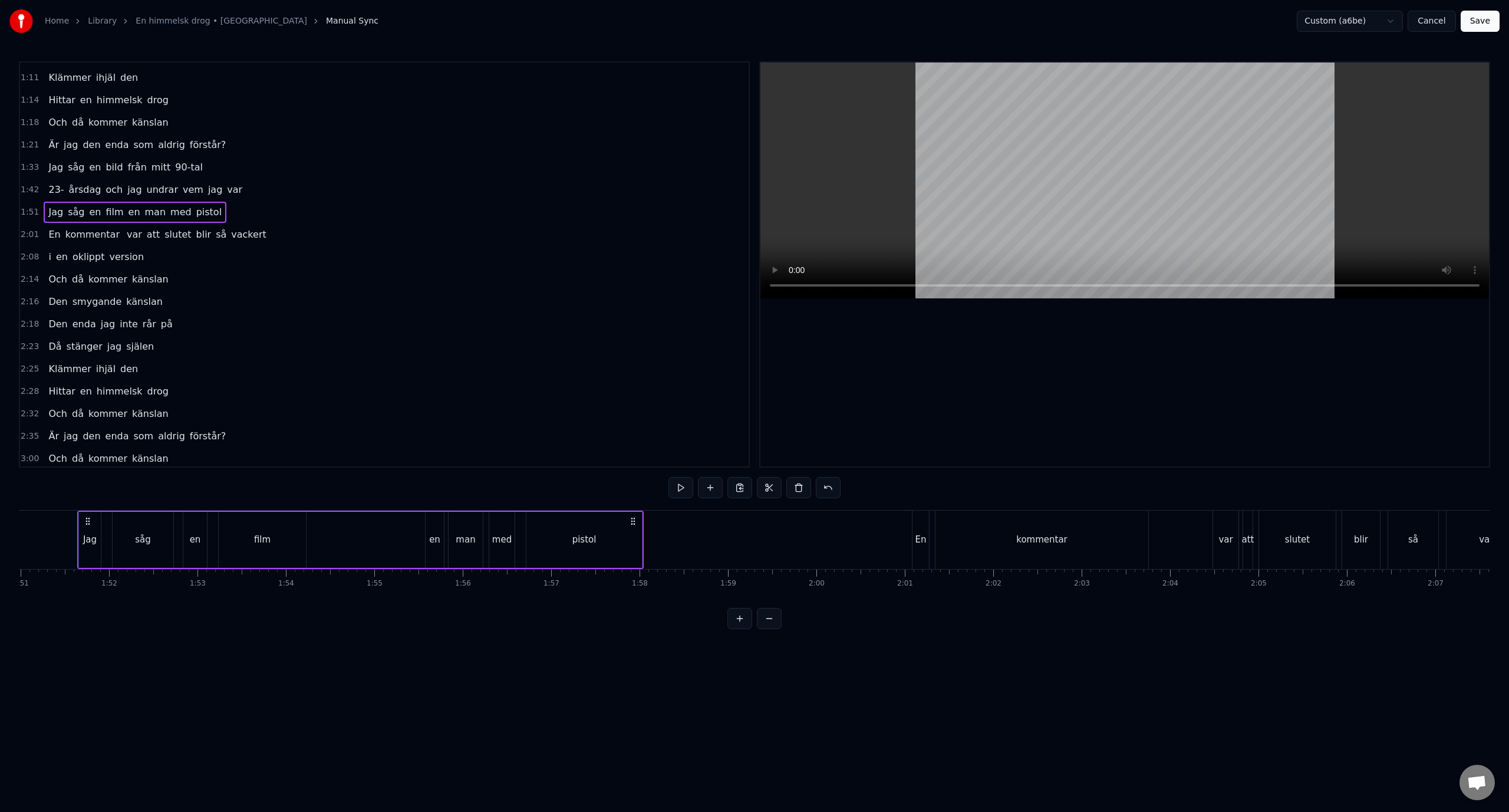
scroll to position [0, 9814]
click at [288, 229] on div "2:01 En kommentar var att slutet blir så vackert" at bounding box center [385, 235] width 729 height 23
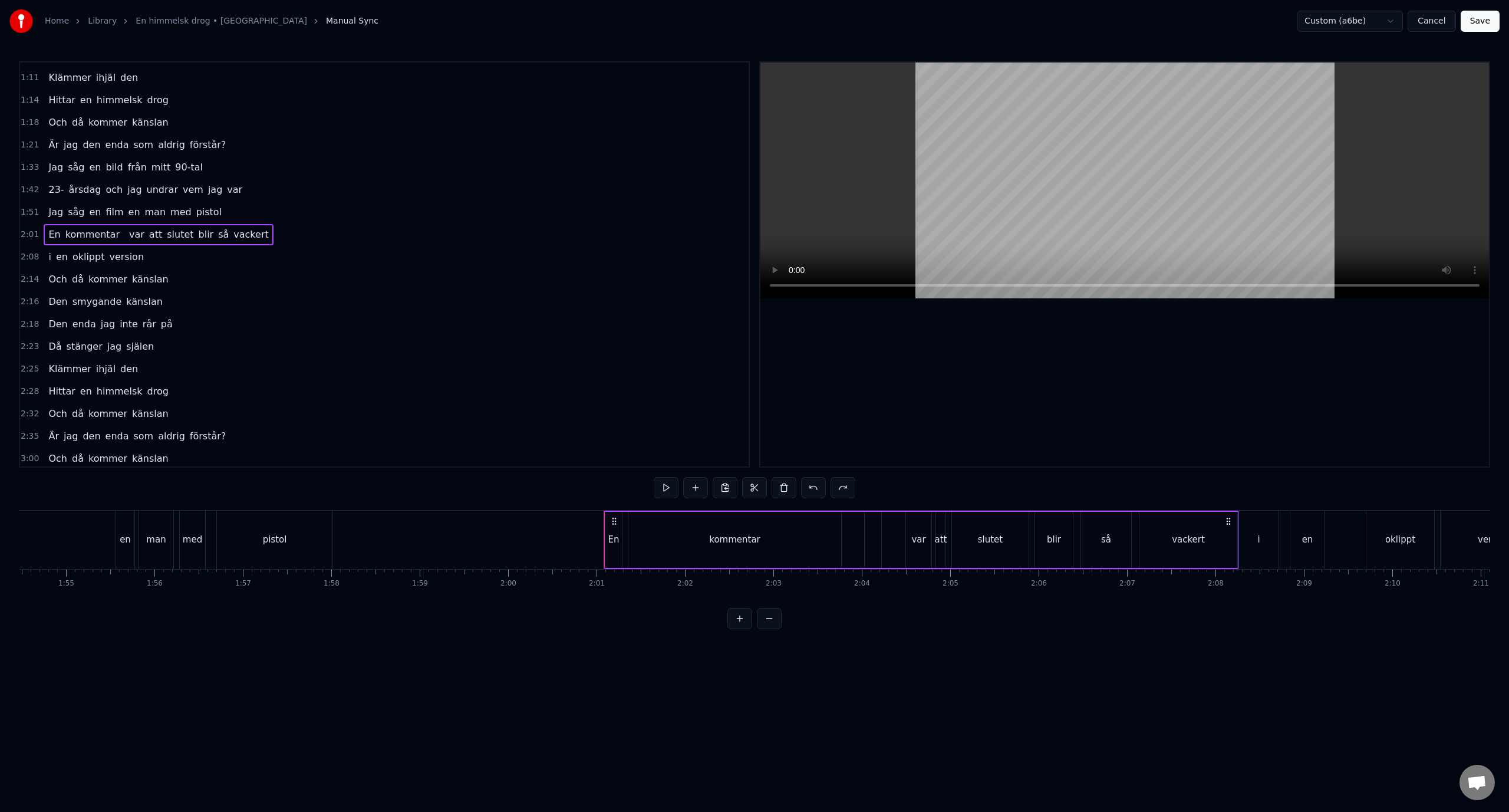
scroll to position [0, 10210]
click at [306, 270] on div "2:14 Och då kommer känslan" at bounding box center [385, 279] width 729 height 23
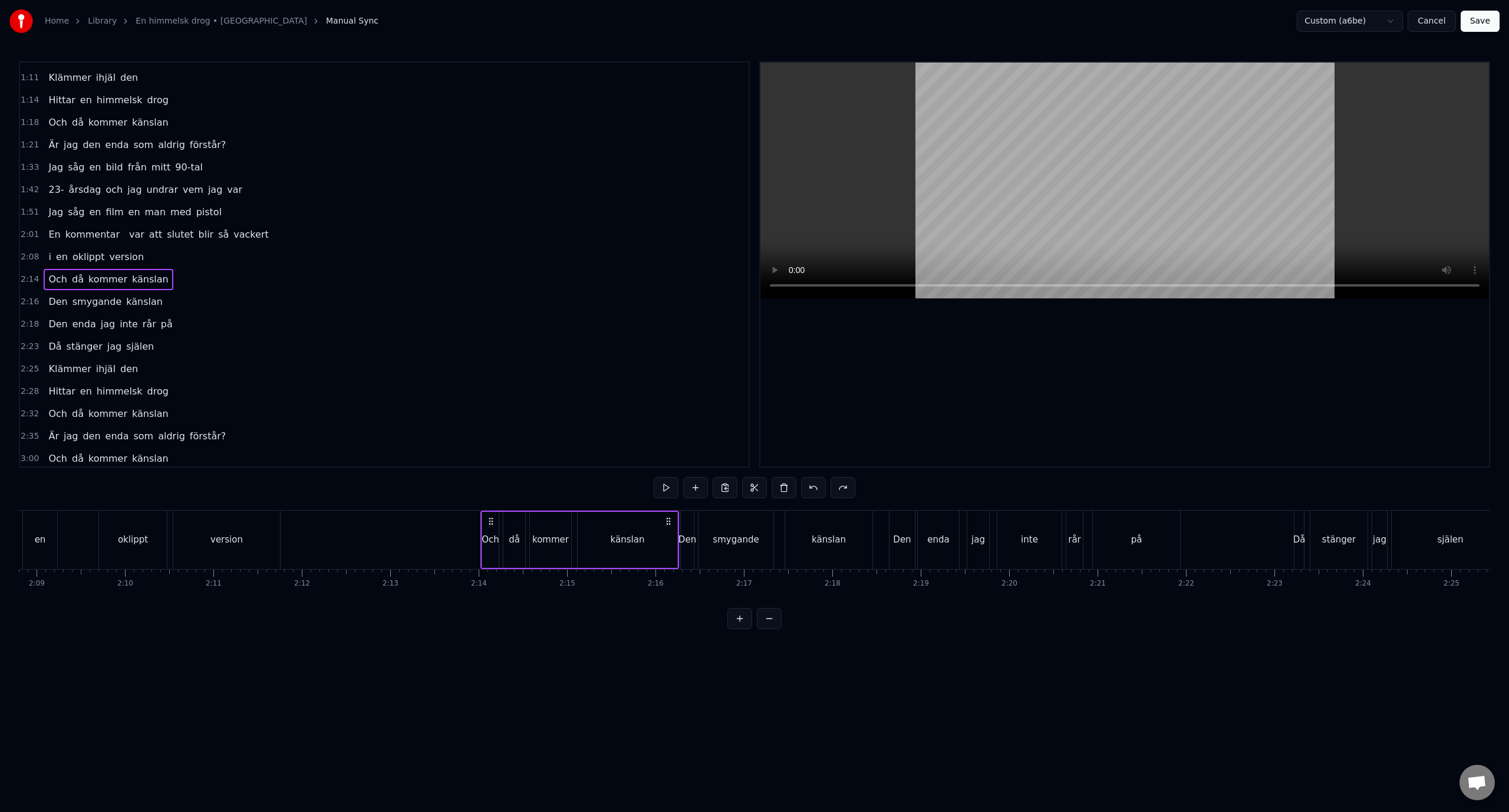
click at [295, 231] on div "2:01 En kommentar var att slutet blir så vackert" at bounding box center [385, 235] width 729 height 23
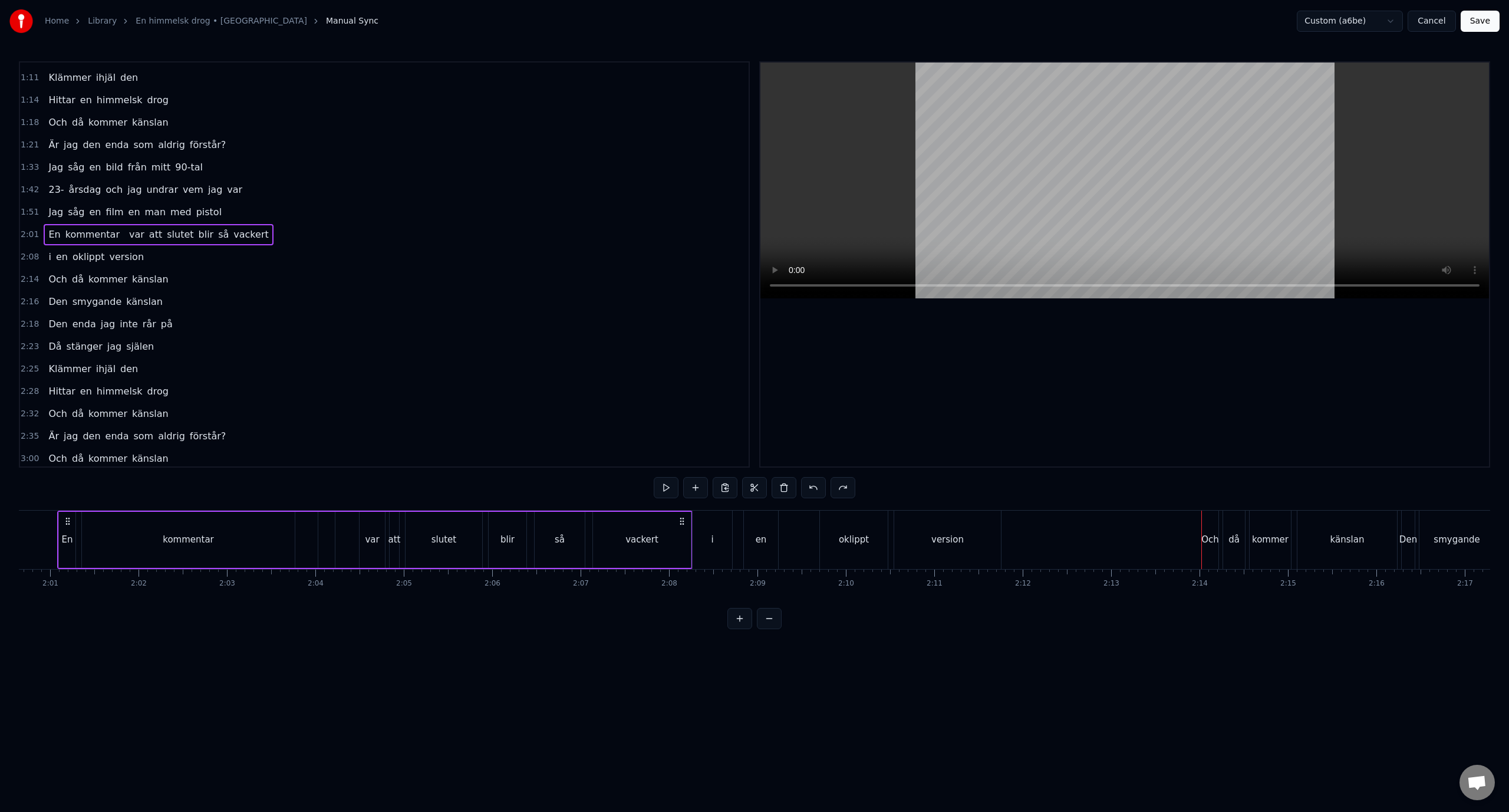
scroll to position [0, 10649]
click at [1472, 16] on button "Save" at bounding box center [1481, 21] width 39 height 21
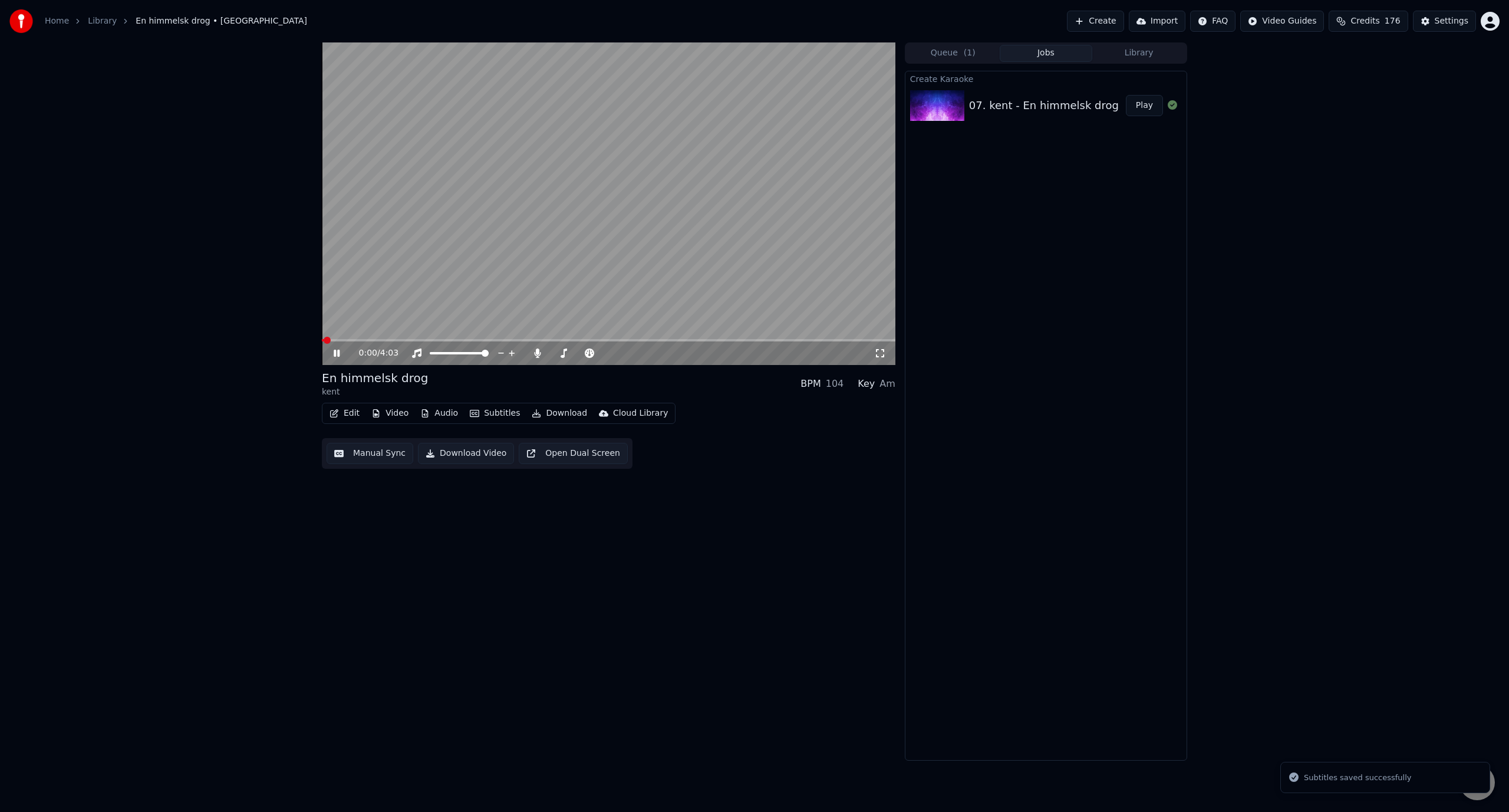
click at [531, 340] on span at bounding box center [608, 340] width 574 height 2
click at [585, 340] on span at bounding box center [608, 340] width 574 height 2
click at [613, 342] on div "1:54 / 4:03" at bounding box center [608, 353] width 574 height 24
click at [557, 416] on button "Download" at bounding box center [559, 413] width 65 height 16
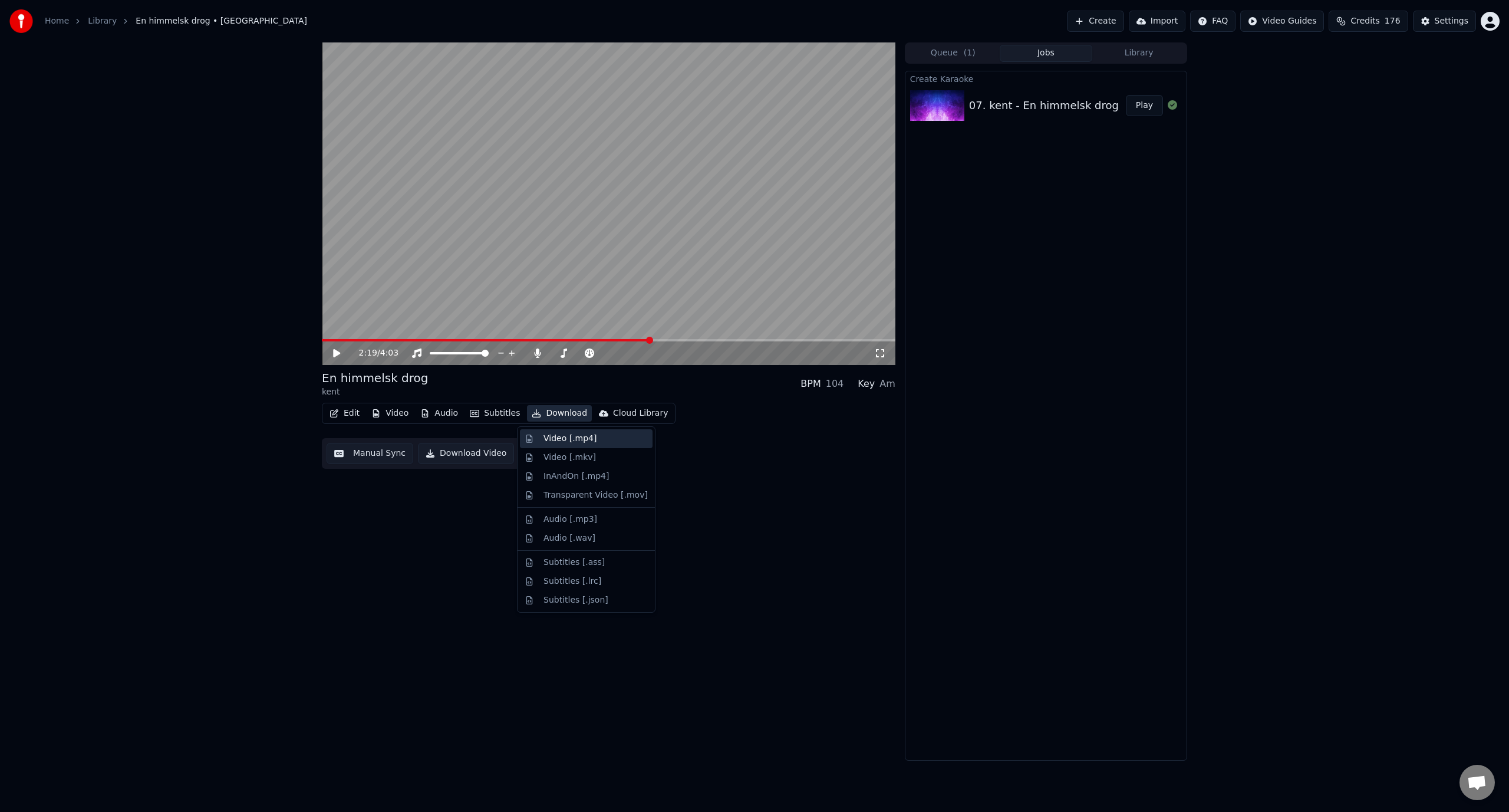
click at [611, 434] on div "Video [.mp4]" at bounding box center [596, 438] width 104 height 12
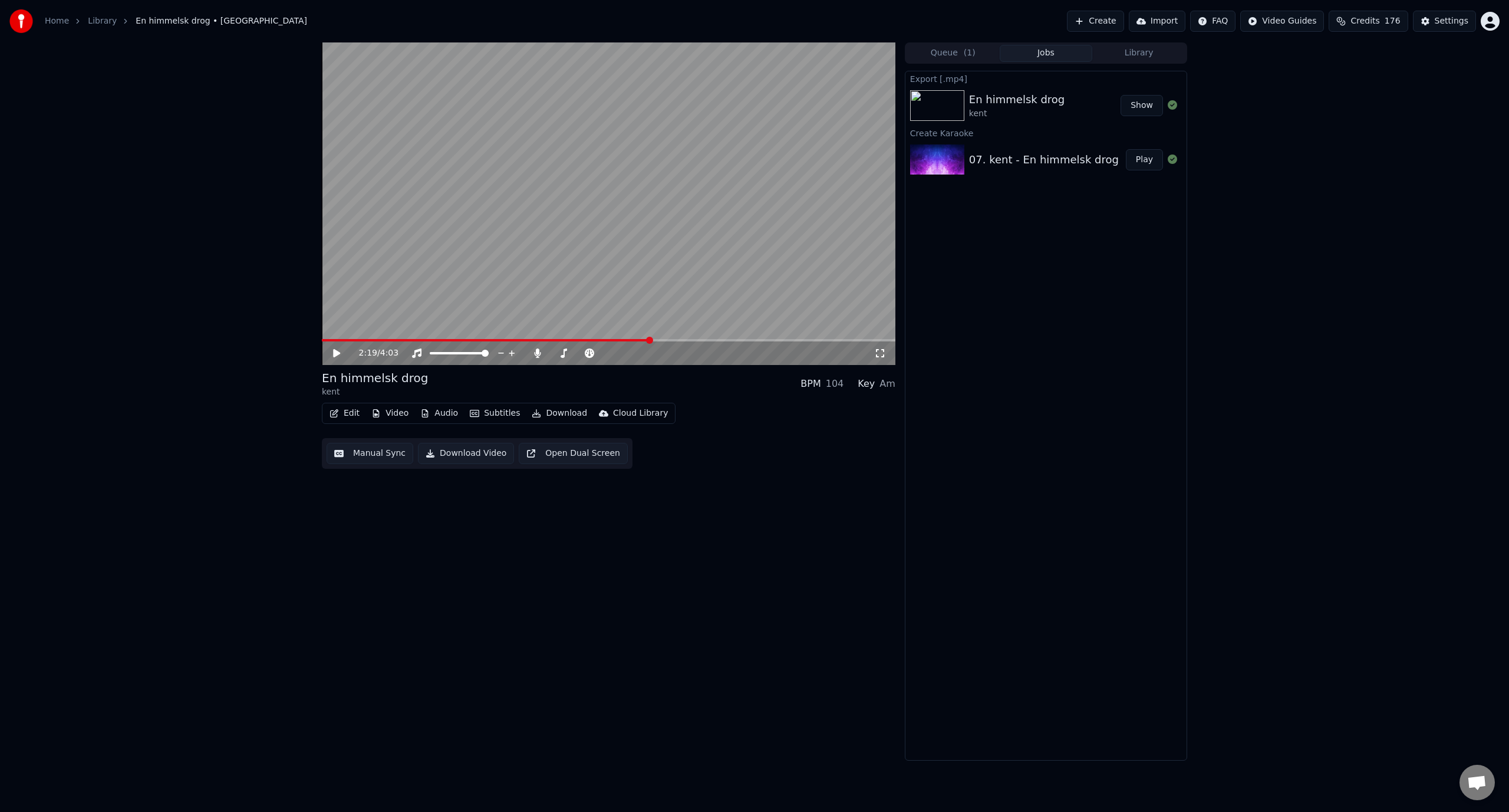
click at [1137, 104] on button "Show" at bounding box center [1142, 105] width 42 height 21
click at [393, 409] on button "Video" at bounding box center [389, 413] width 46 height 16
click at [557, 413] on button "Download" at bounding box center [559, 413] width 65 height 16
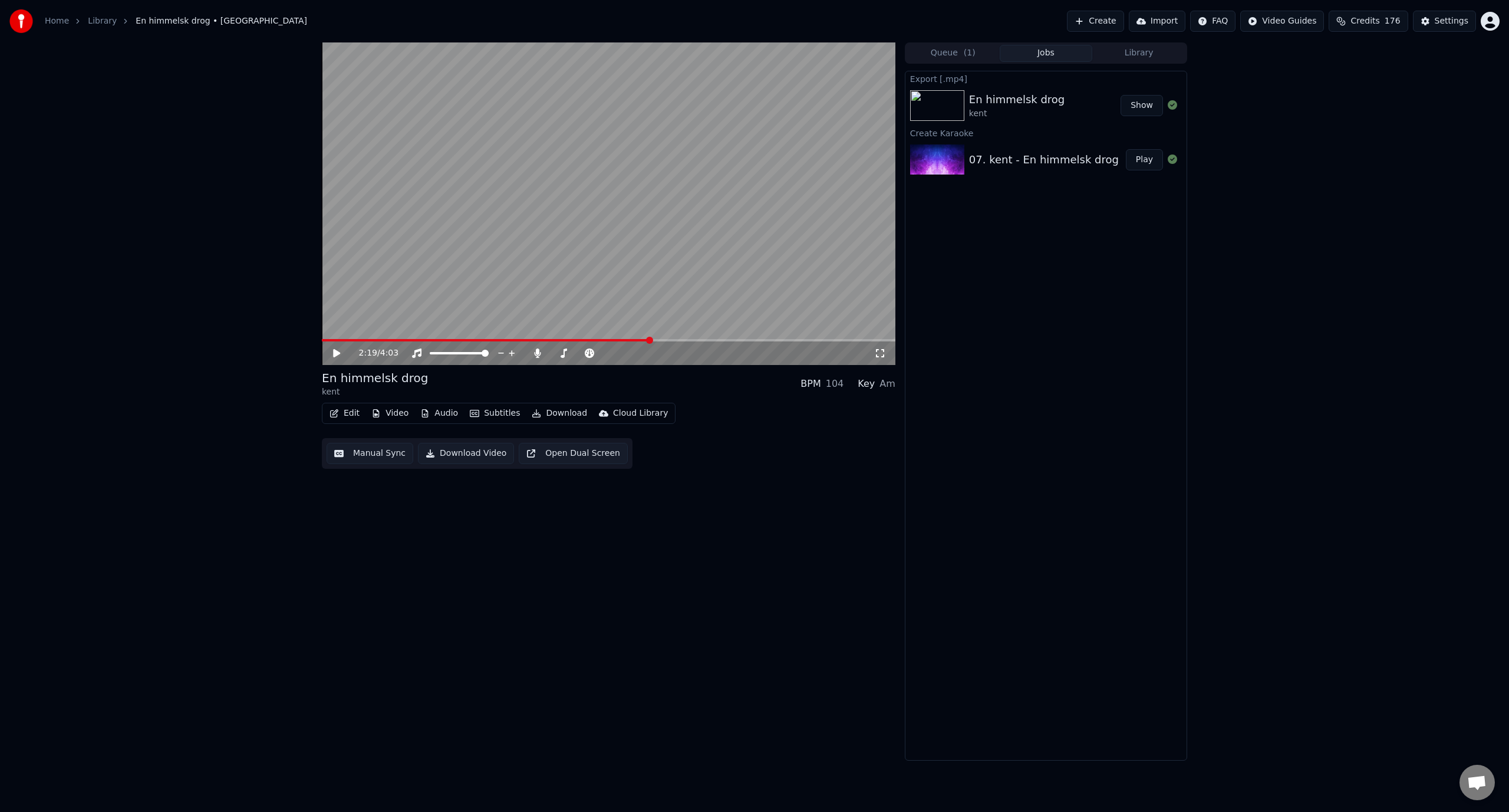
click at [337, 347] on div "2:19 / 4:03" at bounding box center [608, 353] width 574 height 24
click at [337, 354] on icon at bounding box center [336, 353] width 7 height 9
click at [337, 354] on icon at bounding box center [337, 353] width 6 height 7
click at [1438, 16] on div "Settings" at bounding box center [1452, 21] width 34 height 12
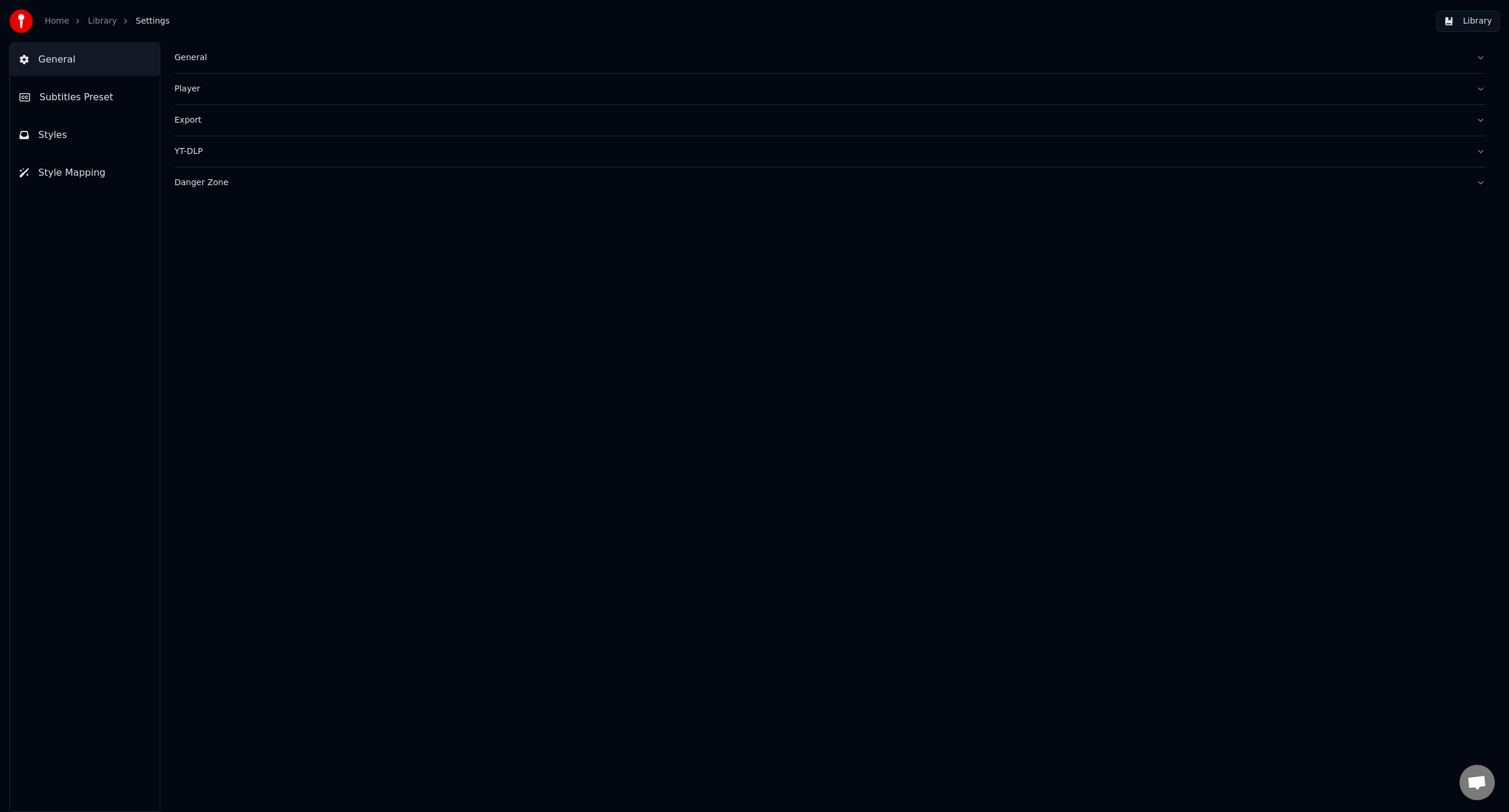
click at [261, 111] on button "Export" at bounding box center [829, 120] width 1311 height 31
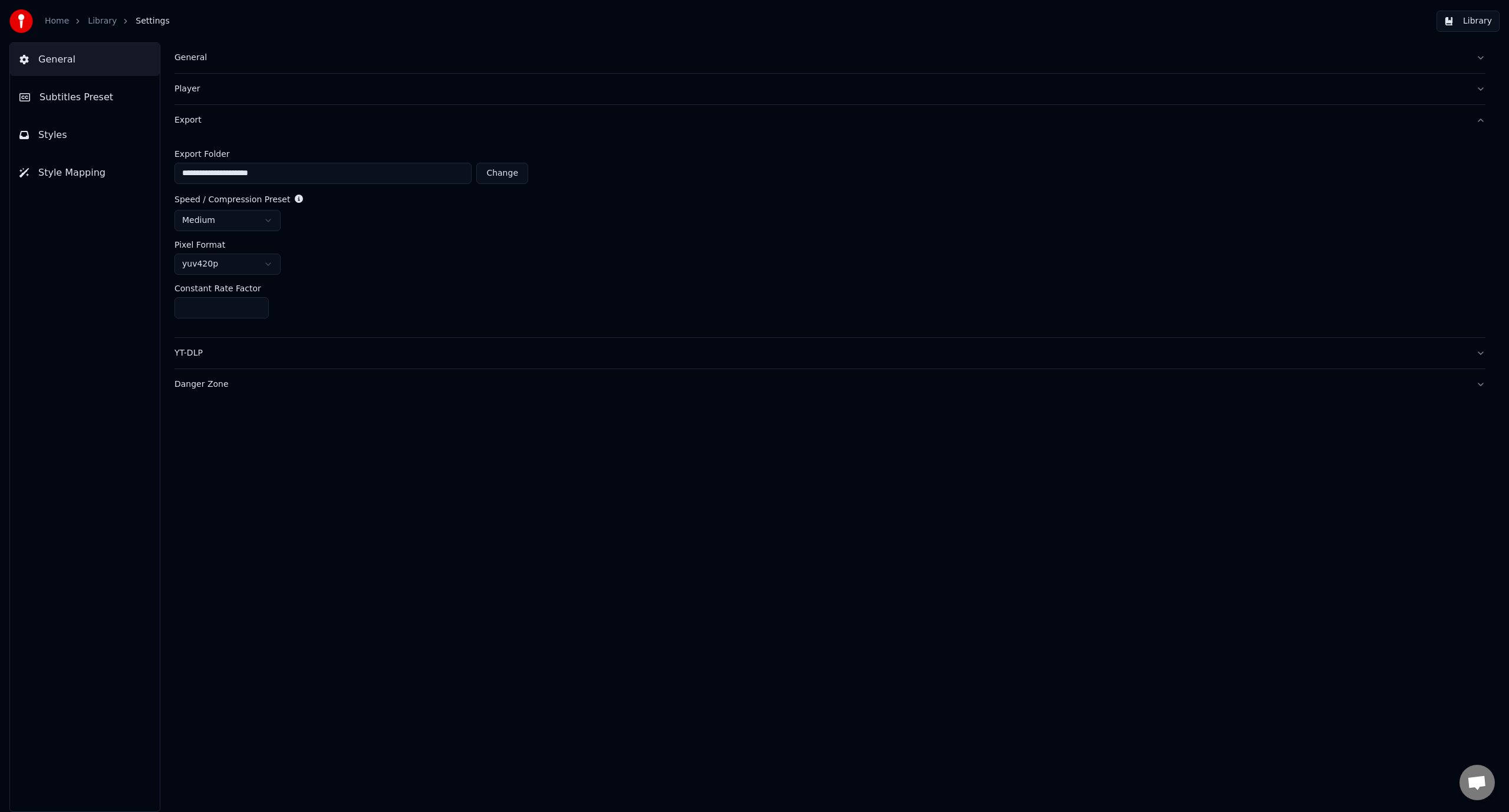
click at [262, 218] on html "**********" at bounding box center [754, 406] width 1509 height 812
click at [323, 212] on html "**********" at bounding box center [754, 406] width 1509 height 812
click at [238, 267] on html "**********" at bounding box center [754, 406] width 1509 height 812
click at [254, 305] on input "**" at bounding box center [221, 308] width 94 height 21
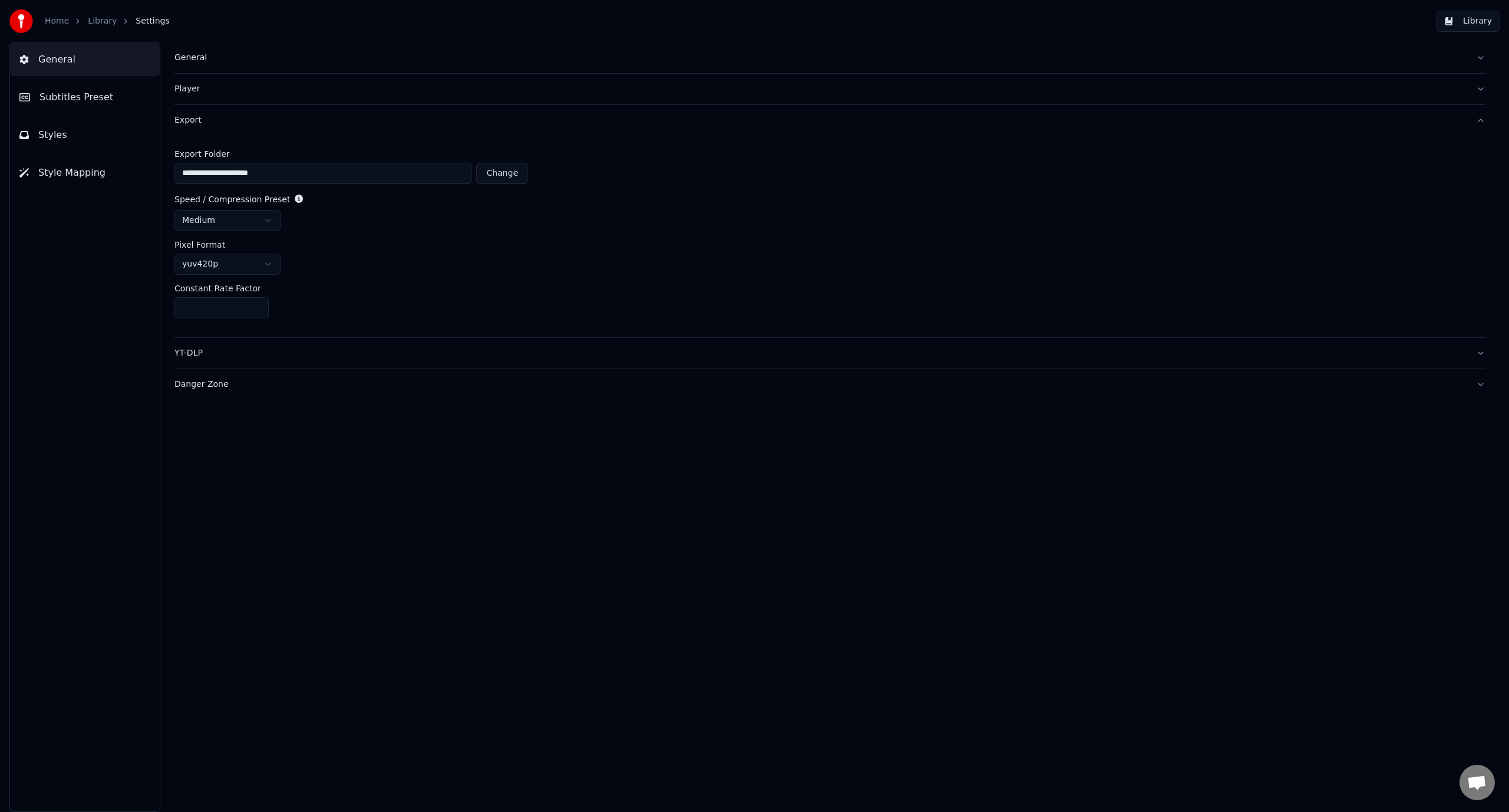
type input "**"
click at [255, 311] on input "**" at bounding box center [221, 308] width 94 height 21
click at [208, 288] on label "Constant Rate Factor" at bounding box center [217, 288] width 86 height 9
click at [245, 359] on div "YT-DLP" at bounding box center [820, 353] width 1292 height 12
click at [241, 122] on div "Export" at bounding box center [820, 120] width 1292 height 12
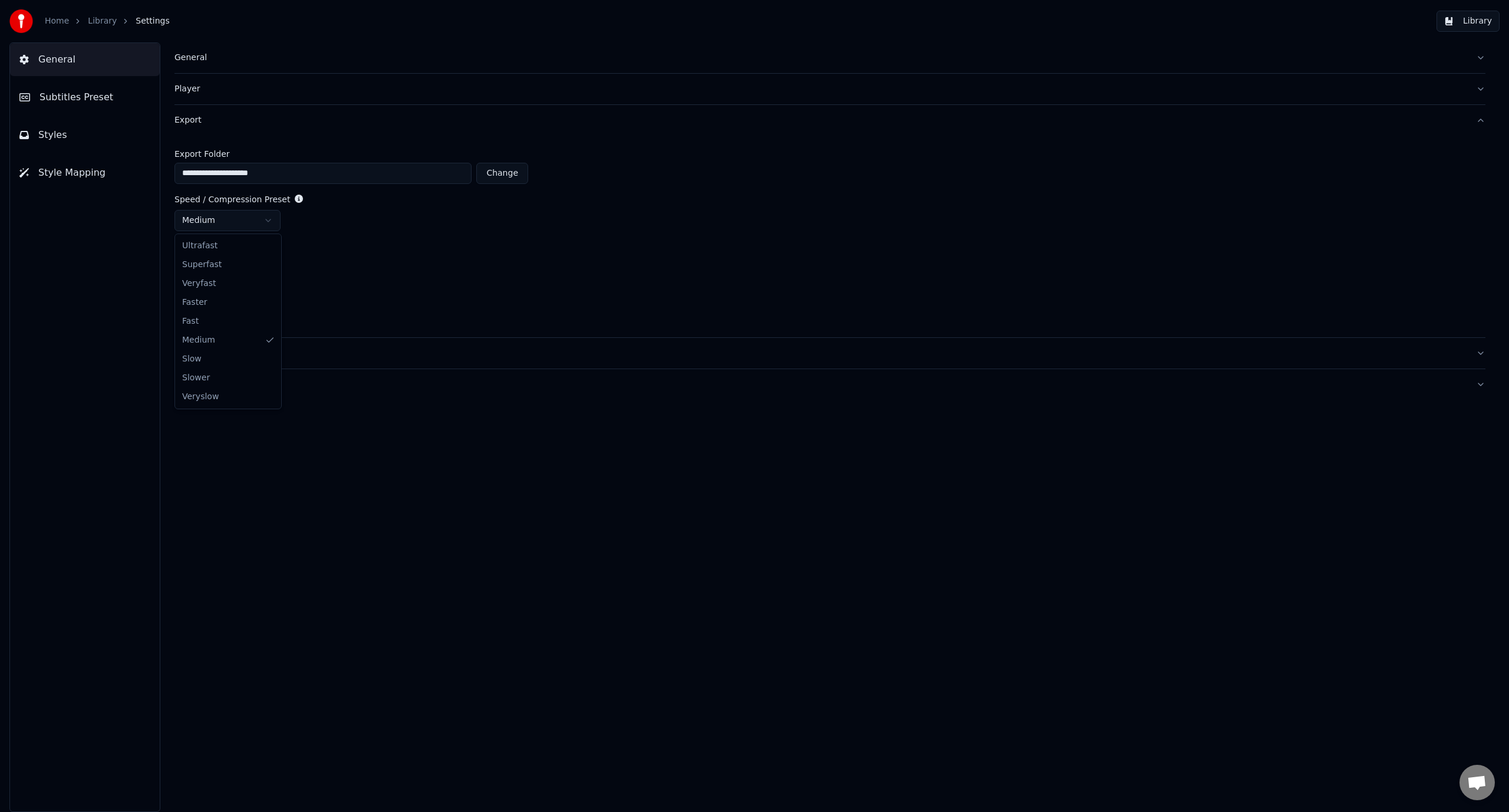
click at [245, 217] on html "**********" at bounding box center [754, 406] width 1509 height 812
click at [247, 214] on html "**********" at bounding box center [754, 406] width 1509 height 812
